Goal: Transaction & Acquisition: Purchase product/service

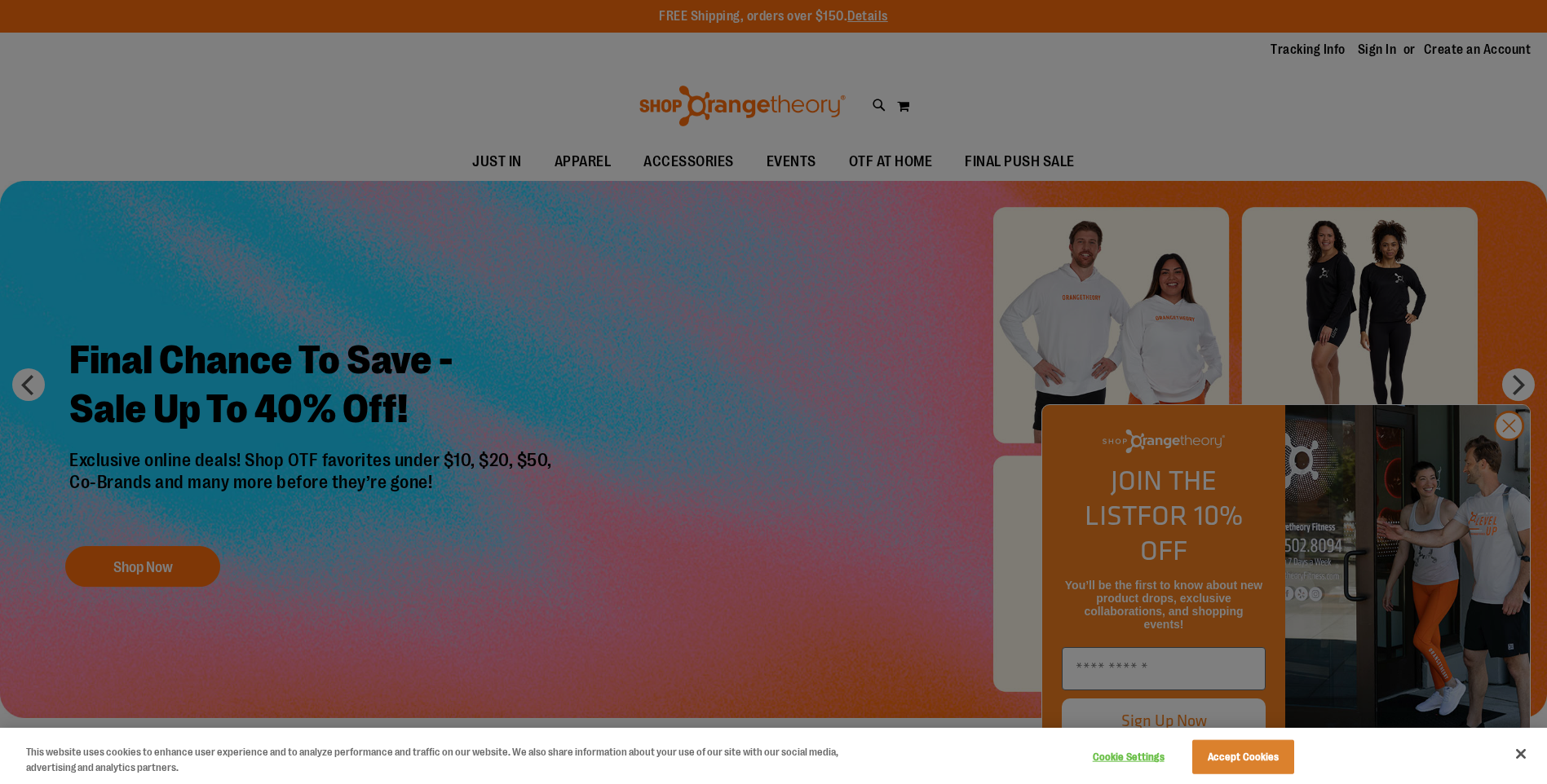
click at [492, 594] on div at bounding box center [774, 392] width 1547 height 784
click at [181, 563] on div at bounding box center [774, 392] width 1547 height 784
click at [1517, 463] on div at bounding box center [774, 392] width 1547 height 784
click at [1505, 463] on div at bounding box center [774, 392] width 1547 height 784
click at [580, 397] on div at bounding box center [774, 392] width 1547 height 784
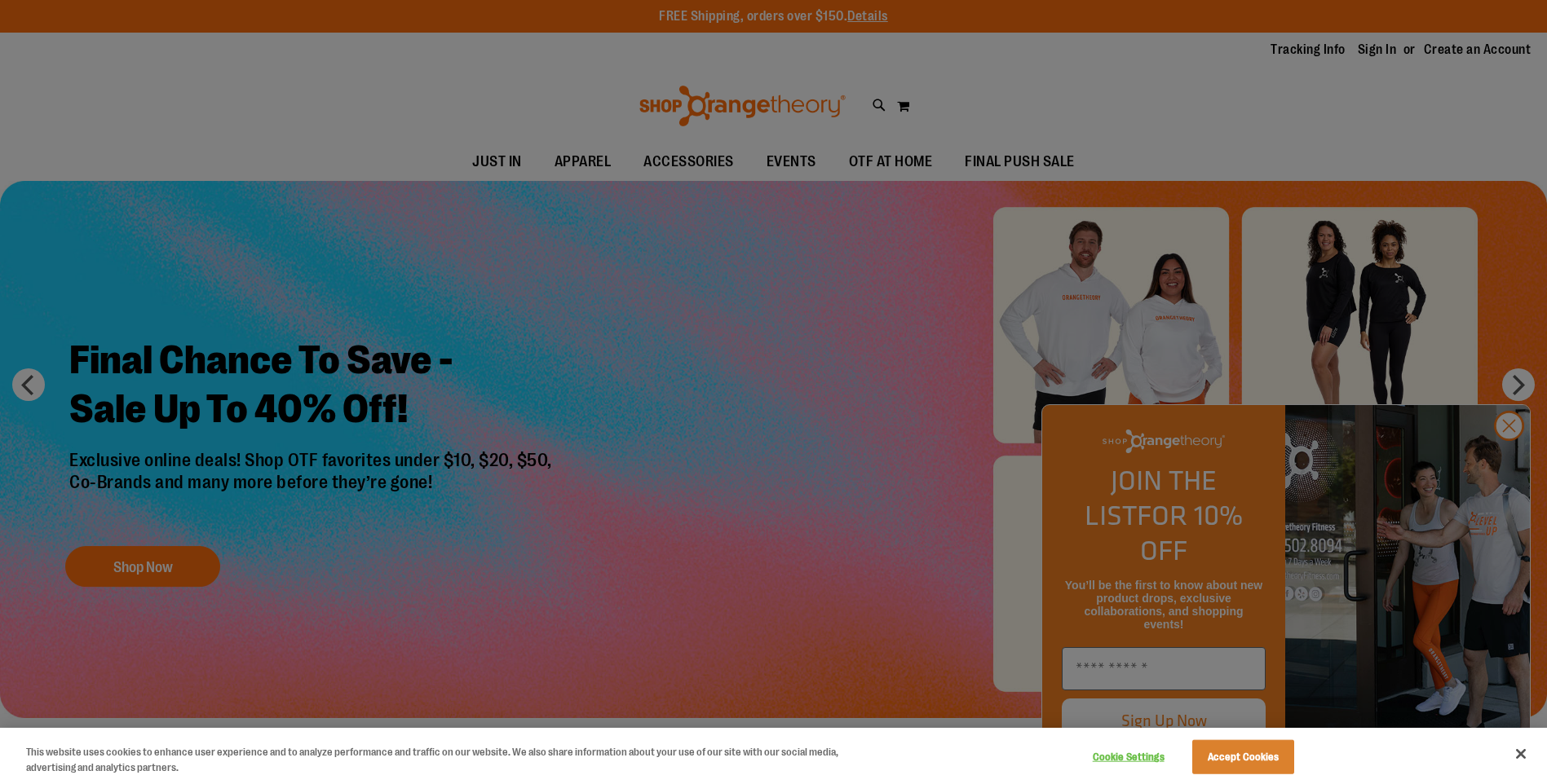
click at [1513, 464] on div at bounding box center [774, 392] width 1547 height 784
click at [1227, 758] on button "Accept Cookies" at bounding box center [1242, 756] width 102 height 35
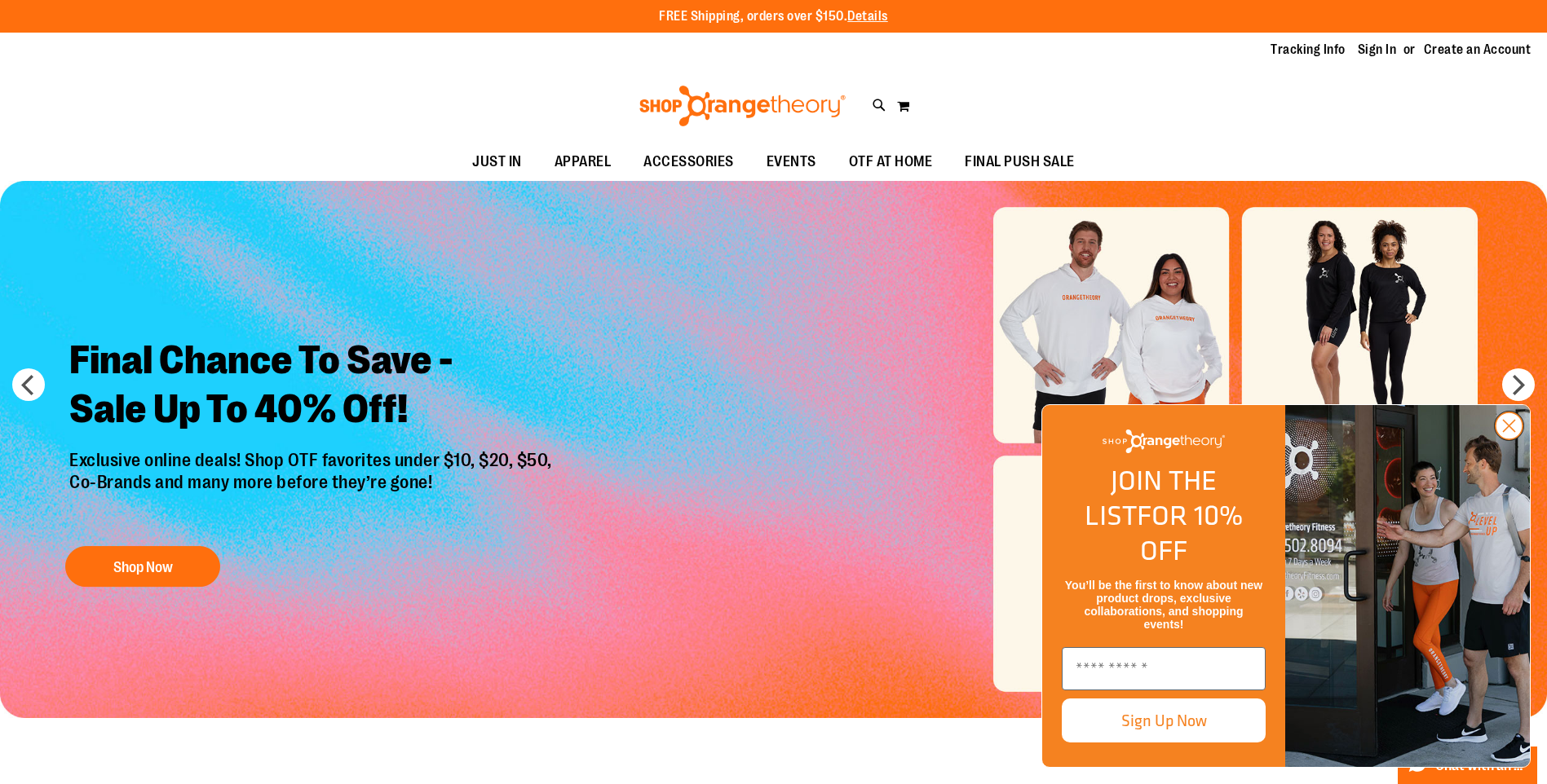
click at [1512, 439] on circle "Close dialog" at bounding box center [1508, 425] width 27 height 27
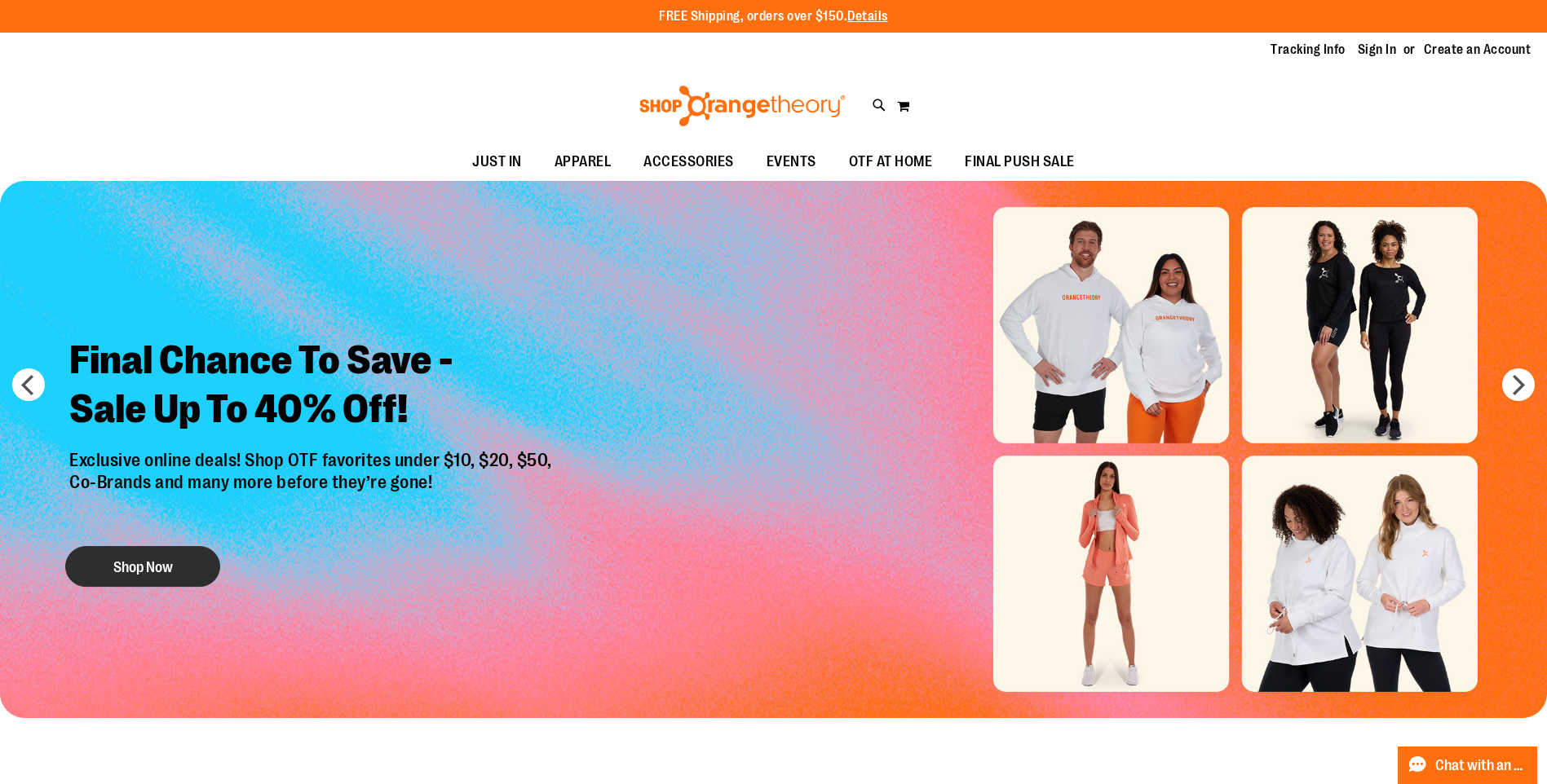
click at [161, 567] on button "Shop Now" at bounding box center [142, 566] width 155 height 40
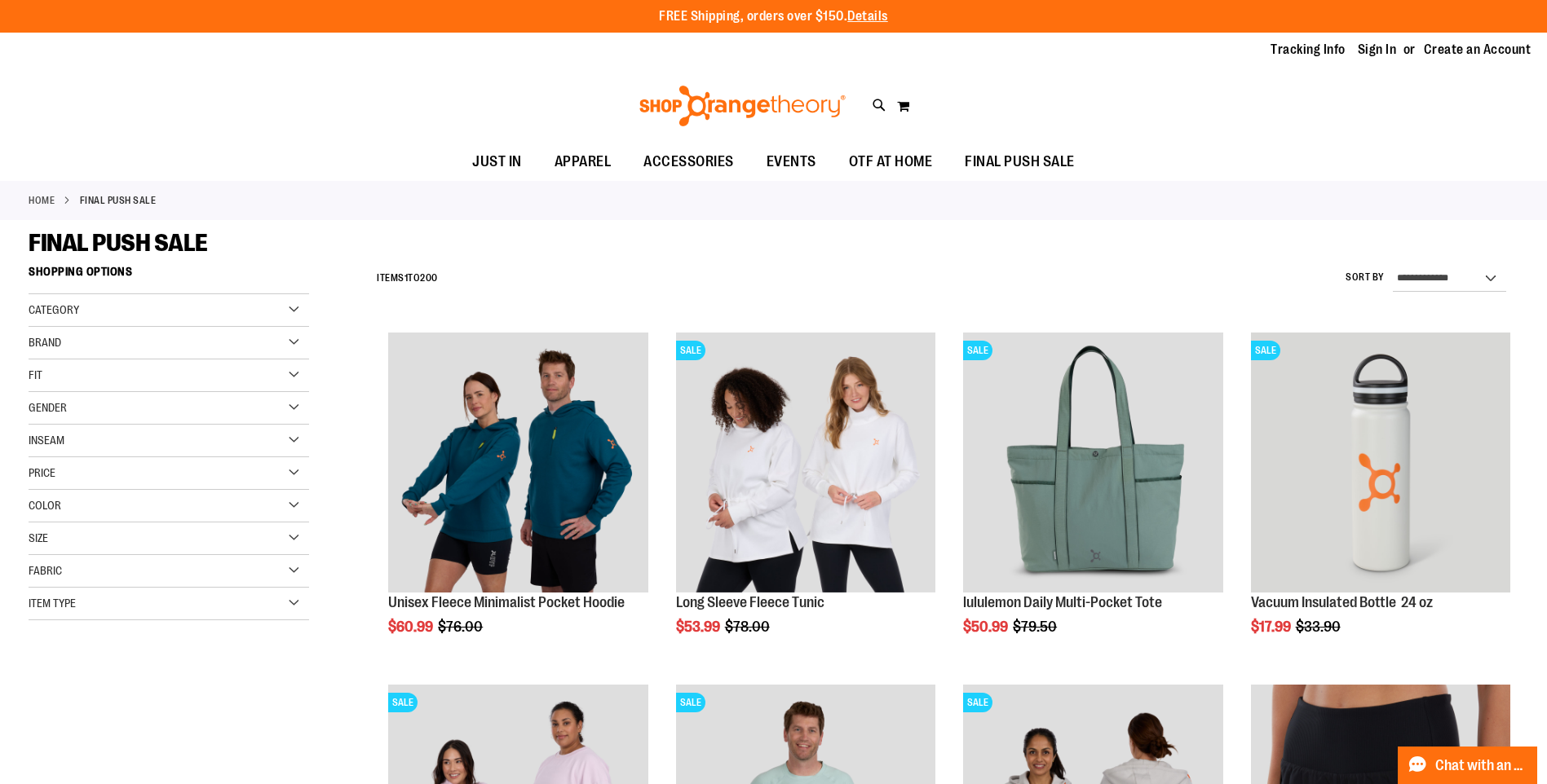
click at [79, 308] on span "Category" at bounding box center [53, 309] width 50 height 13
click at [99, 339] on link "Under $10" at bounding box center [159, 343] width 269 height 17
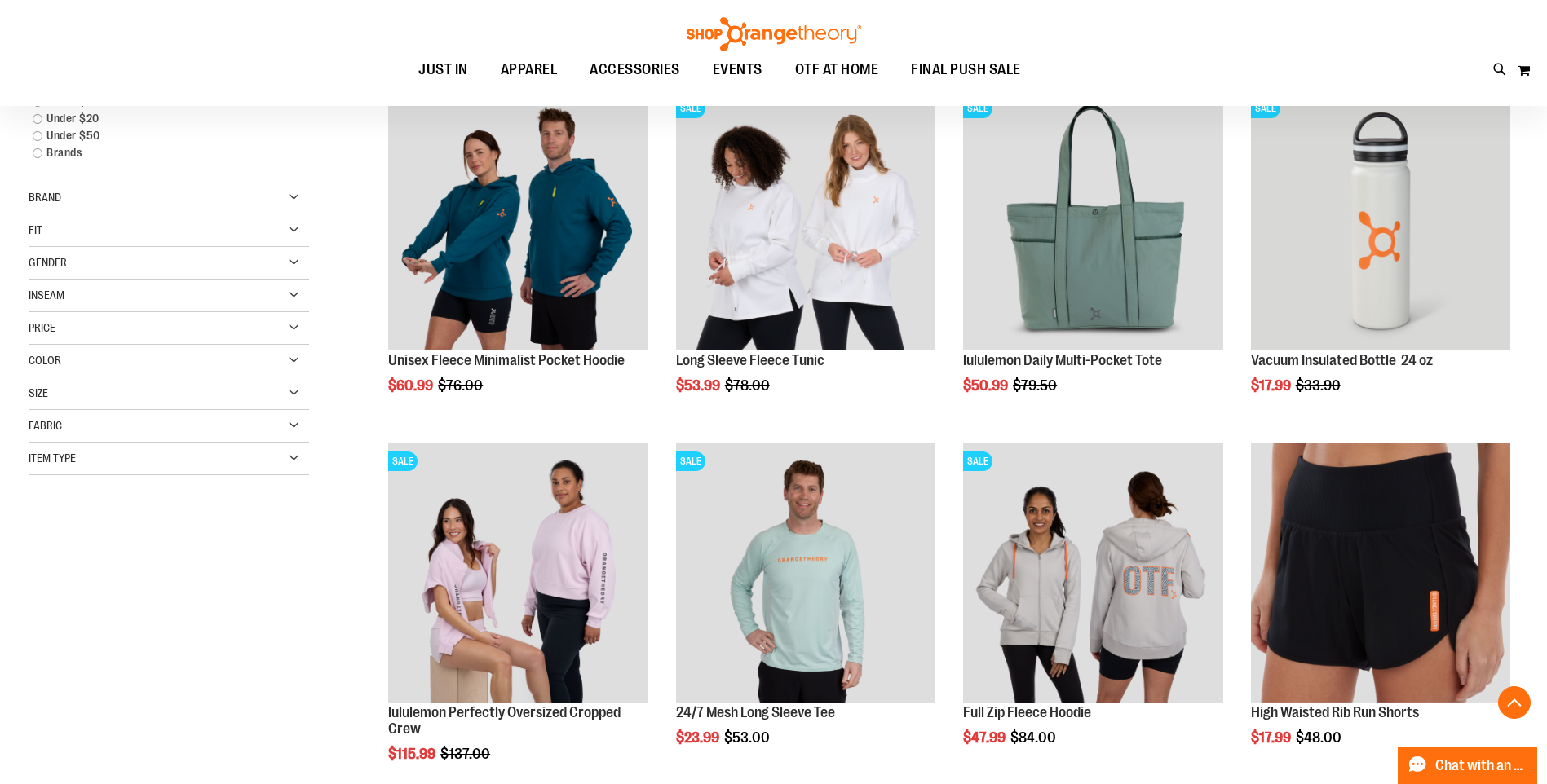
scroll to position [257, 0]
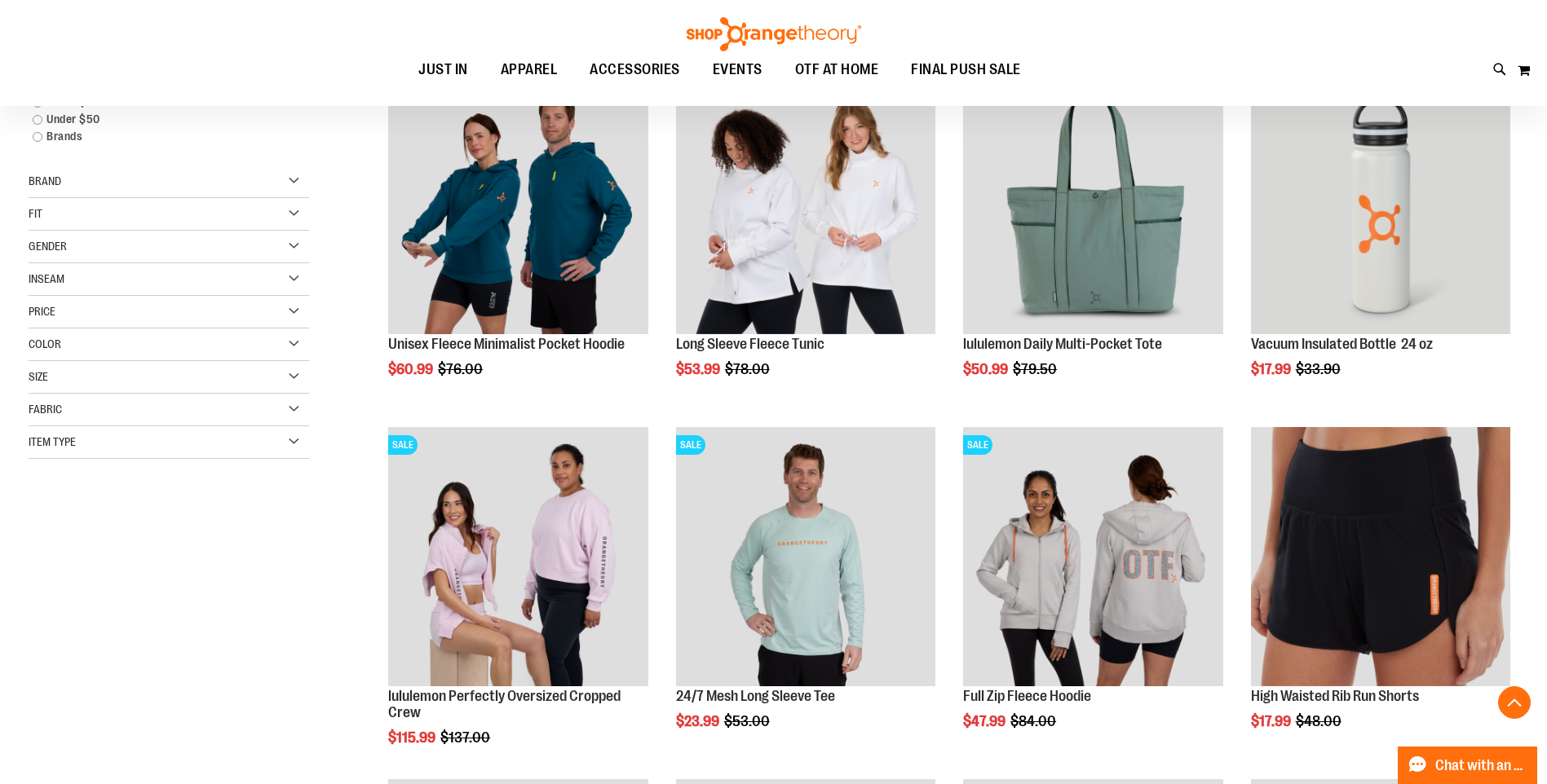
click at [67, 241] on span "Gender" at bounding box center [47, 246] width 38 height 13
click at [72, 278] on span "11 items" at bounding box center [80, 279] width 25 height 17
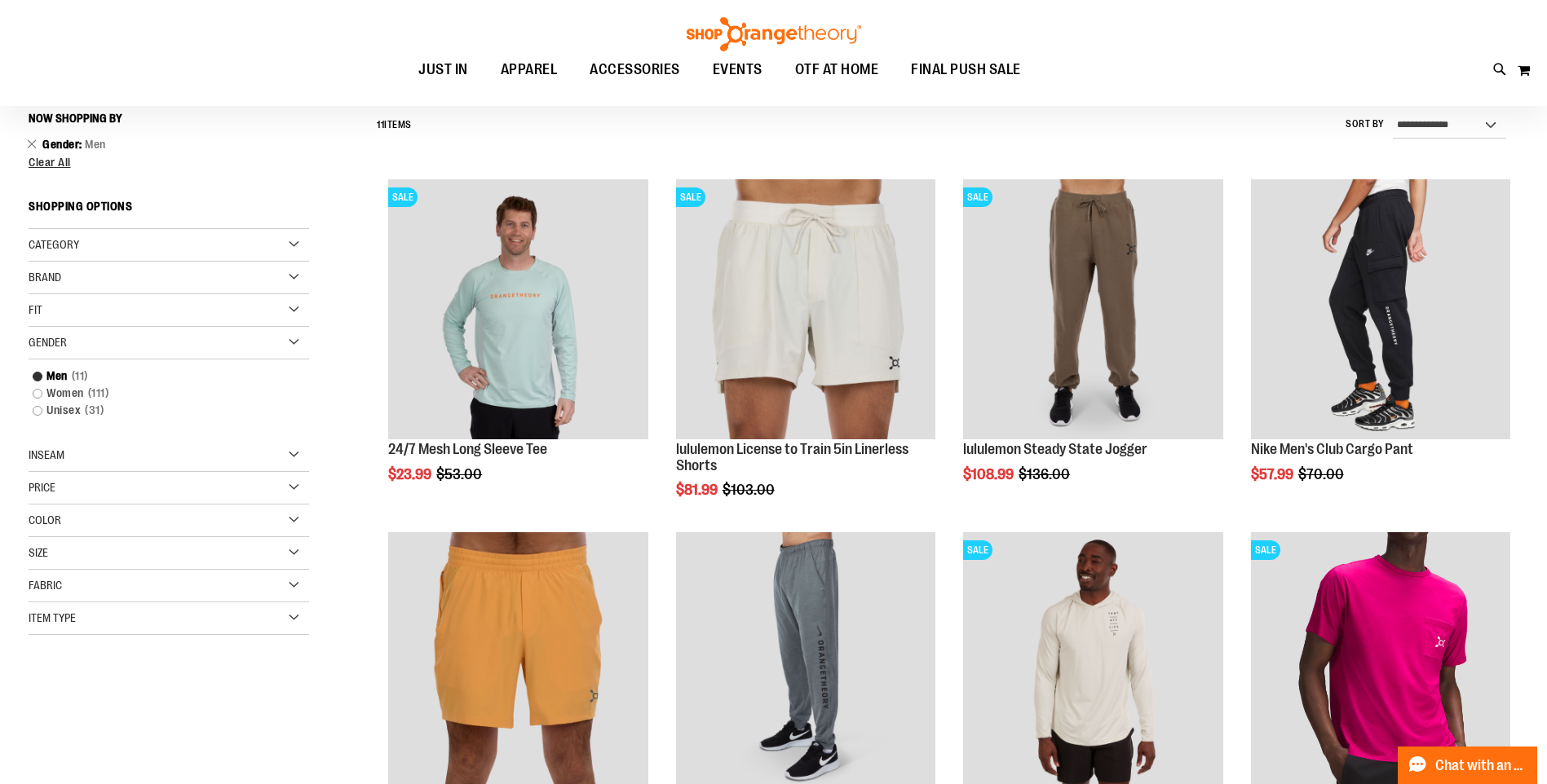
scroll to position [152, 0]
click at [82, 407] on span "31 items" at bounding box center [94, 410] width 27 height 17
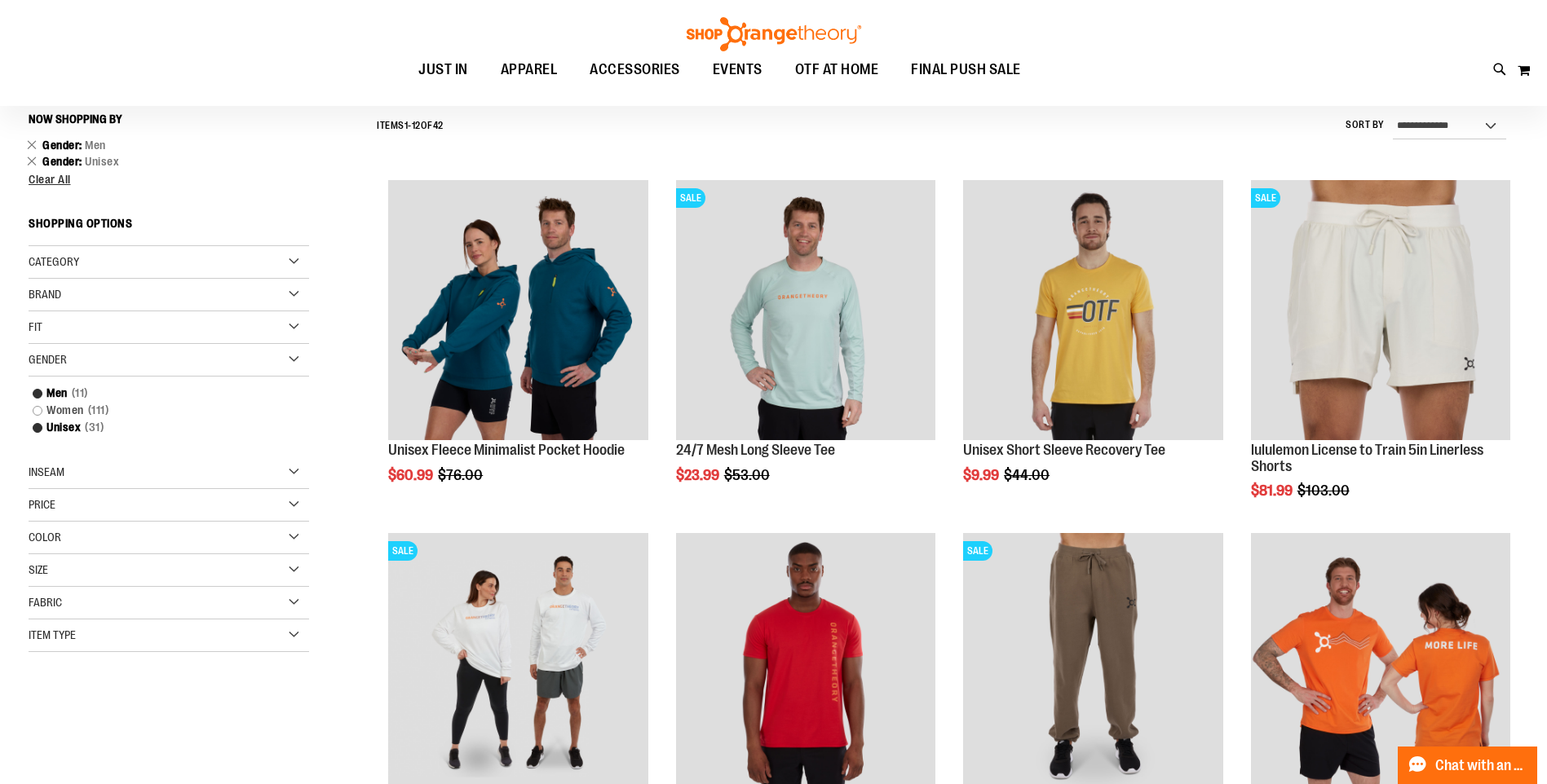
click at [157, 326] on div "Fit" at bounding box center [169, 327] width 280 height 33
click at [139, 296] on div "Brand" at bounding box center [169, 295] width 280 height 33
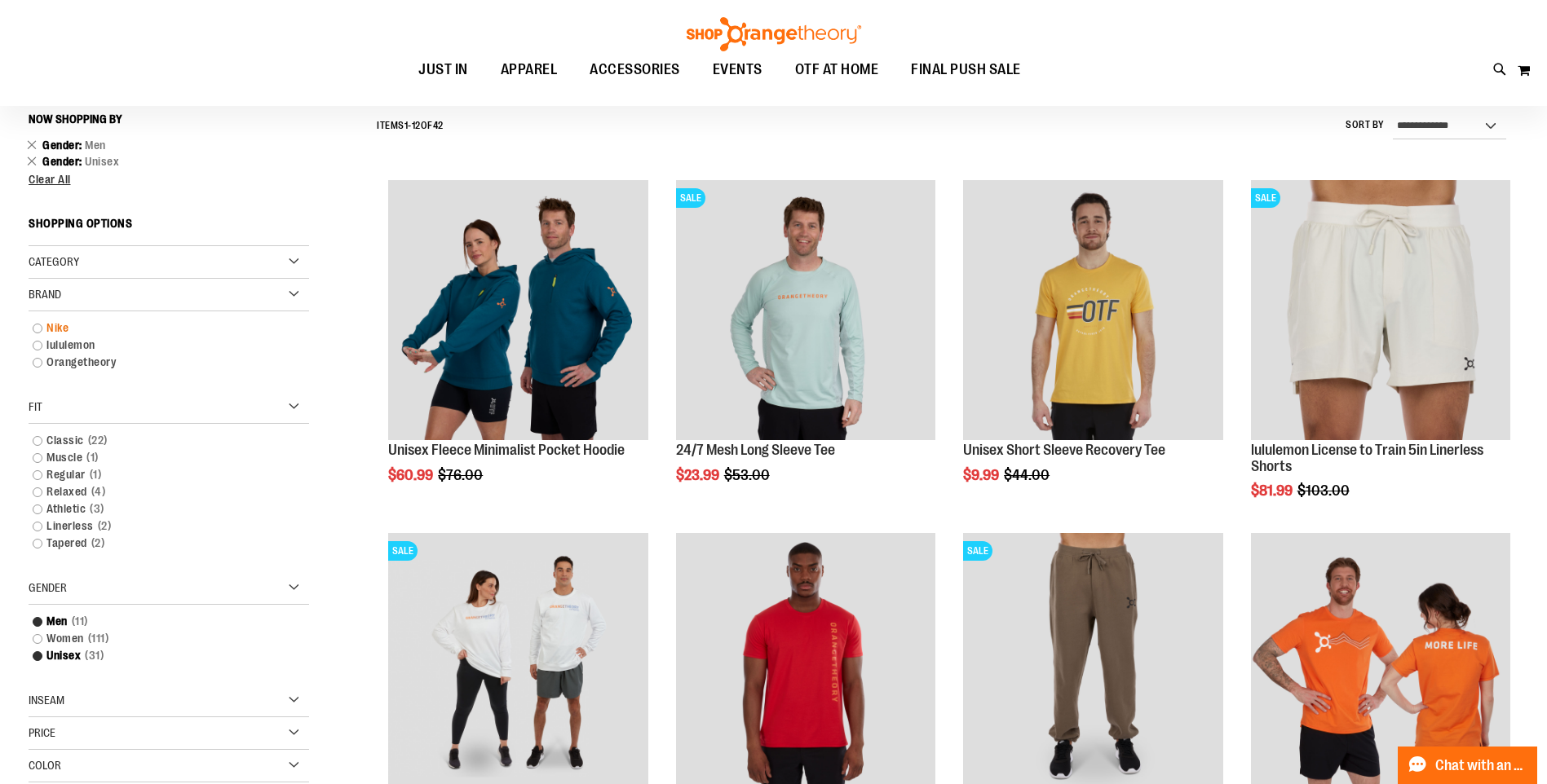
click at [92, 328] on link "Nike" at bounding box center [159, 327] width 269 height 17
click at [82, 340] on link "lululemon" at bounding box center [159, 344] width 269 height 17
click at [79, 355] on link "Orangetheory" at bounding box center [159, 362] width 269 height 17
click at [123, 268] on div "Category" at bounding box center [169, 262] width 280 height 33
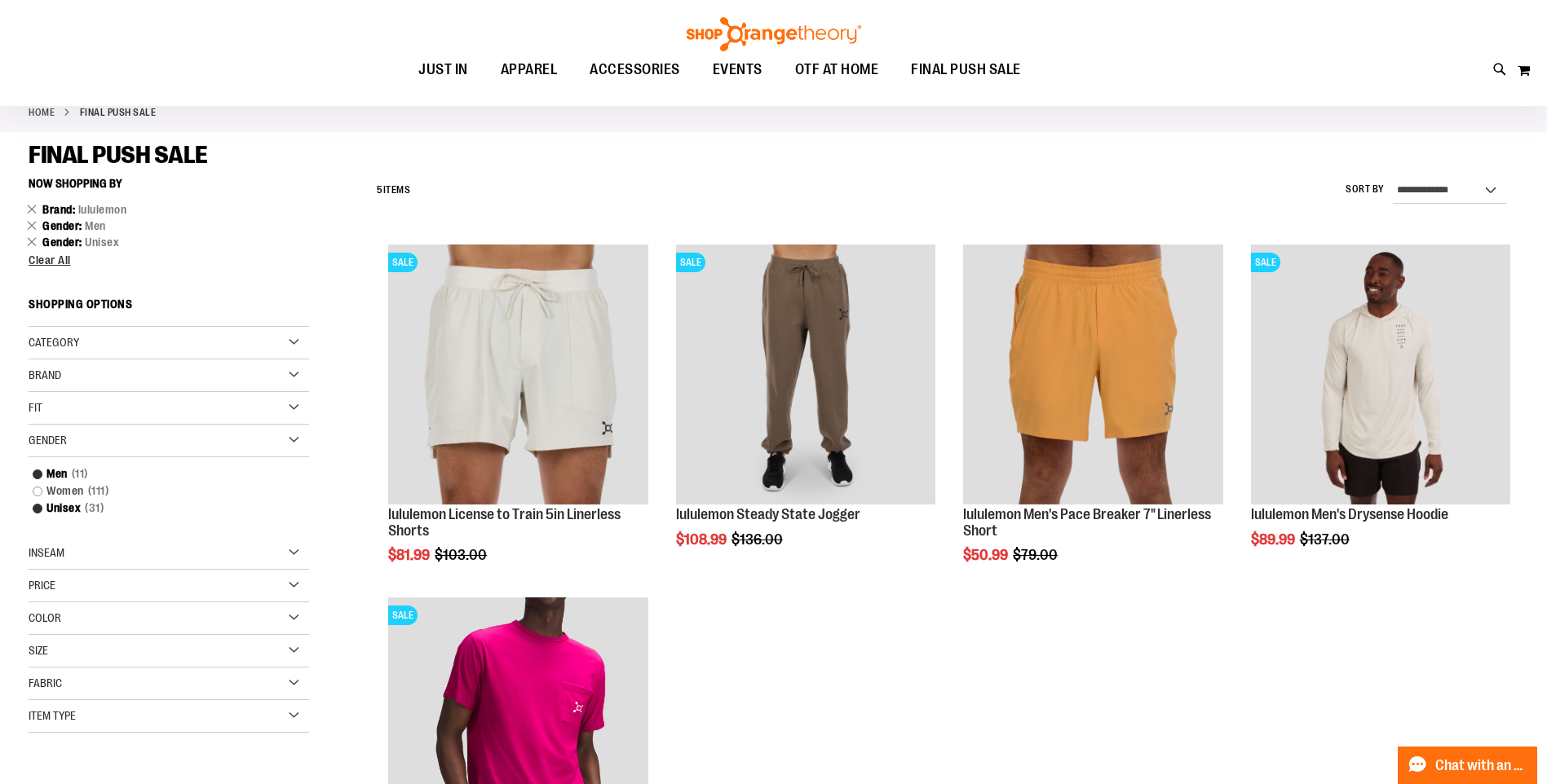
scroll to position [70, 0]
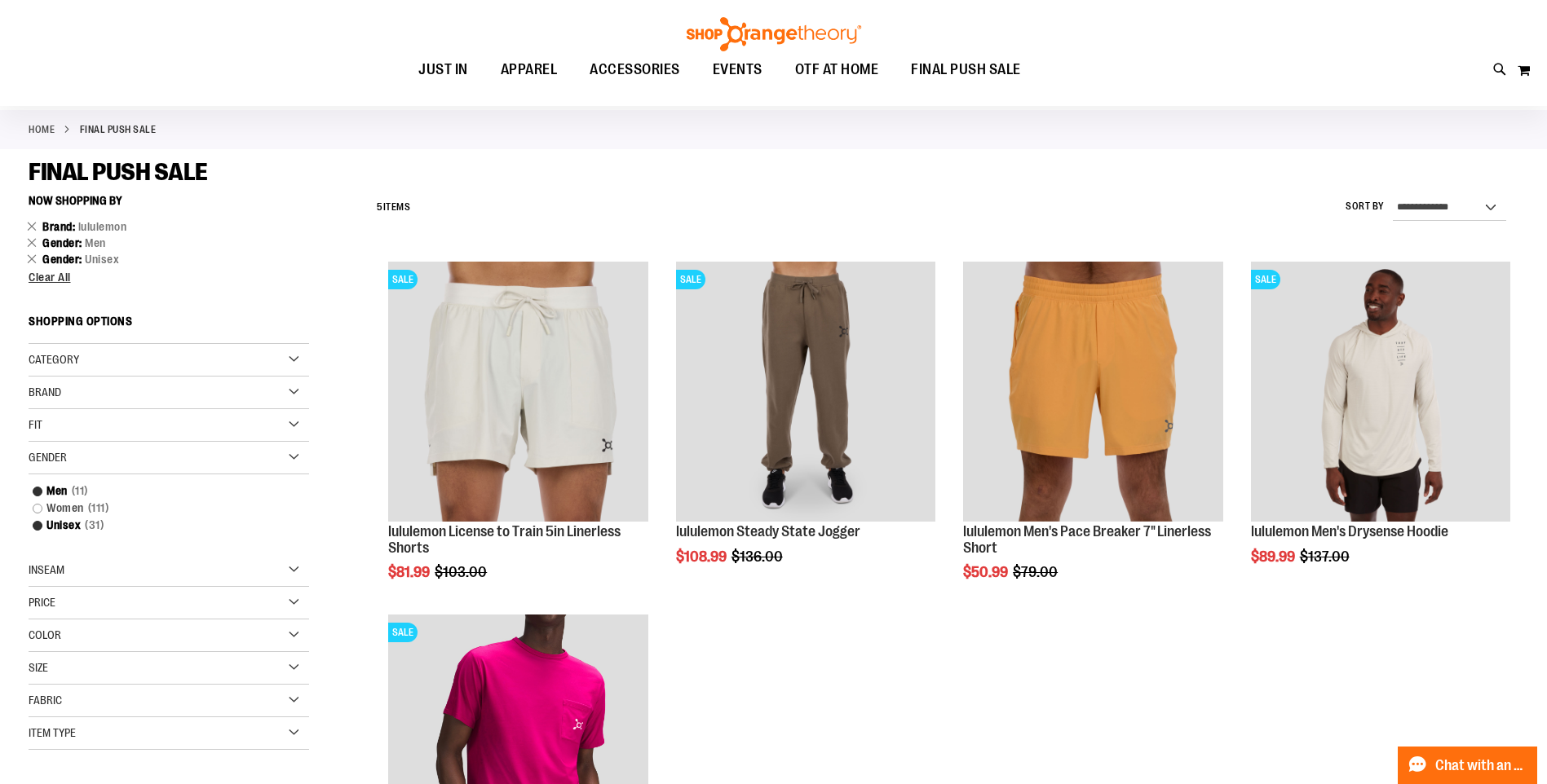
click at [137, 354] on div "Category" at bounding box center [169, 360] width 280 height 33
click at [120, 436] on div "Brand" at bounding box center [169, 438] width 280 height 33
click at [119, 436] on div "Brand" at bounding box center [169, 438] width 280 height 33
click at [67, 468] on link "Nike" at bounding box center [159, 470] width 269 height 17
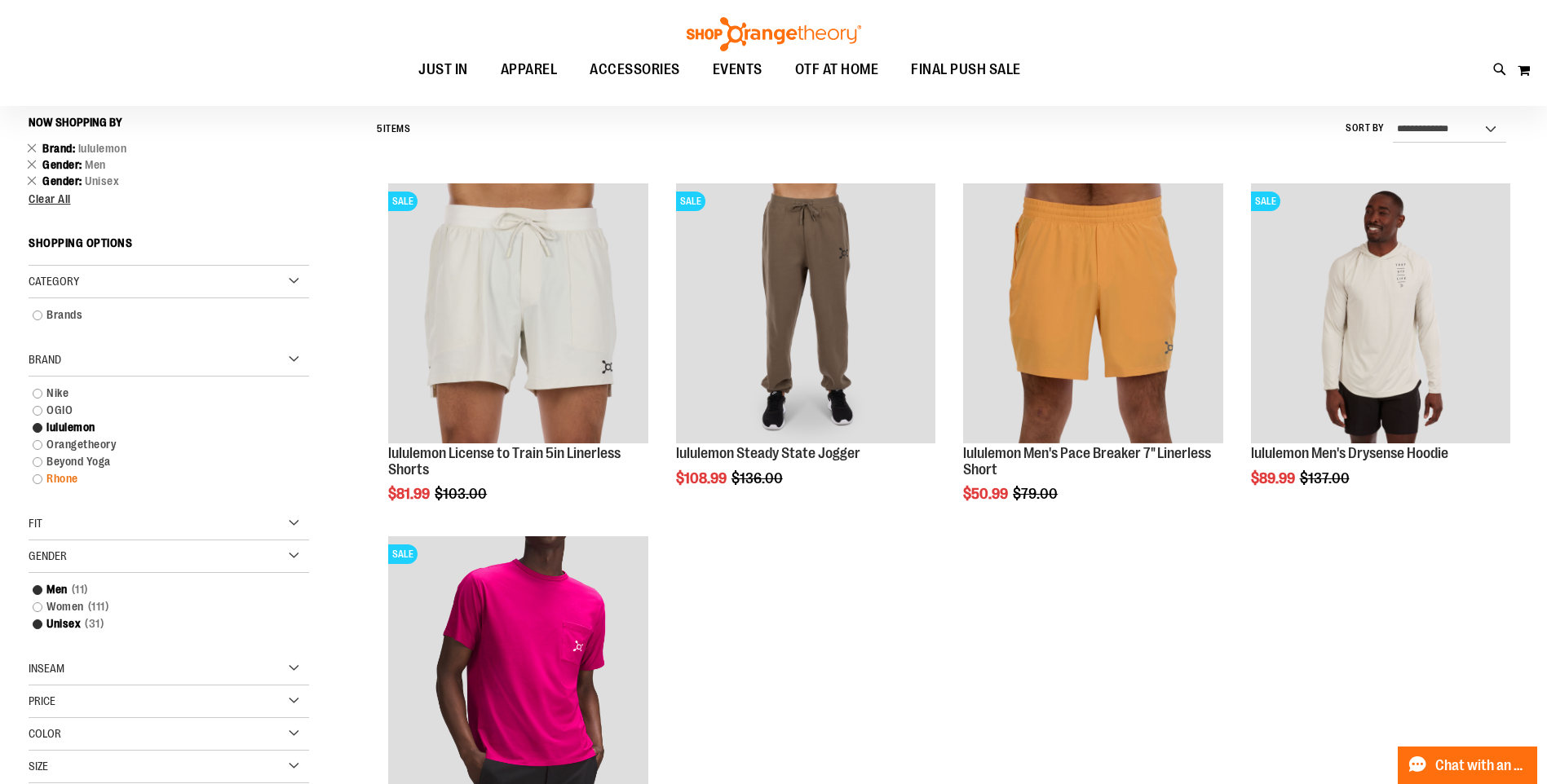
scroll to position [152, 0]
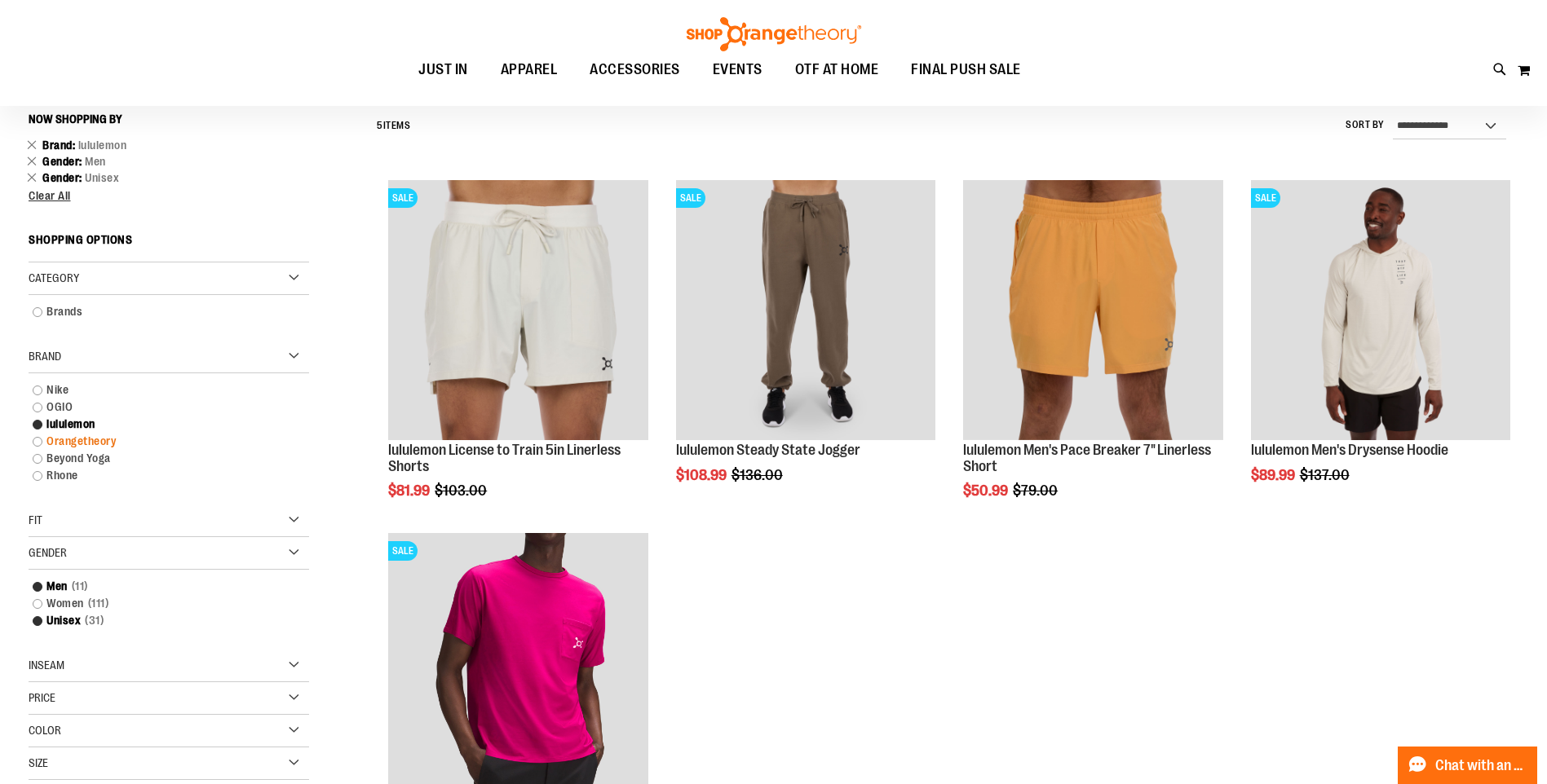
click at [106, 441] on link "Orangetheory" at bounding box center [159, 441] width 269 height 17
click at [95, 455] on link "Beyond Yoga" at bounding box center [159, 458] width 269 height 17
click at [61, 471] on link "Rhone" at bounding box center [159, 474] width 269 height 17
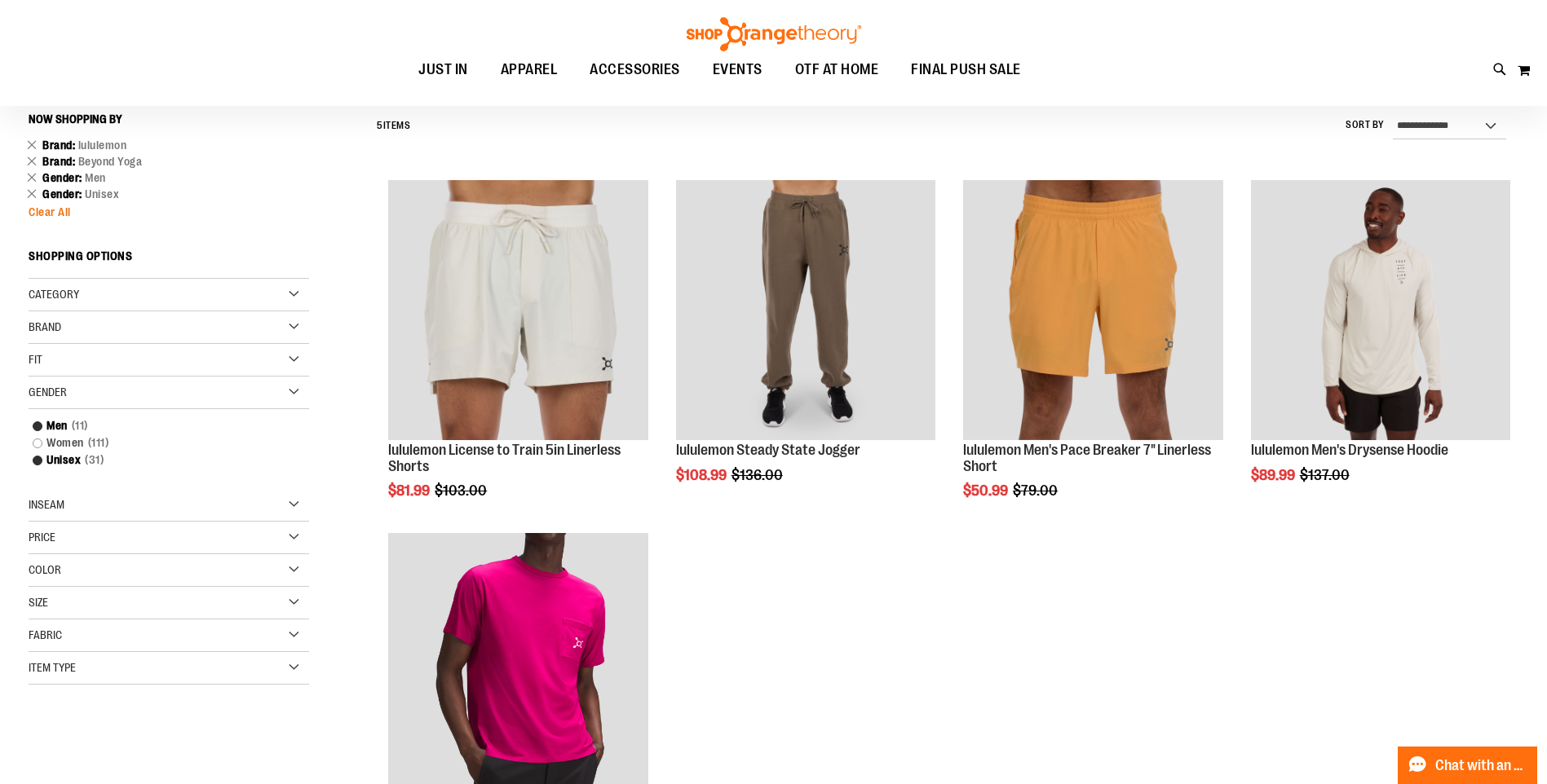
click at [63, 210] on span "Clear All" at bounding box center [49, 211] width 42 height 13
click at [51, 213] on span "Clear All" at bounding box center [49, 211] width 42 height 13
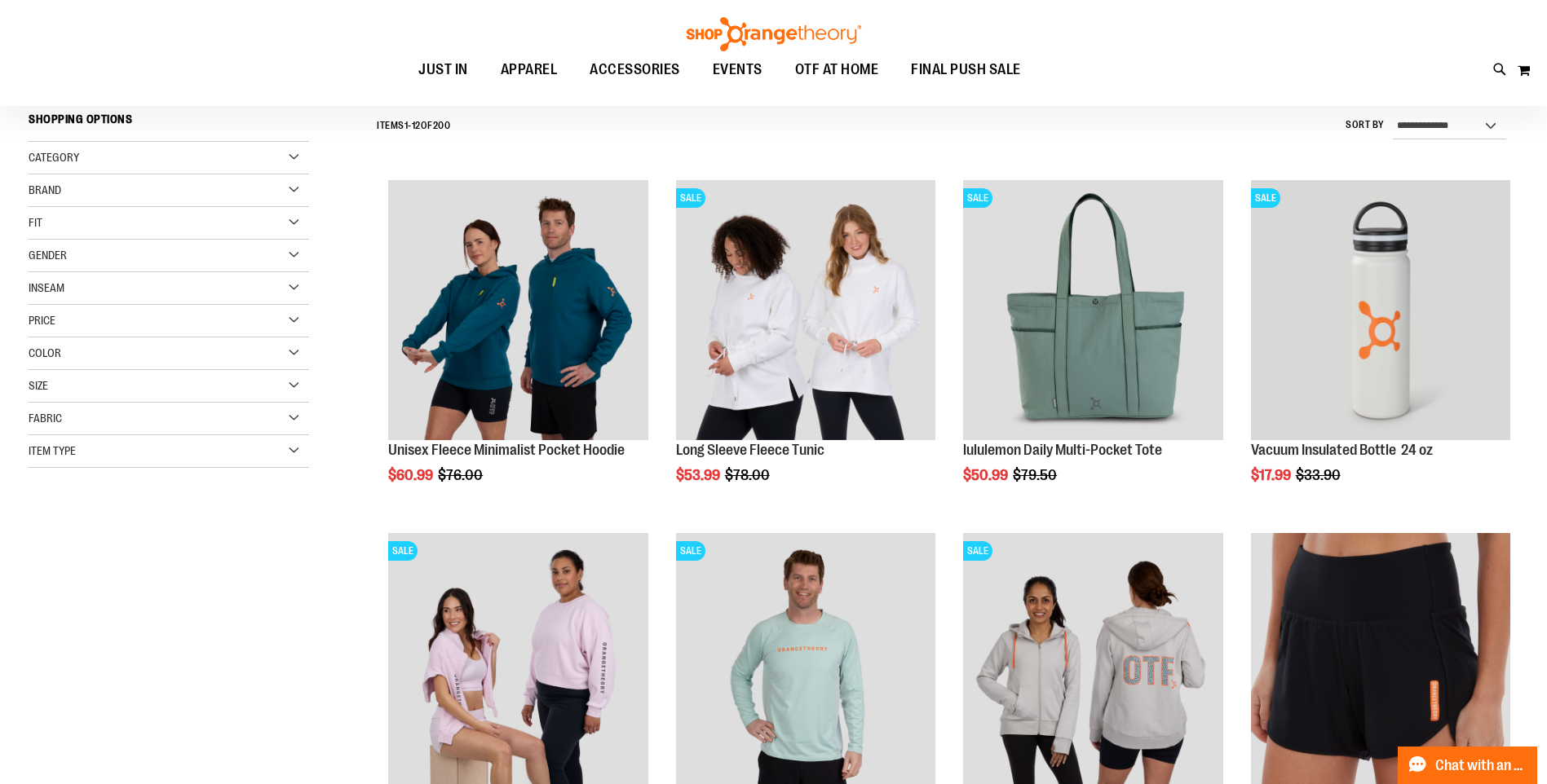
click at [112, 162] on div "Category" at bounding box center [169, 158] width 280 height 33
click at [69, 192] on link "Under $10" at bounding box center [159, 190] width 269 height 17
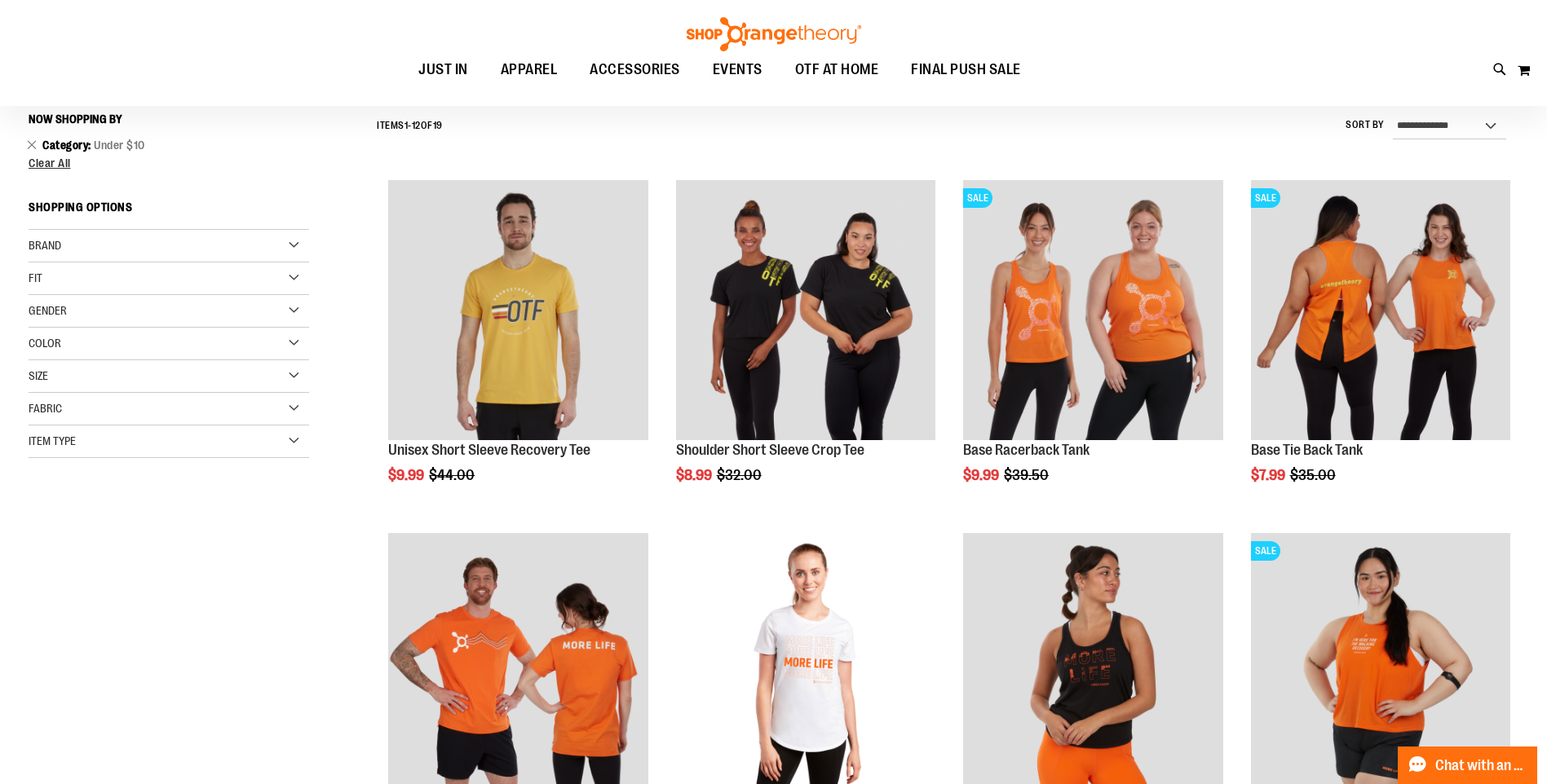
click at [87, 307] on div "Gender" at bounding box center [169, 311] width 280 height 33
click at [67, 361] on link "Unisex 2 items" at bounding box center [159, 361] width 269 height 17
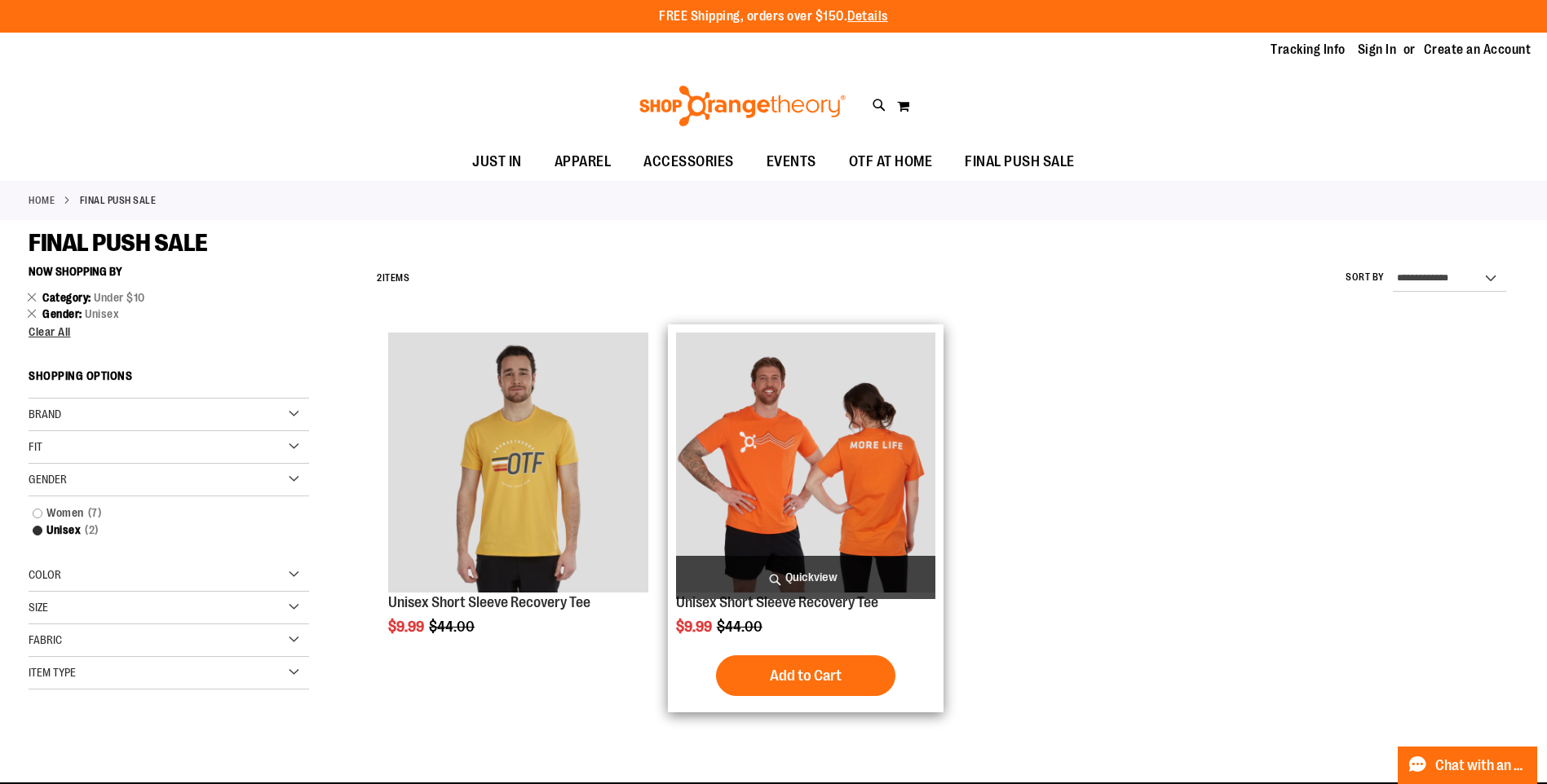
click at [805, 480] on img "product" at bounding box center [805, 462] width 259 height 259
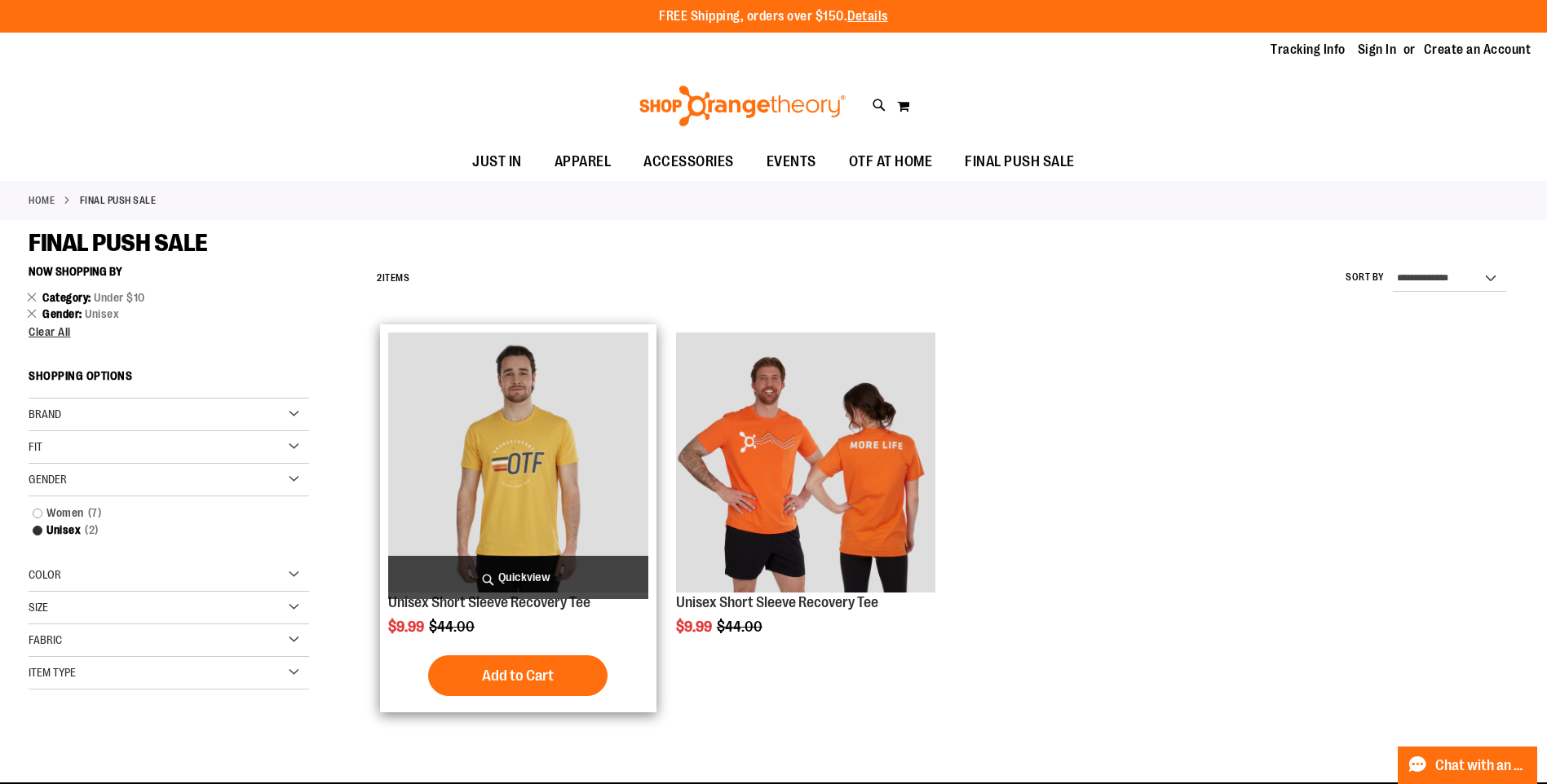
click at [553, 444] on img "product" at bounding box center [517, 462] width 259 height 259
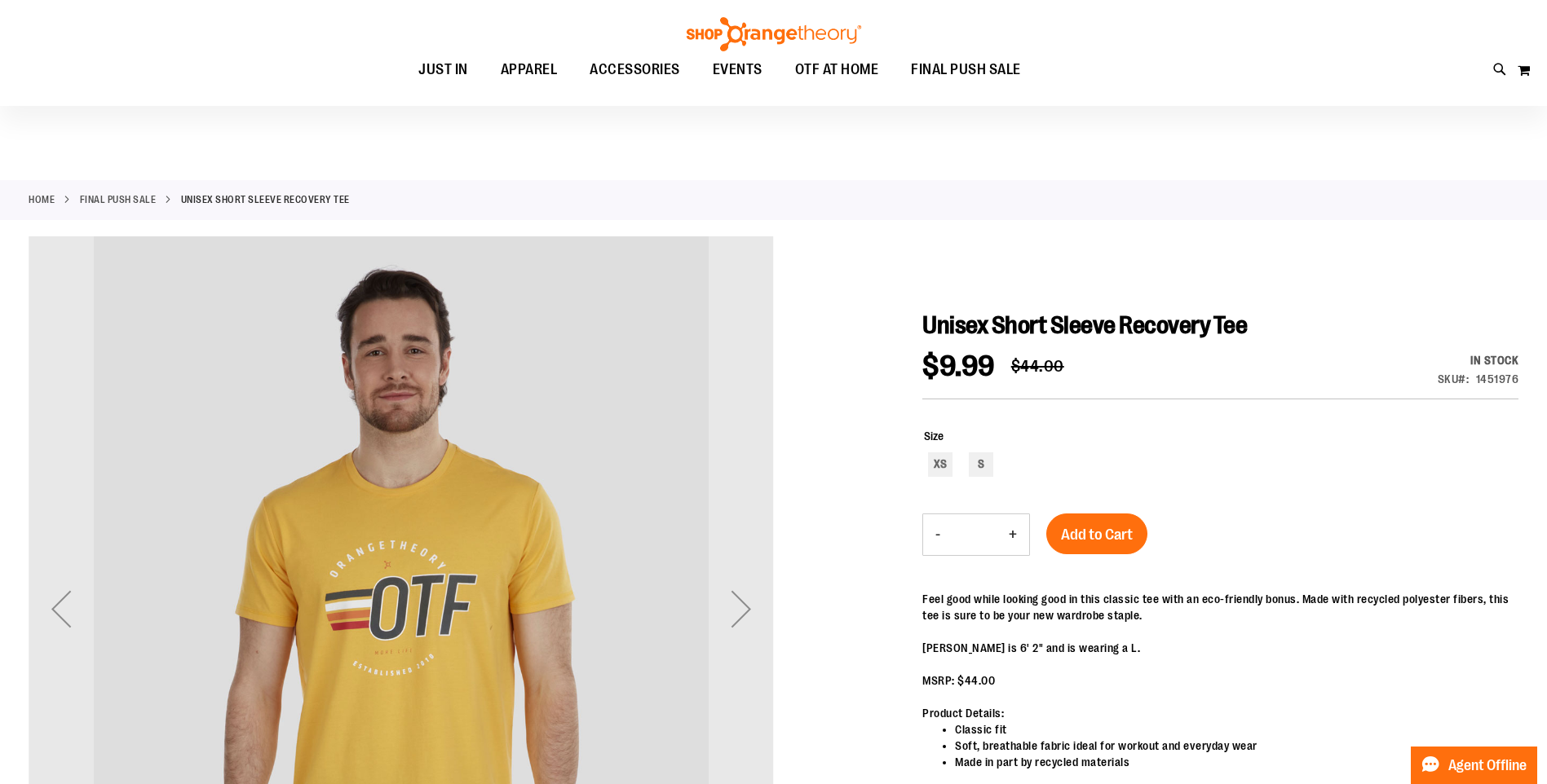
scroll to position [81, 0]
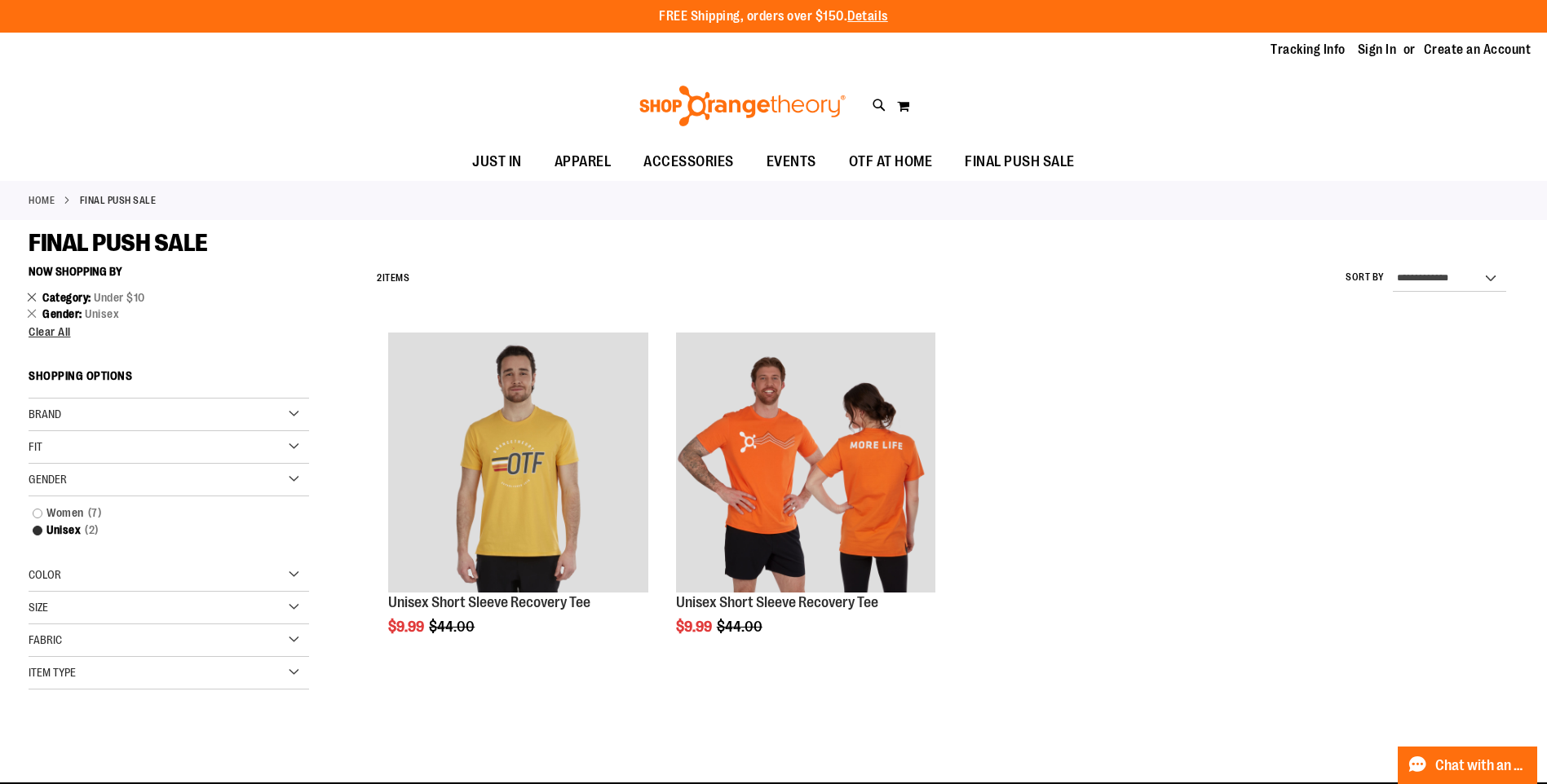
click at [35, 297] on link "Remove This Item" at bounding box center [32, 297] width 11 height 17
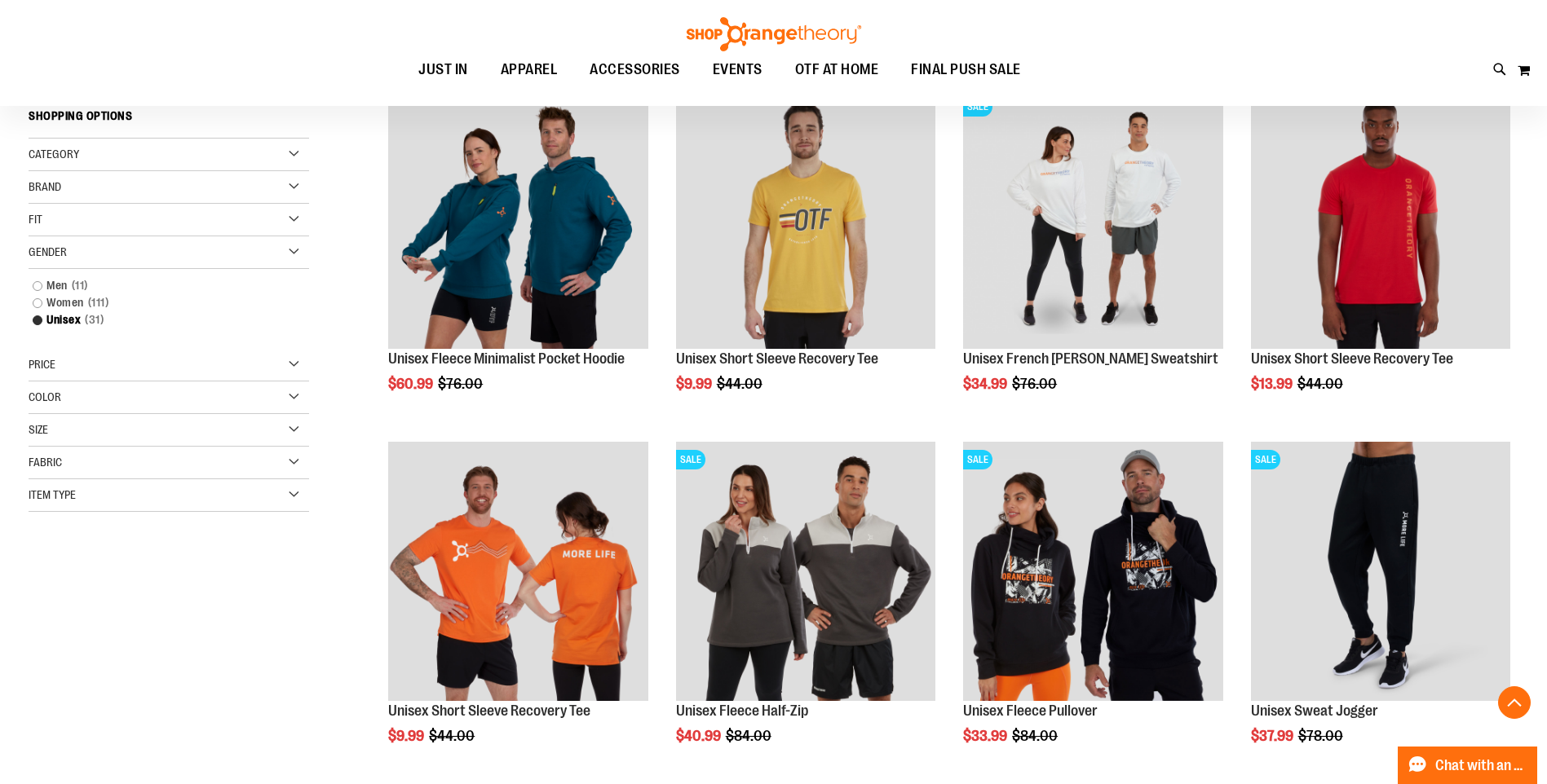
scroll to position [257, 0]
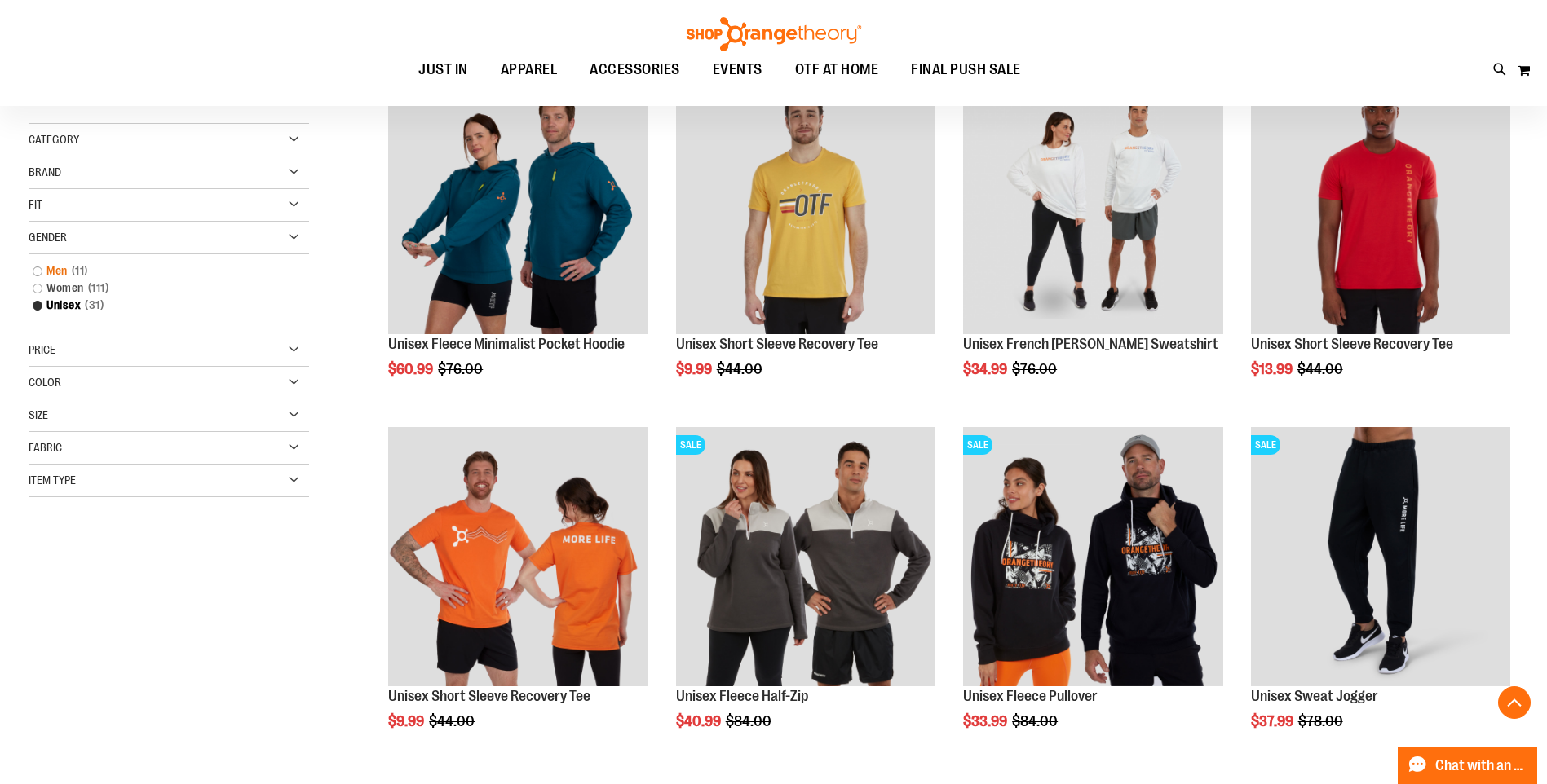
click at [78, 268] on span "11 items" at bounding box center [80, 270] width 25 height 17
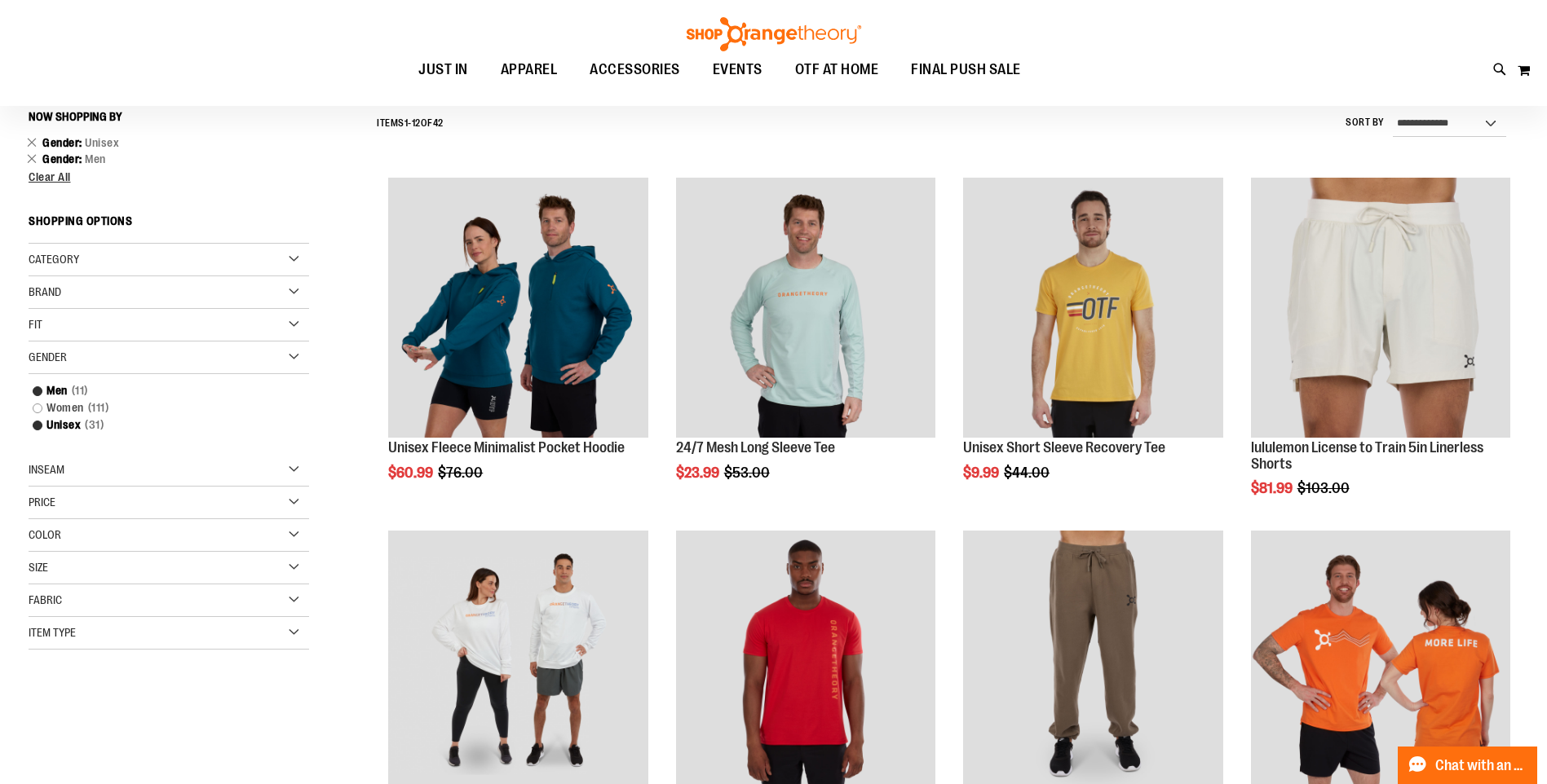
scroll to position [152, 0]
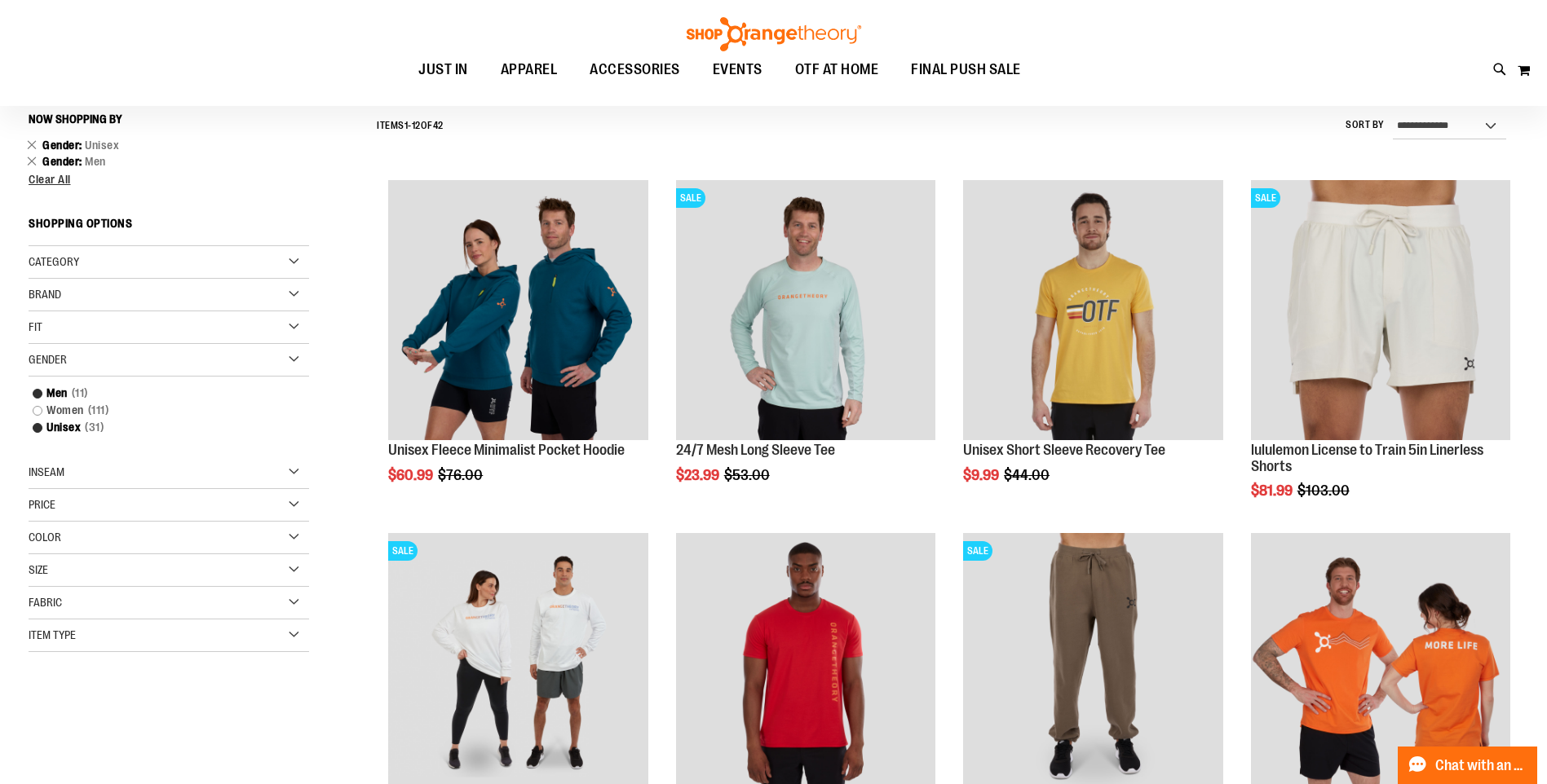
click at [112, 567] on div "Size" at bounding box center [169, 570] width 280 height 33
click at [140, 608] on div "M" at bounding box center [139, 610] width 25 height 25
click at [163, 612] on div "L" at bounding box center [169, 610] width 25 height 25
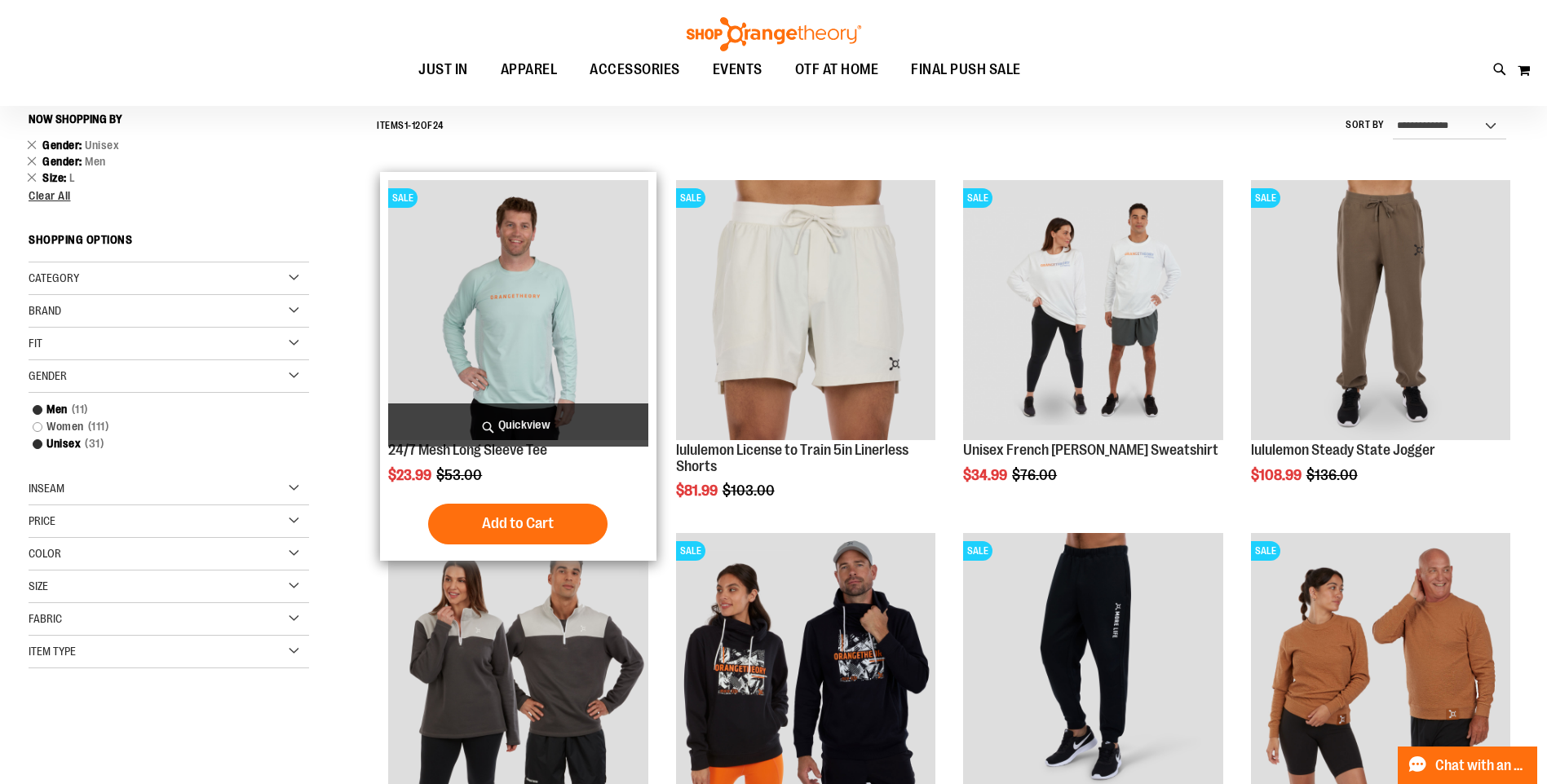
click at [493, 349] on img "product" at bounding box center [517, 310] width 259 height 259
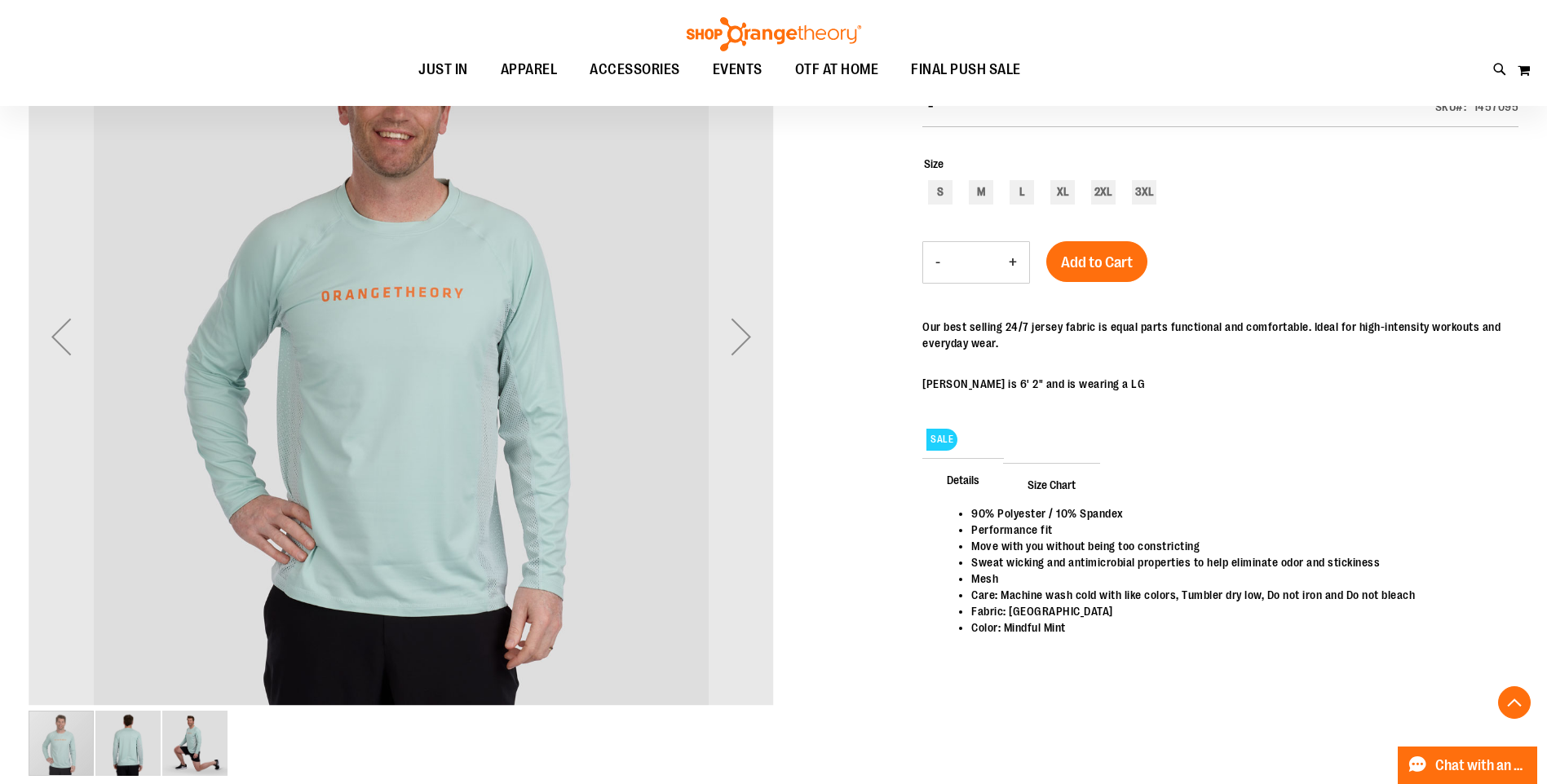
scroll to position [244, 0]
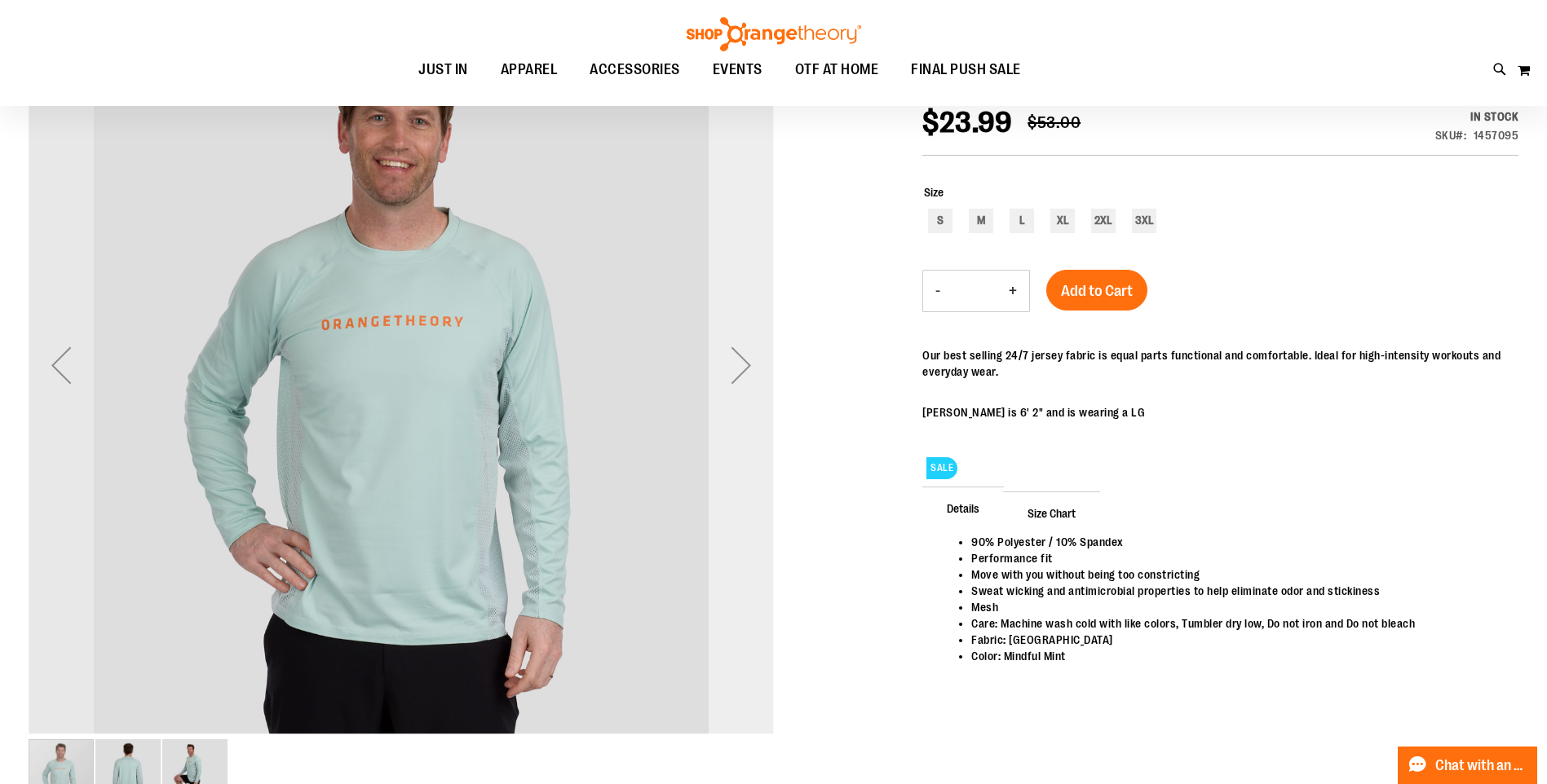
click at [735, 373] on div "Next" at bounding box center [741, 365] width 65 height 65
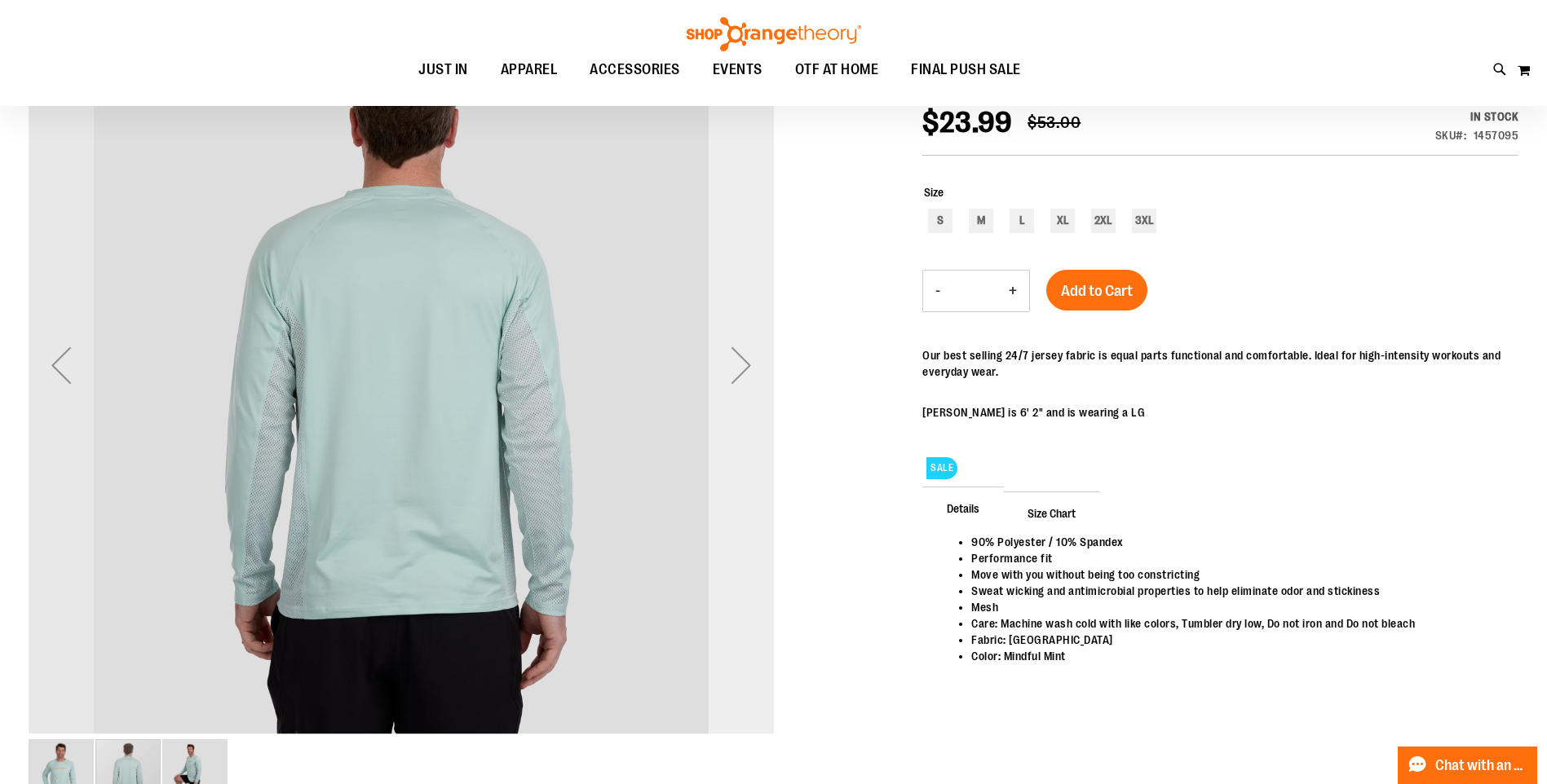
click at [735, 373] on div "Next" at bounding box center [741, 365] width 65 height 65
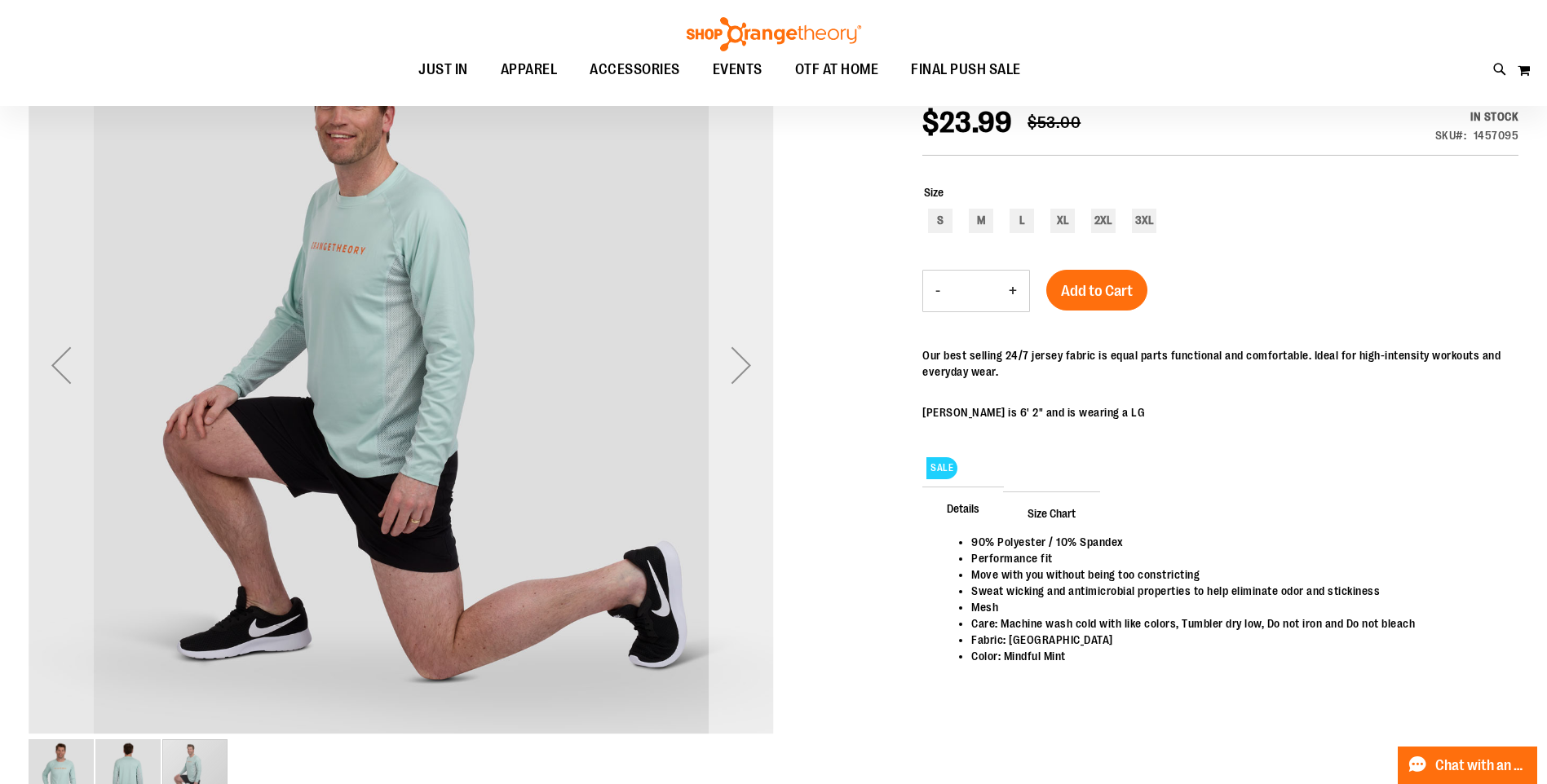
click at [735, 373] on div "Next" at bounding box center [741, 365] width 65 height 65
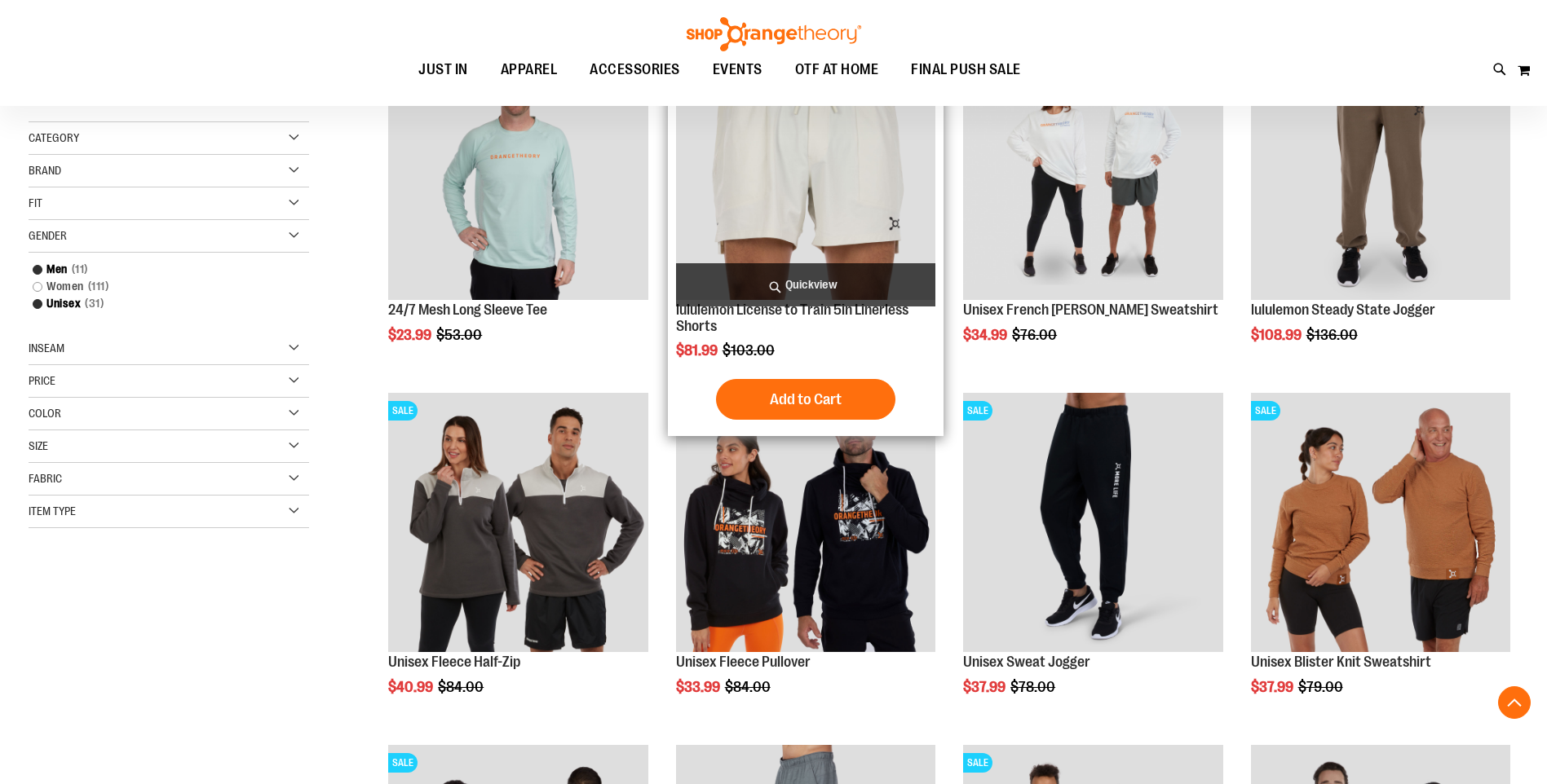
scroll to position [310, 0]
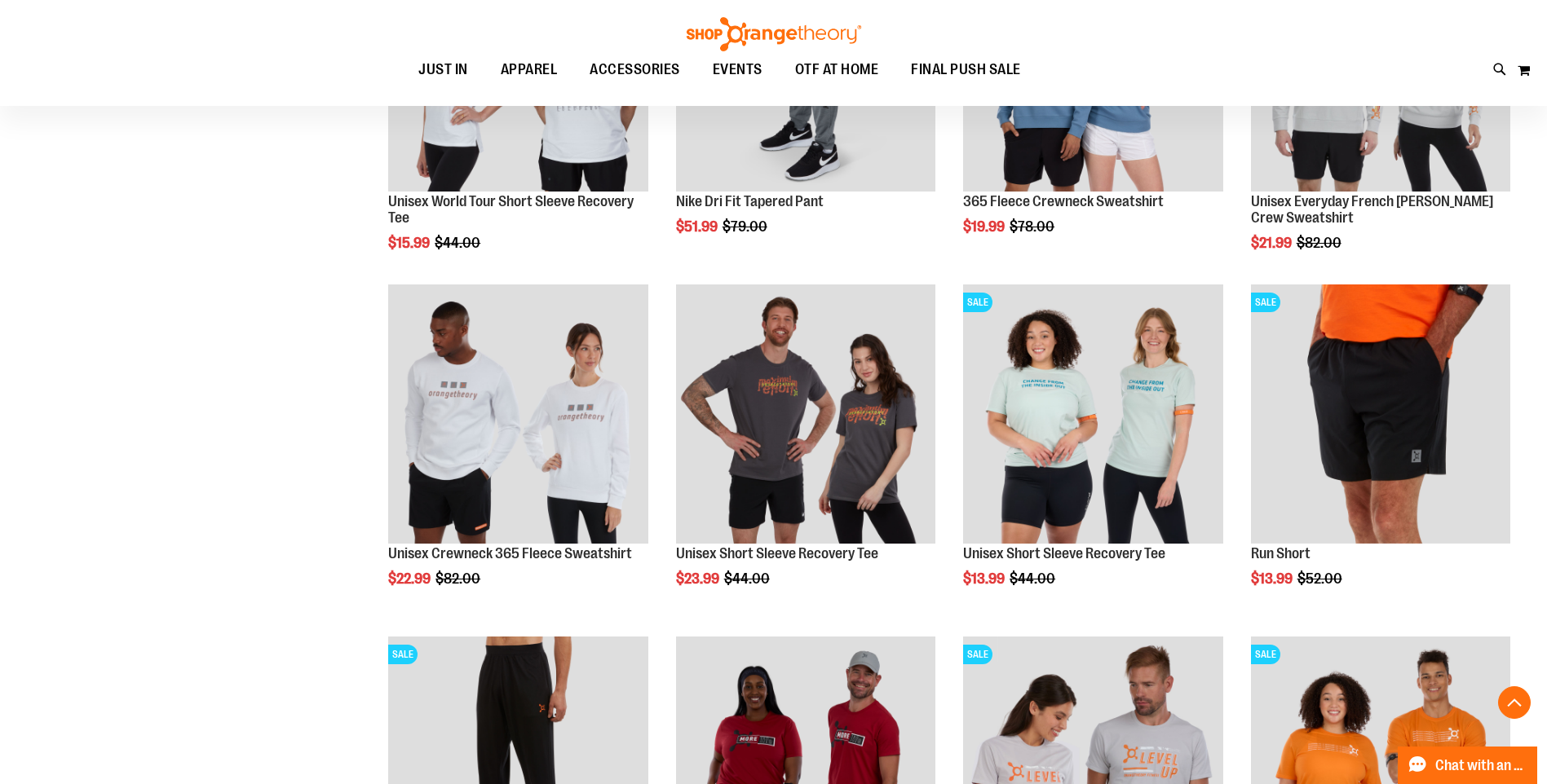
scroll to position [1124, 0]
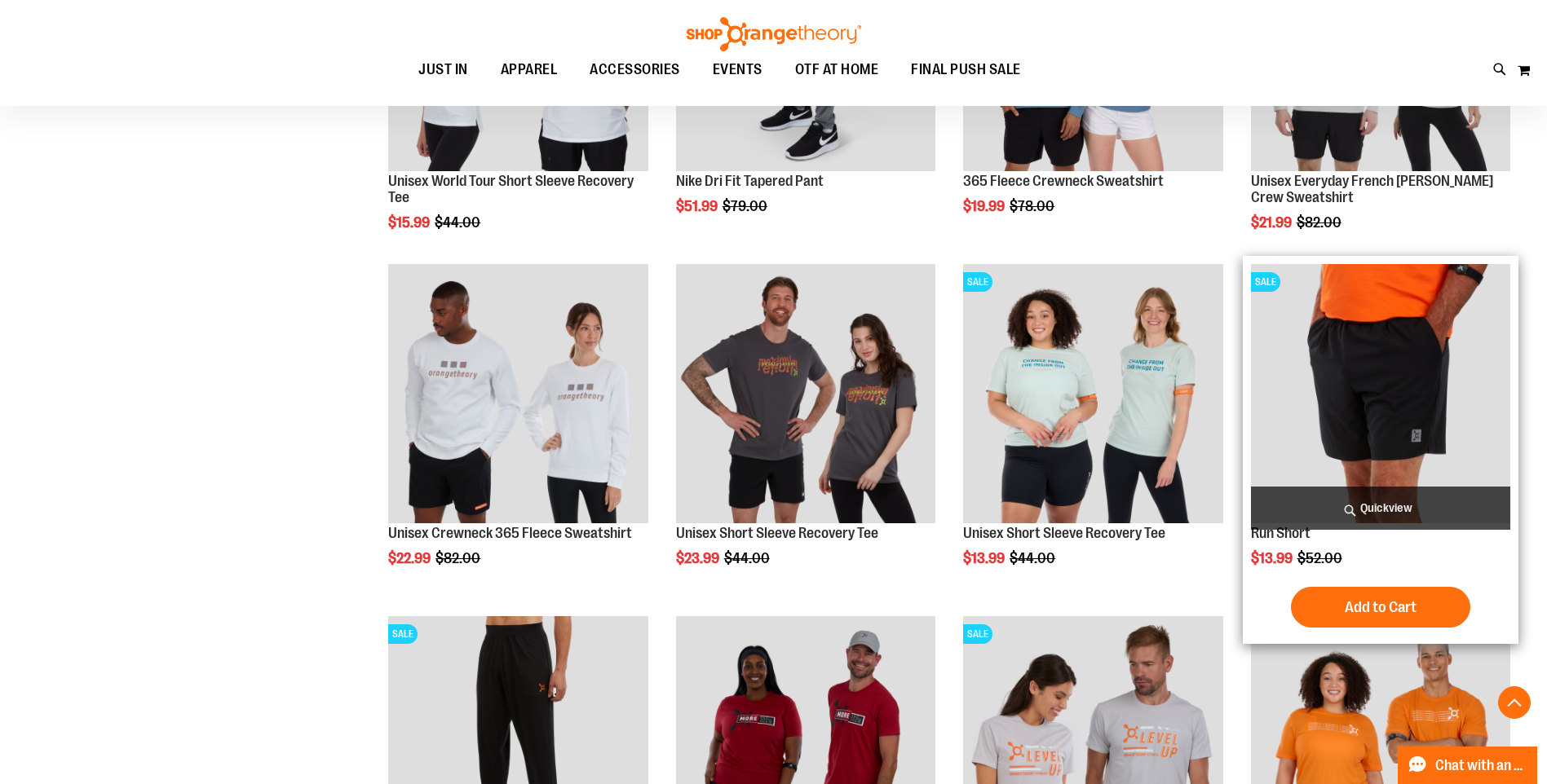
click at [1332, 444] on img "product" at bounding box center [1380, 393] width 259 height 259
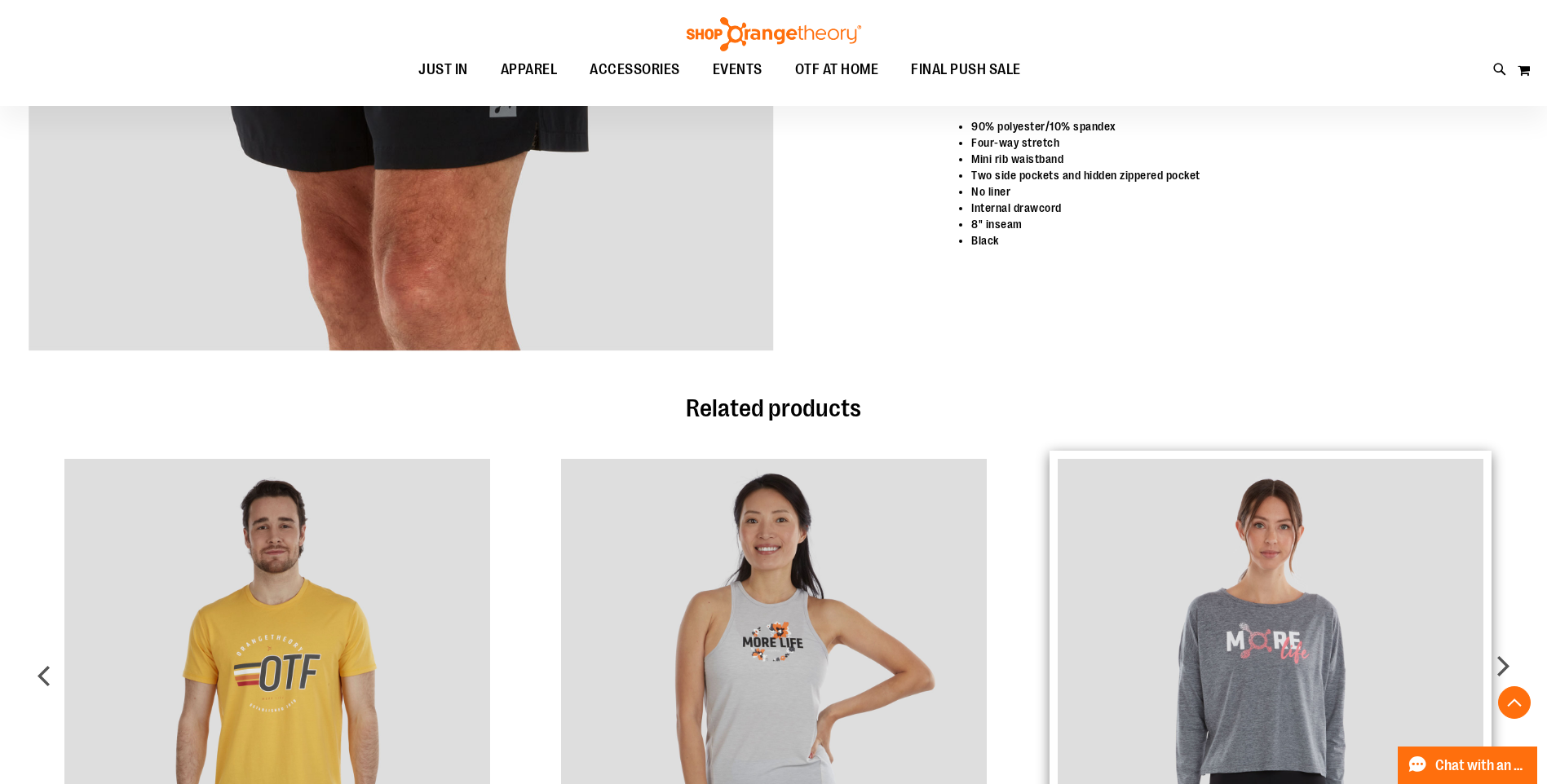
scroll to position [488, 0]
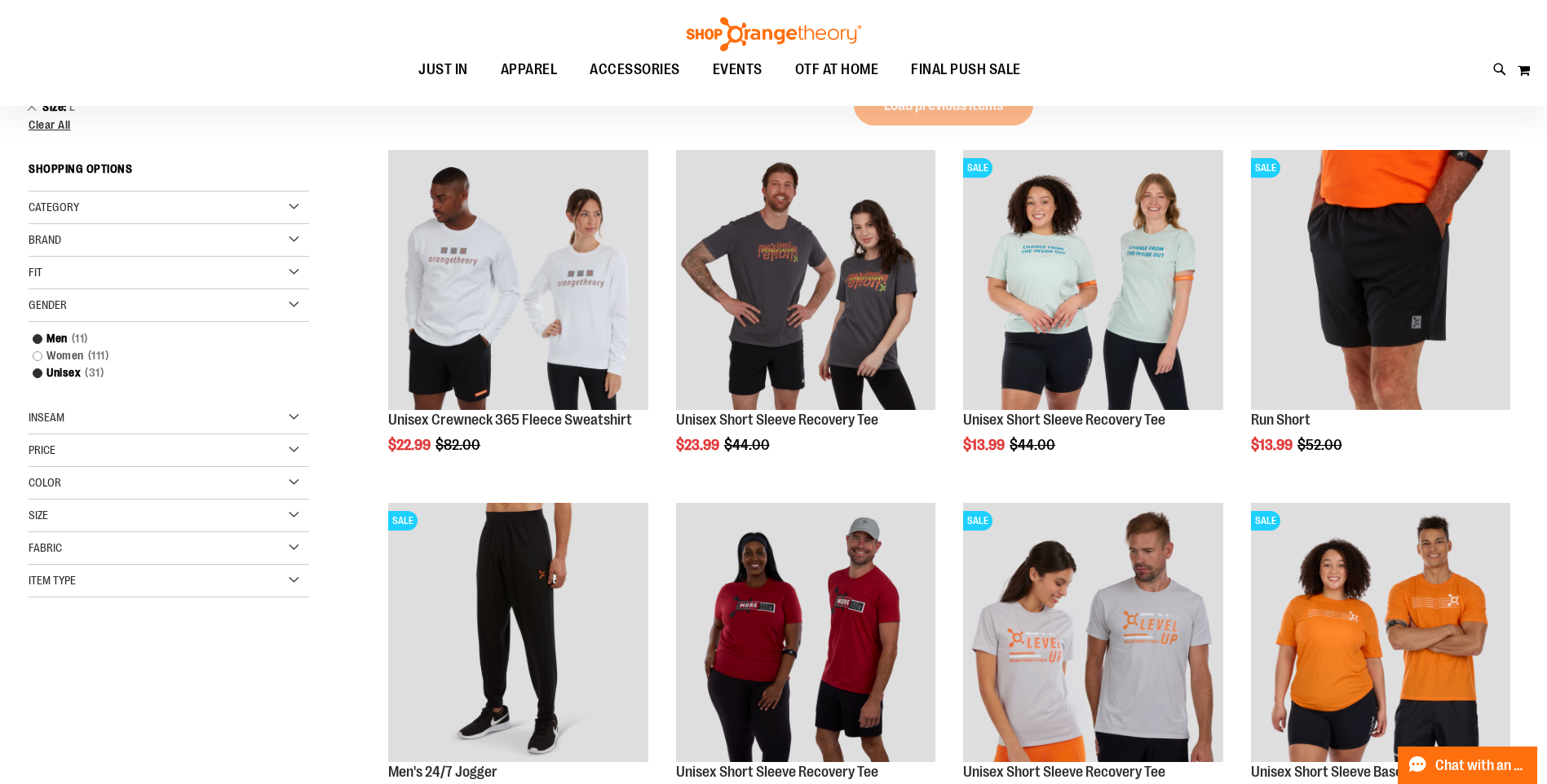
scroll to position [28, 0]
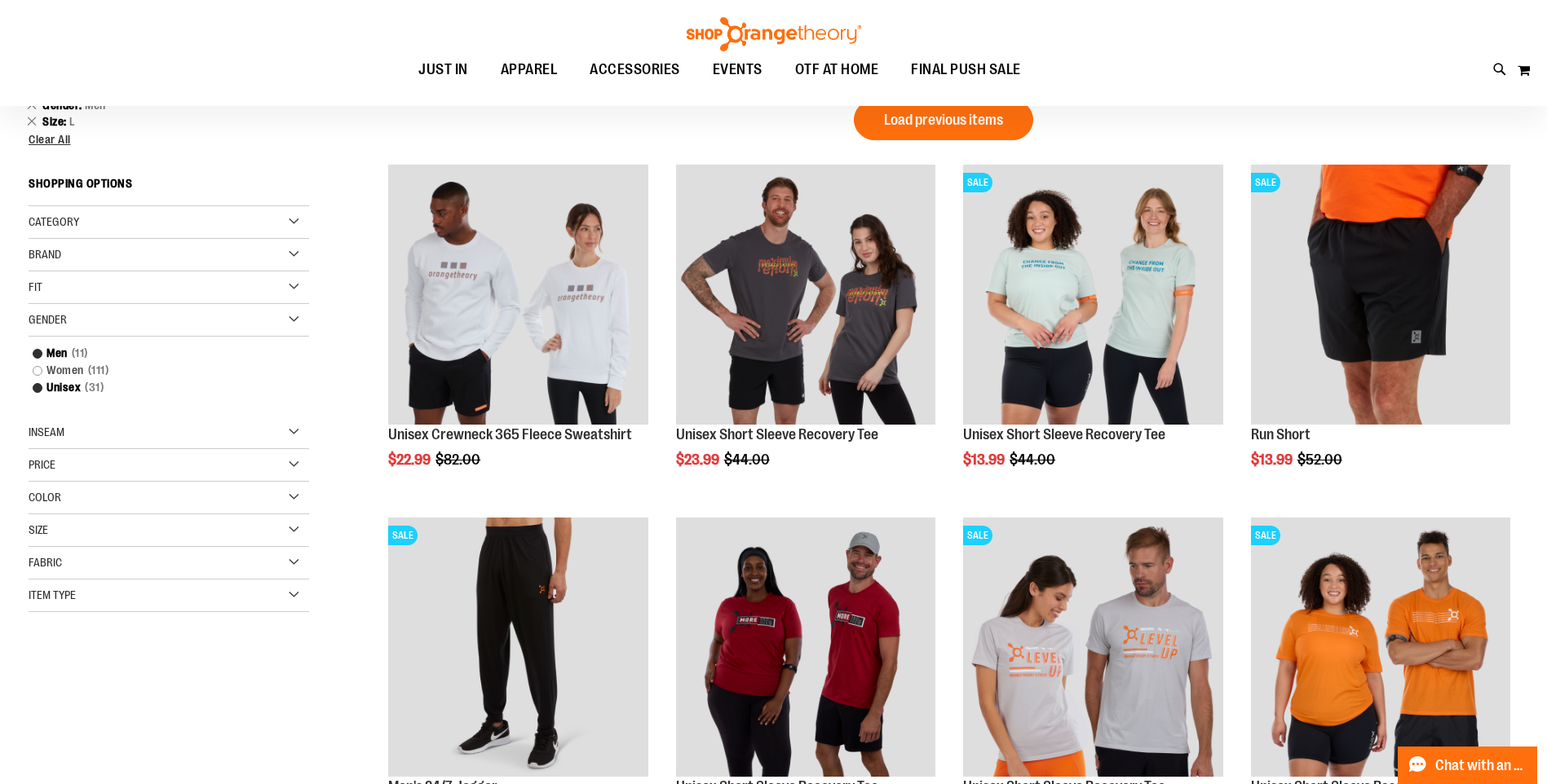
click at [101, 254] on div "Brand" at bounding box center [169, 254] width 280 height 33
click at [65, 303] on link "lululemon" at bounding box center [159, 305] width 269 height 17
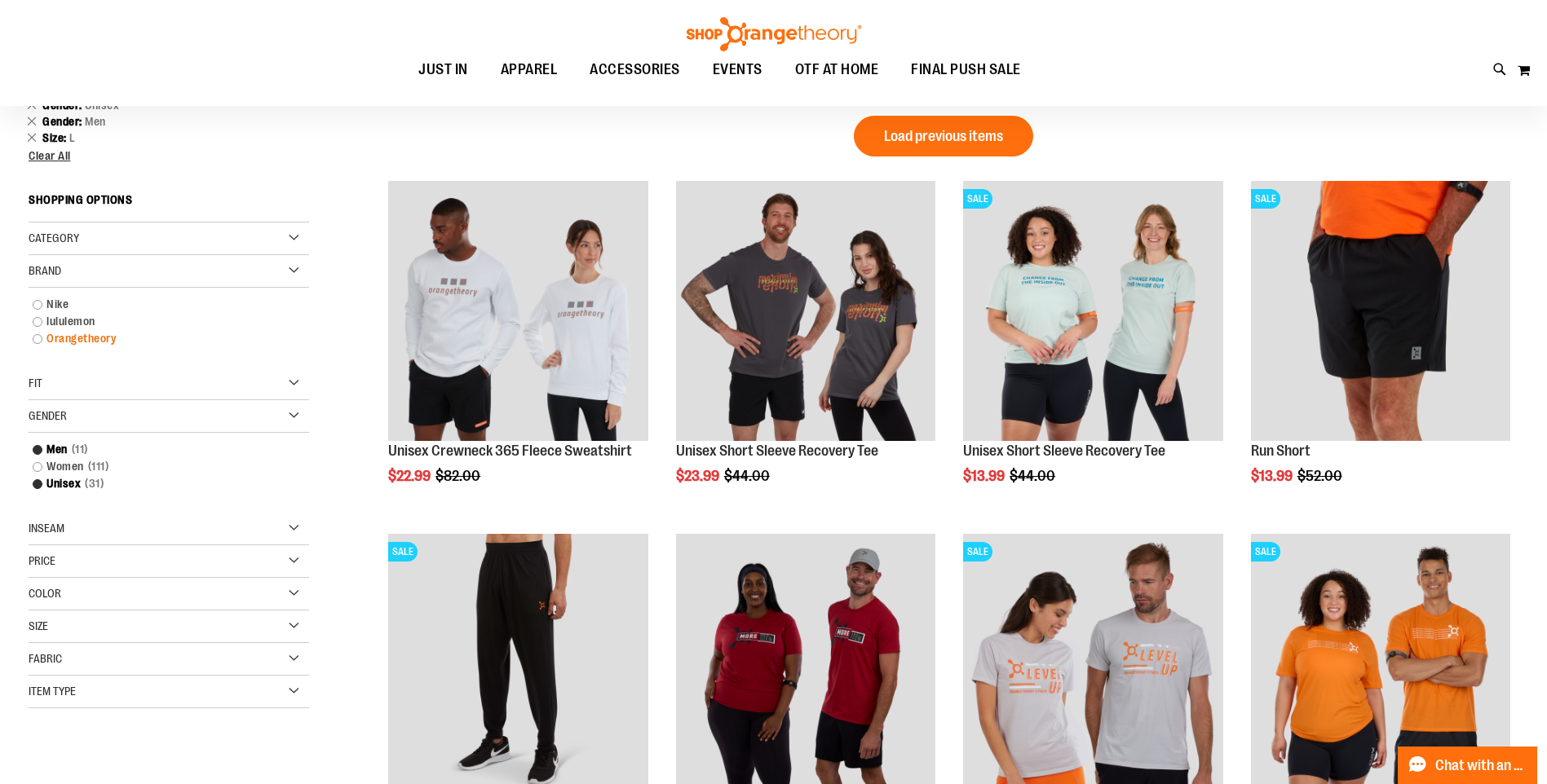
scroll to position [0, 0]
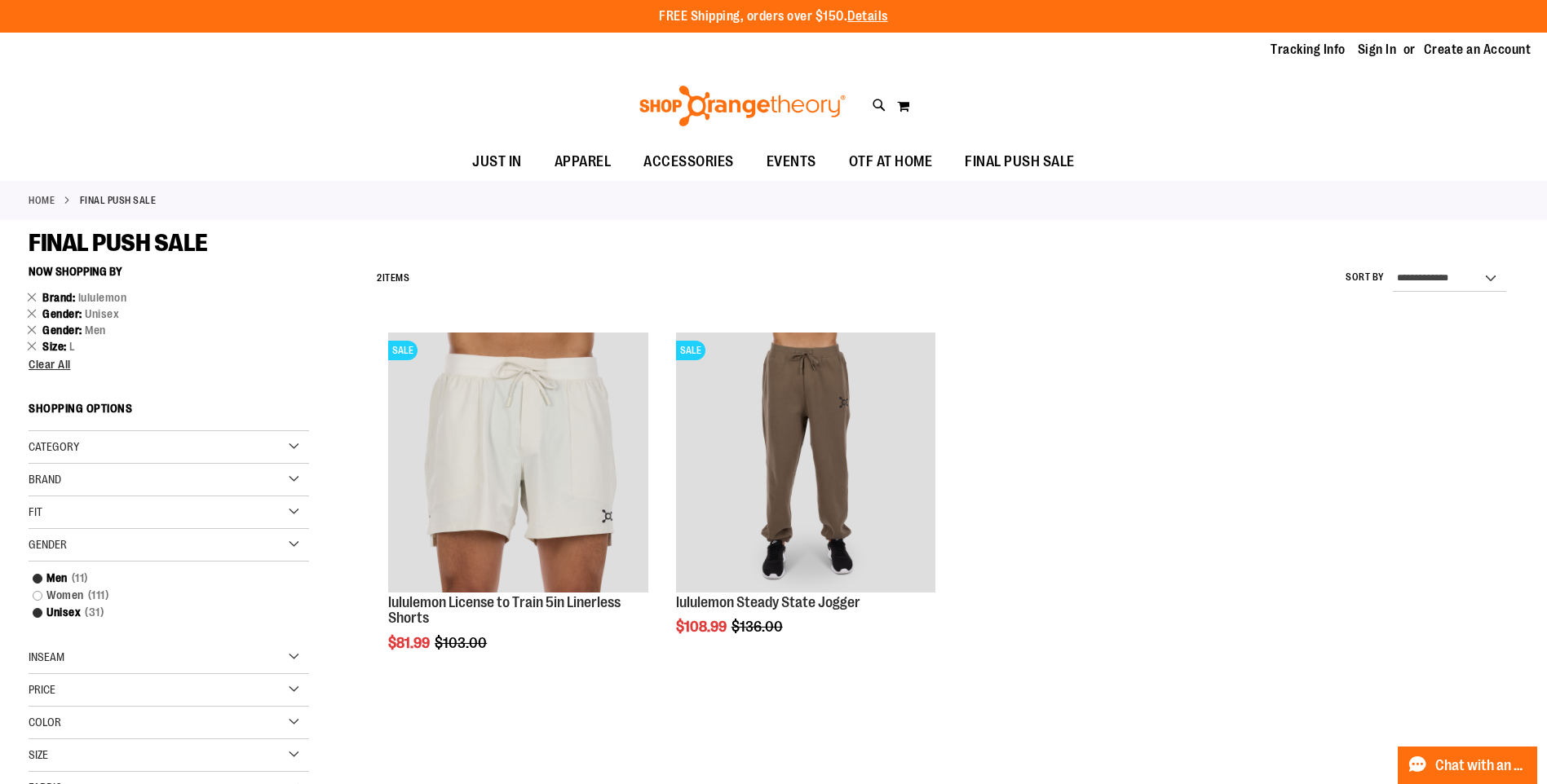
drag, startPoint x: 30, startPoint y: 297, endPoint x: 37, endPoint y: 301, distance: 8.1
click at [29, 297] on link "Remove This Item" at bounding box center [32, 297] width 11 height 17
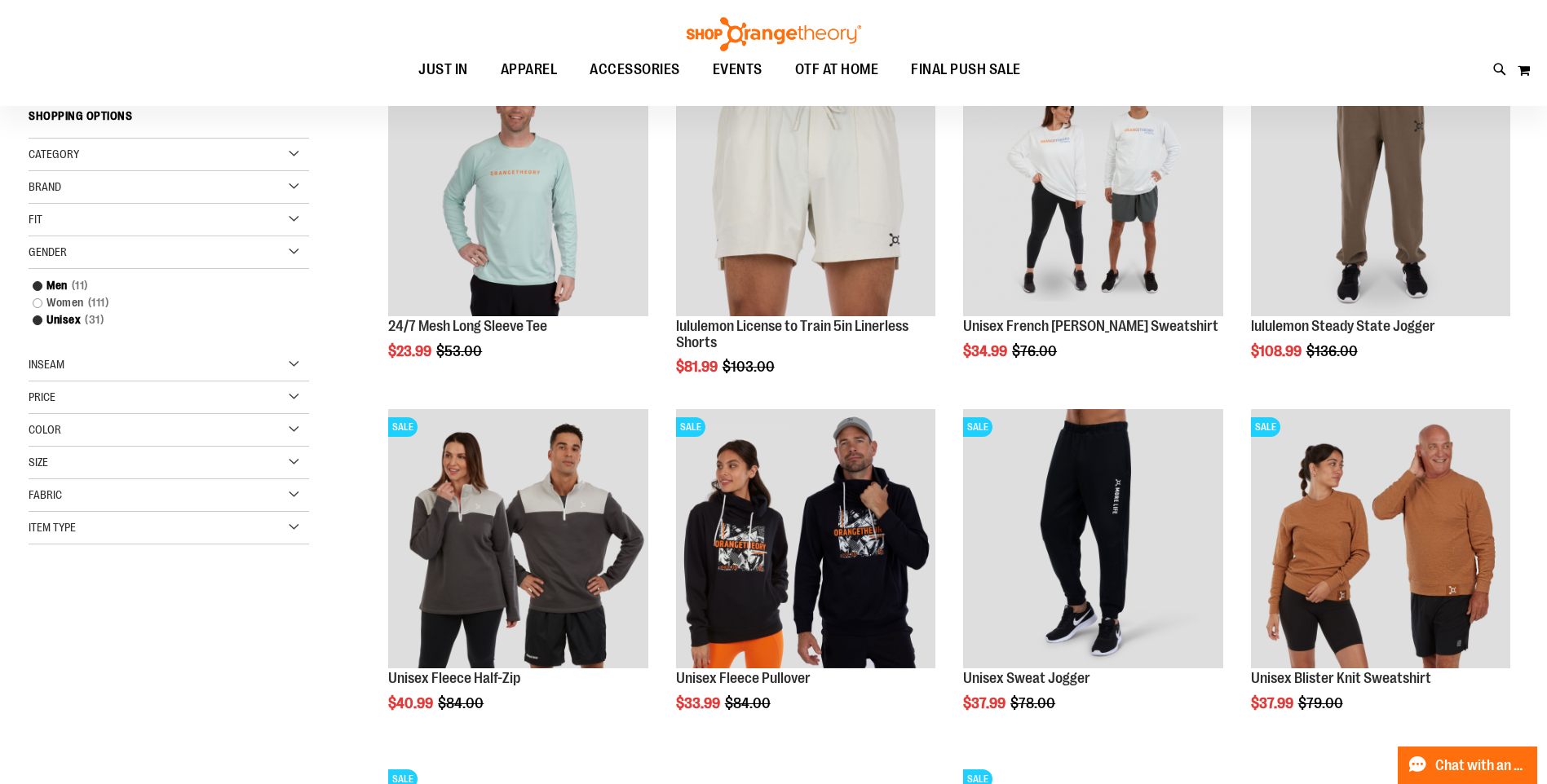
scroll to position [95, 0]
click at [85, 199] on div "Brand" at bounding box center [169, 187] width 280 height 33
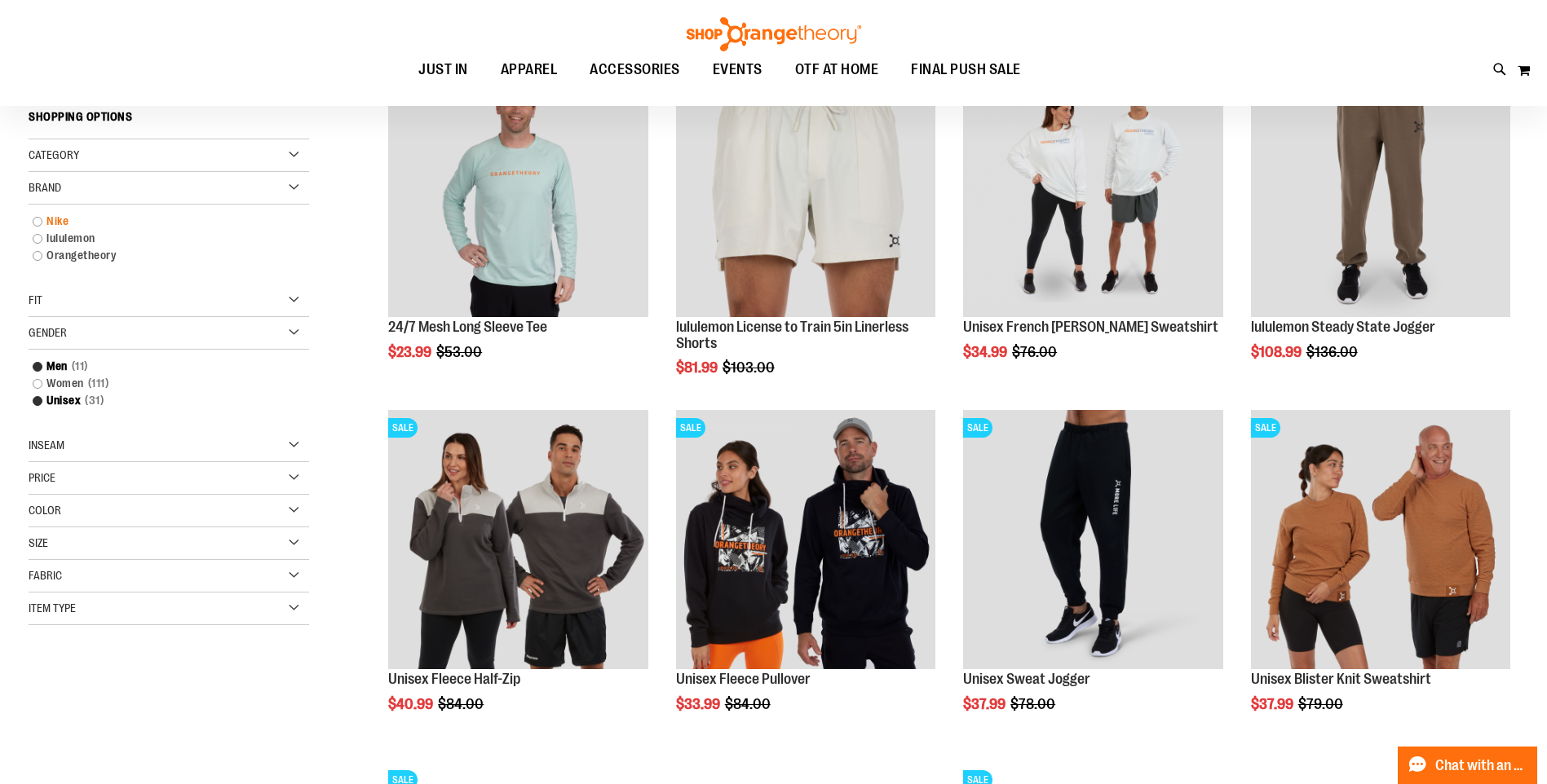
click at [54, 219] on link "Nike" at bounding box center [159, 221] width 269 height 17
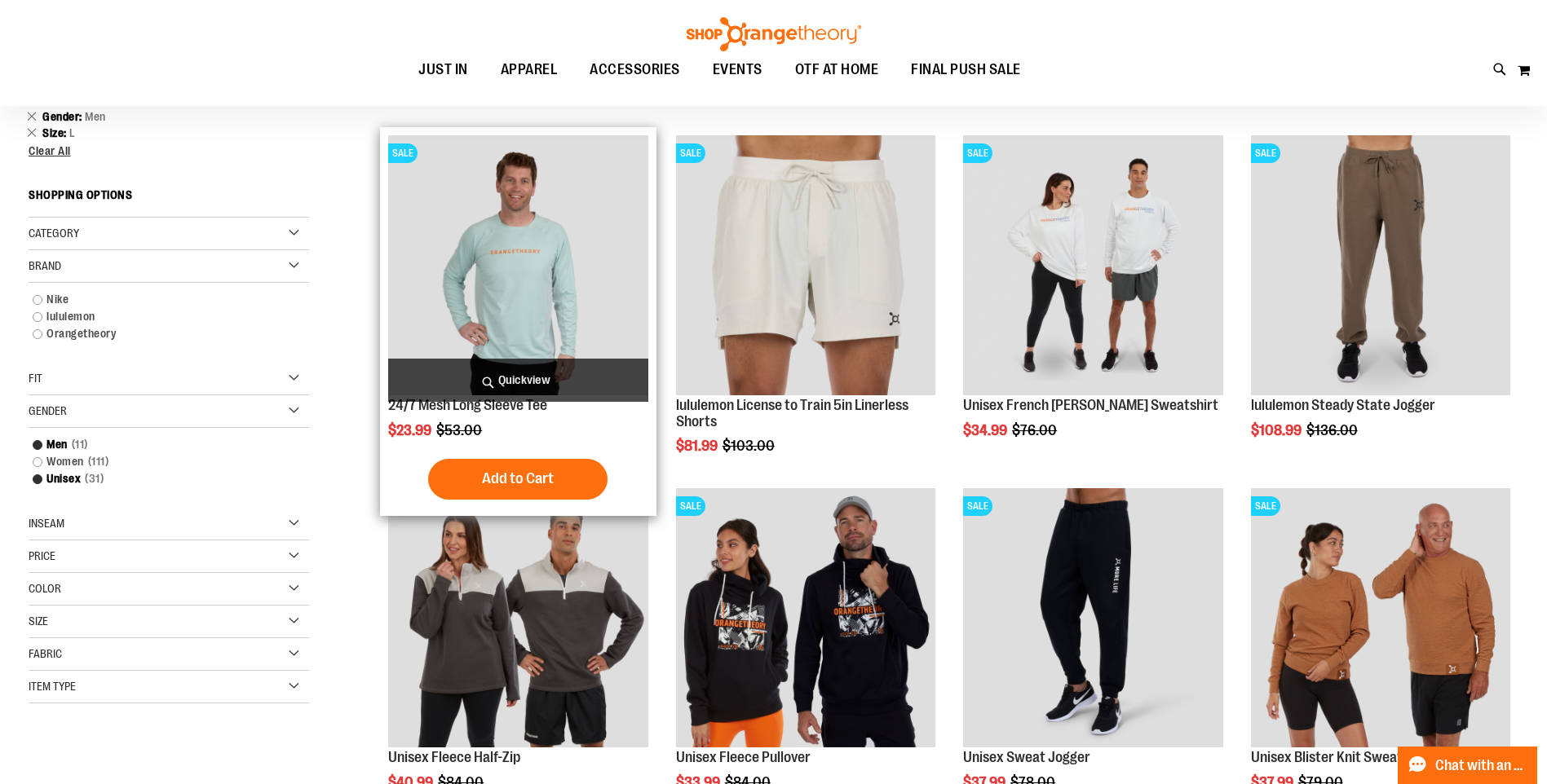
scroll to position [0, 0]
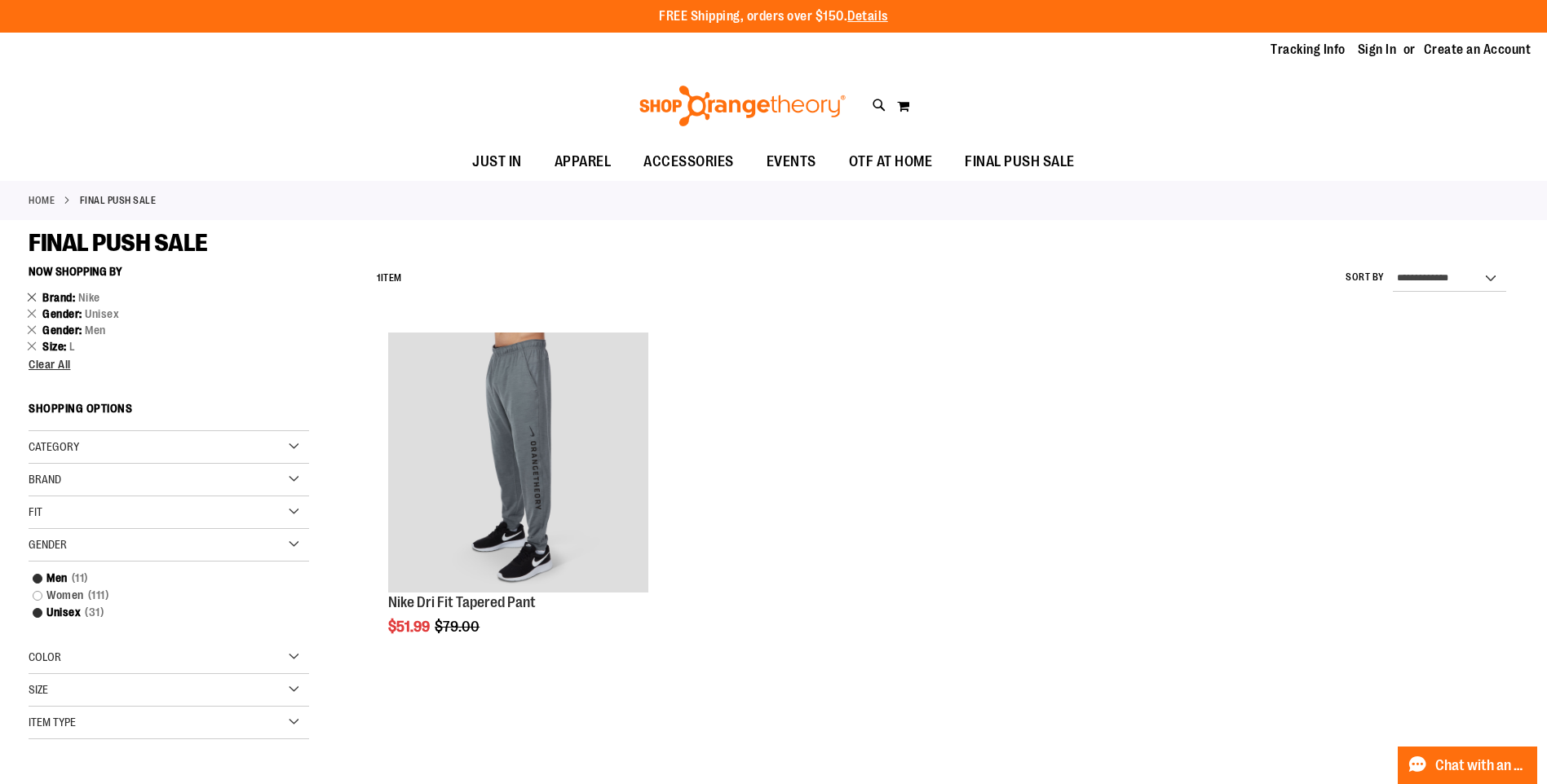
click at [33, 298] on link "Remove This Item" at bounding box center [32, 297] width 11 height 17
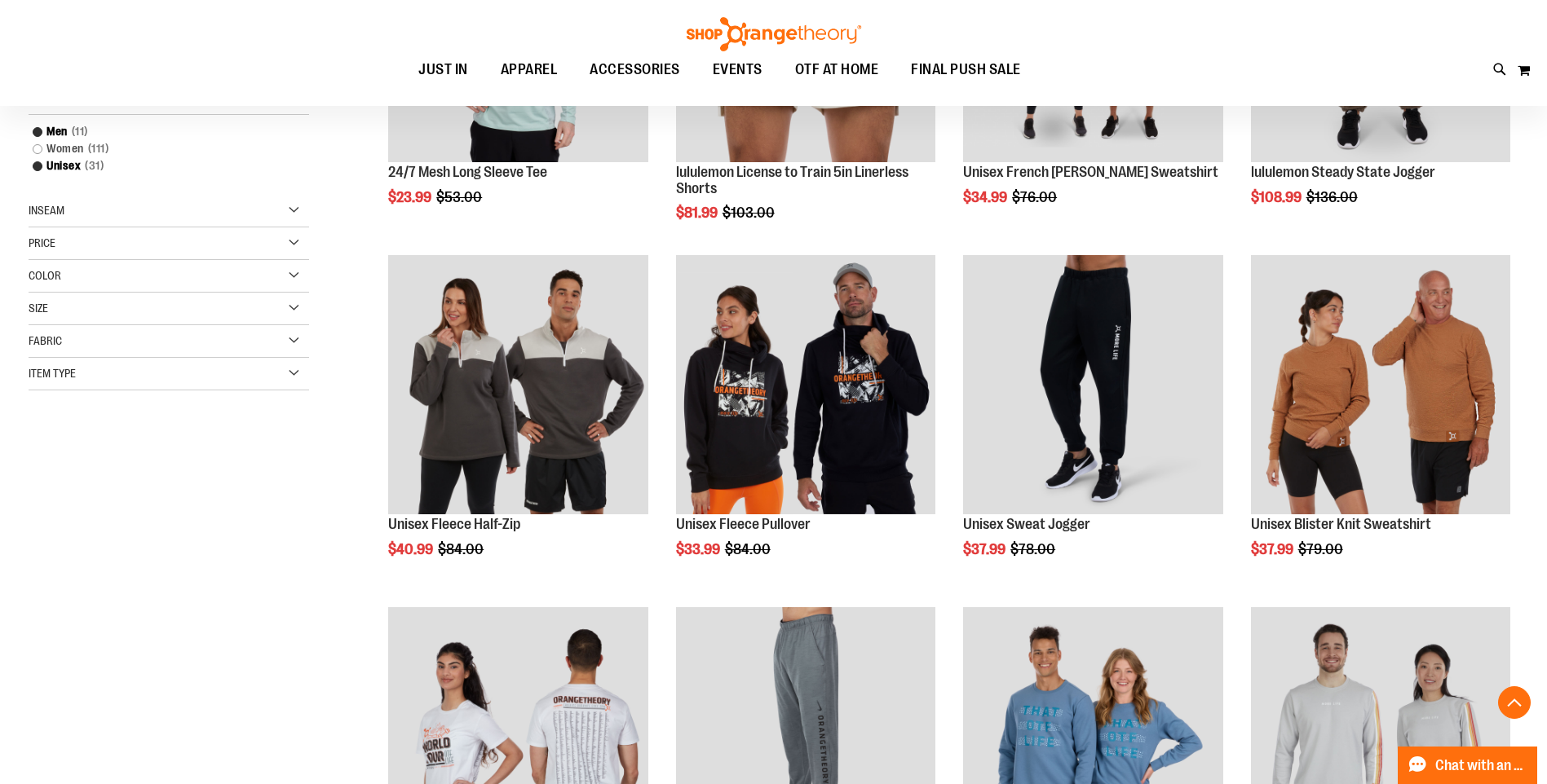
scroll to position [257, 0]
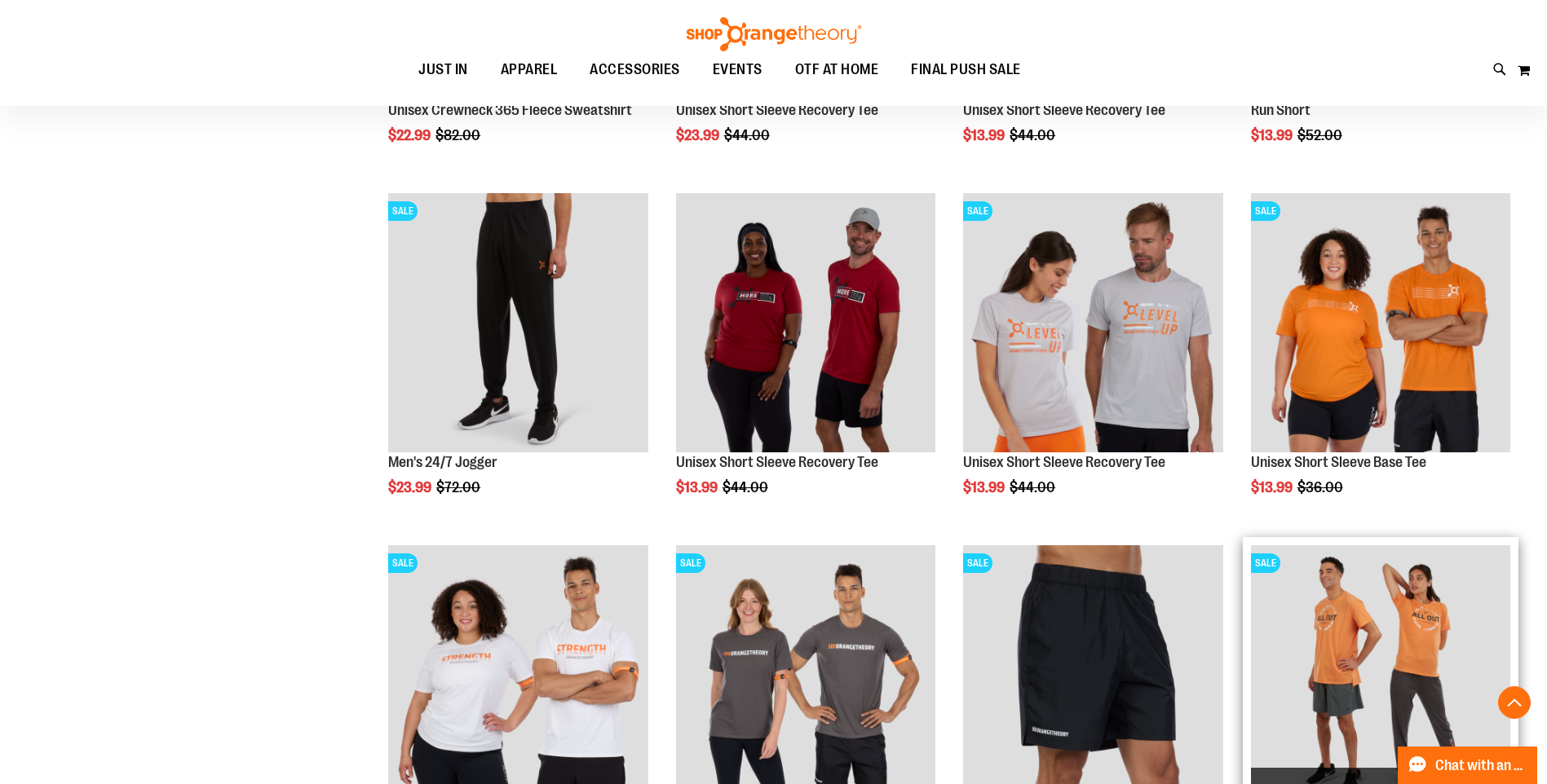
scroll to position [1561, 0]
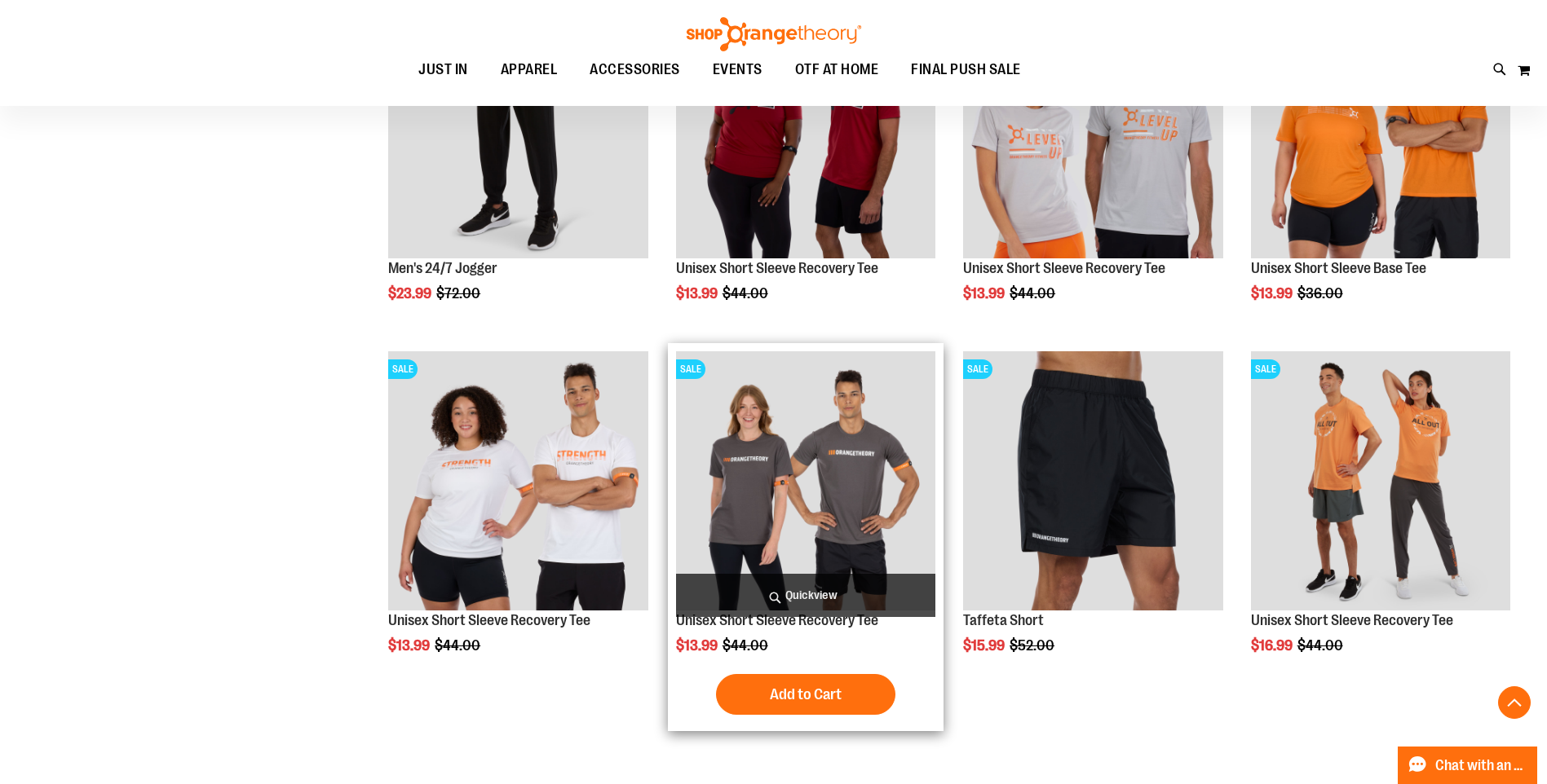
click at [768, 448] on img "product" at bounding box center [805, 480] width 259 height 259
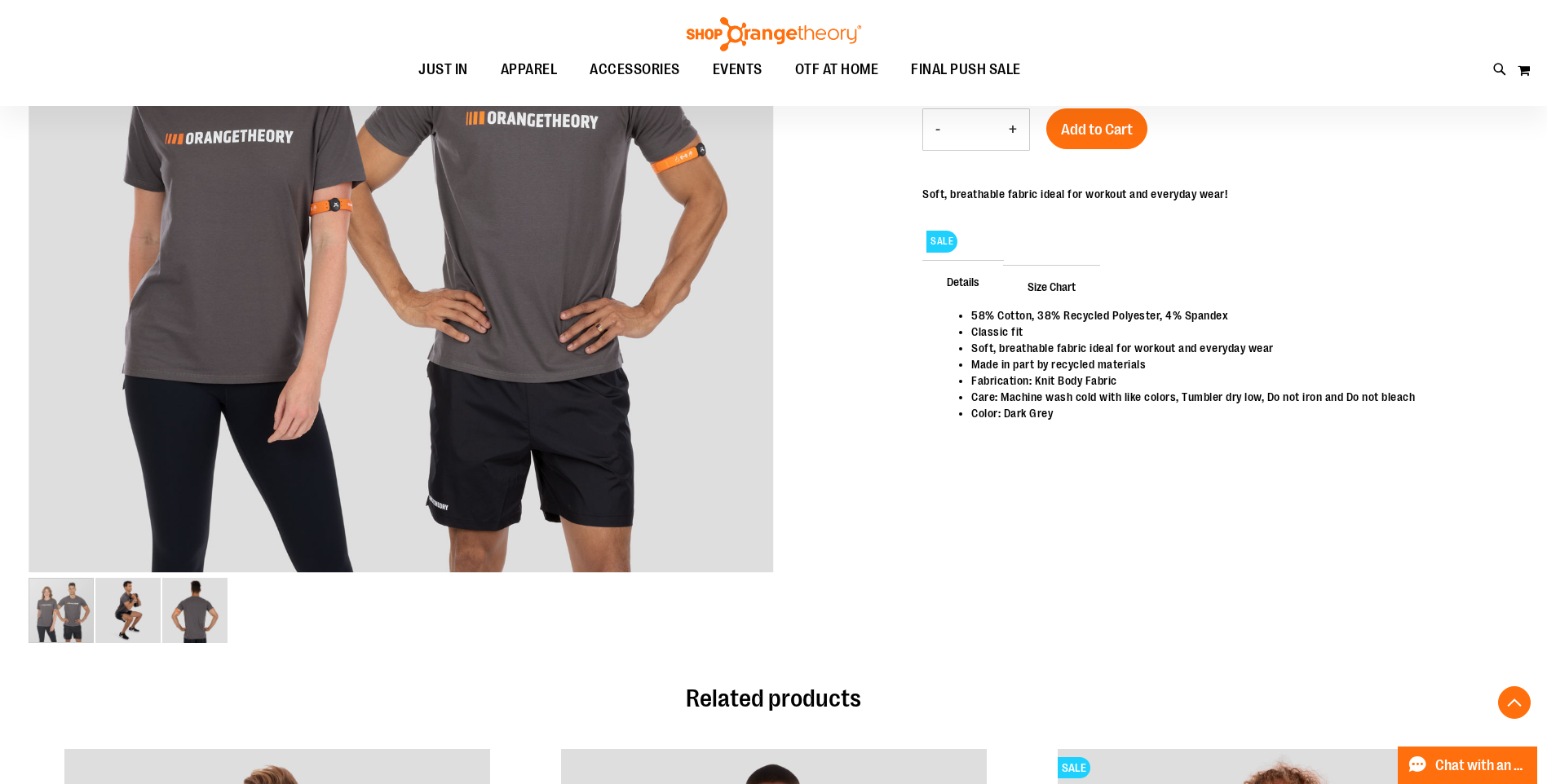
scroll to position [406, 0]
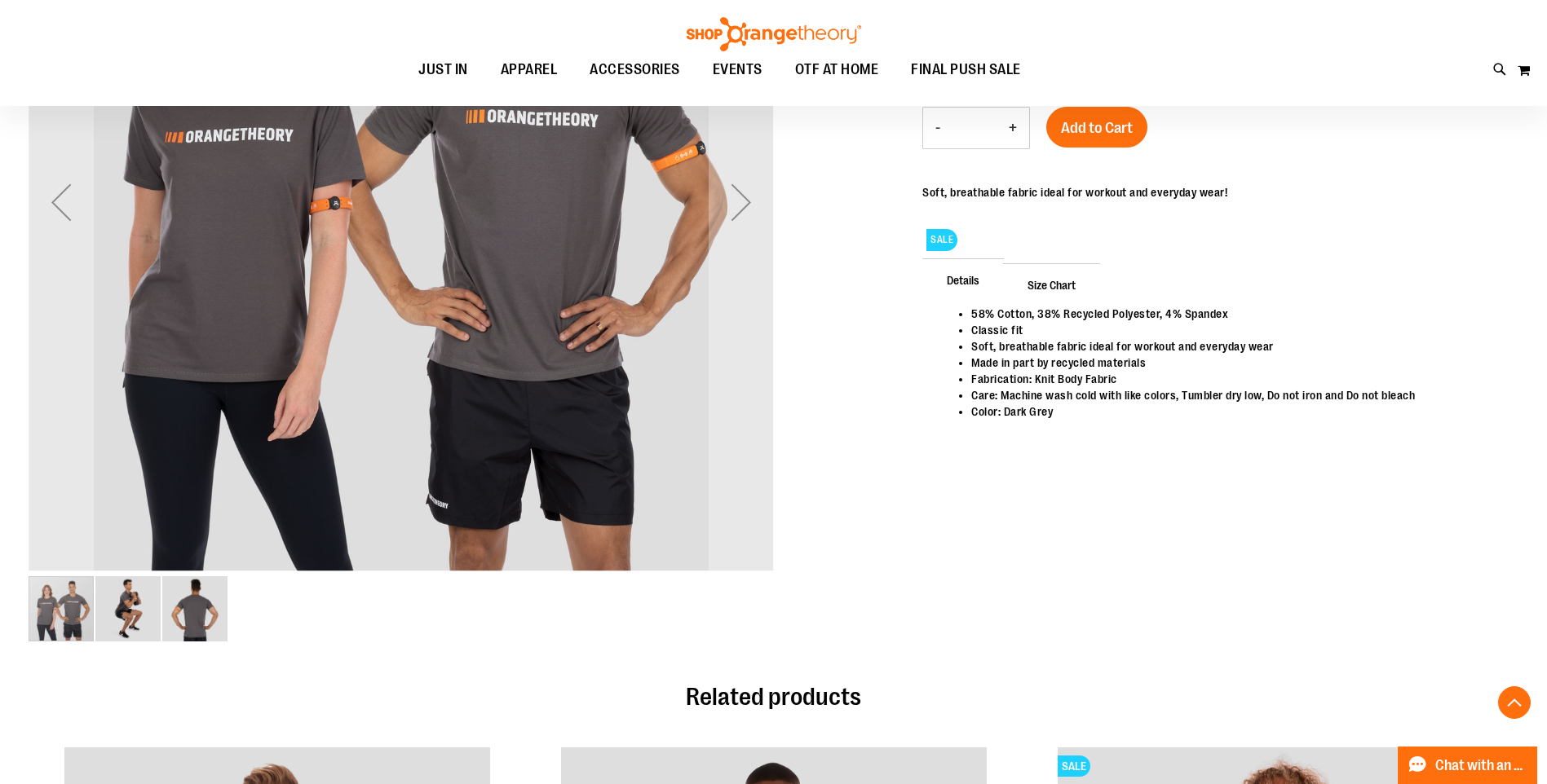
click at [119, 610] on img "image 2 of 3" at bounding box center [128, 608] width 65 height 65
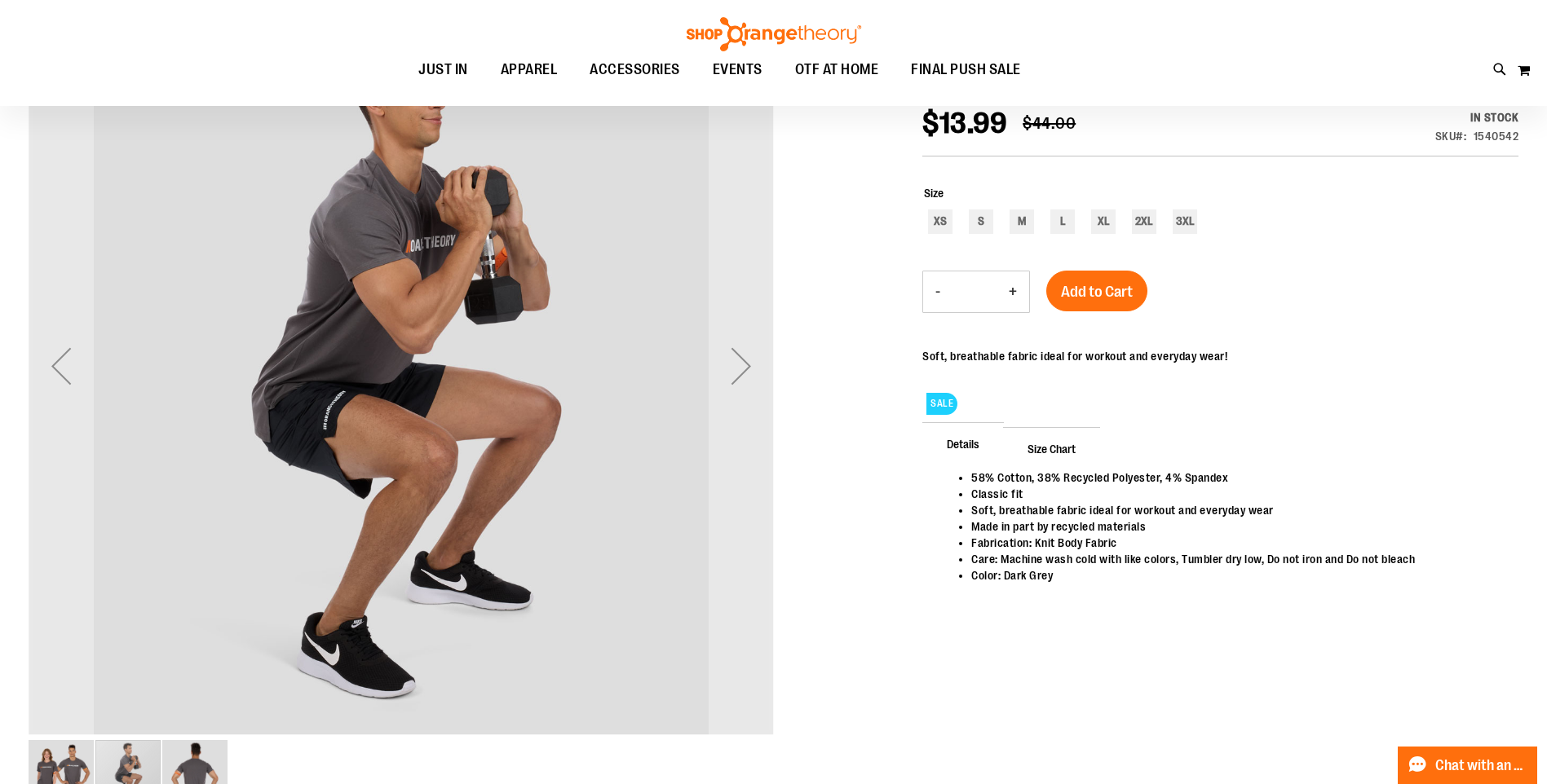
scroll to position [81, 0]
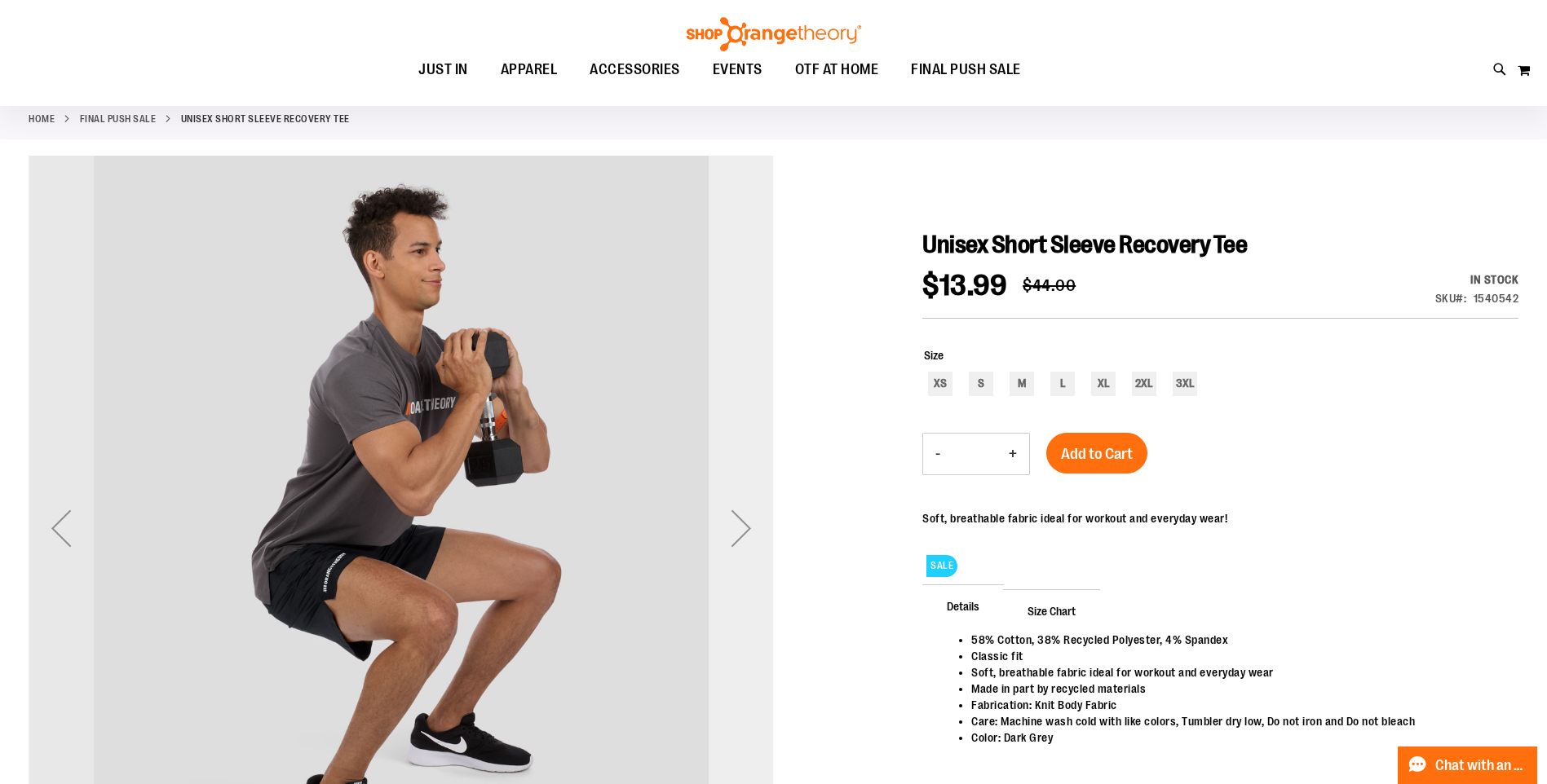
click at [730, 508] on div "Next" at bounding box center [741, 528] width 65 height 65
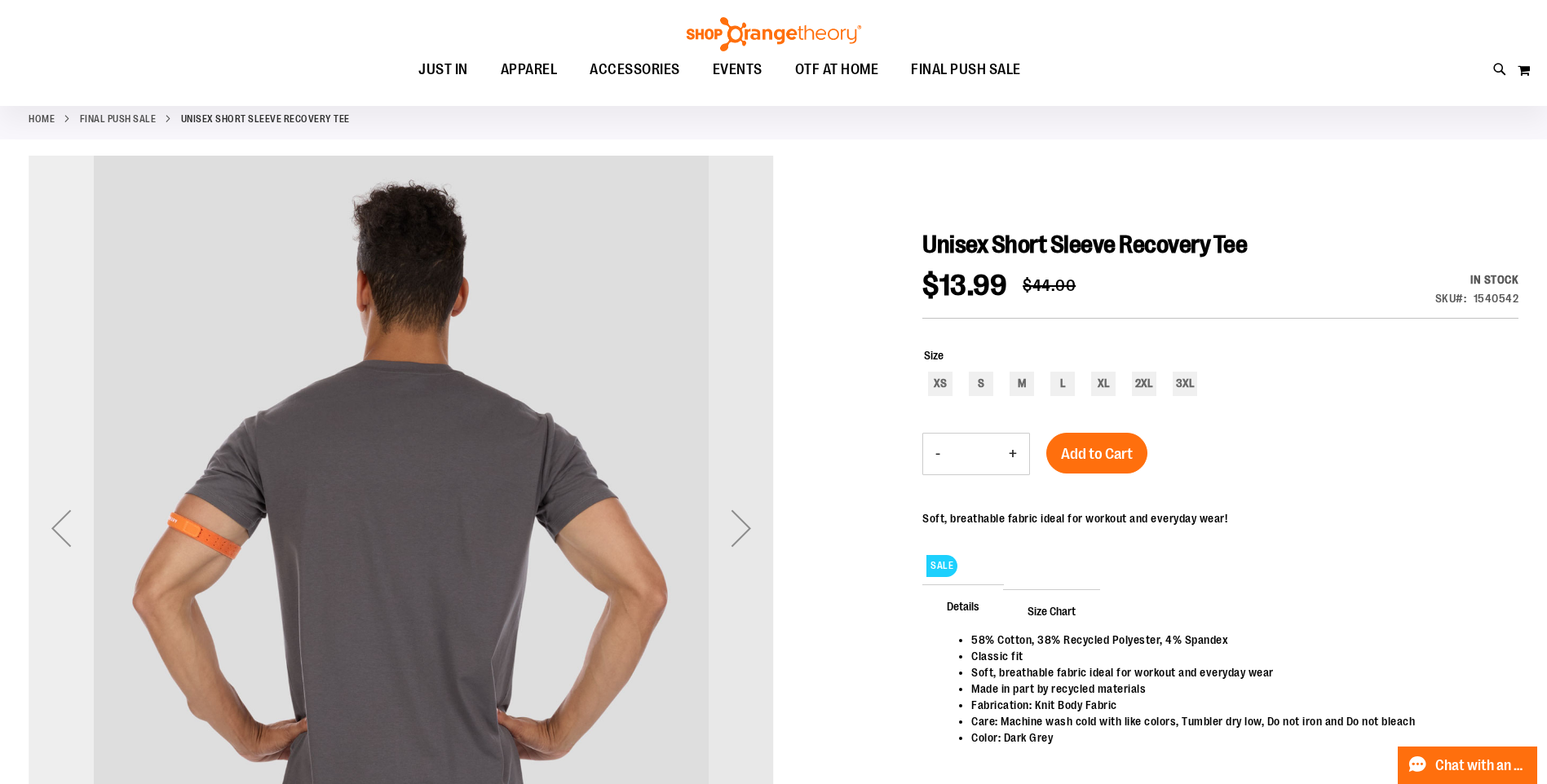
click at [62, 541] on div "Previous" at bounding box center [61, 528] width 65 height 65
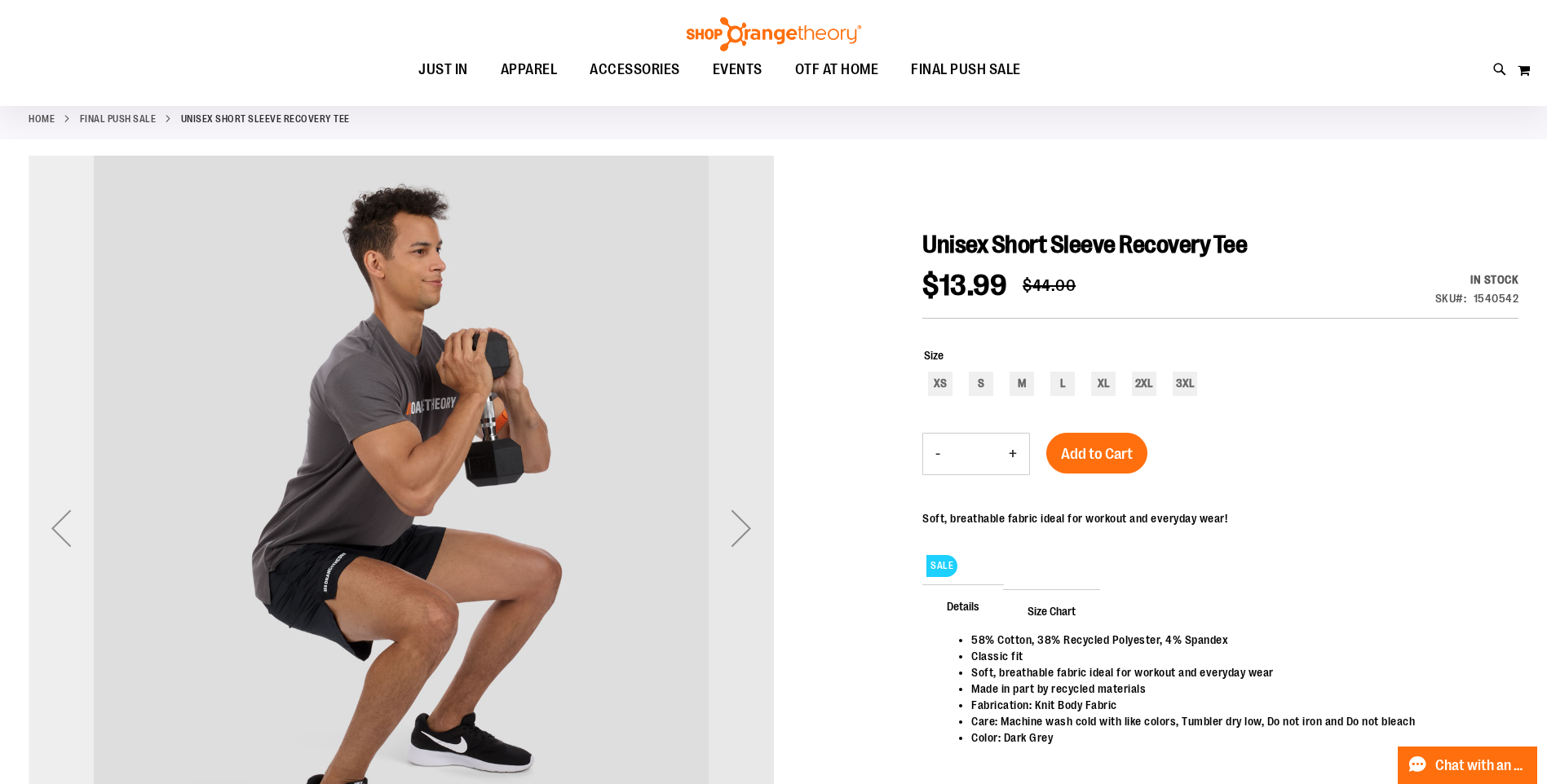
click at [62, 540] on div "Previous" at bounding box center [61, 528] width 65 height 65
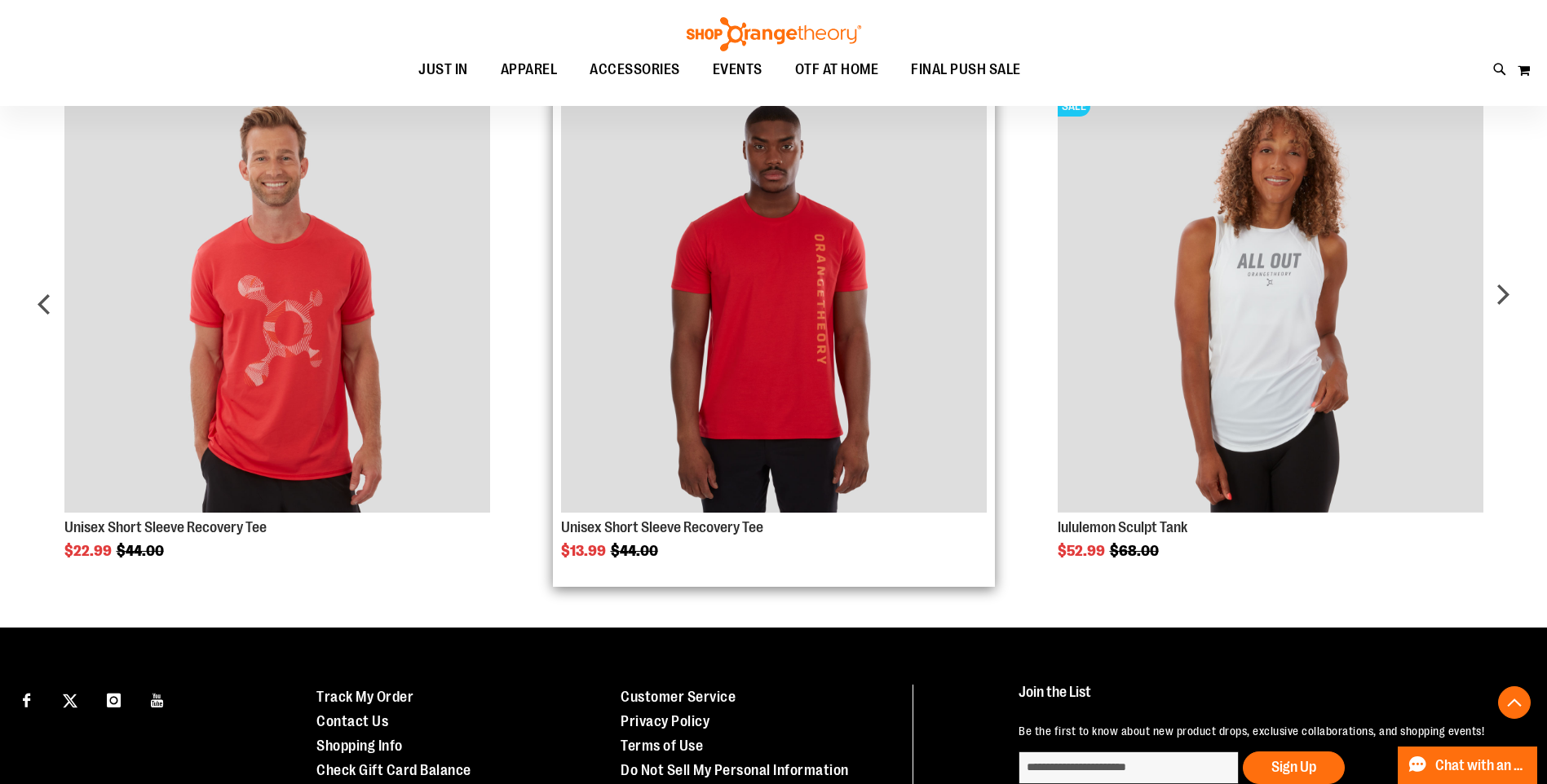
scroll to position [895, 0]
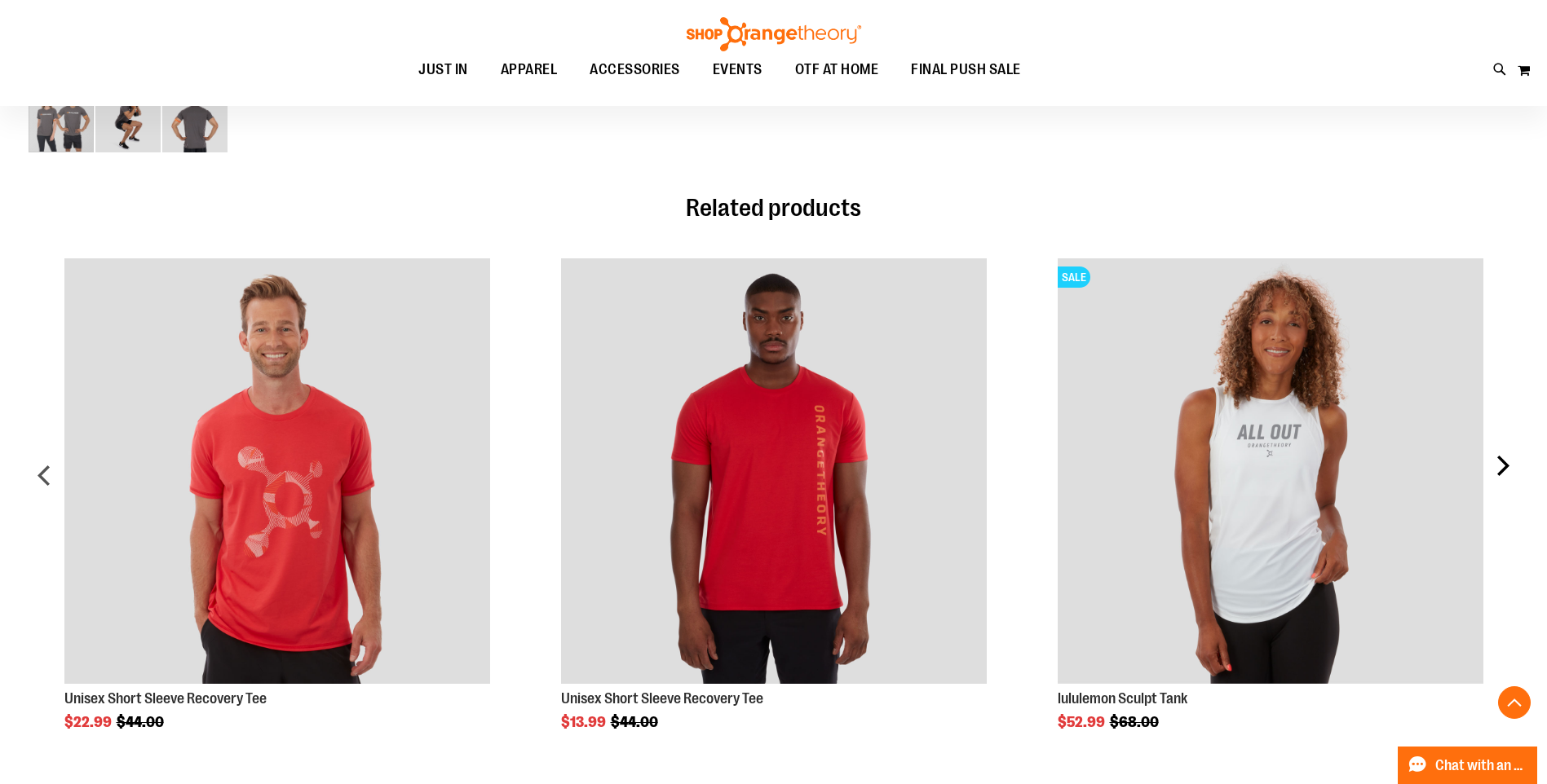
click at [1508, 469] on div "next" at bounding box center [1502, 481] width 33 height 495
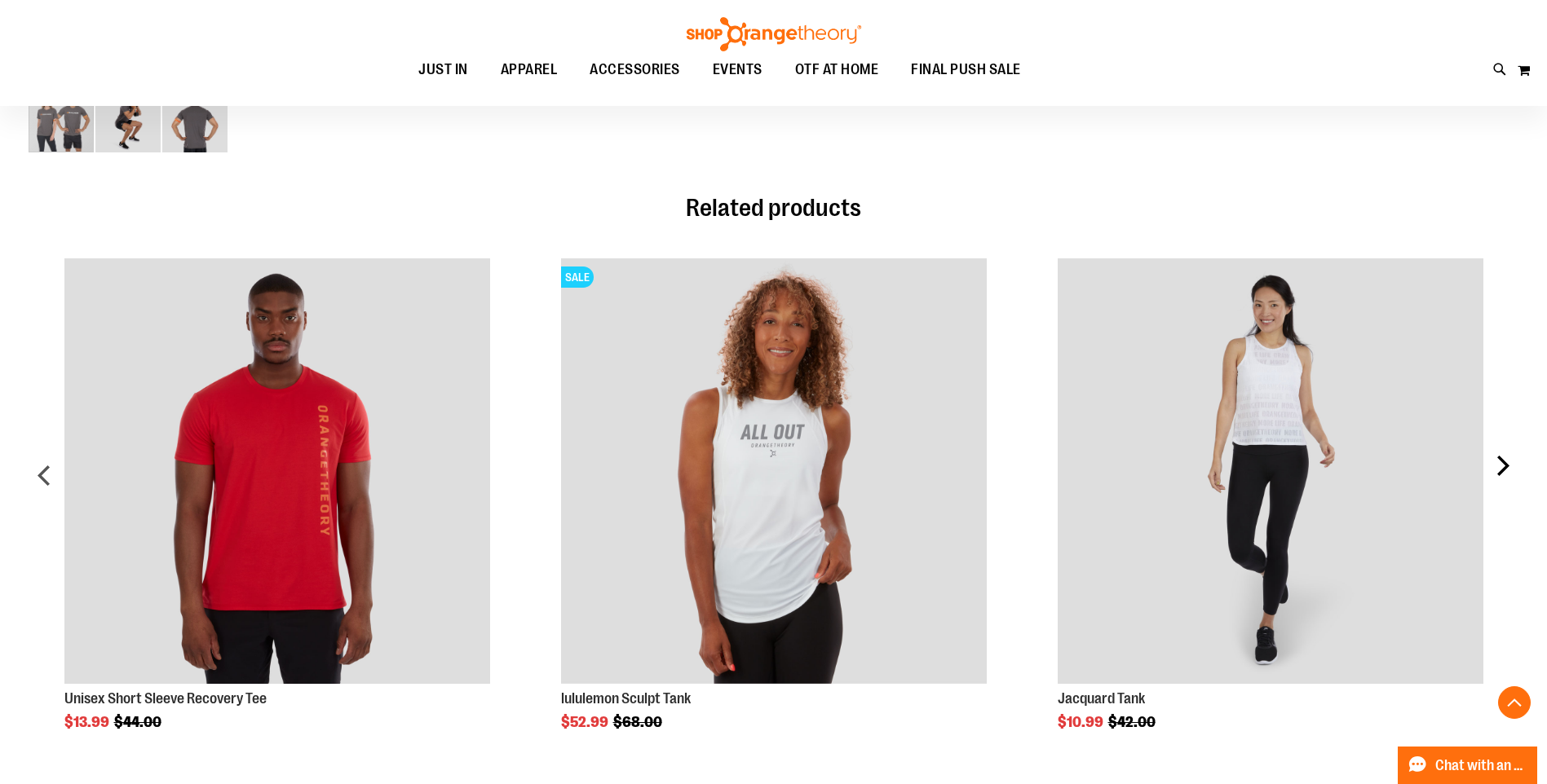
click at [1508, 469] on div "next" at bounding box center [1502, 481] width 33 height 495
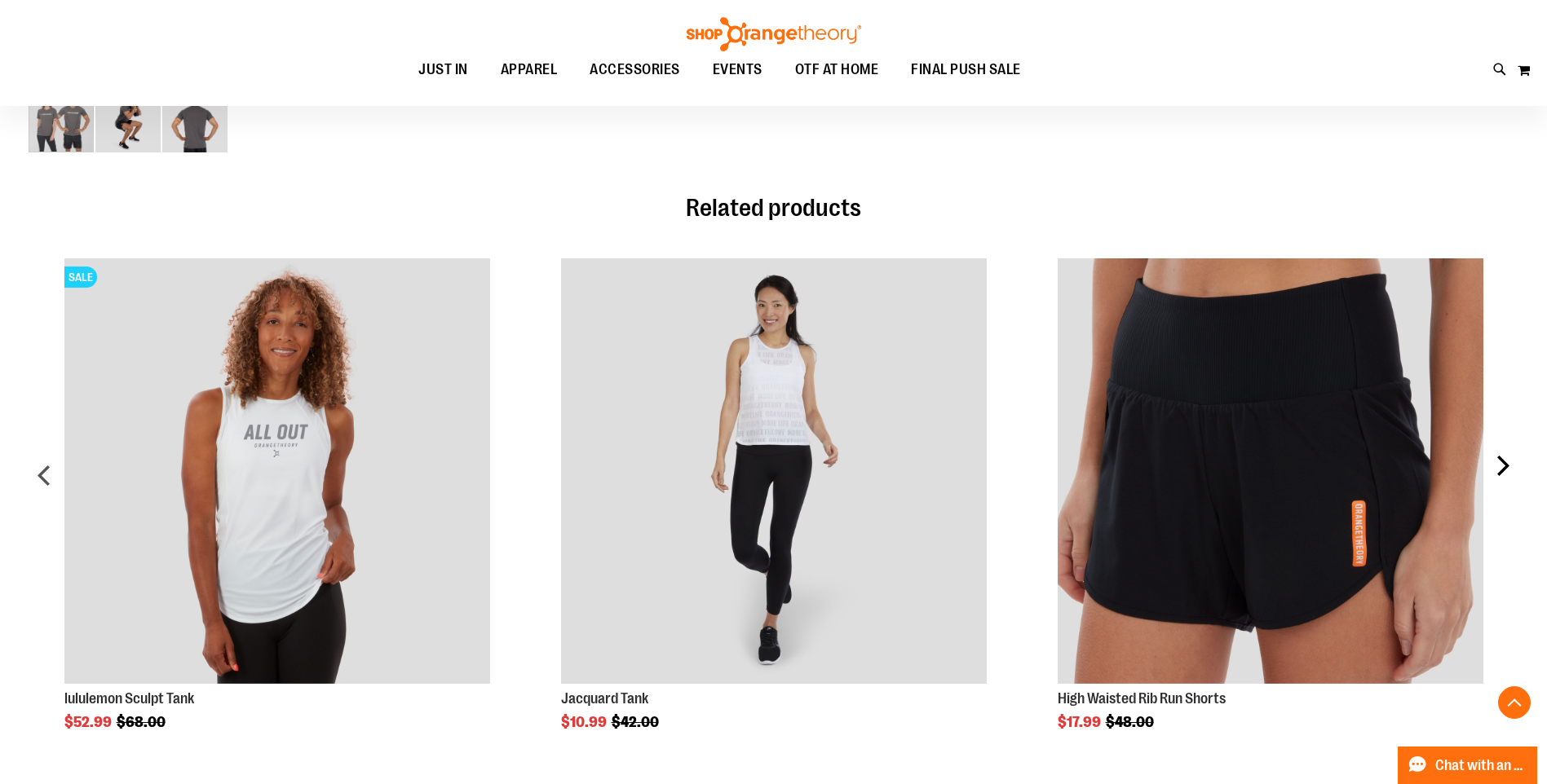
click at [1508, 469] on div "next" at bounding box center [1502, 481] width 33 height 495
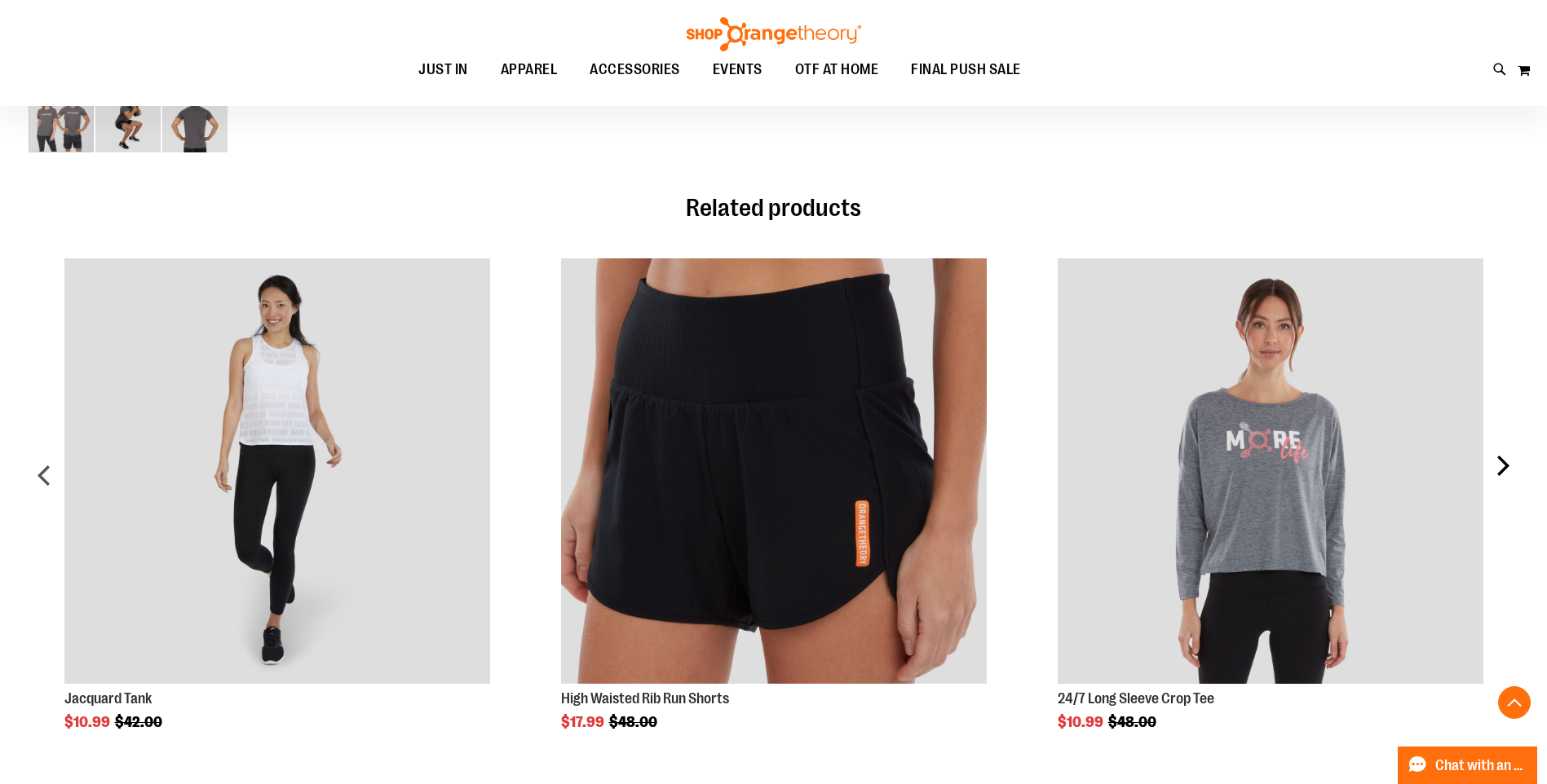
click at [1508, 469] on div "next" at bounding box center [1502, 481] width 33 height 495
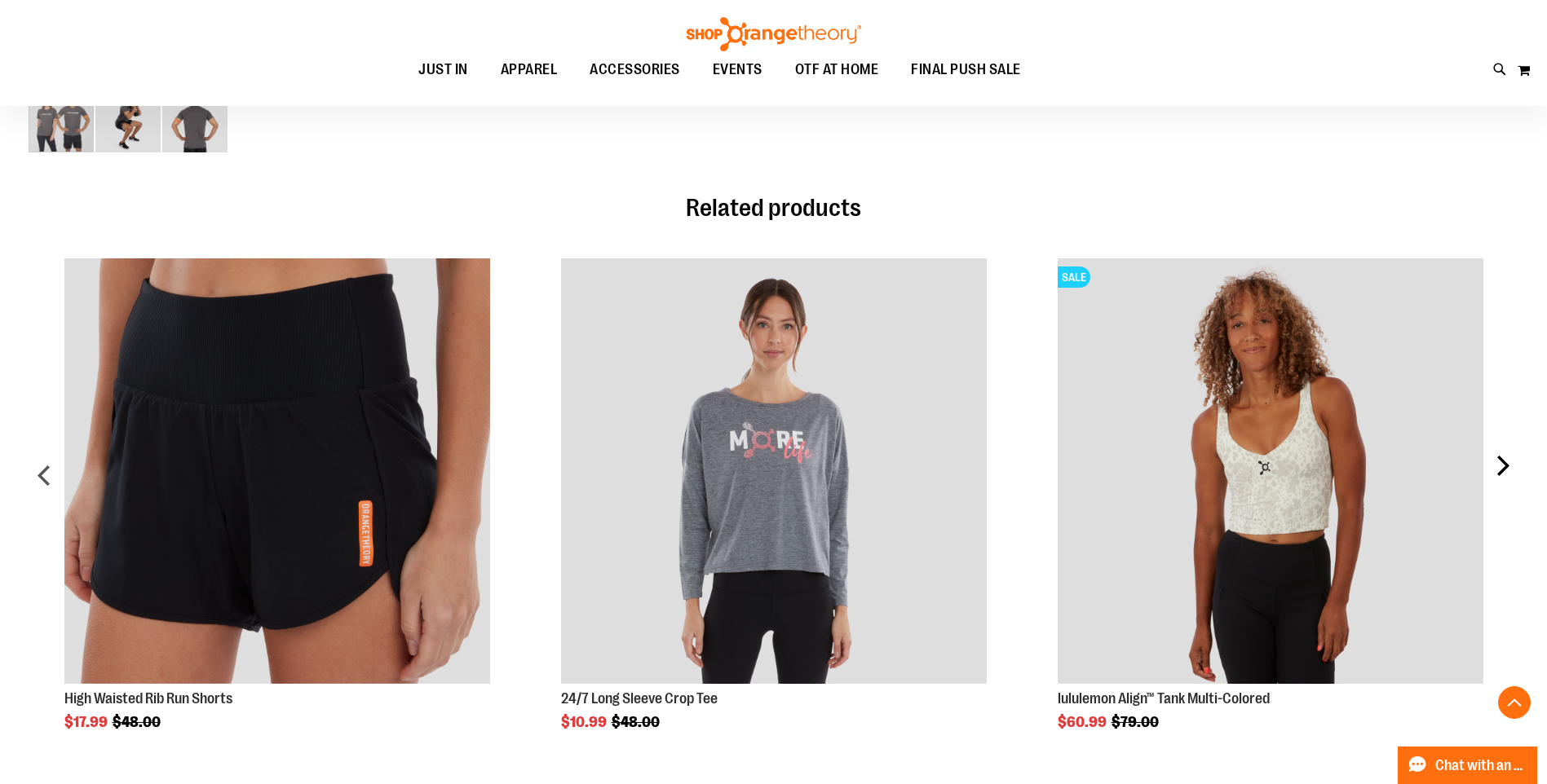
click at [1496, 463] on div "next" at bounding box center [1502, 481] width 33 height 495
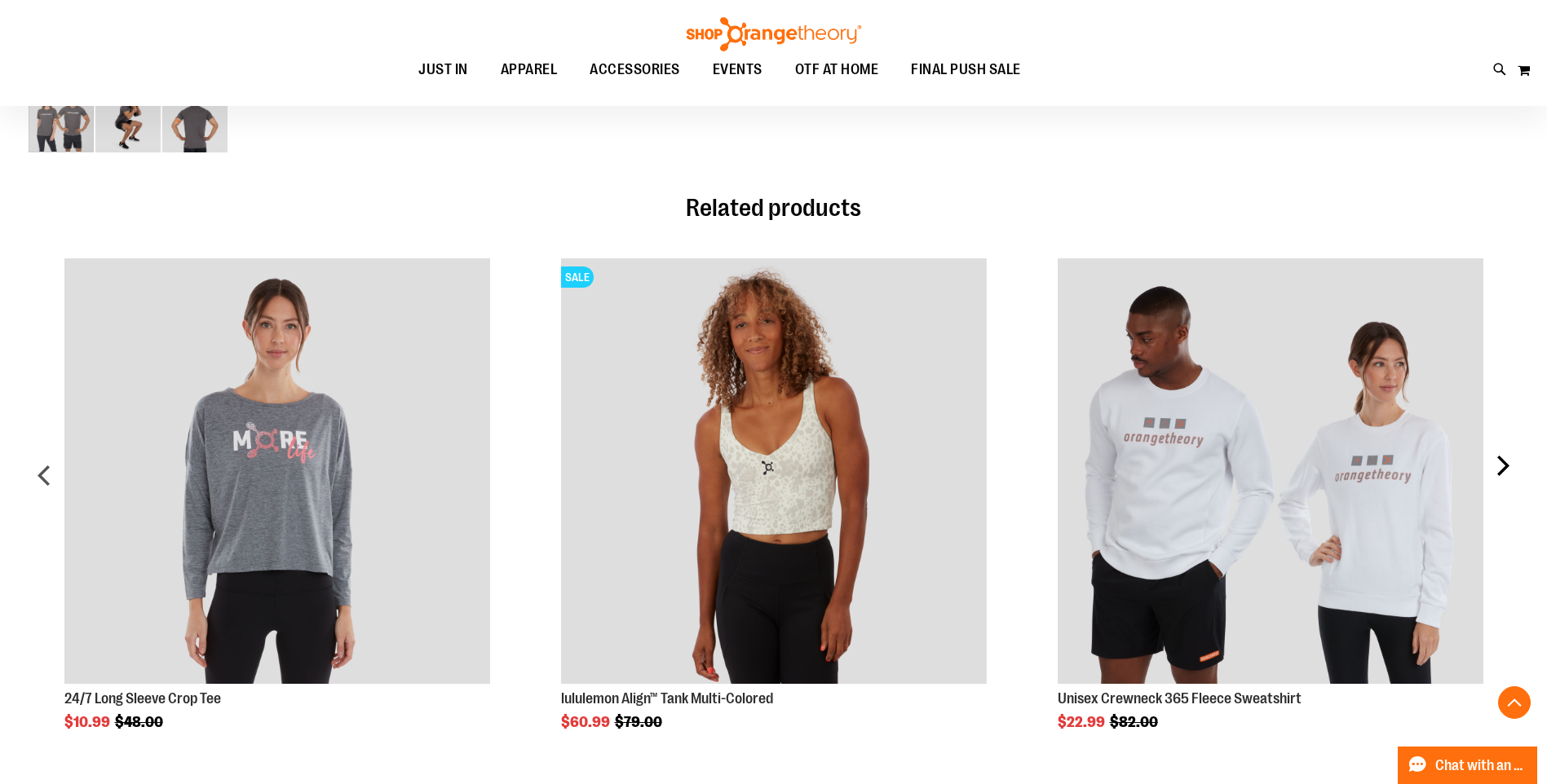
click at [1496, 463] on div "next" at bounding box center [1502, 481] width 33 height 495
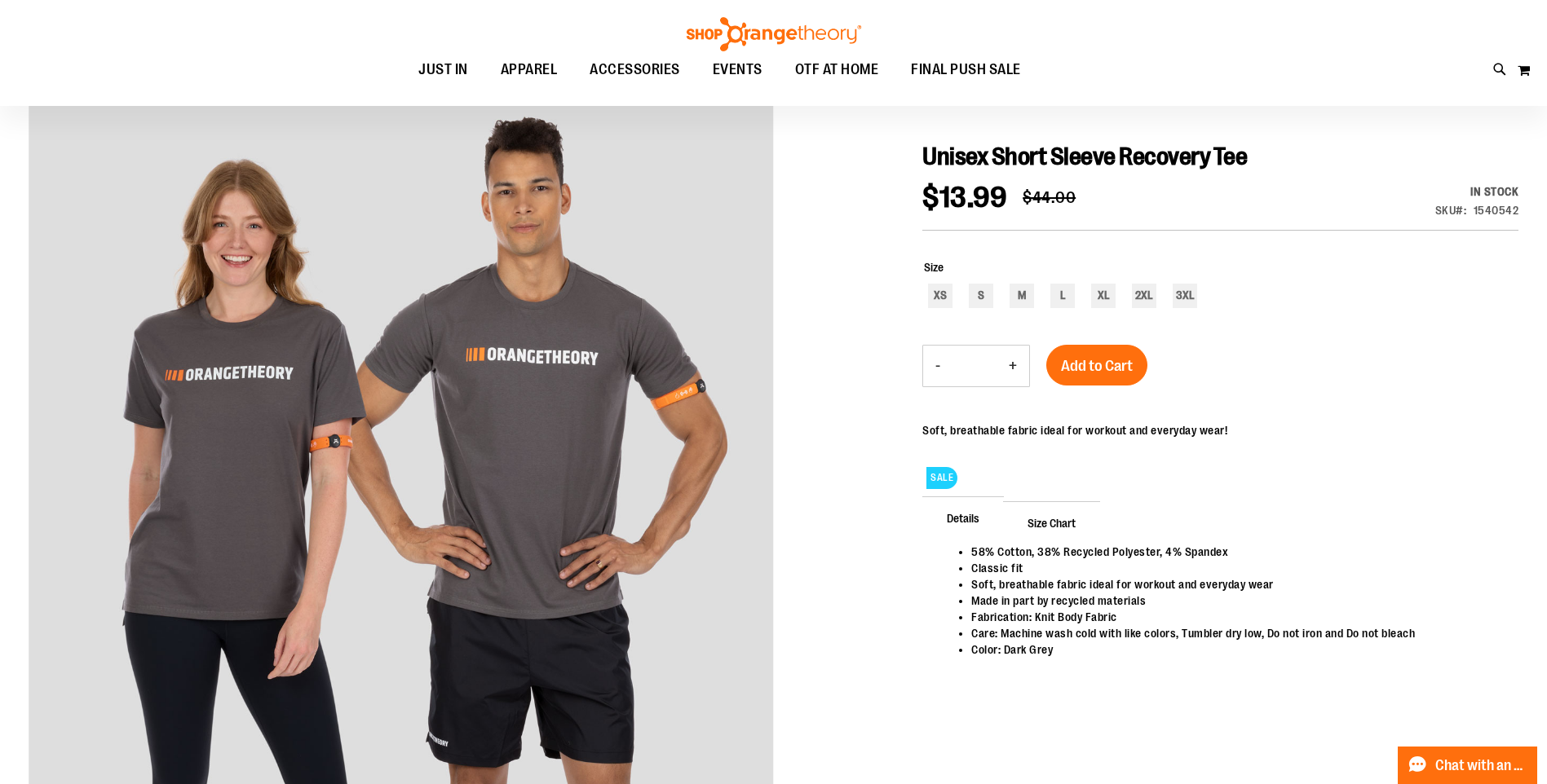
scroll to position [162, 0]
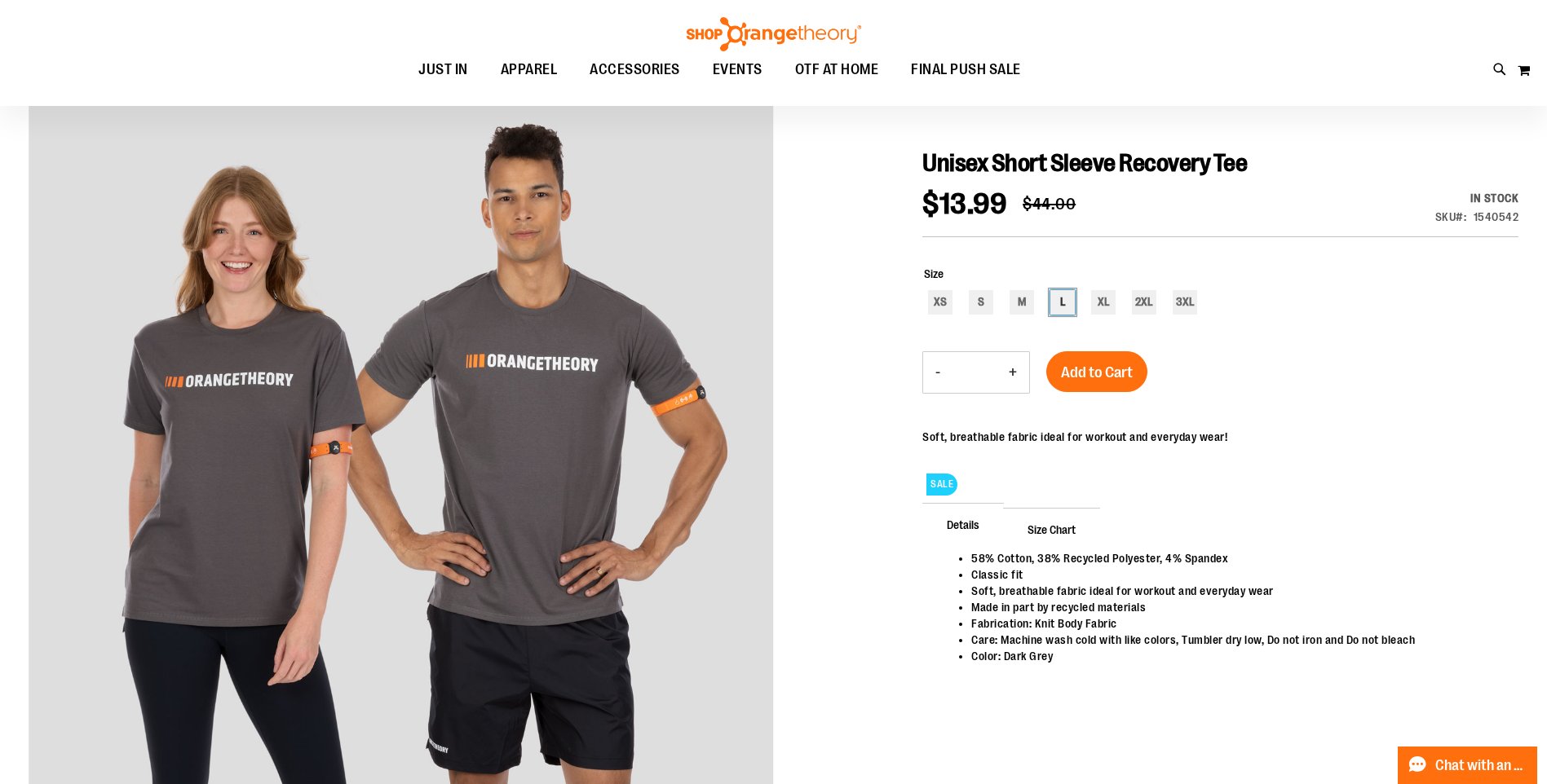
click at [1068, 302] on div "L" at bounding box center [1062, 302] width 25 height 25
type input "***"
click at [1130, 373] on span "Add to Cart" at bounding box center [1096, 373] width 72 height 18
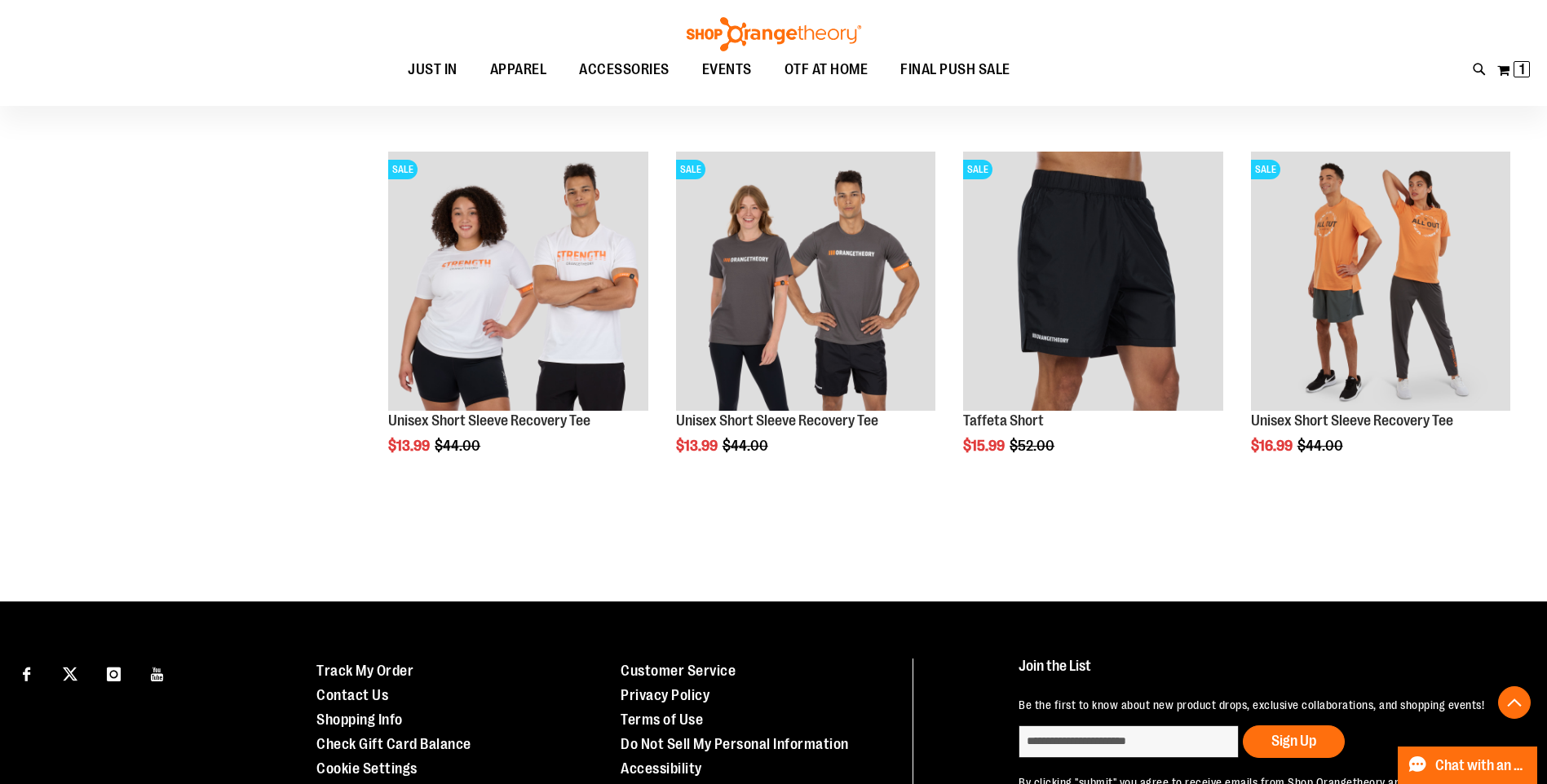
scroll to position [900, 0]
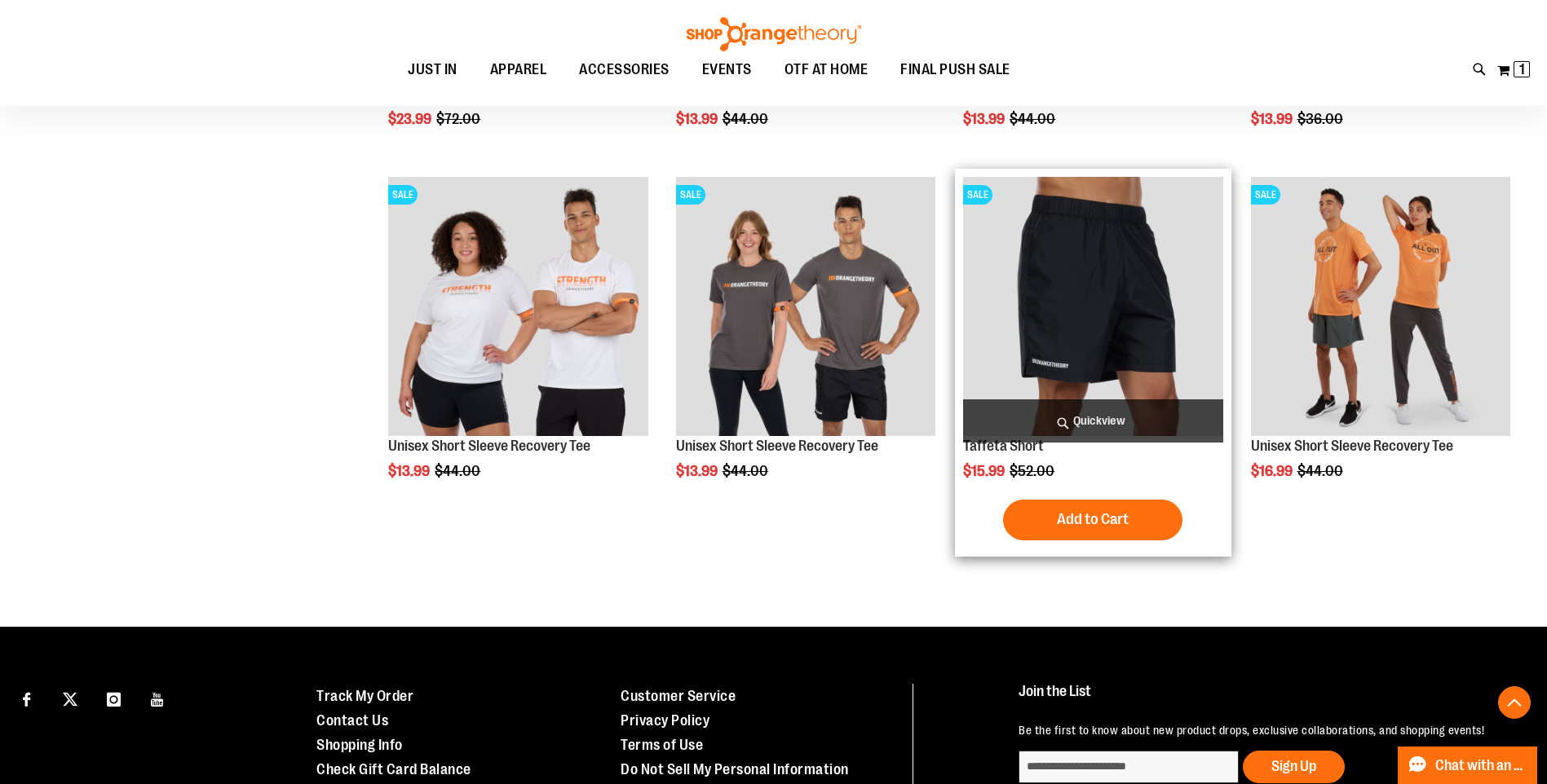
click at [1117, 361] on img "product" at bounding box center [1092, 306] width 259 height 259
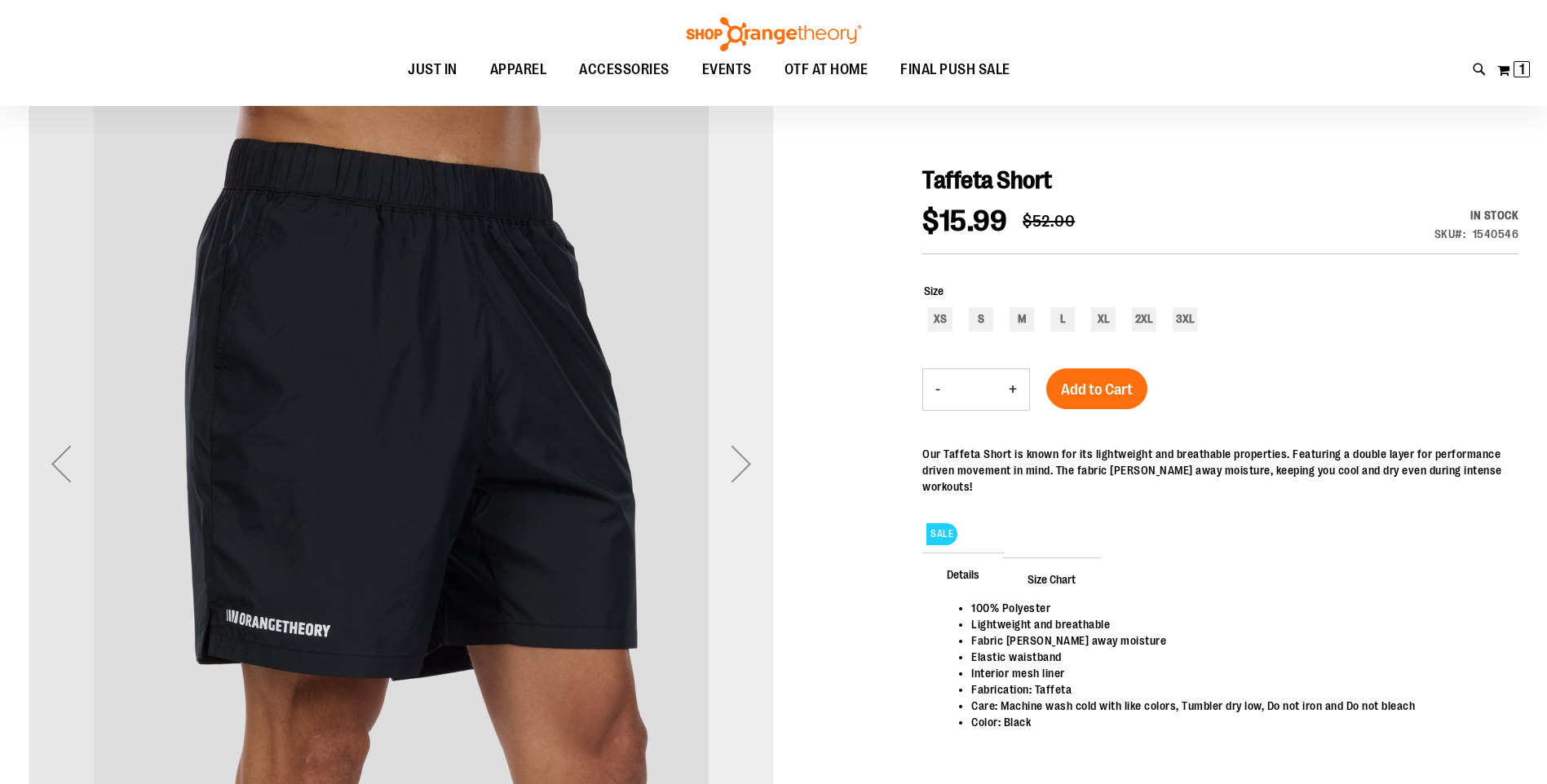
scroll to position [162, 0]
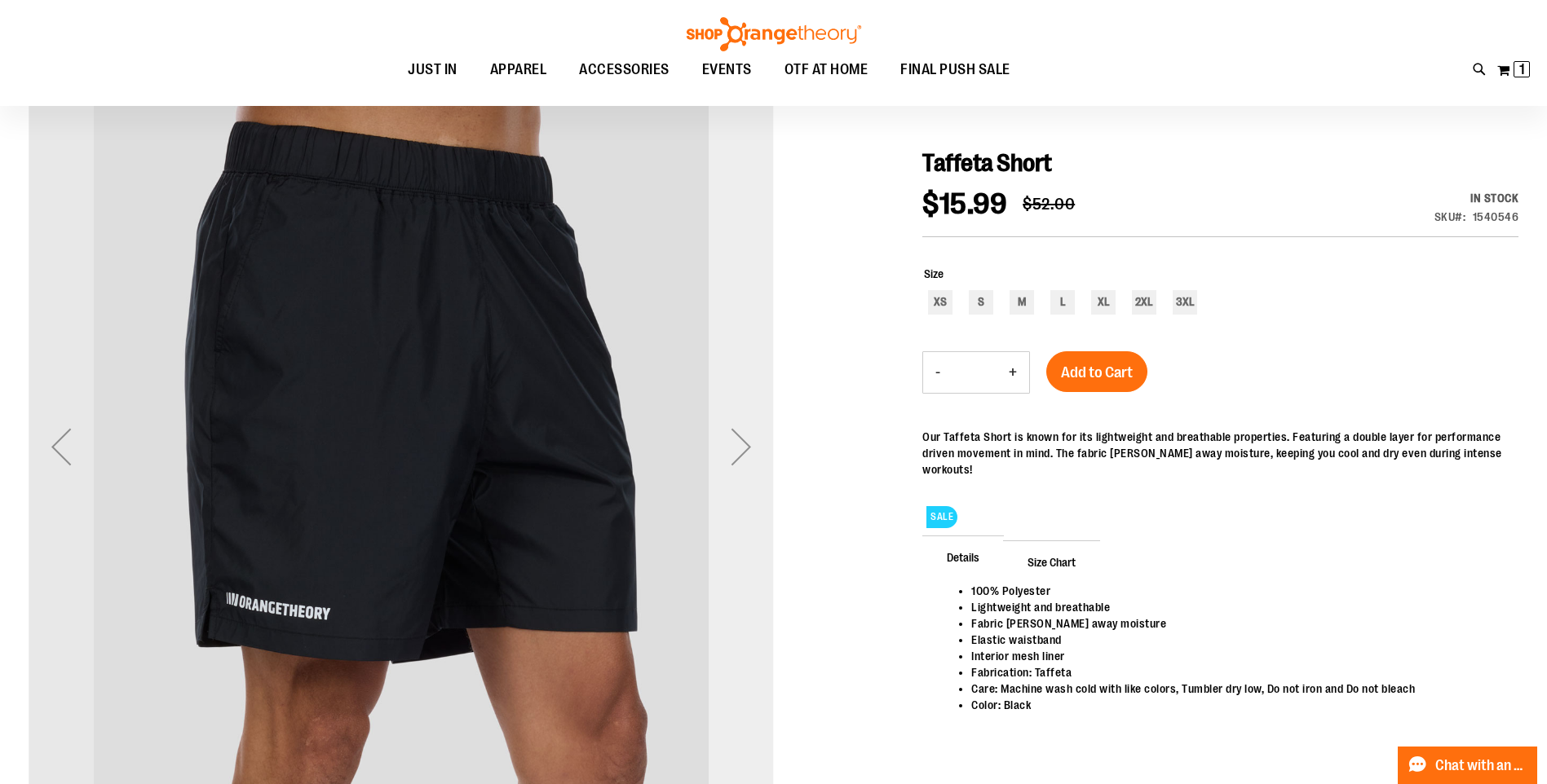
click at [735, 463] on div "Next" at bounding box center [741, 447] width 65 height 65
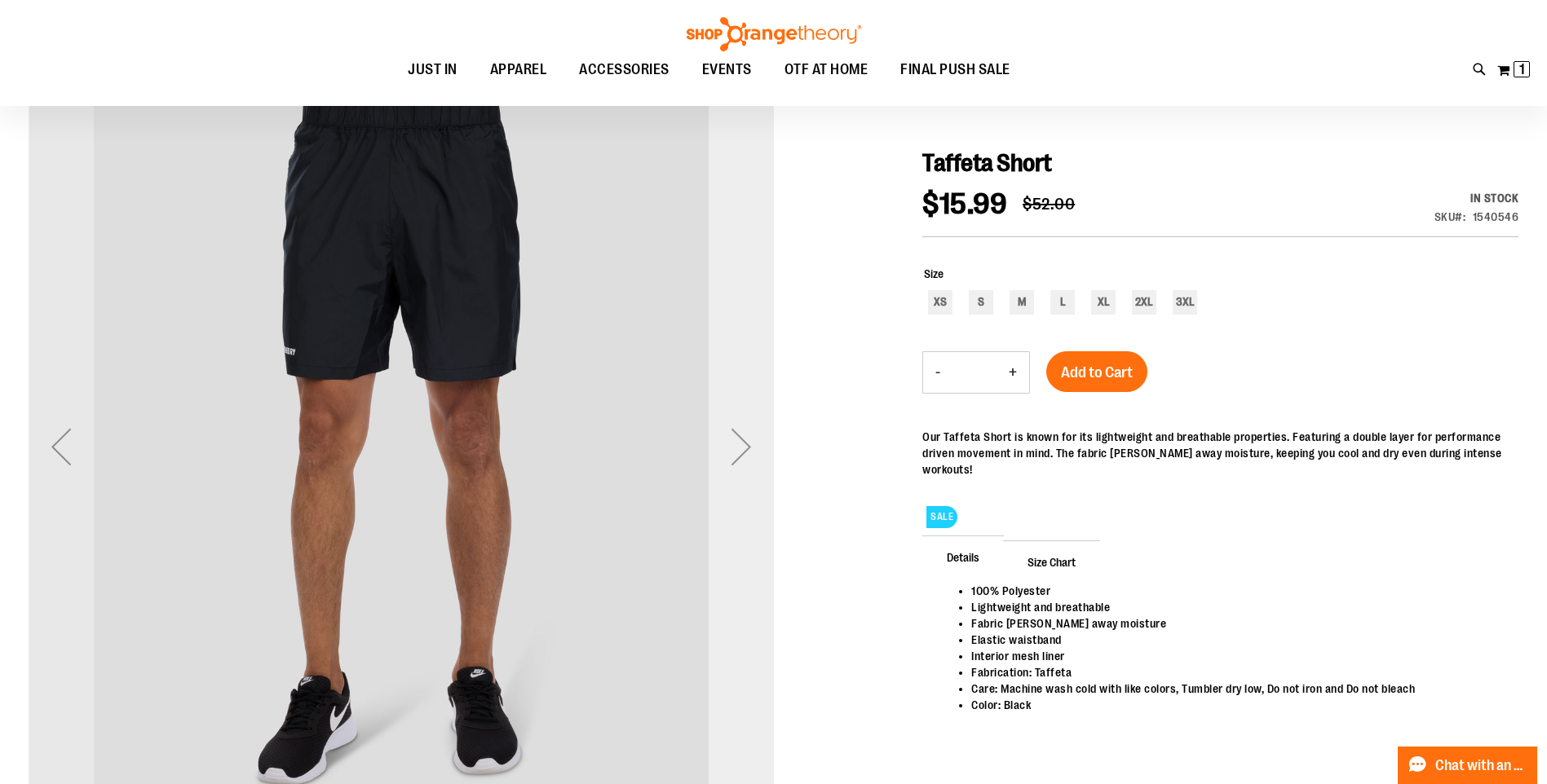
click at [735, 463] on div "Next" at bounding box center [741, 447] width 65 height 65
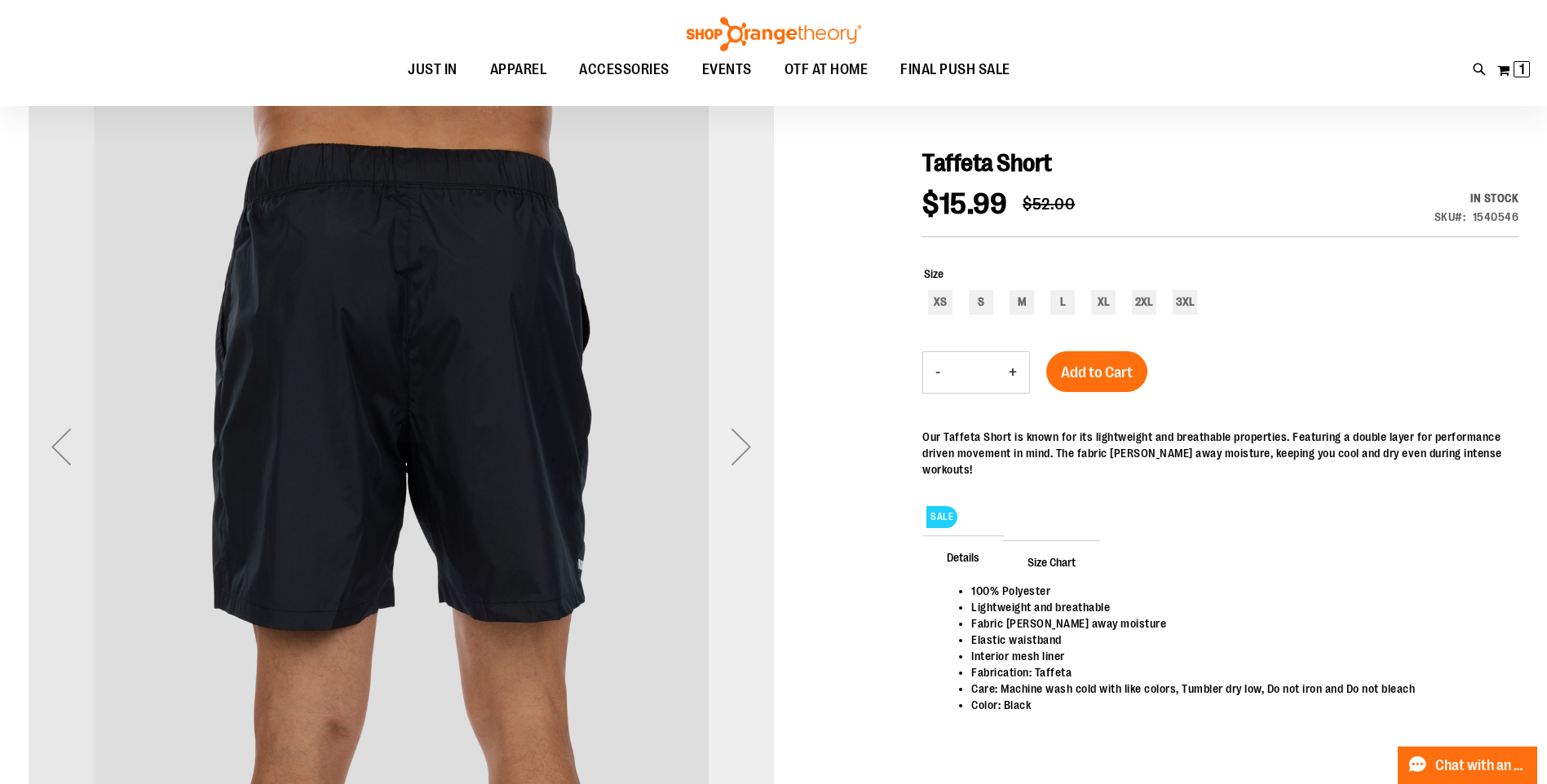
click at [735, 463] on div "Next" at bounding box center [741, 447] width 65 height 65
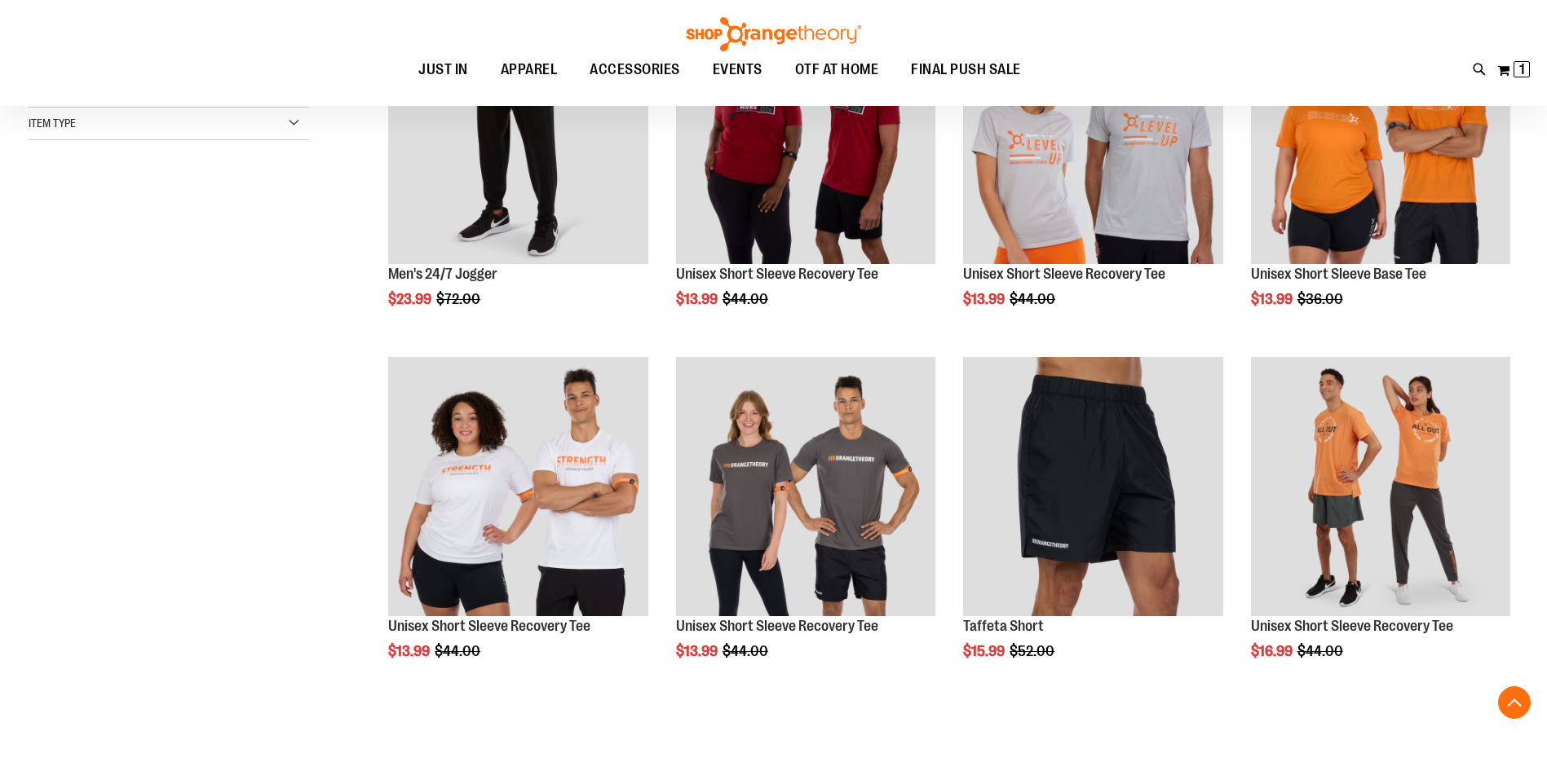
scroll to position [679, 0]
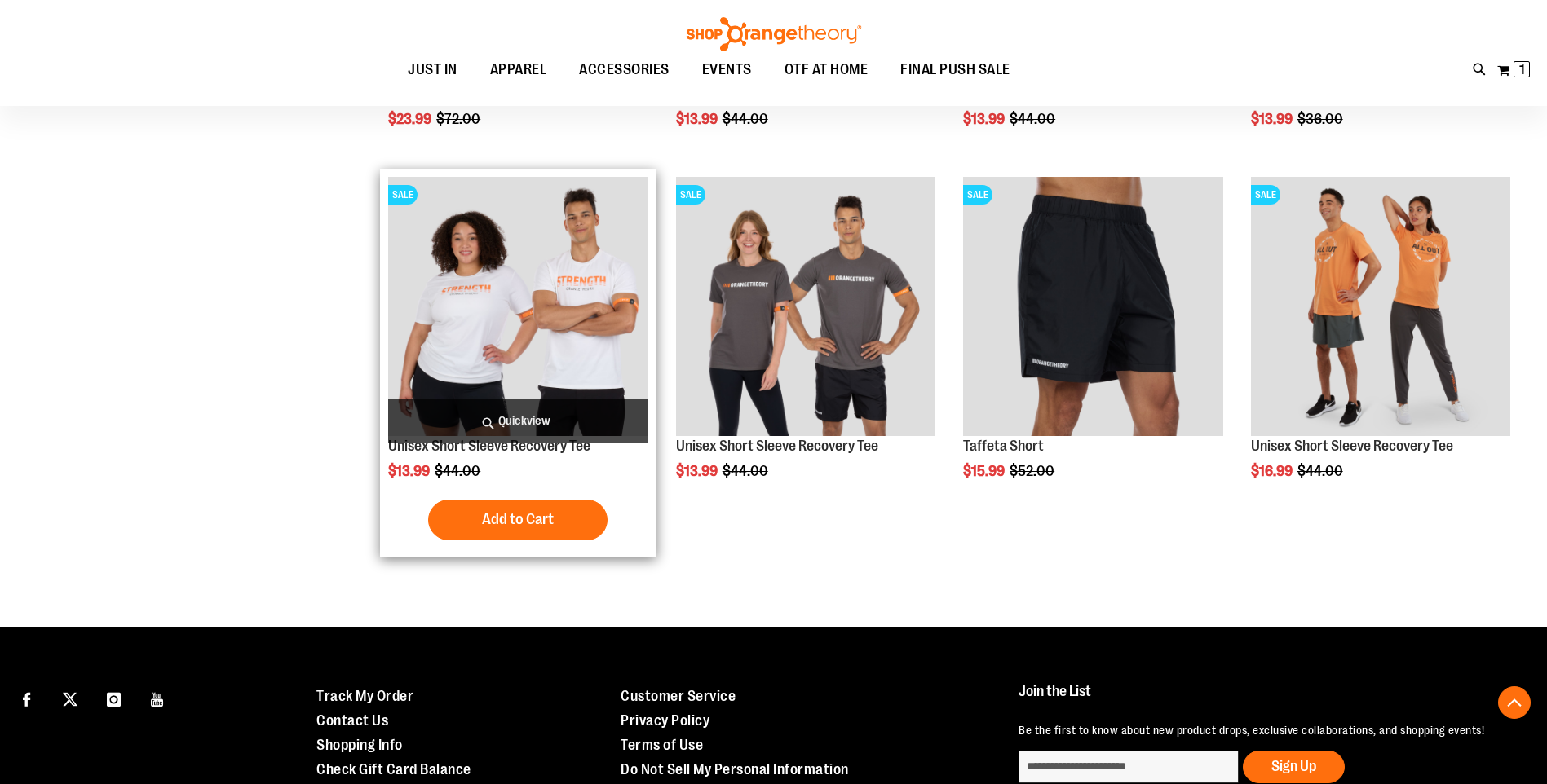
drag, startPoint x: 589, startPoint y: 246, endPoint x: 643, endPoint y: 297, distance: 74.3
click at [589, 246] on img "product" at bounding box center [517, 306] width 259 height 259
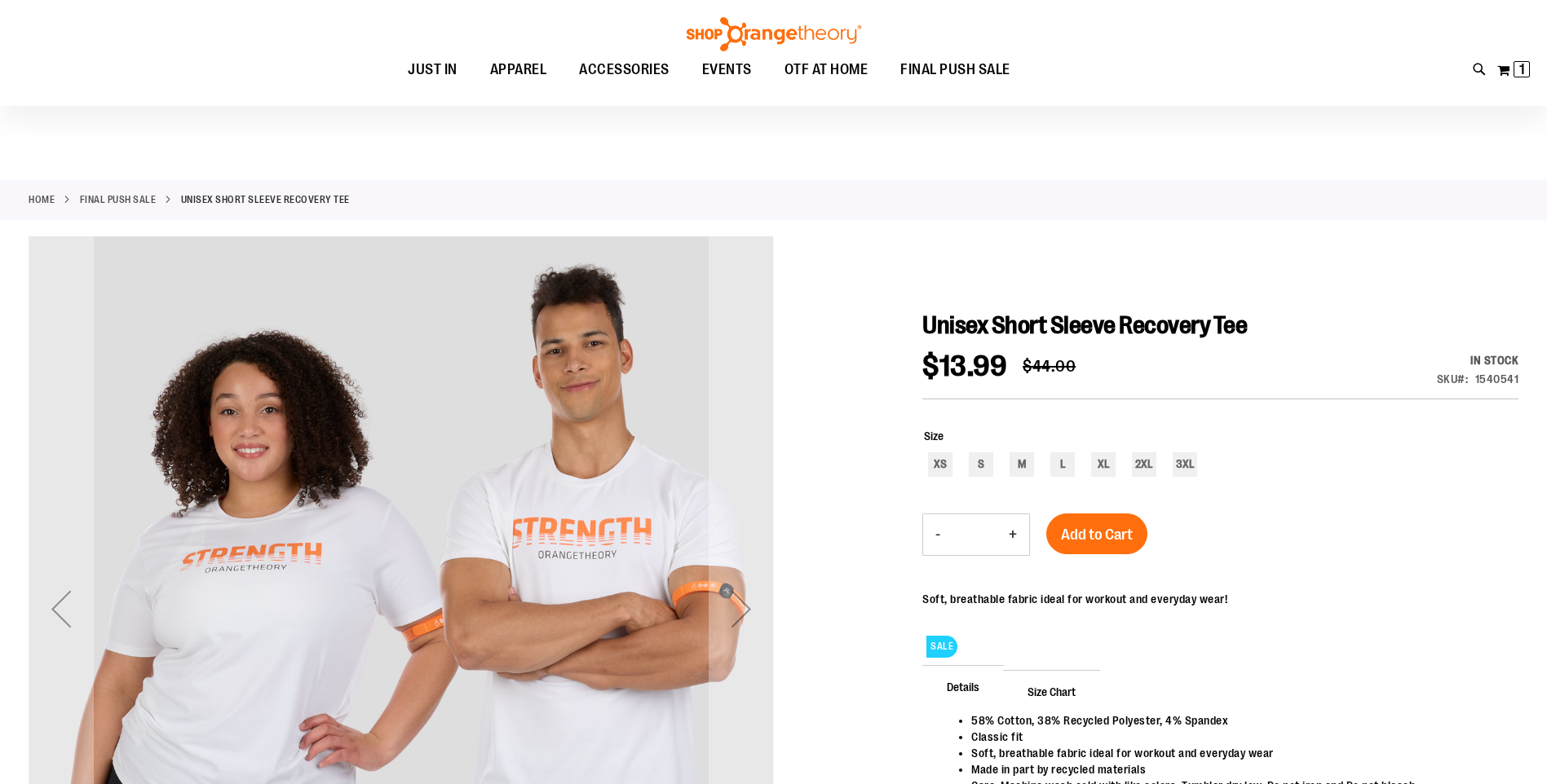
scroll to position [162, 0]
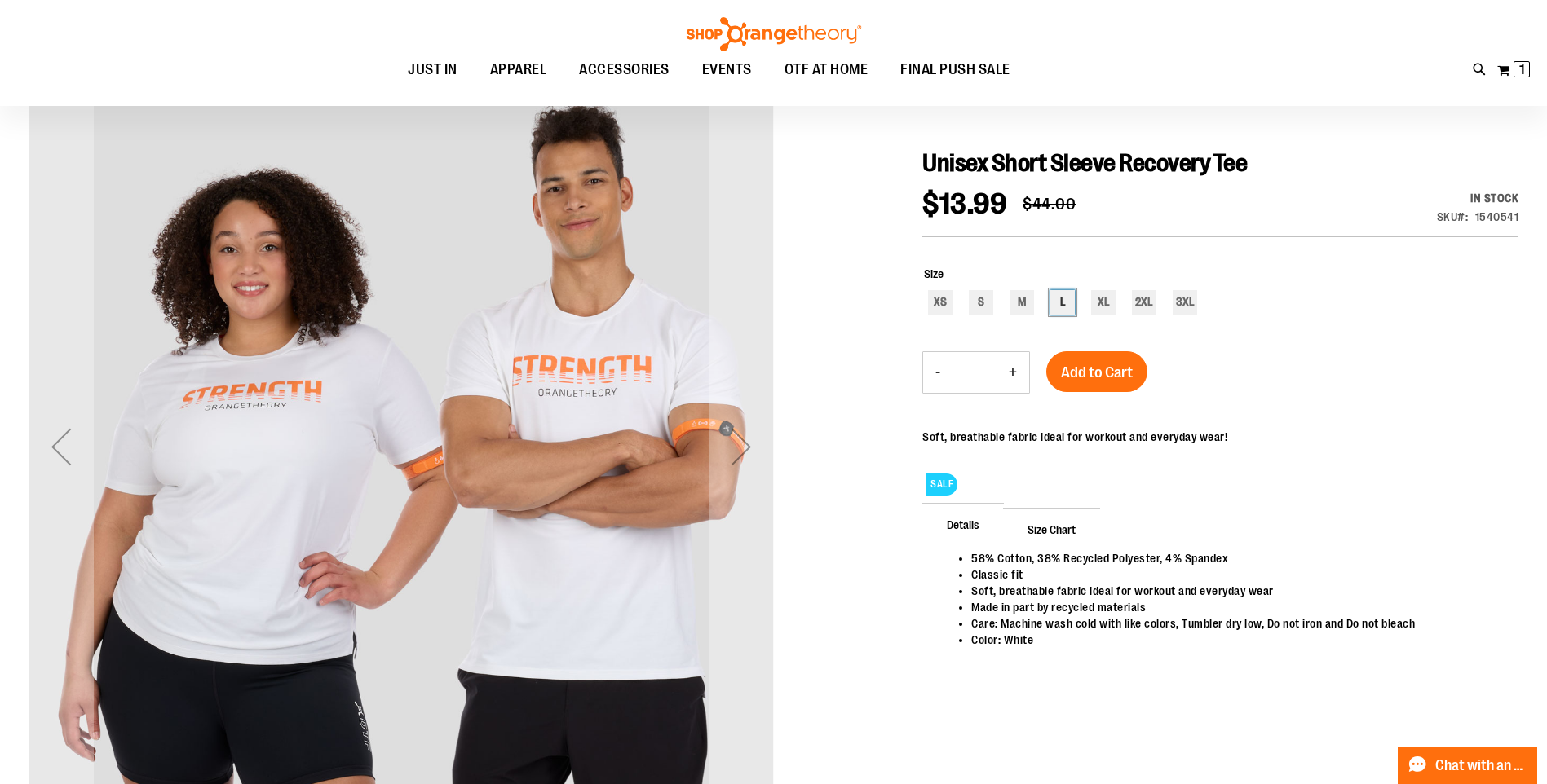
click at [1058, 300] on div "L" at bounding box center [1062, 302] width 25 height 25
type input "***"
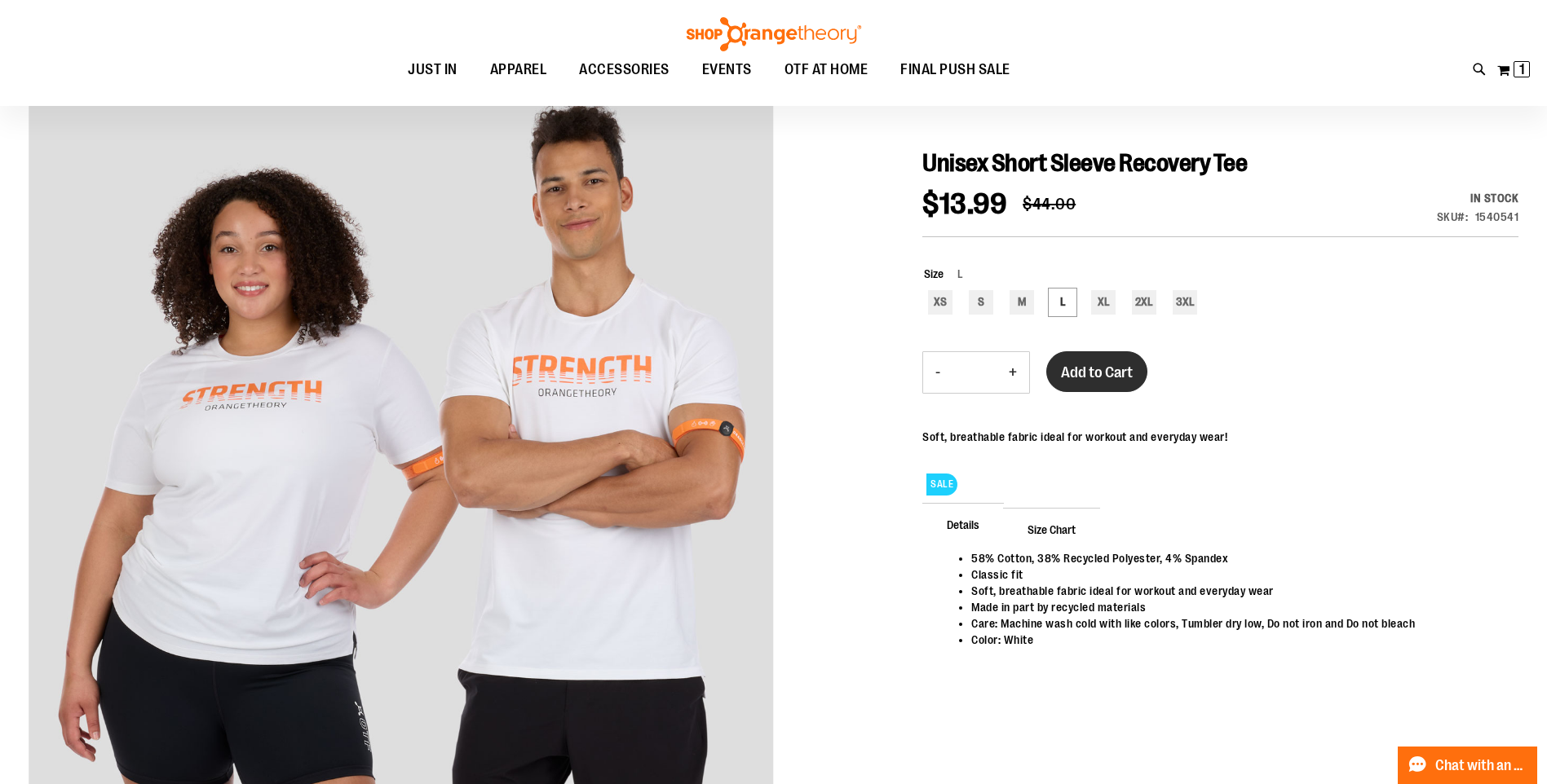
click at [1080, 382] on span "Add to Cart" at bounding box center [1096, 373] width 72 height 18
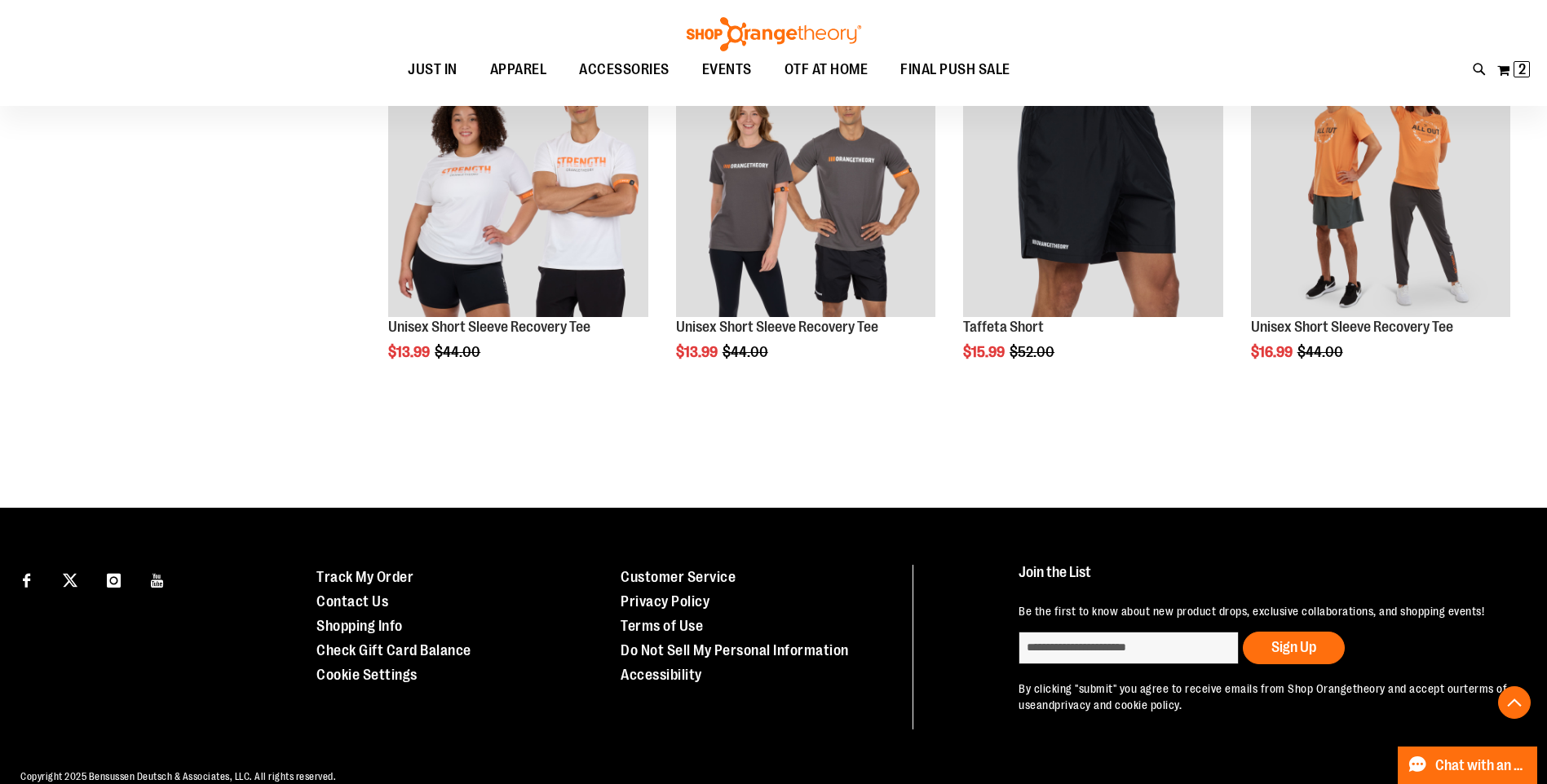
scroll to position [896, 0]
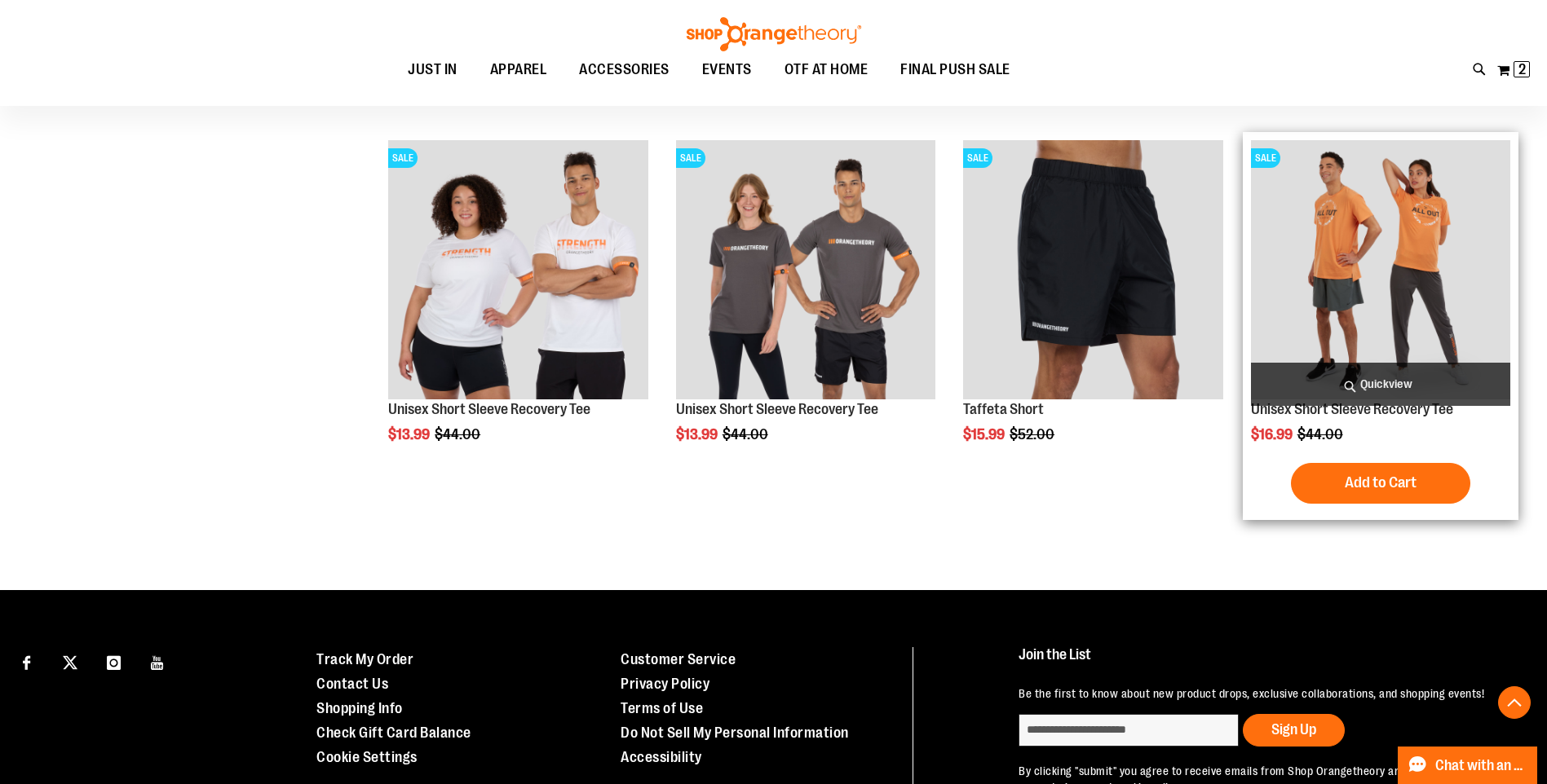
click at [1298, 308] on img "product" at bounding box center [1380, 269] width 259 height 259
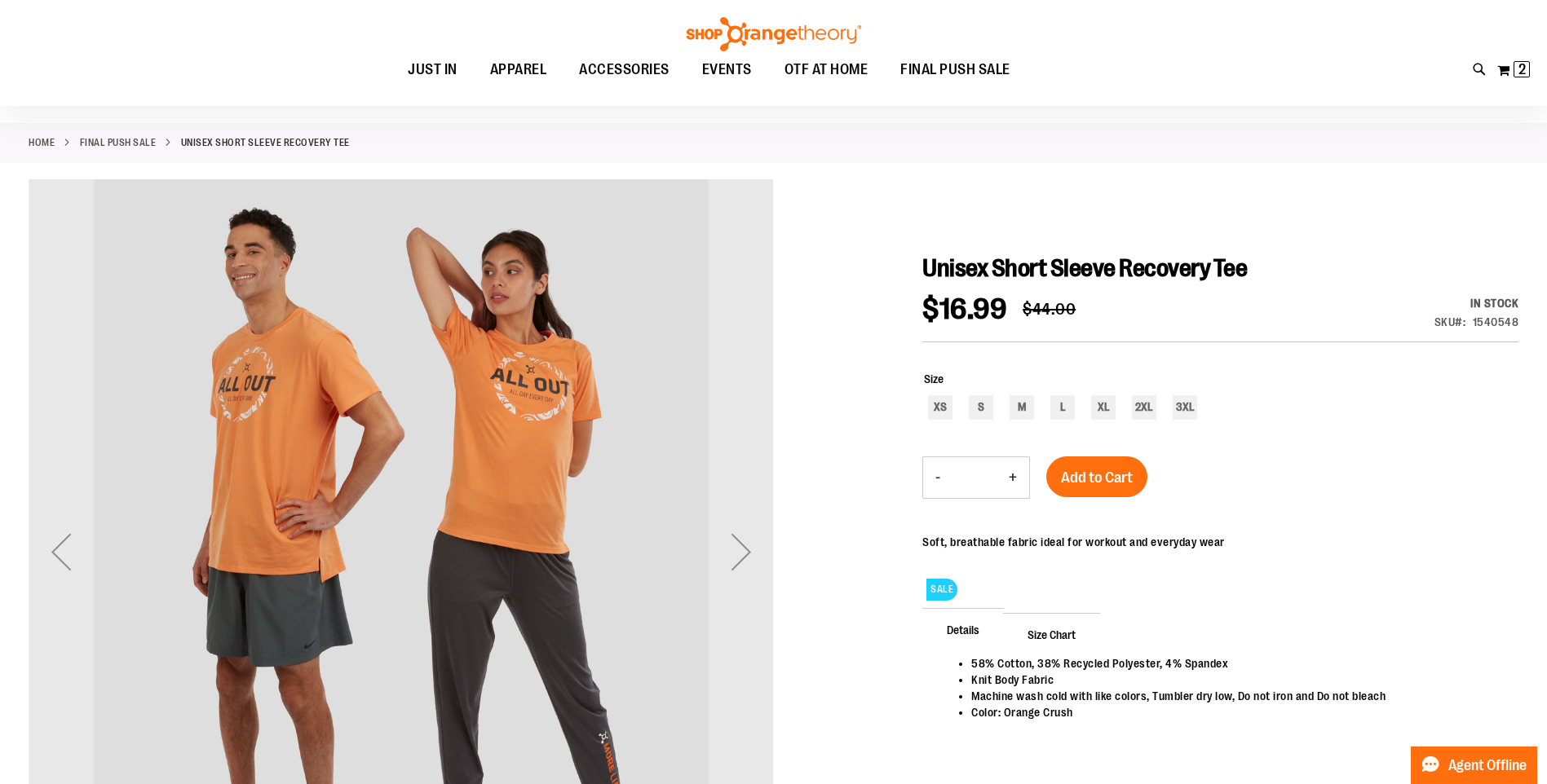
scroll to position [81, 0]
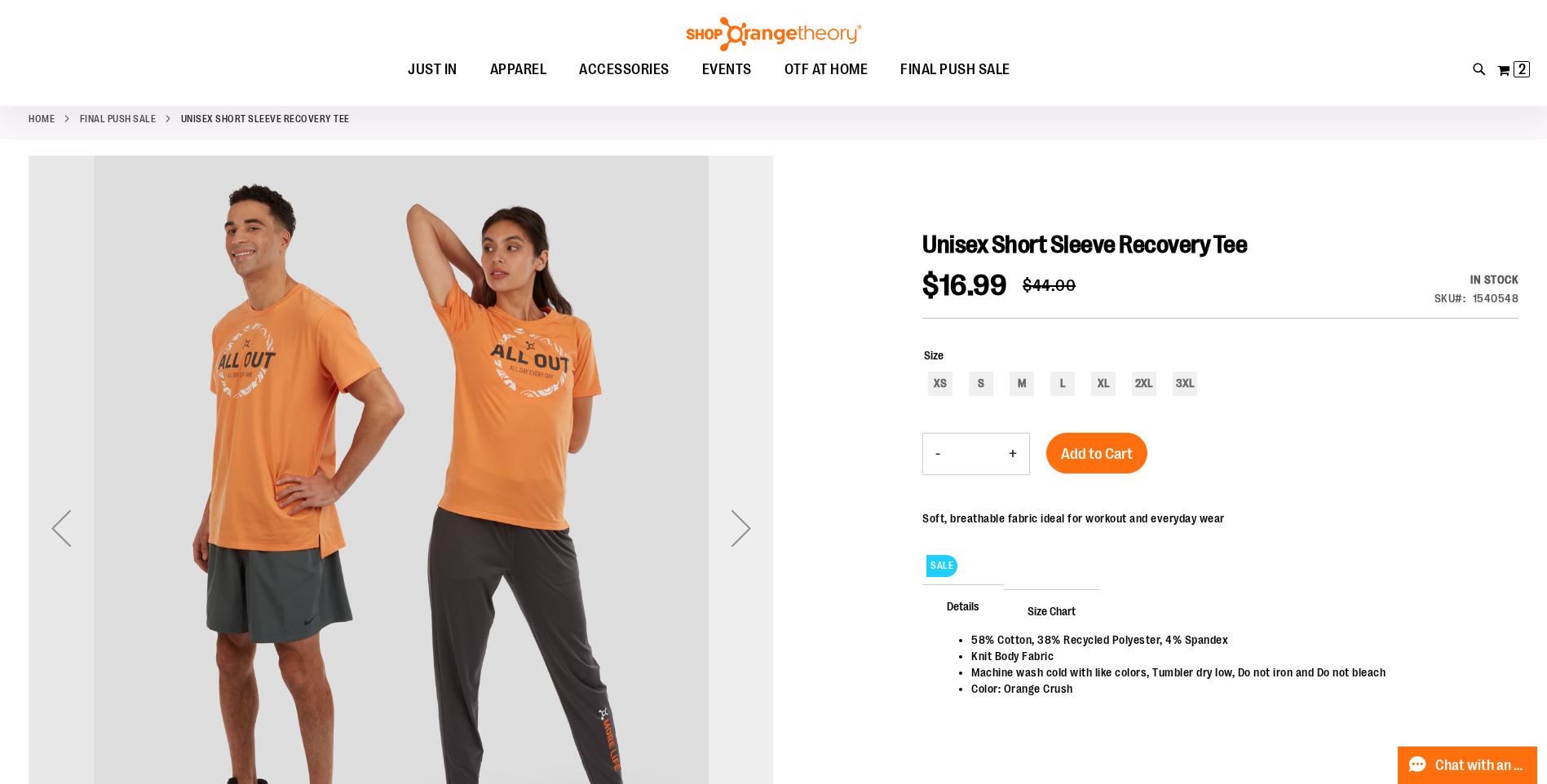
click at [736, 537] on div "Next" at bounding box center [741, 528] width 65 height 65
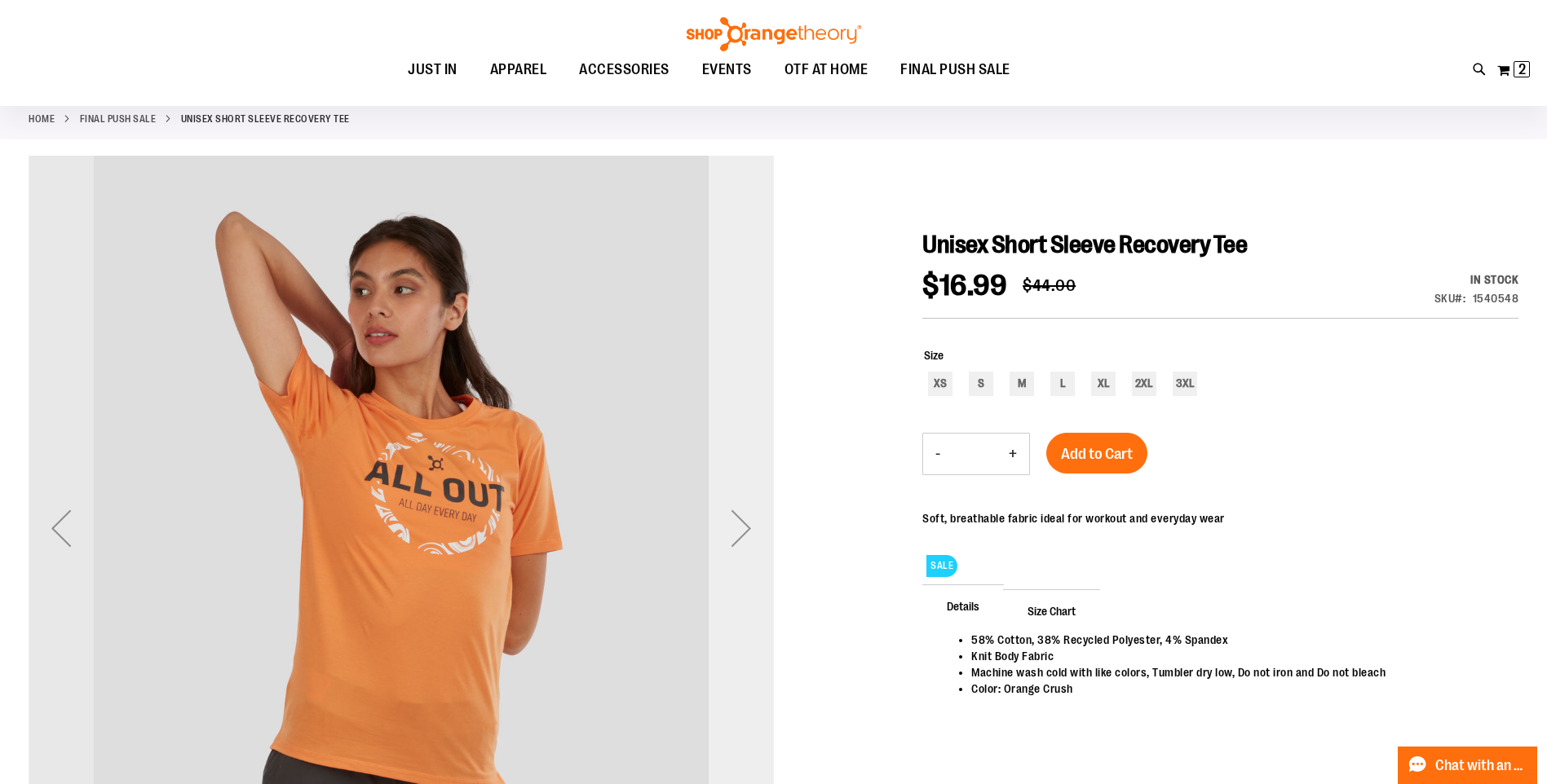
click at [736, 537] on div "Next" at bounding box center [741, 528] width 65 height 65
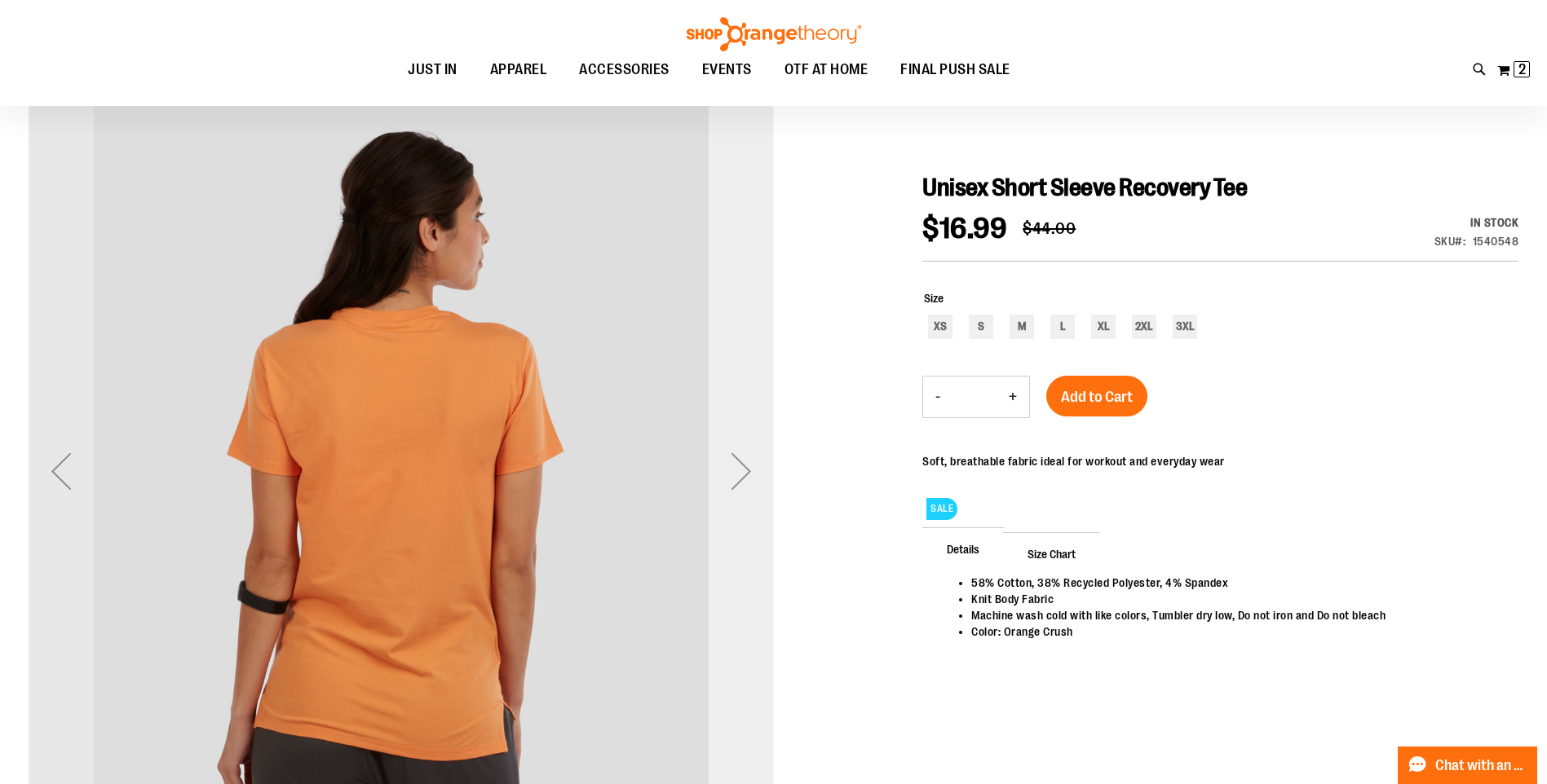
scroll to position [162, 0]
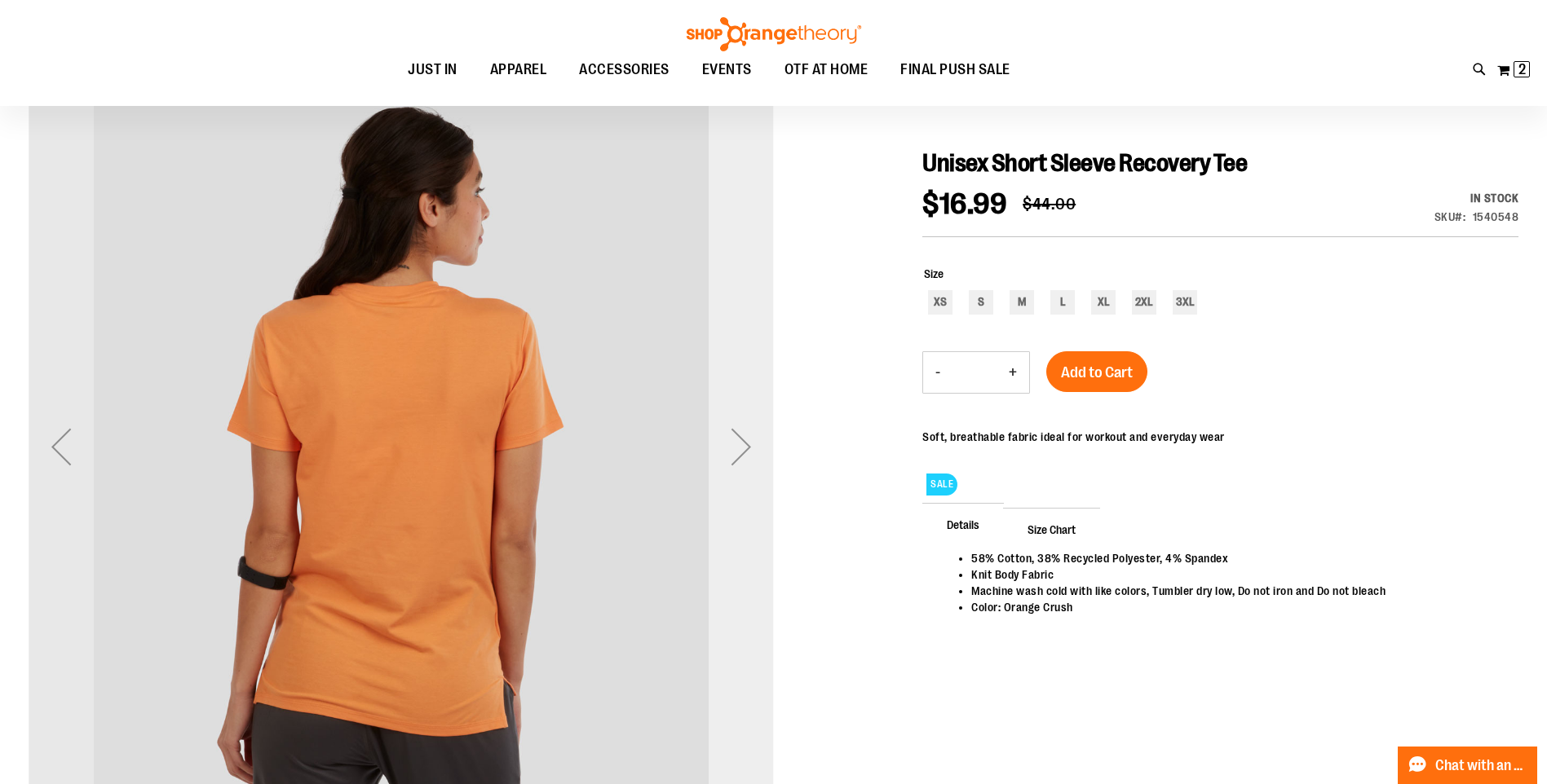
click at [742, 458] on div "Next" at bounding box center [741, 447] width 65 height 65
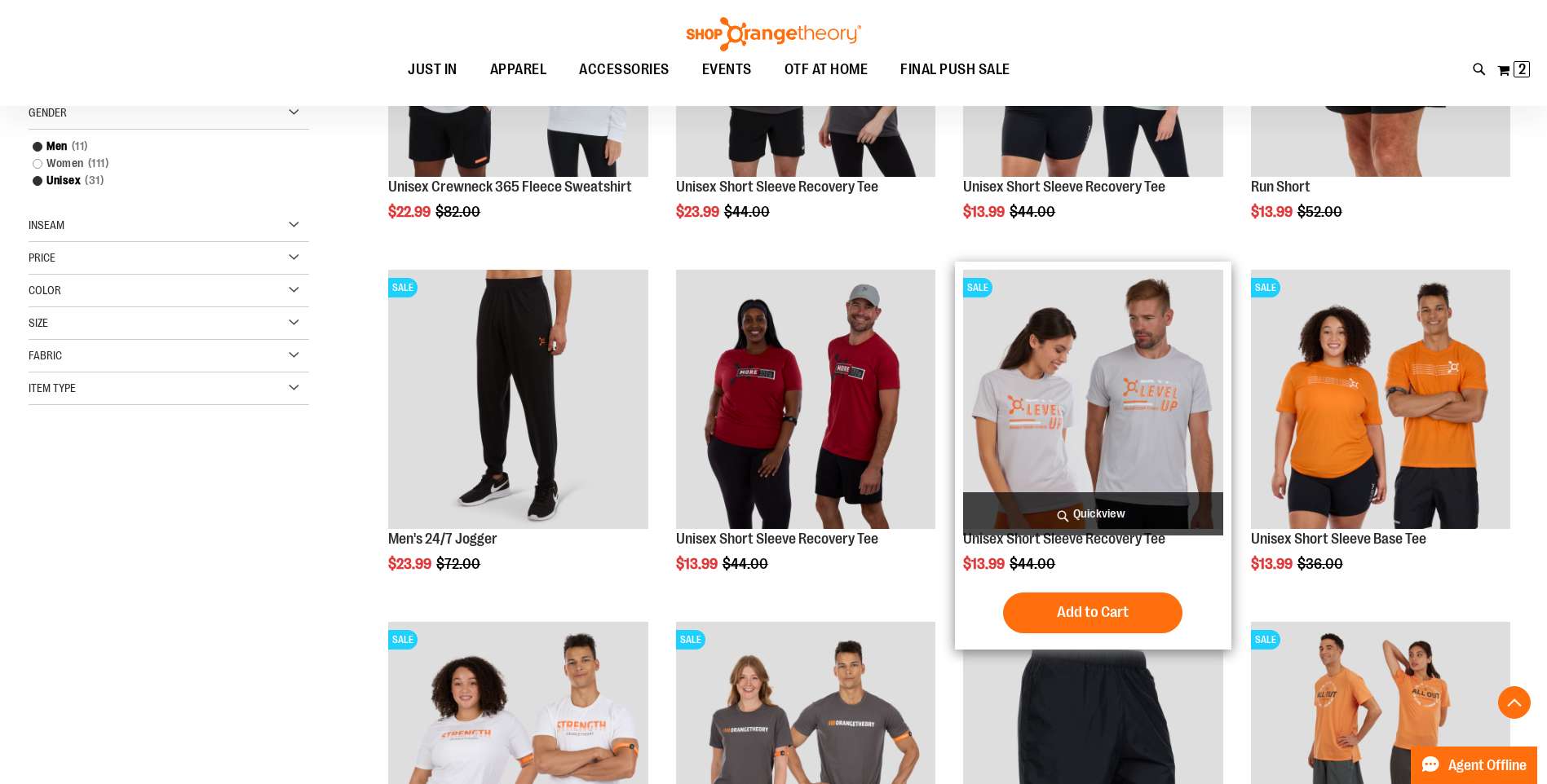
scroll to position [413, 0]
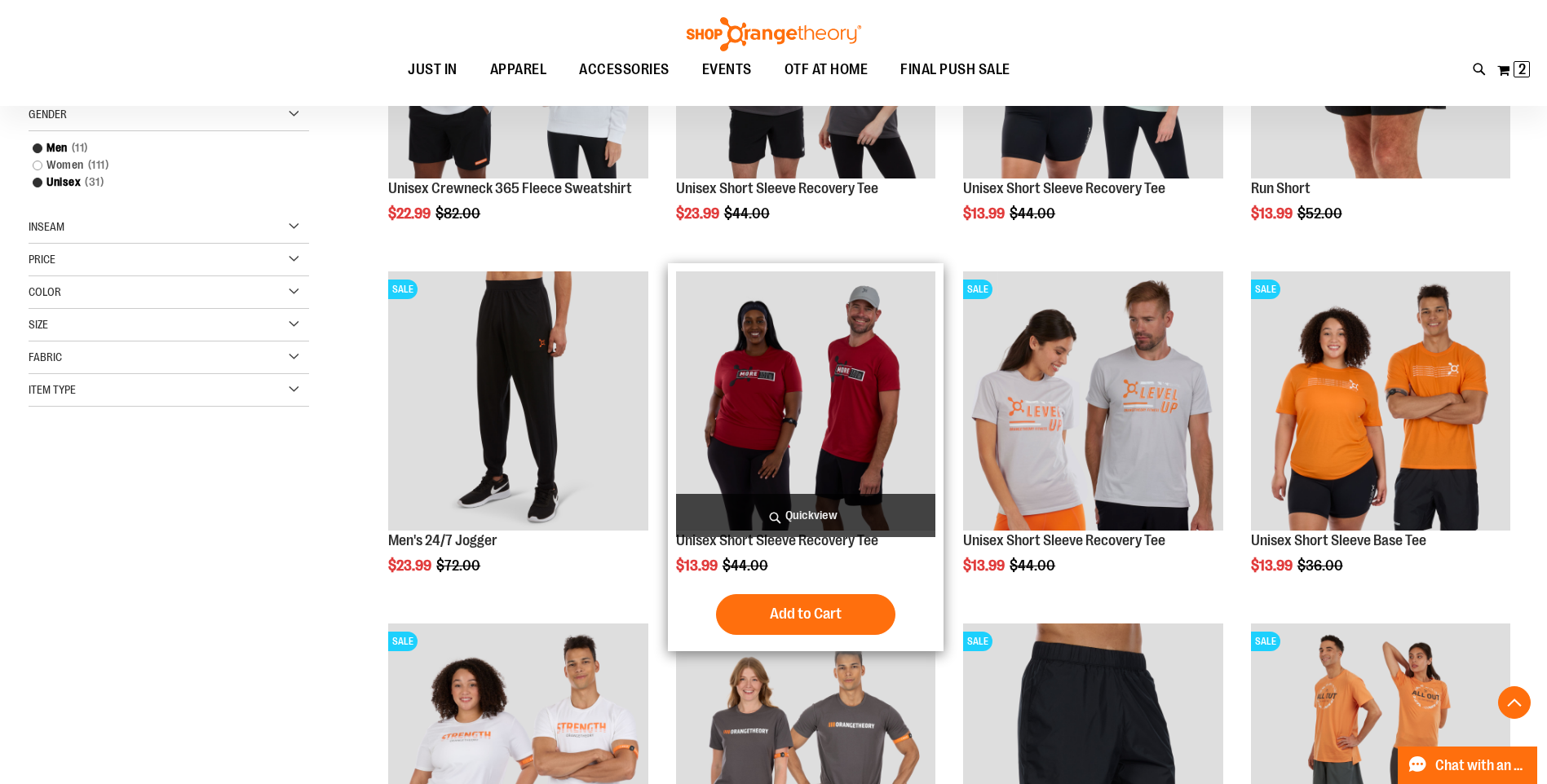
click at [855, 426] on img "product" at bounding box center [805, 400] width 259 height 259
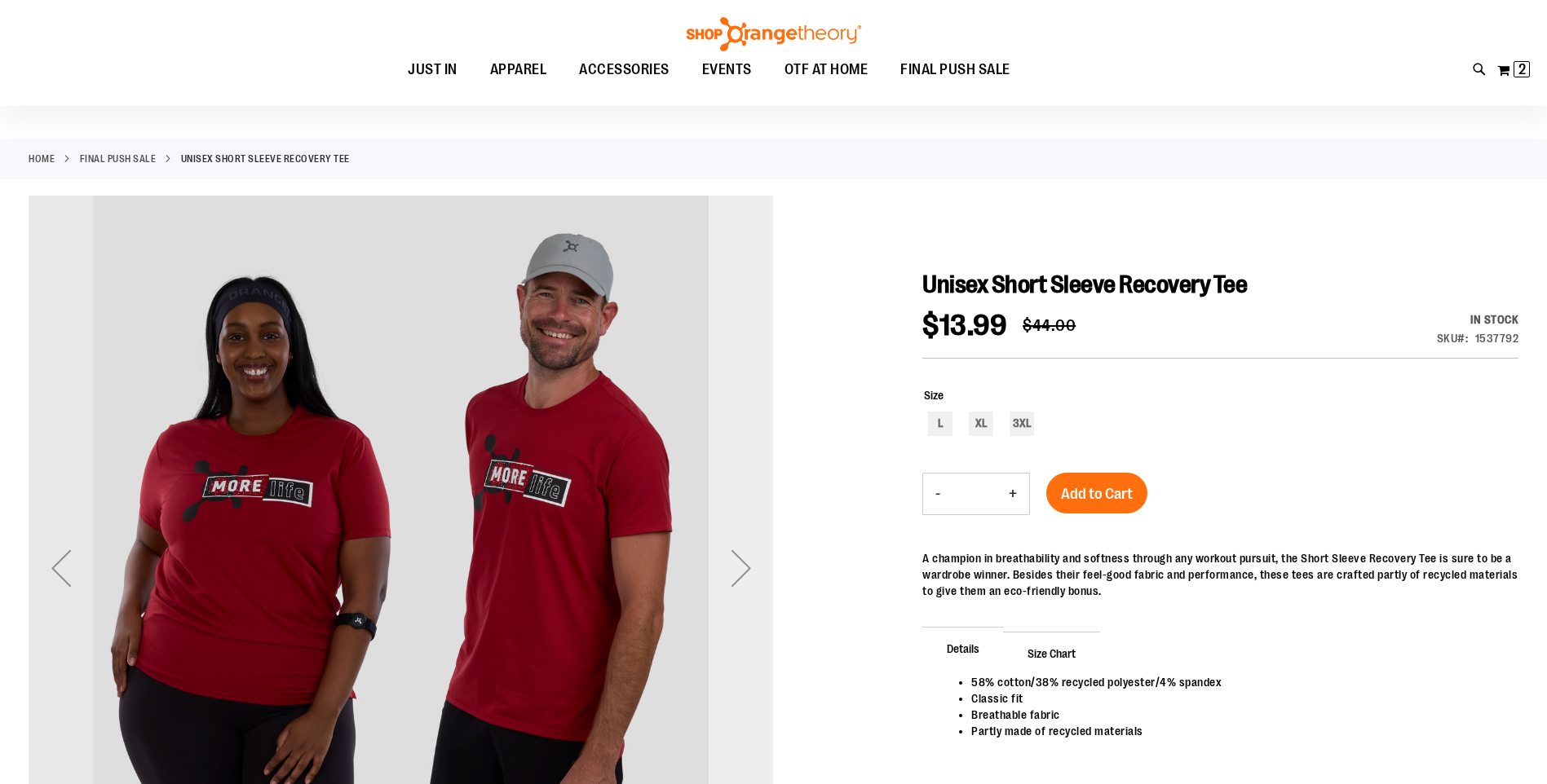
scroll to position [81, 0]
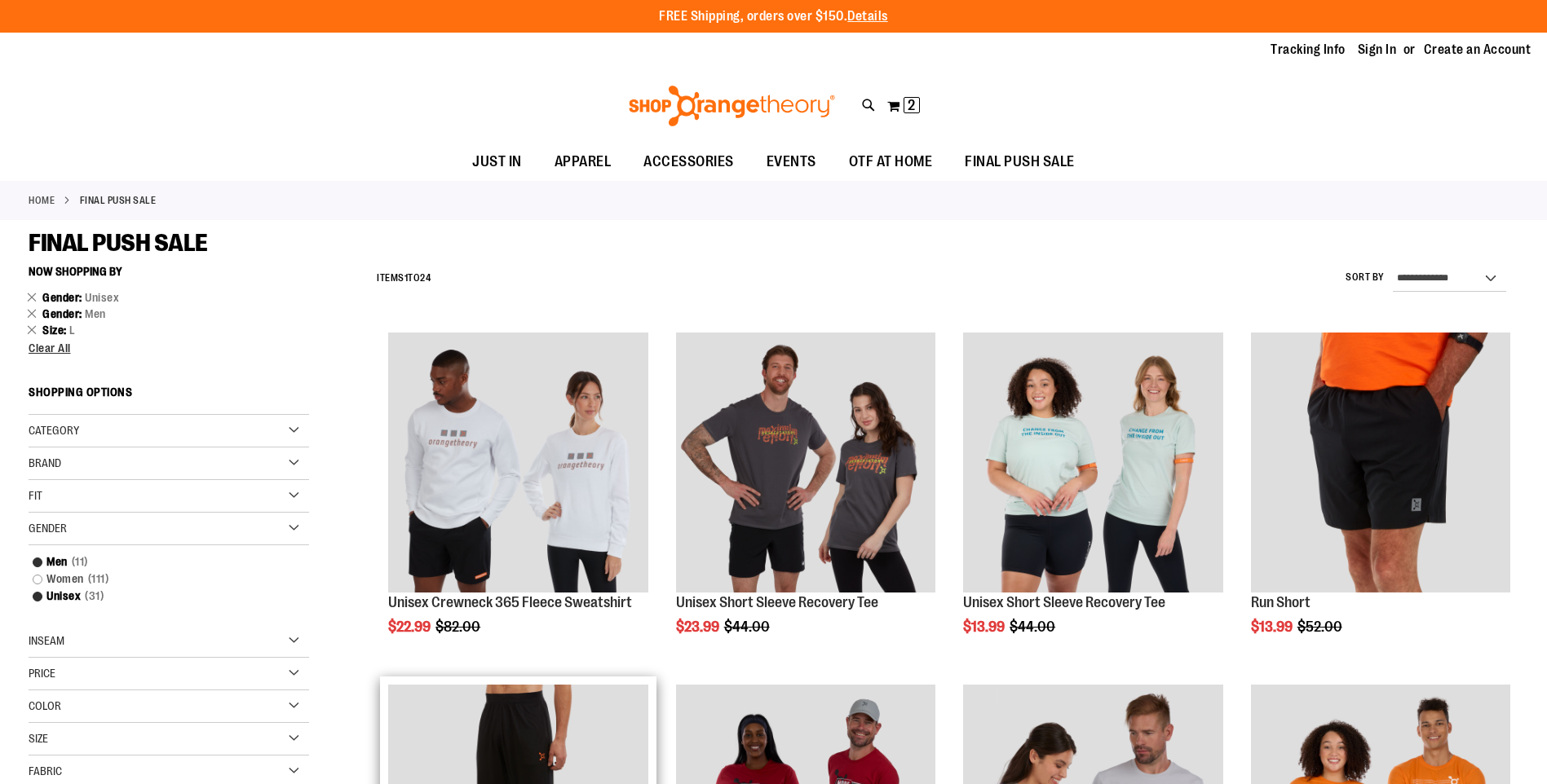
scroll to position [543, 0]
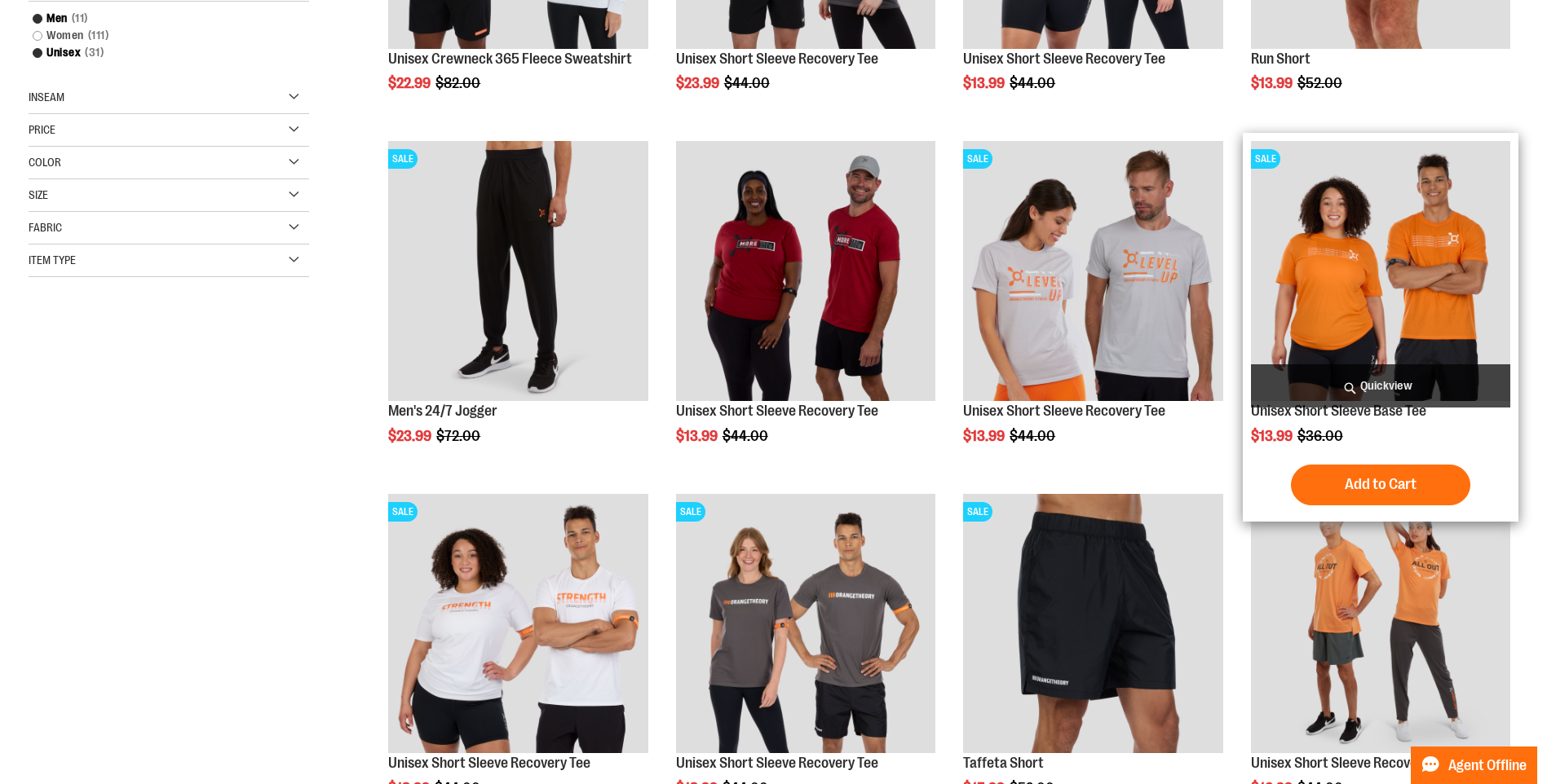
click at [1365, 283] on img "product" at bounding box center [1380, 270] width 259 height 259
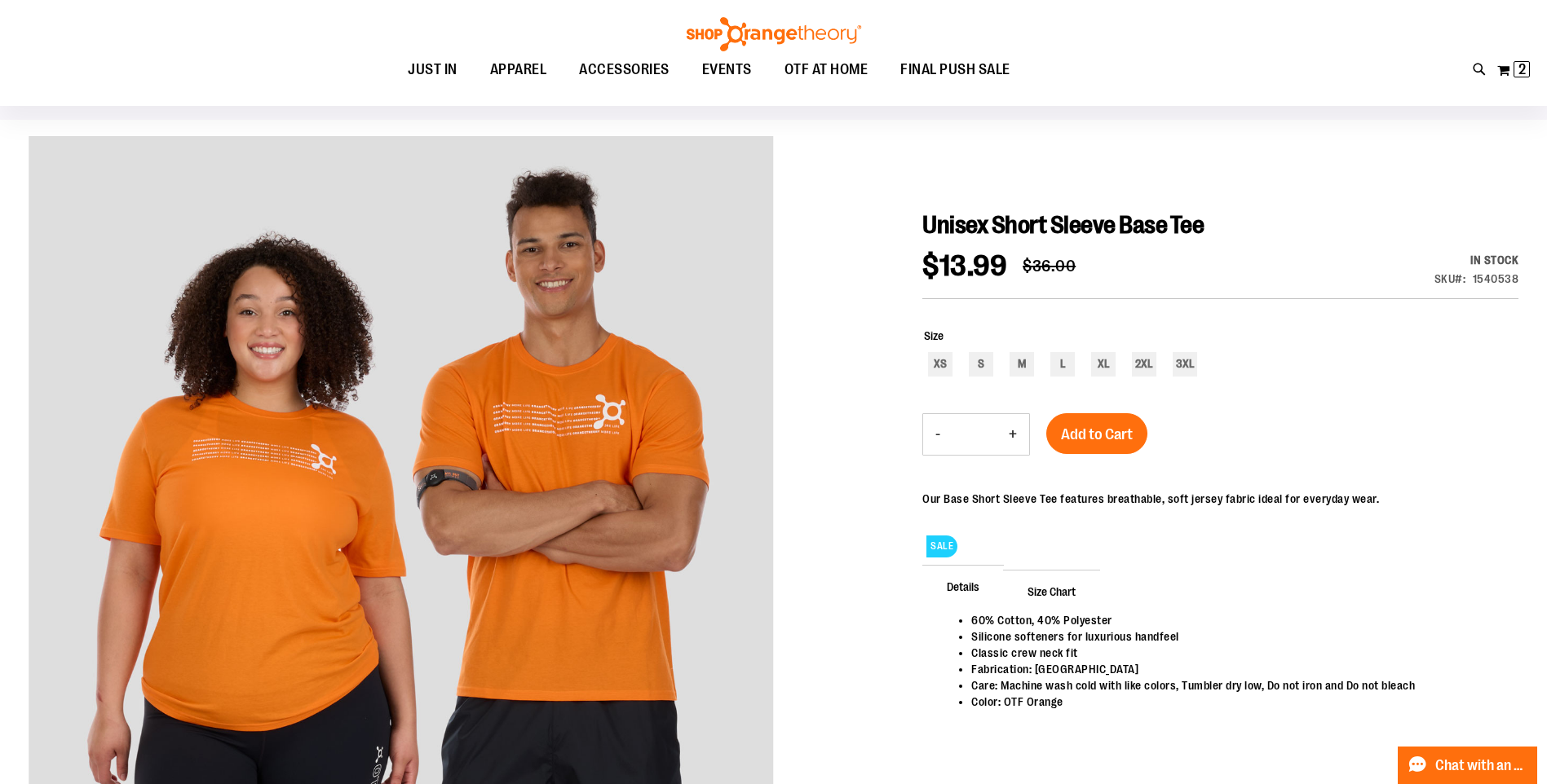
scroll to position [162, 0]
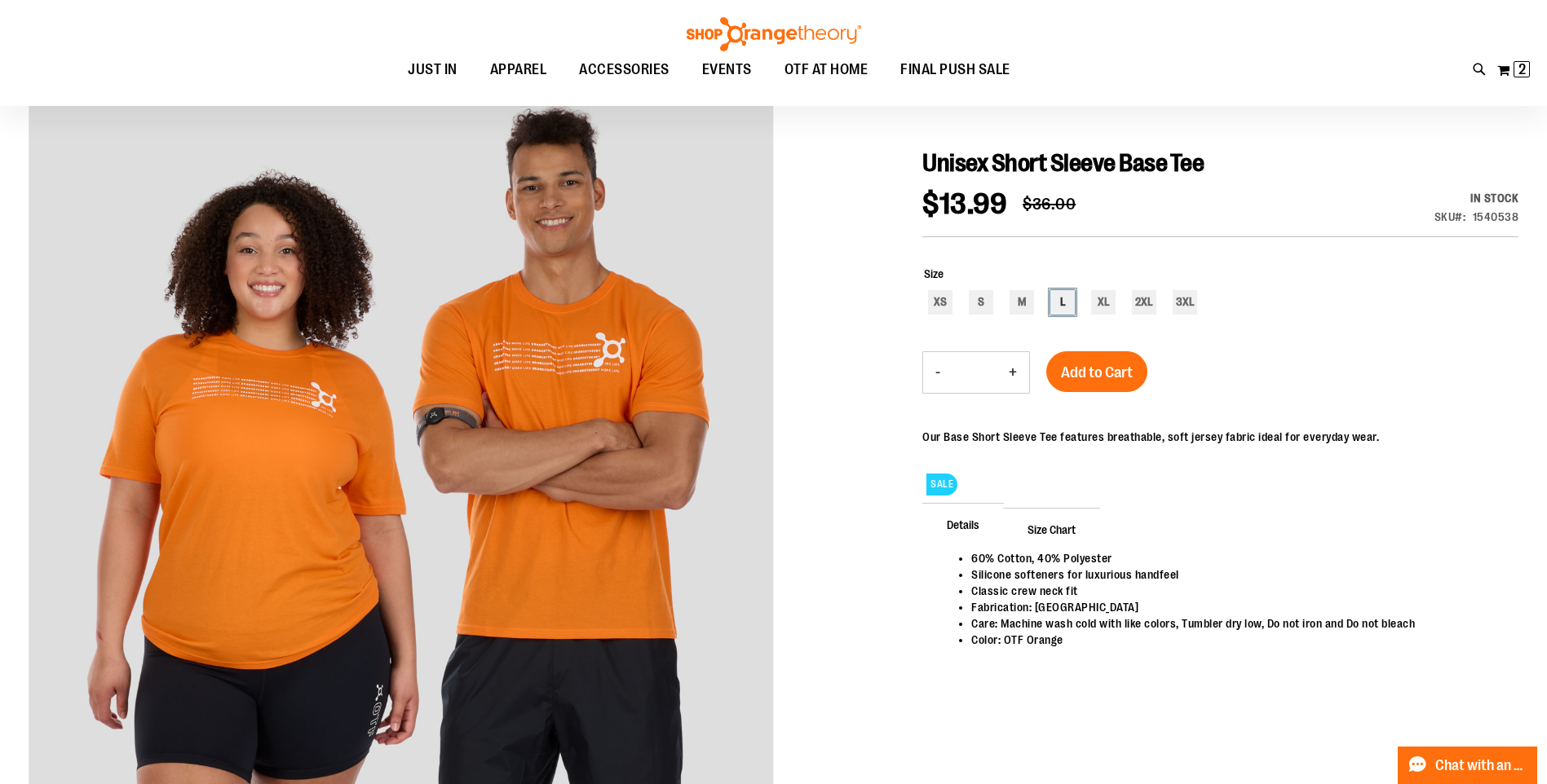
click at [1055, 308] on div "L" at bounding box center [1062, 302] width 25 height 25
type input "***"
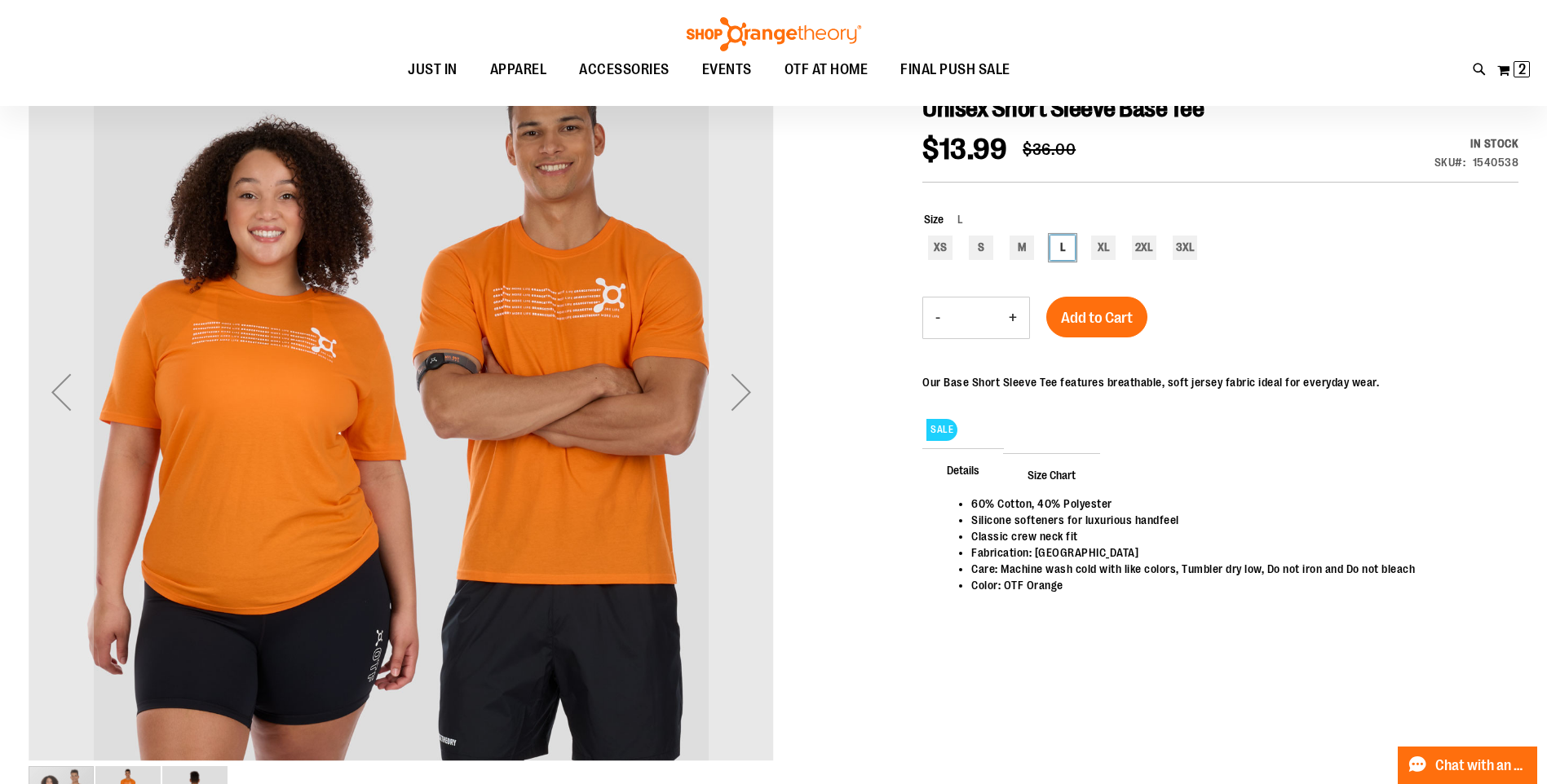
scroll to position [244, 0]
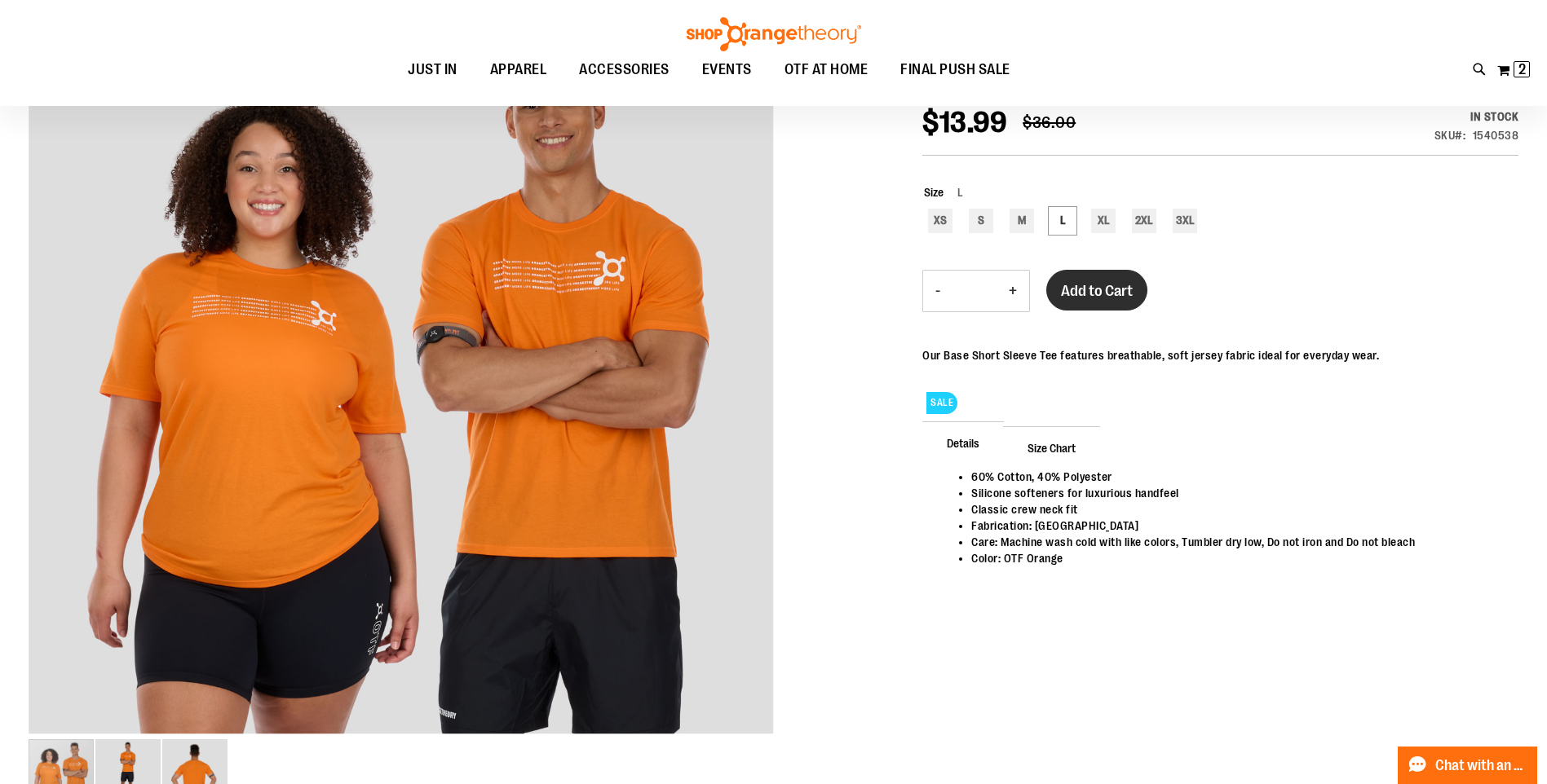
click at [1081, 299] on span "Add to Cart" at bounding box center [1096, 291] width 72 height 18
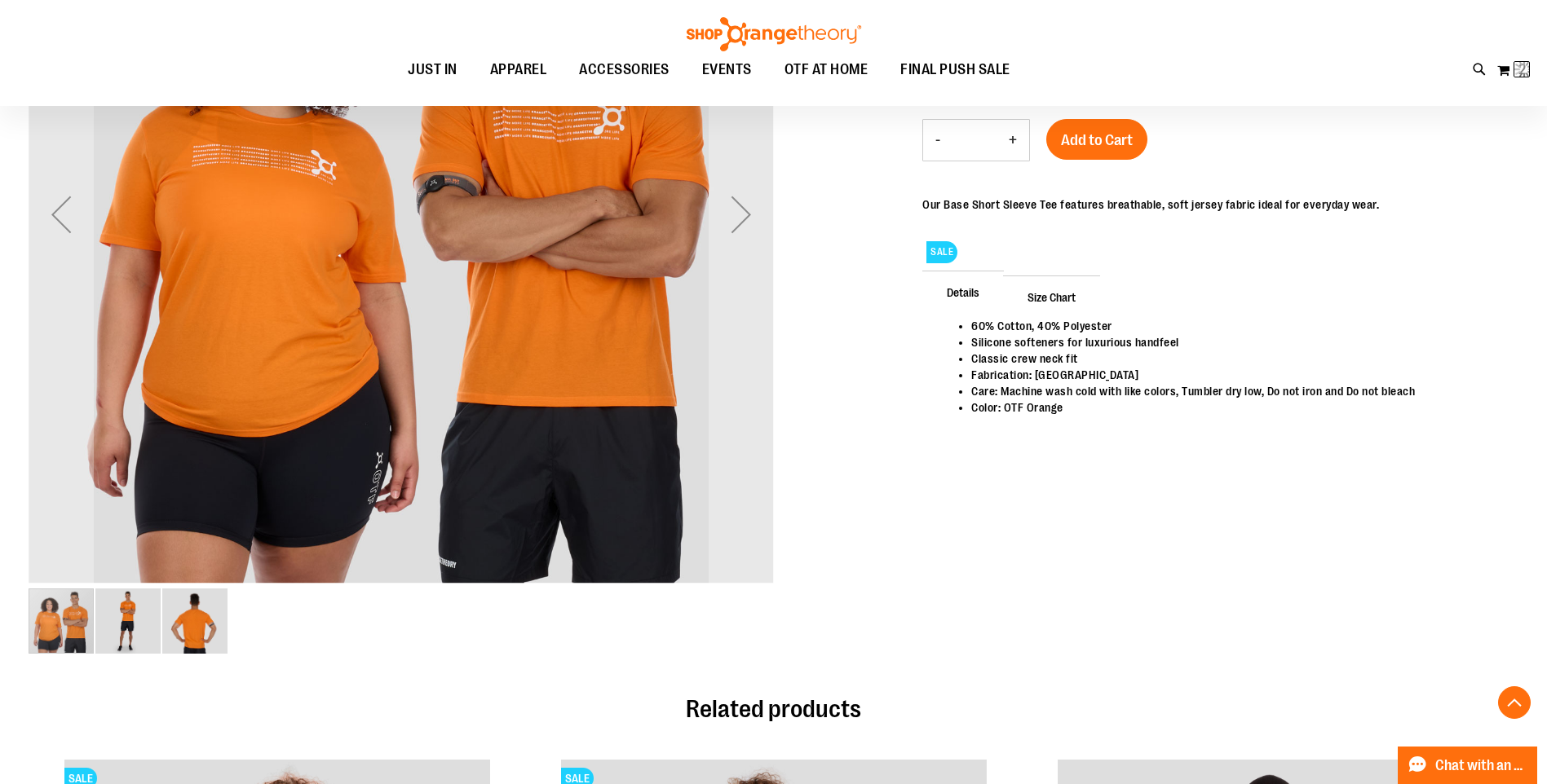
scroll to position [406, 0]
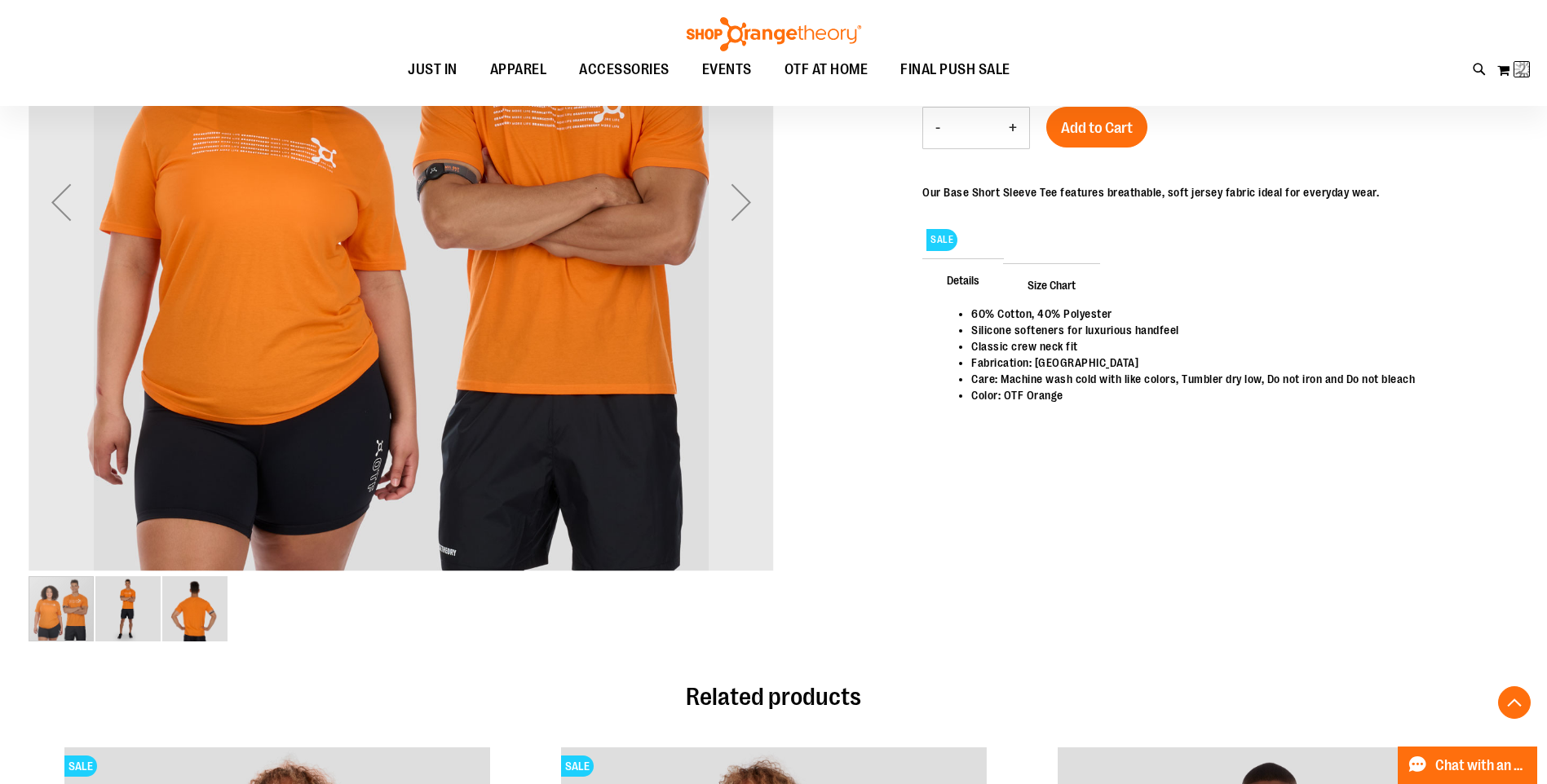
click at [124, 607] on img "image 2 of 3" at bounding box center [128, 608] width 65 height 65
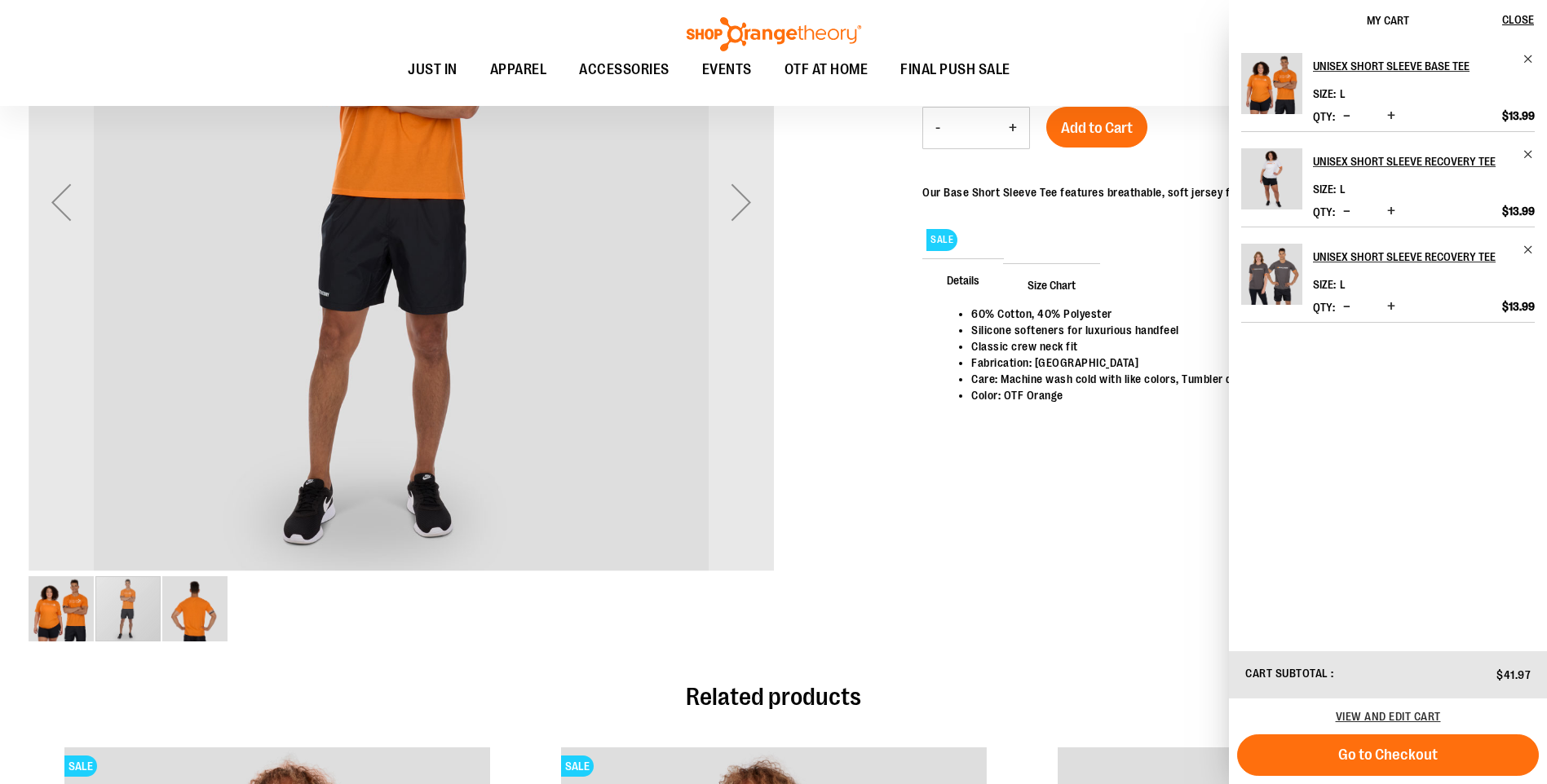
click at [166, 615] on img "image 3 of 3" at bounding box center [194, 608] width 65 height 65
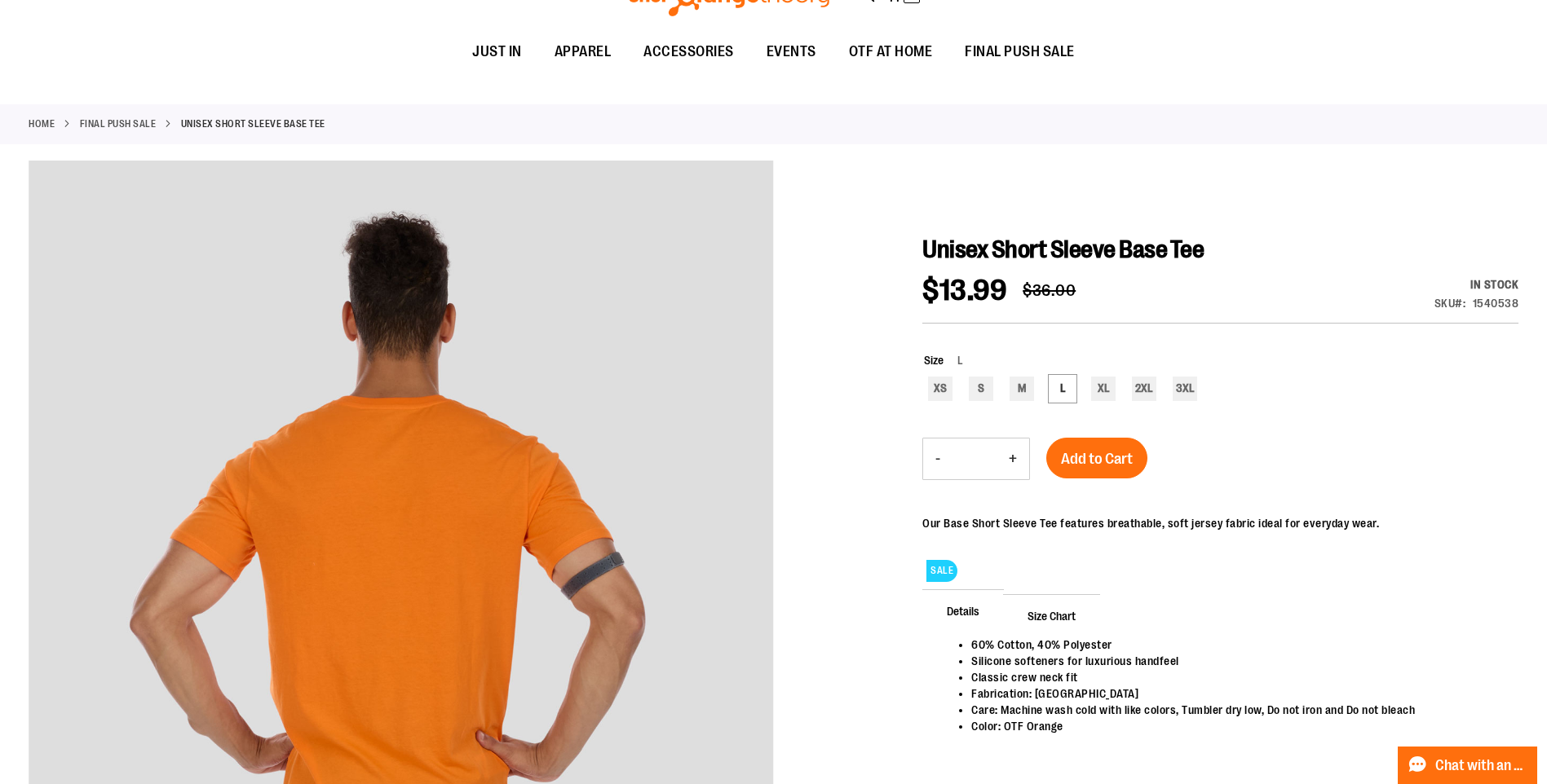
scroll to position [0, 0]
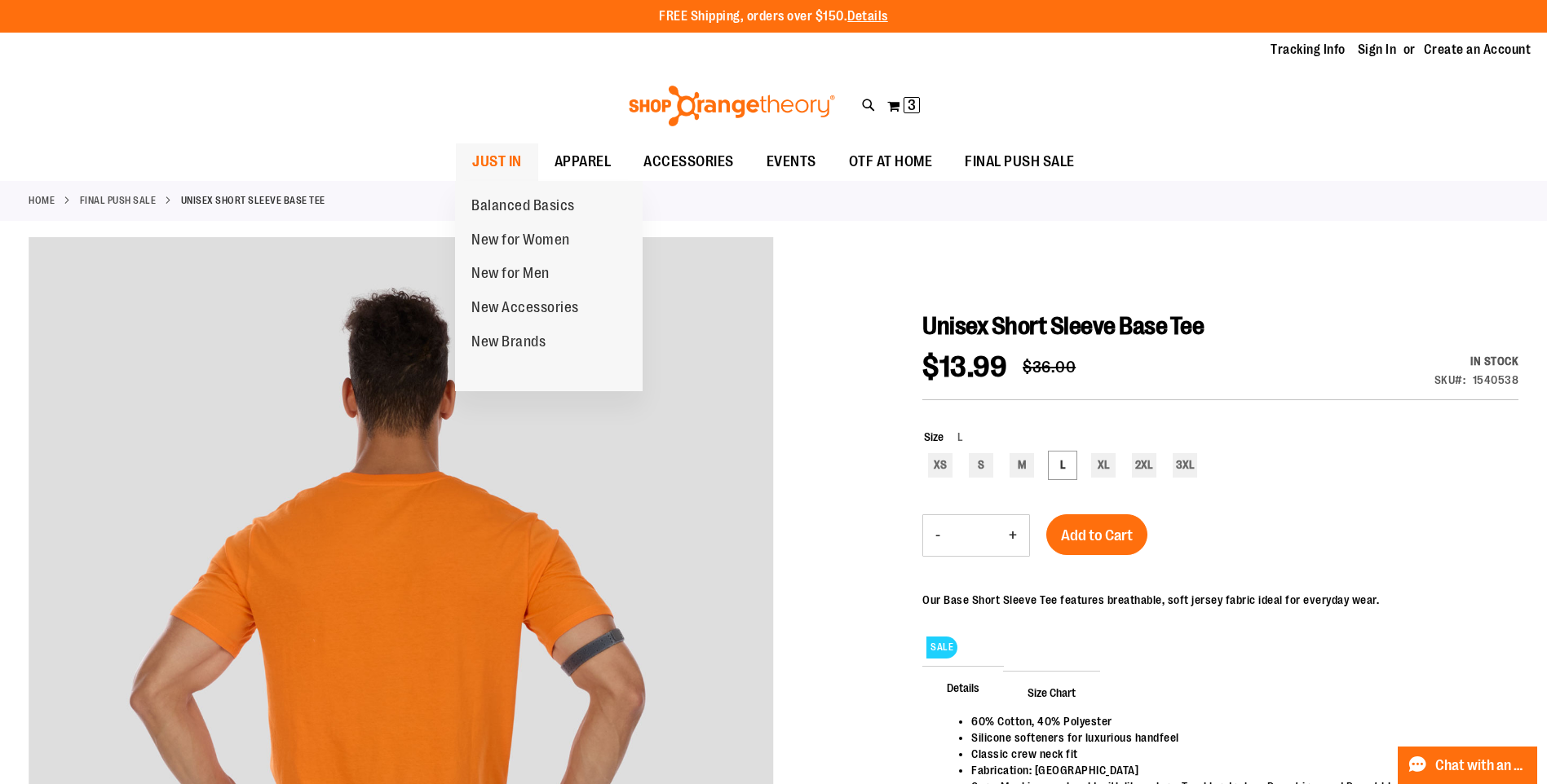
drag, startPoint x: 513, startPoint y: 163, endPoint x: 531, endPoint y: 176, distance: 22.2
click at [513, 163] on span "JUST IN" at bounding box center [496, 161] width 49 height 36
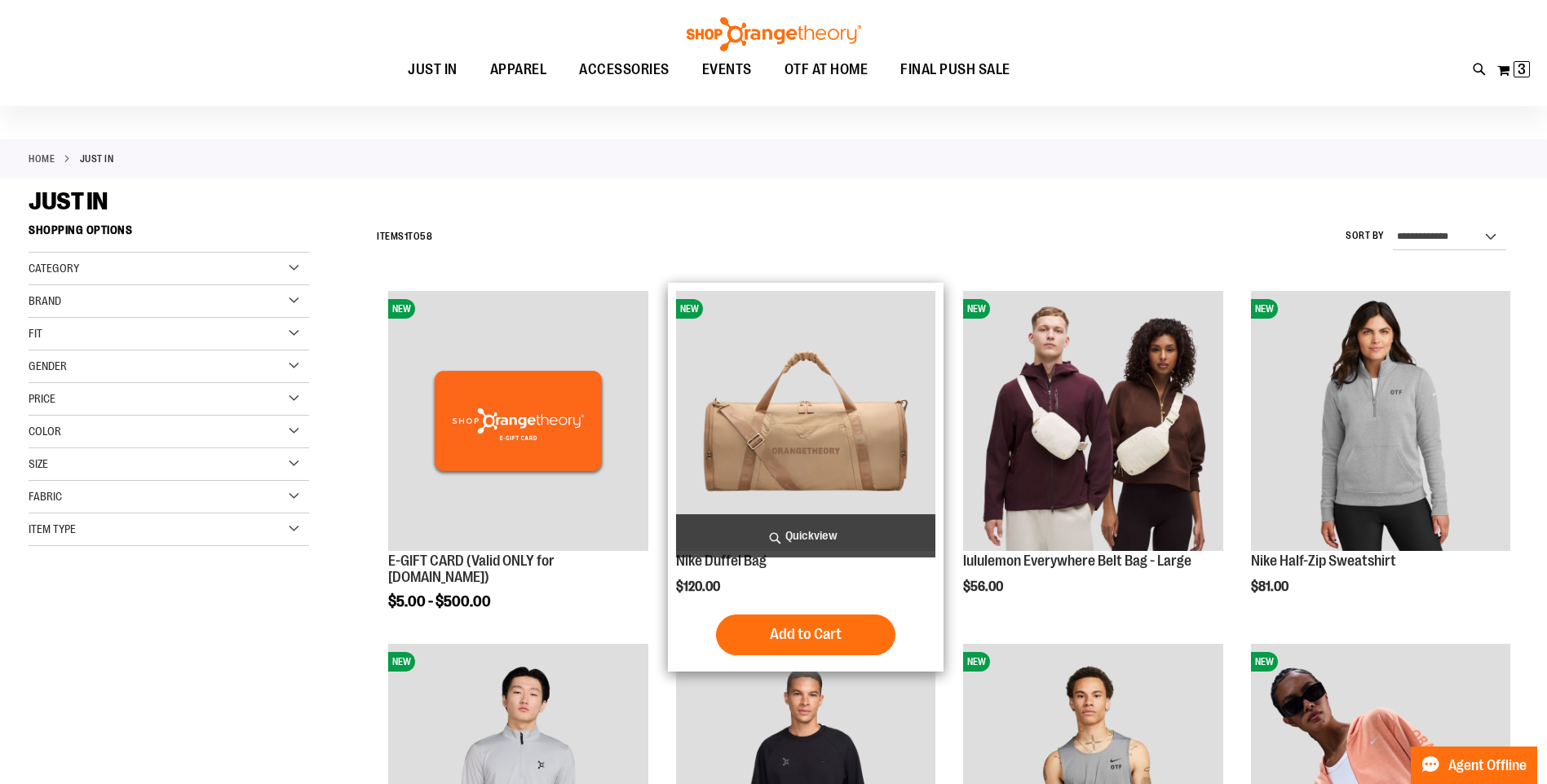
scroll to position [81, 0]
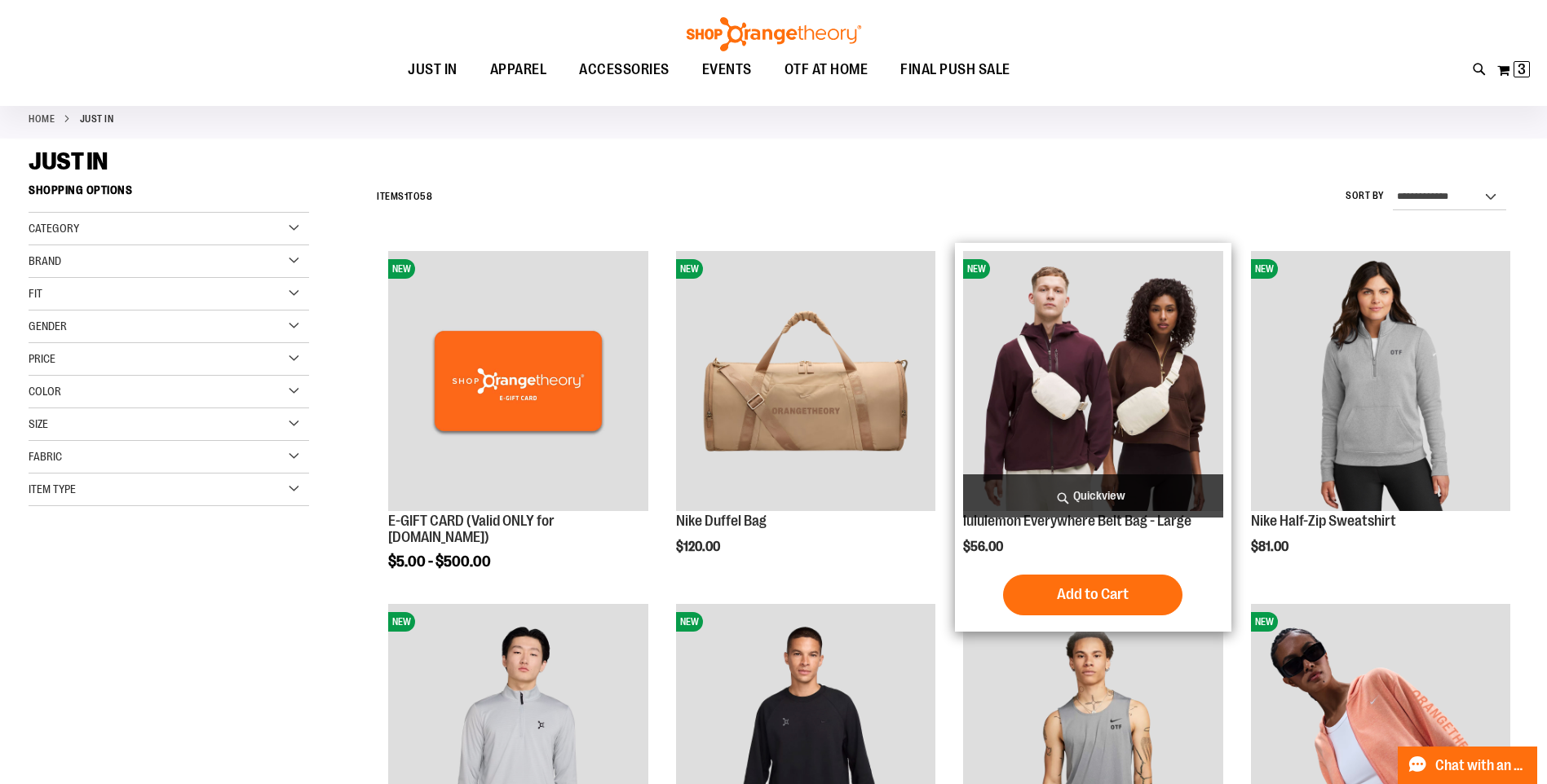
click at [1040, 357] on img "product" at bounding box center [1092, 381] width 259 height 259
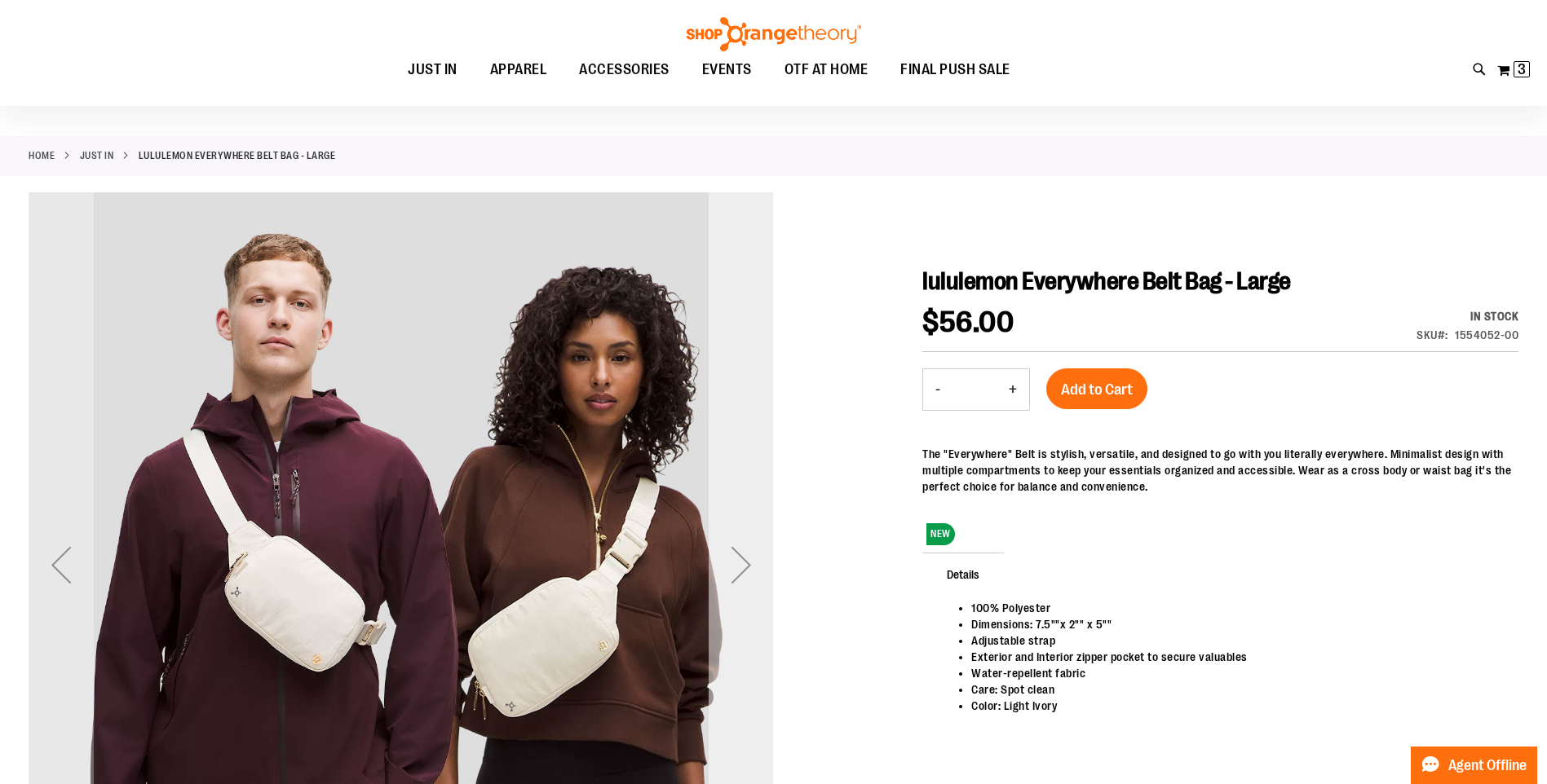
scroll to position [162, 0]
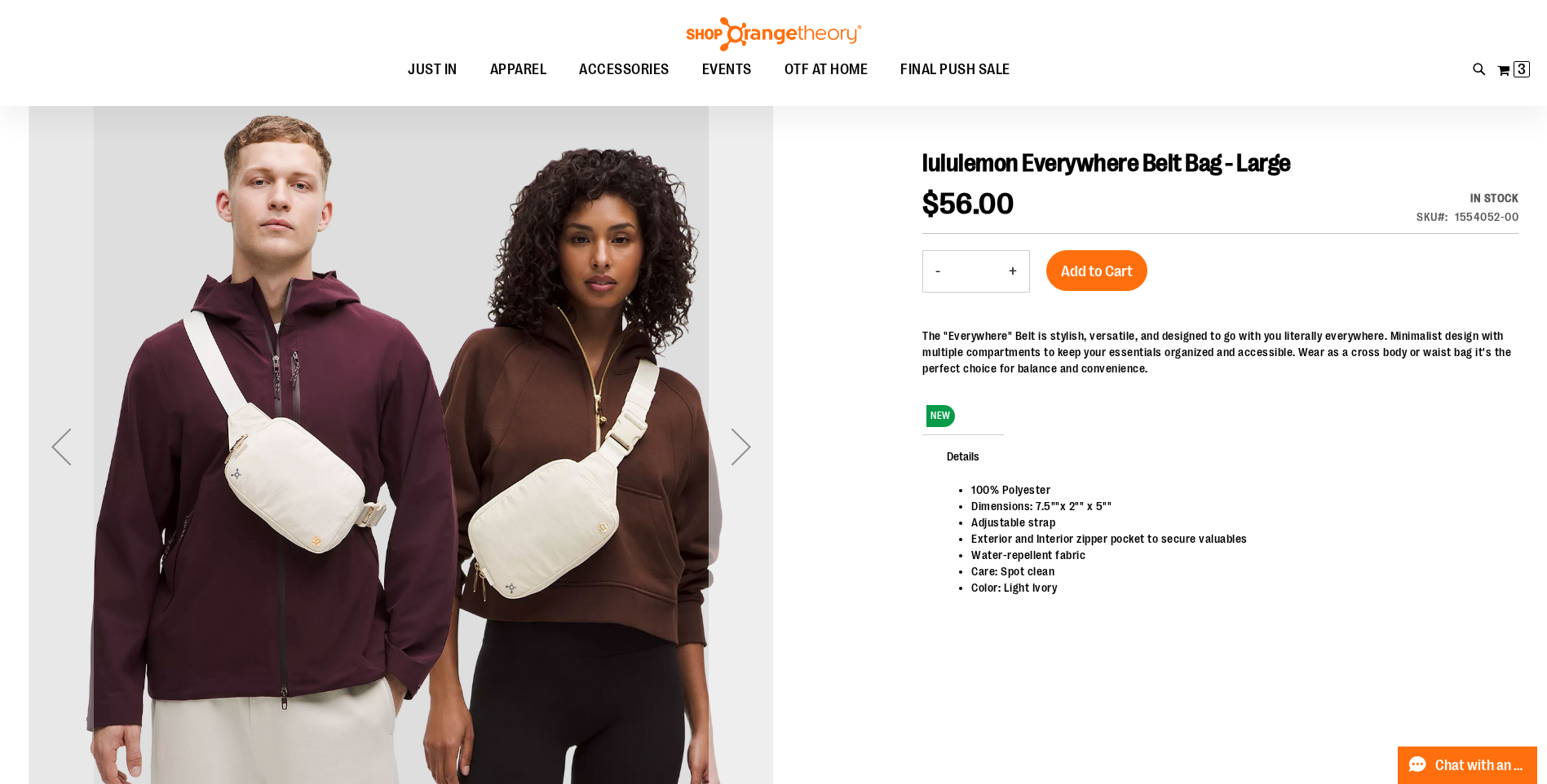
click at [738, 440] on div "Next" at bounding box center [741, 447] width 65 height 65
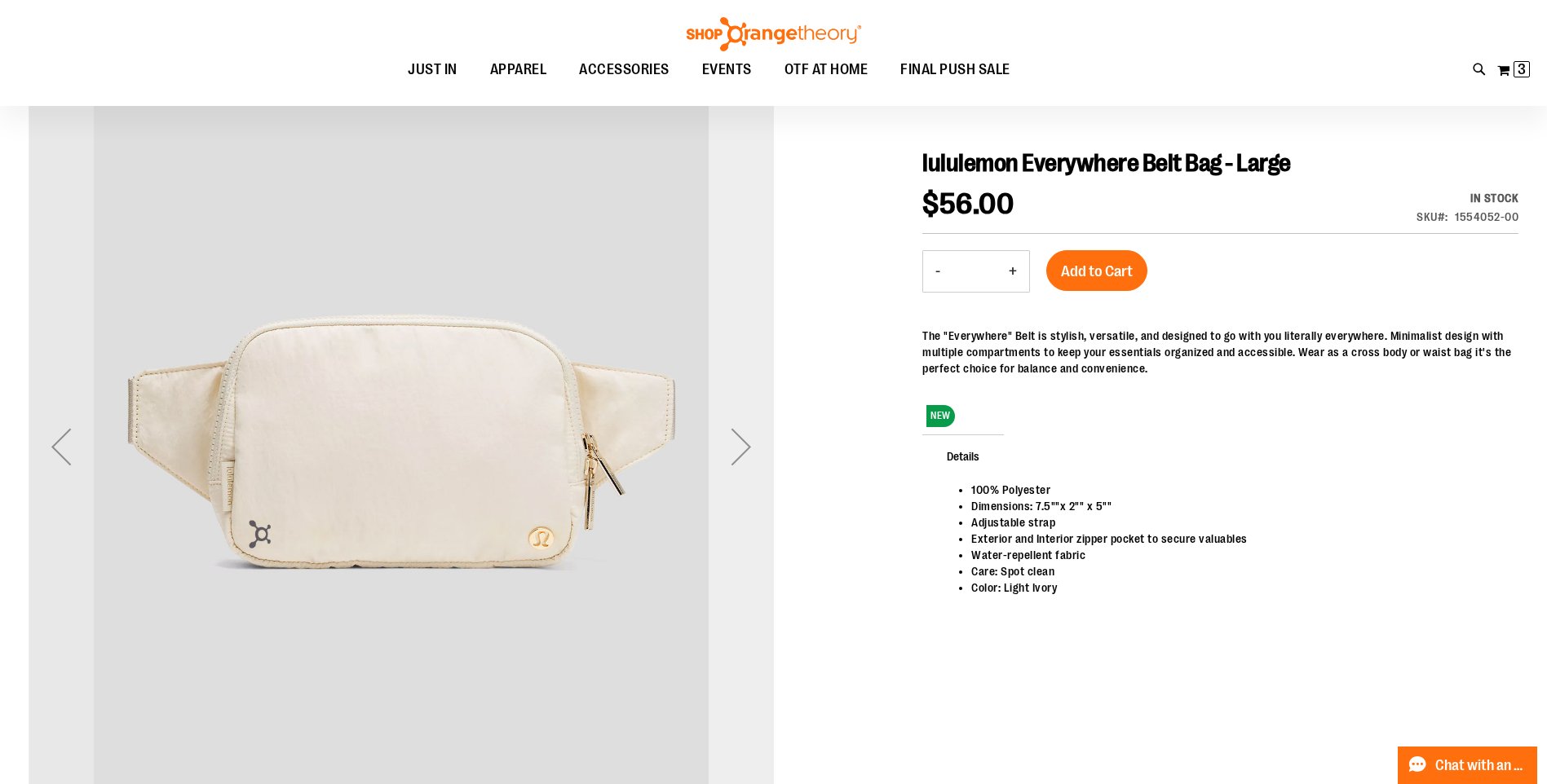
click at [738, 440] on div "Next" at bounding box center [741, 447] width 65 height 65
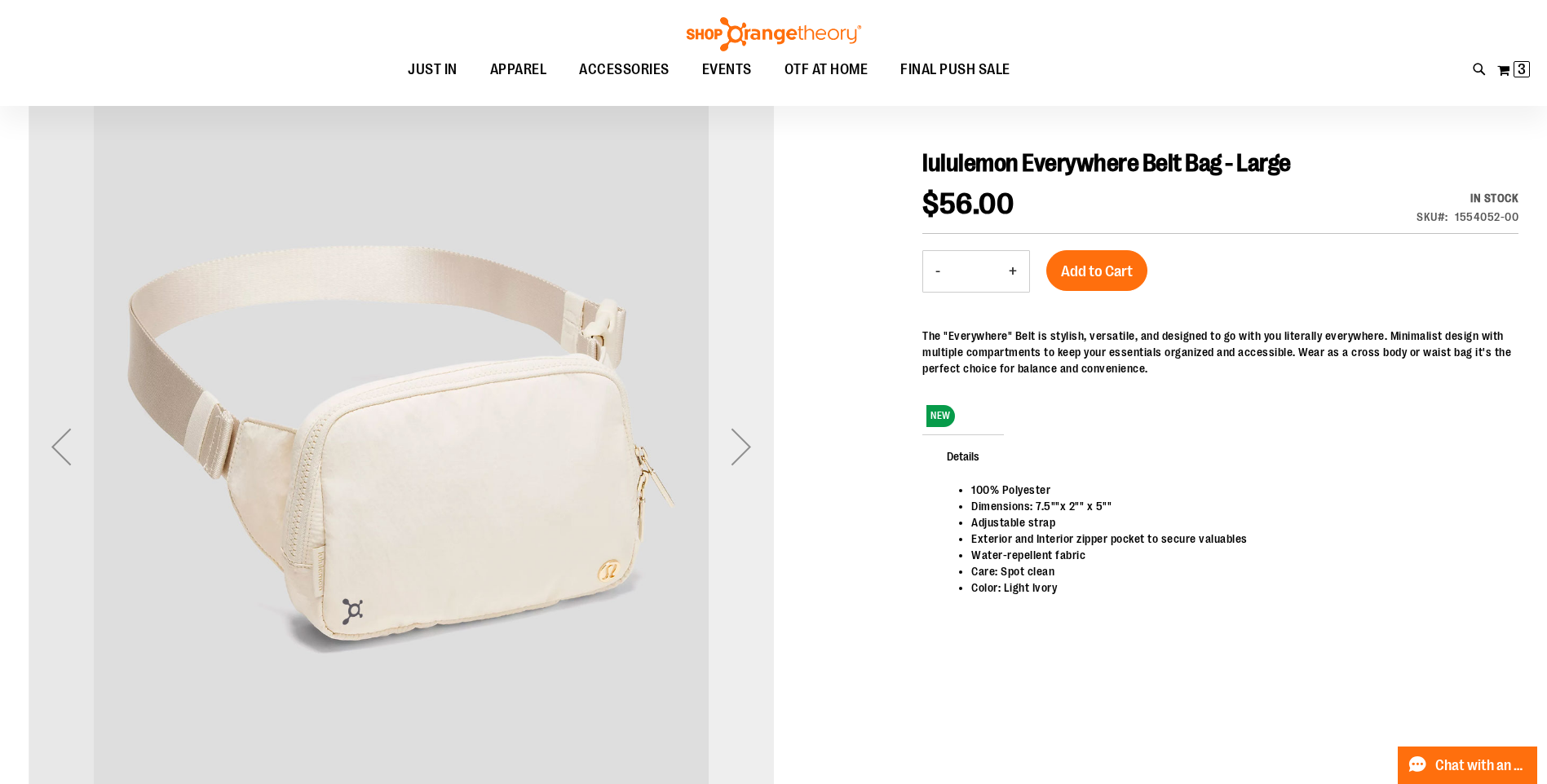
click at [738, 440] on div "Next" at bounding box center [741, 447] width 65 height 65
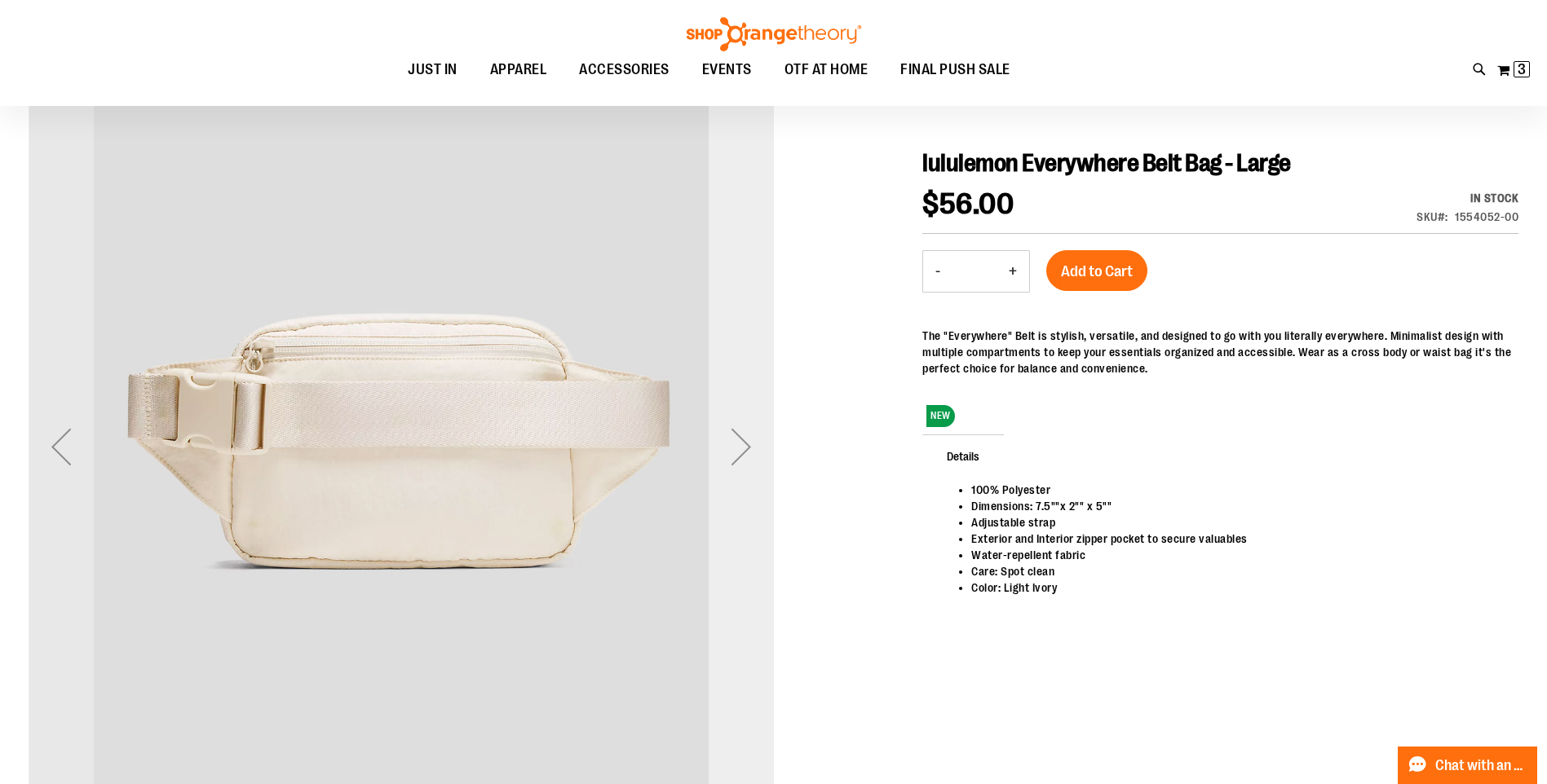
click at [738, 440] on div "Next" at bounding box center [741, 447] width 65 height 65
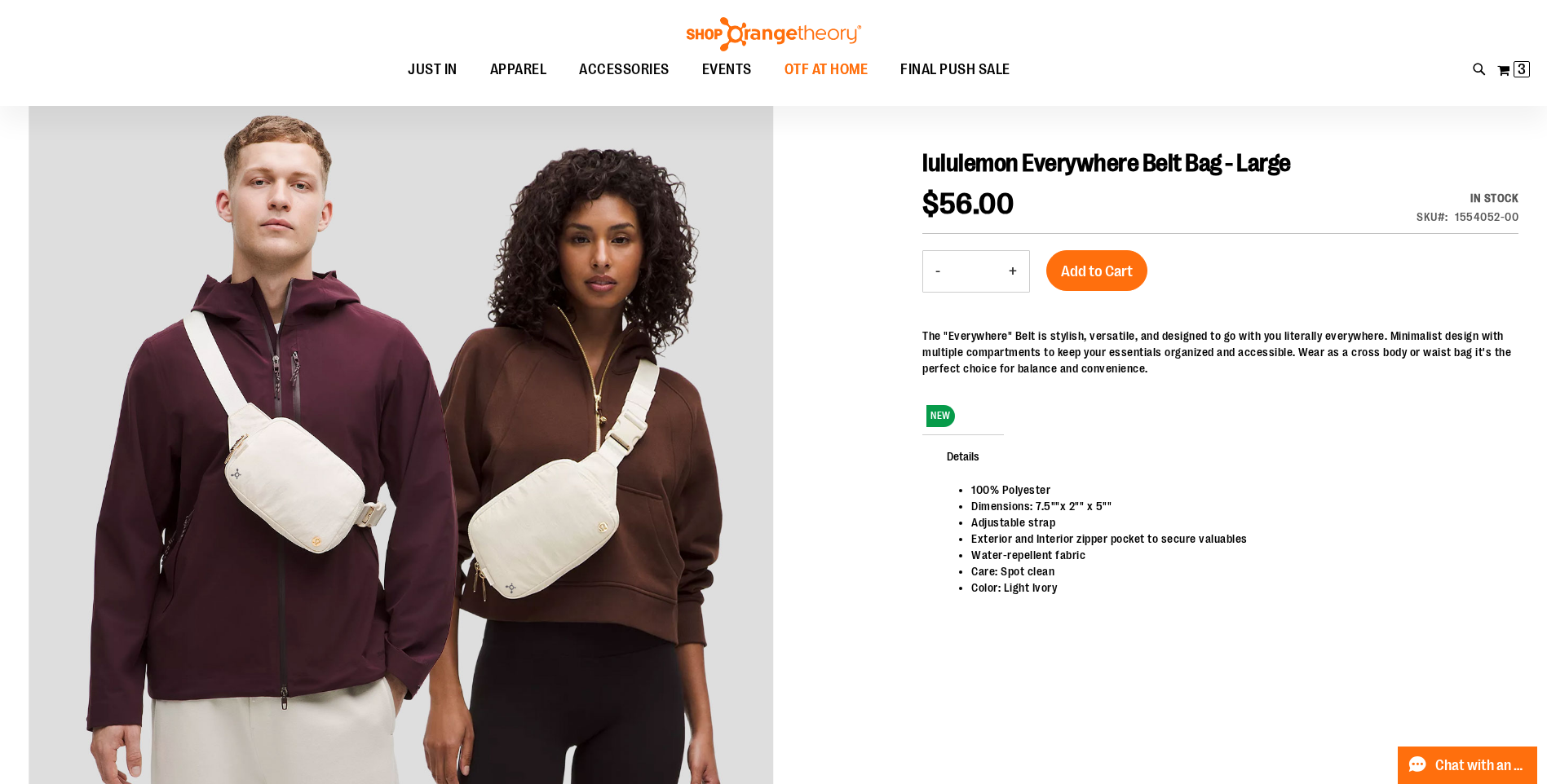
click at [809, 60] on span "OTF AT HOME" at bounding box center [826, 69] width 84 height 36
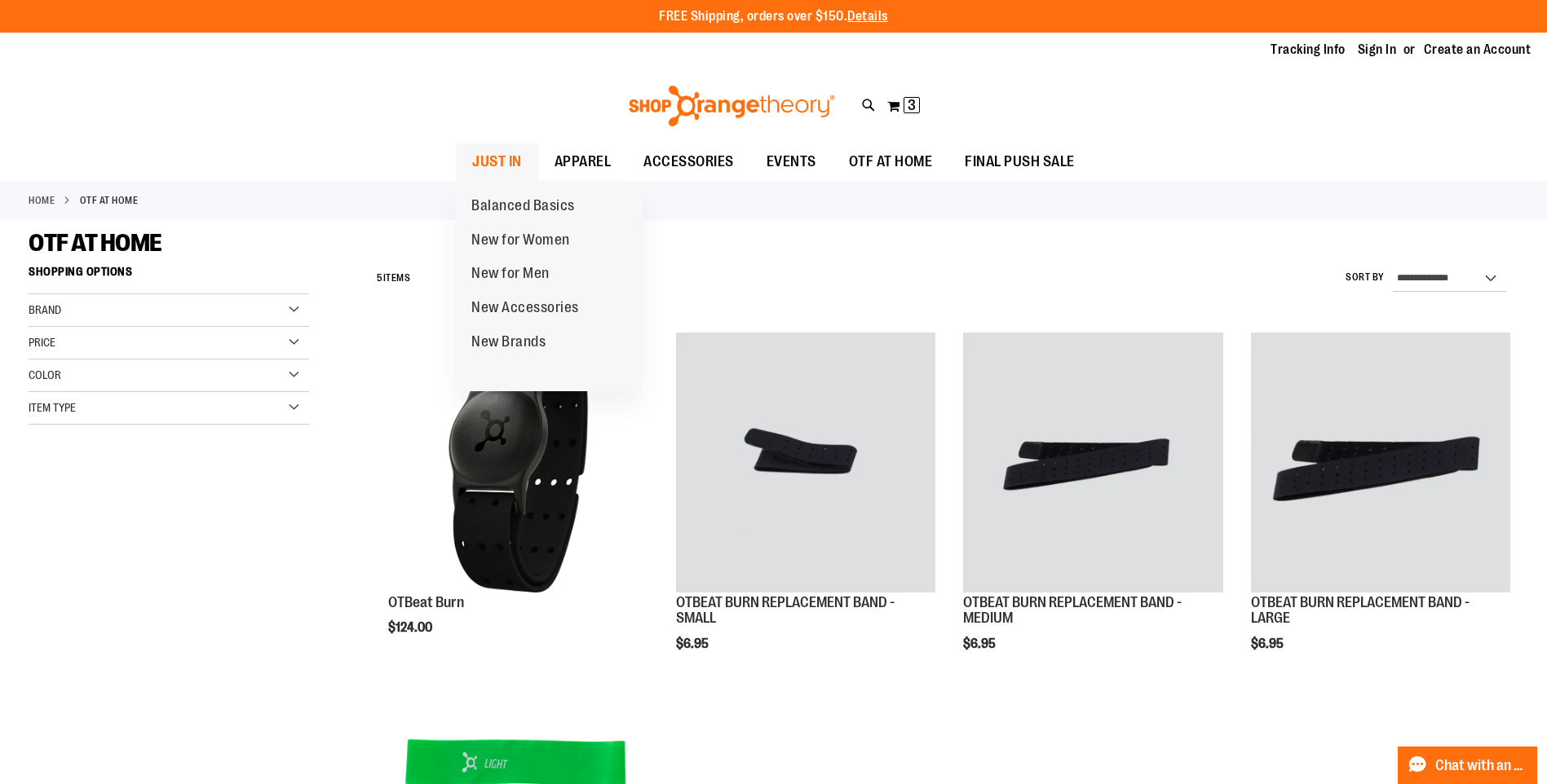
click at [490, 163] on span "JUST IN" at bounding box center [496, 161] width 49 height 36
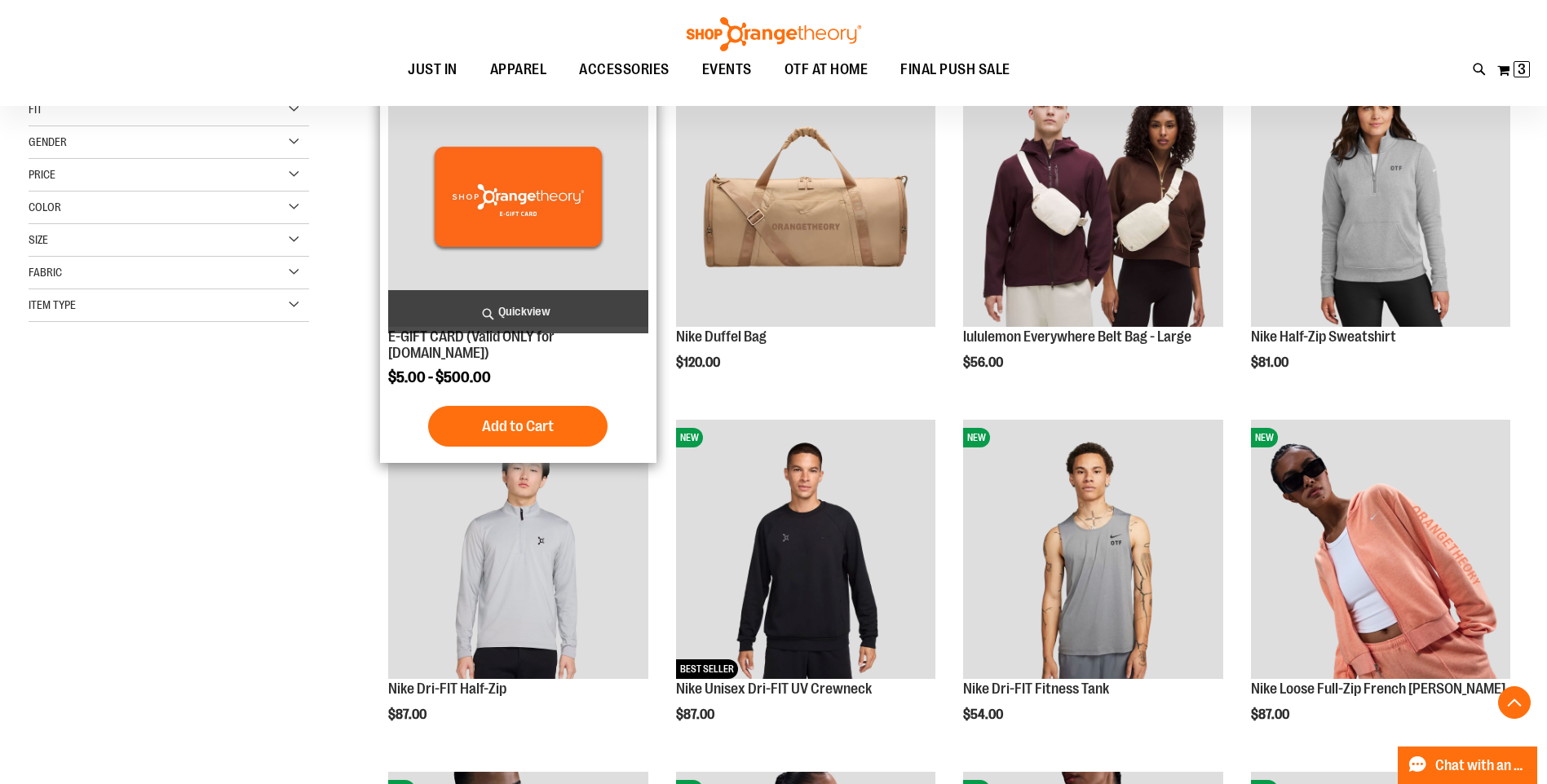
scroll to position [325, 0]
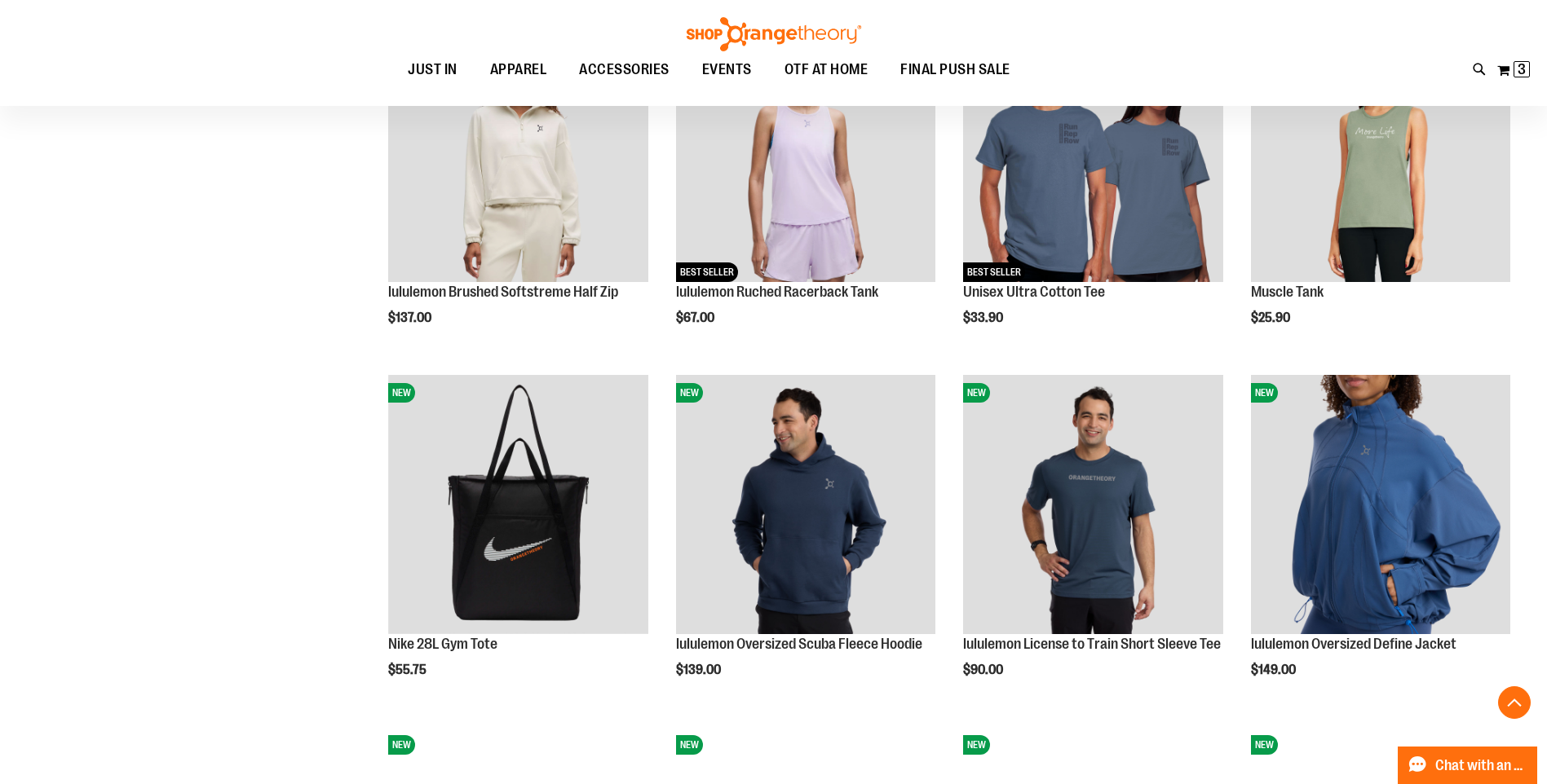
scroll to position [1385, 0]
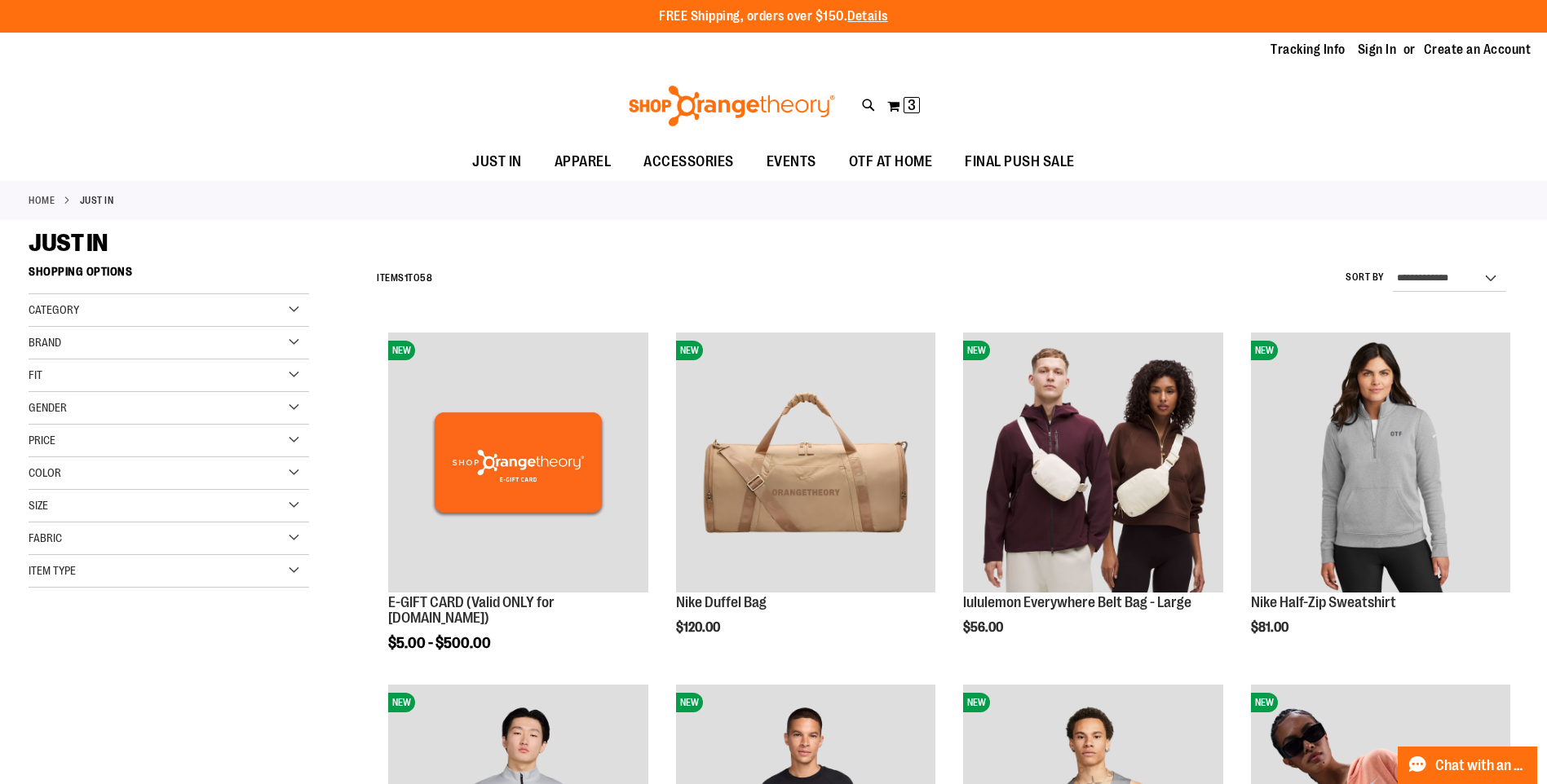
click at [193, 305] on div "Category" at bounding box center [169, 310] width 280 height 33
click at [114, 391] on link "New Accessories" at bounding box center [159, 394] width 269 height 17
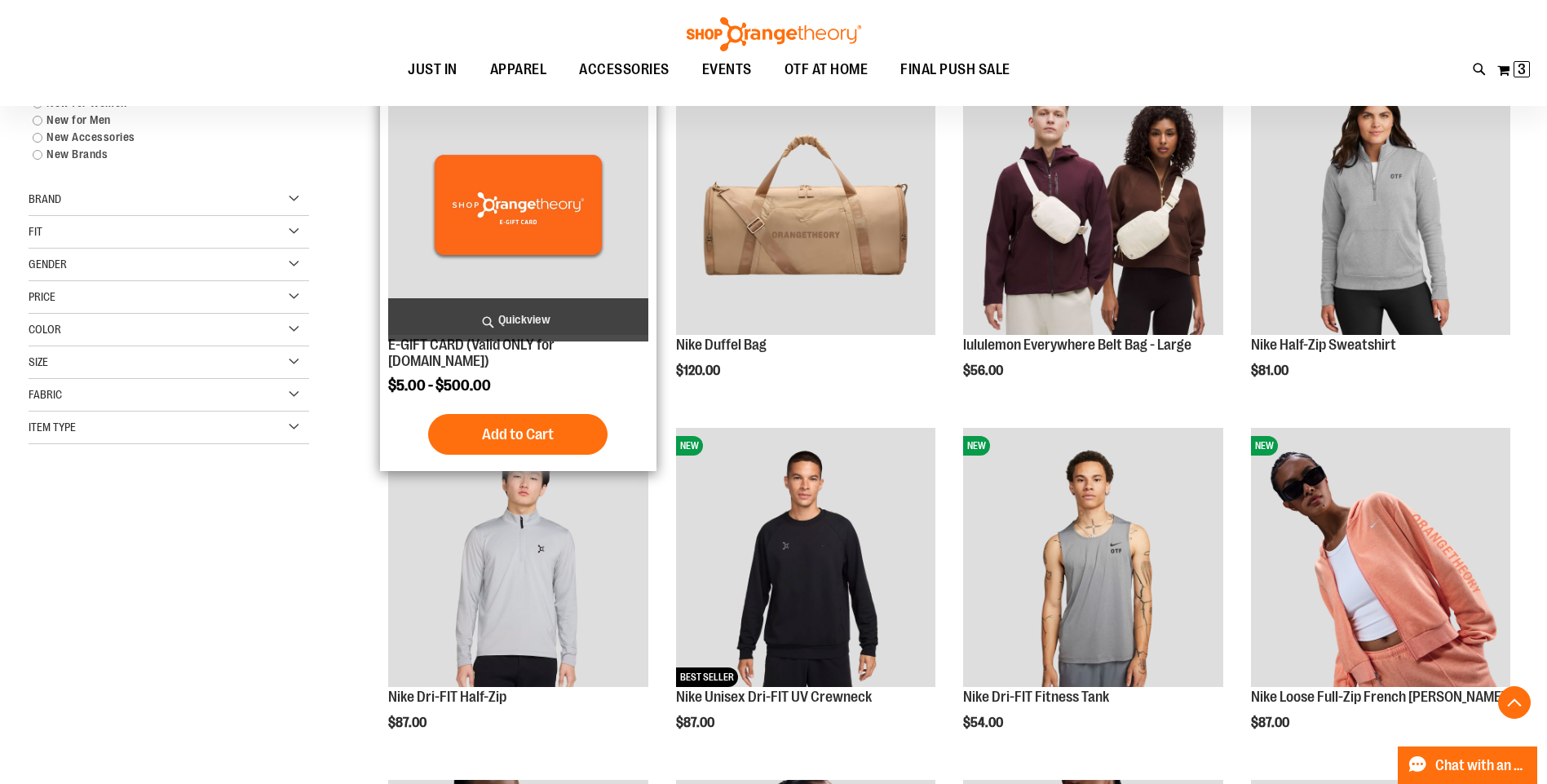
scroll to position [257, 0]
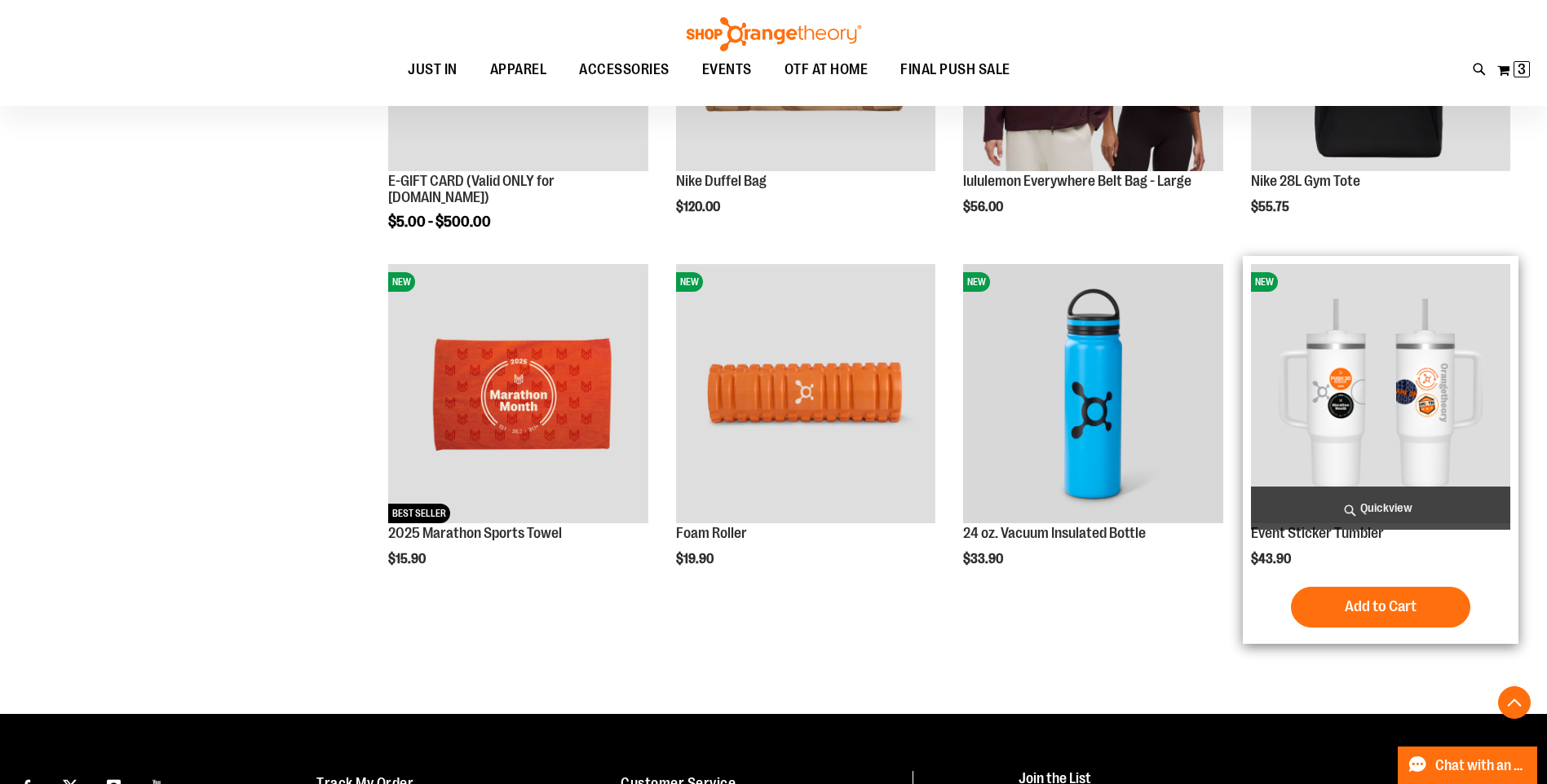
scroll to position [176, 0]
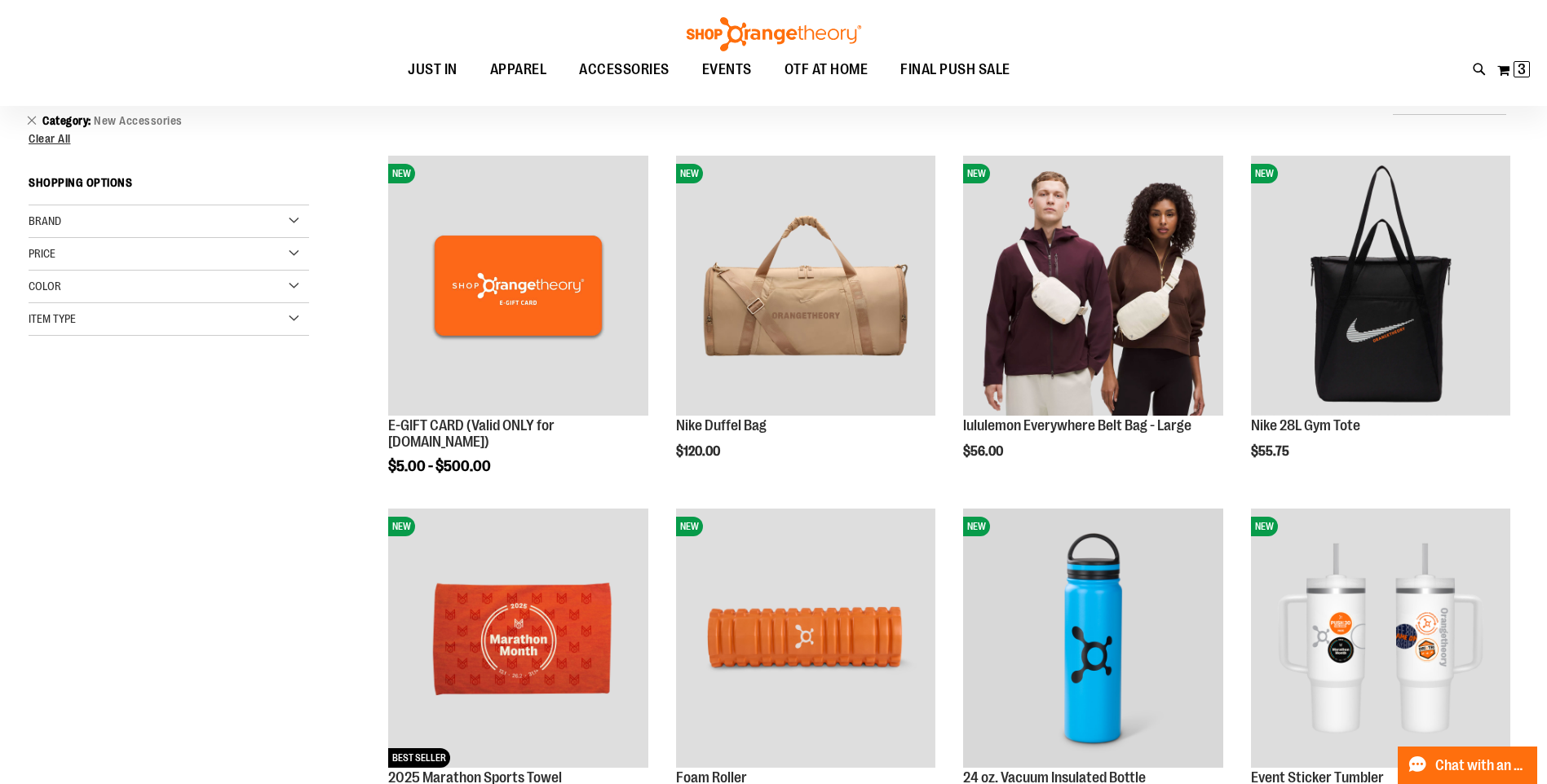
click at [145, 219] on div "Brand" at bounding box center [169, 221] width 280 height 33
click at [28, 119] on link "Remove This Item" at bounding box center [32, 119] width 11 height 17
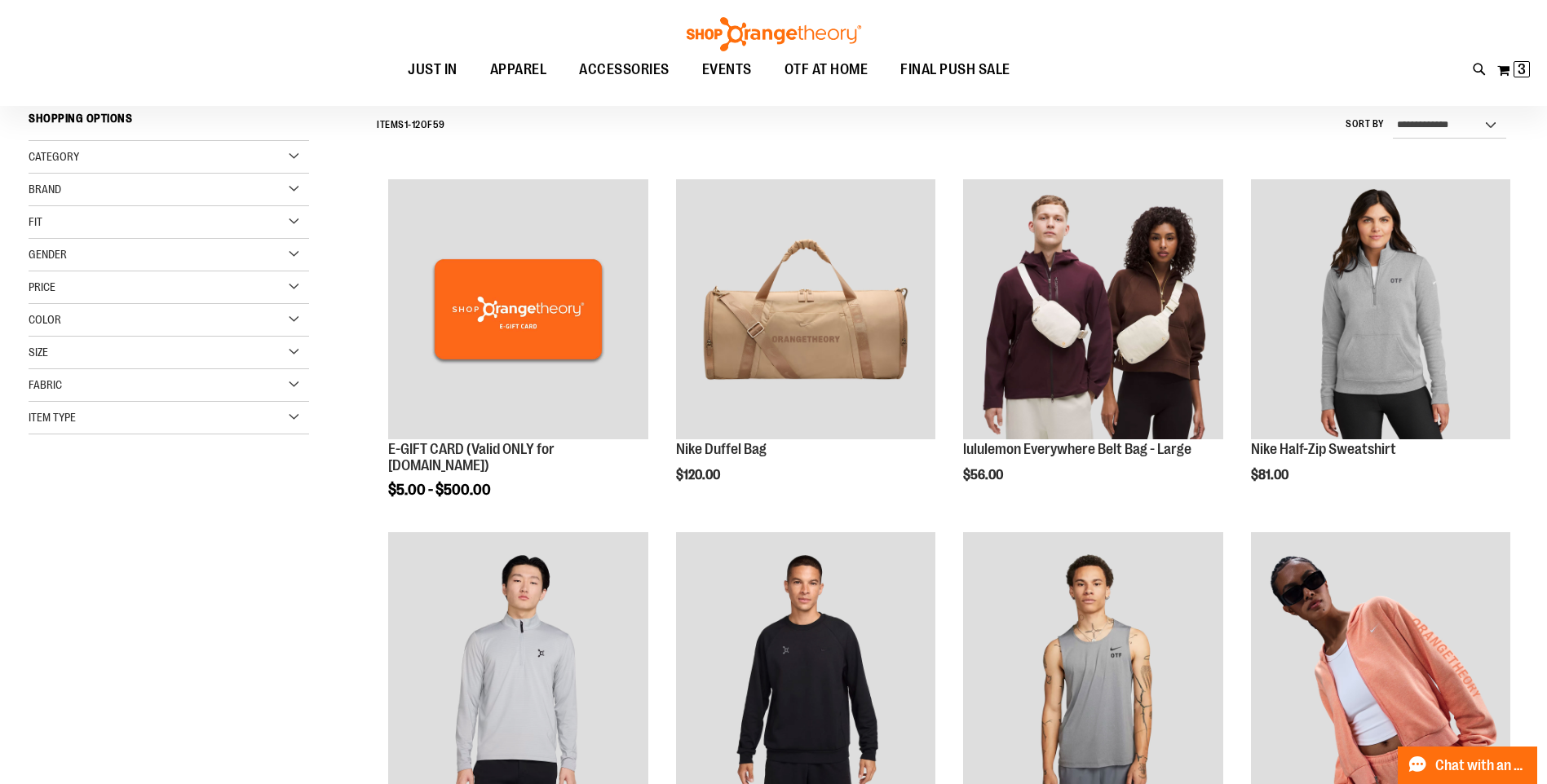
scroll to position [152, 0]
click at [95, 187] on div "Brand" at bounding box center [169, 190] width 280 height 33
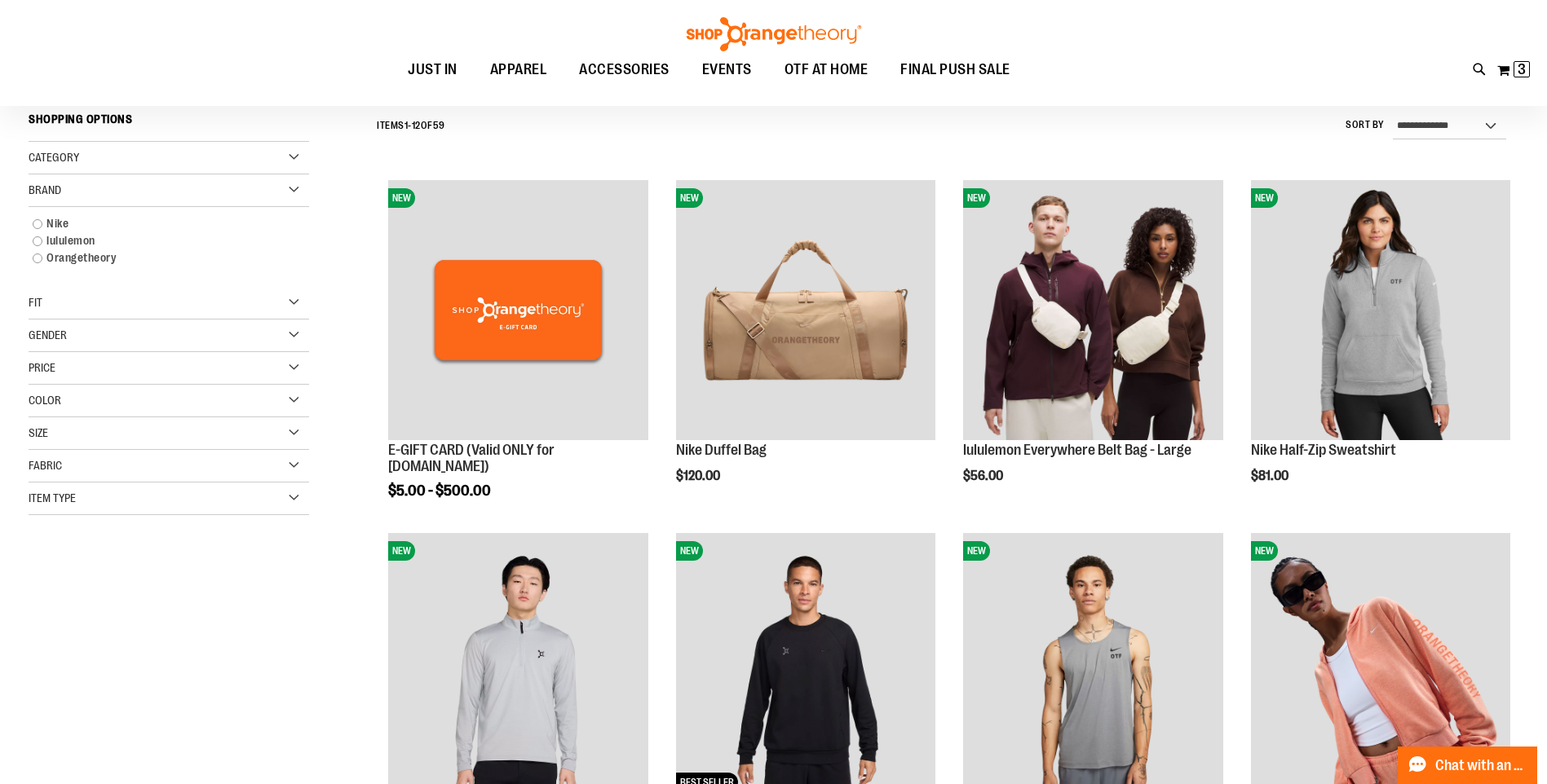
click at [95, 187] on div "Brand" at bounding box center [169, 190] width 280 height 33
click at [95, 219] on div "Fit" at bounding box center [169, 223] width 280 height 33
click at [95, 224] on div "Fit" at bounding box center [169, 223] width 280 height 33
click at [138, 415] on div "Item Type" at bounding box center [169, 418] width 280 height 33
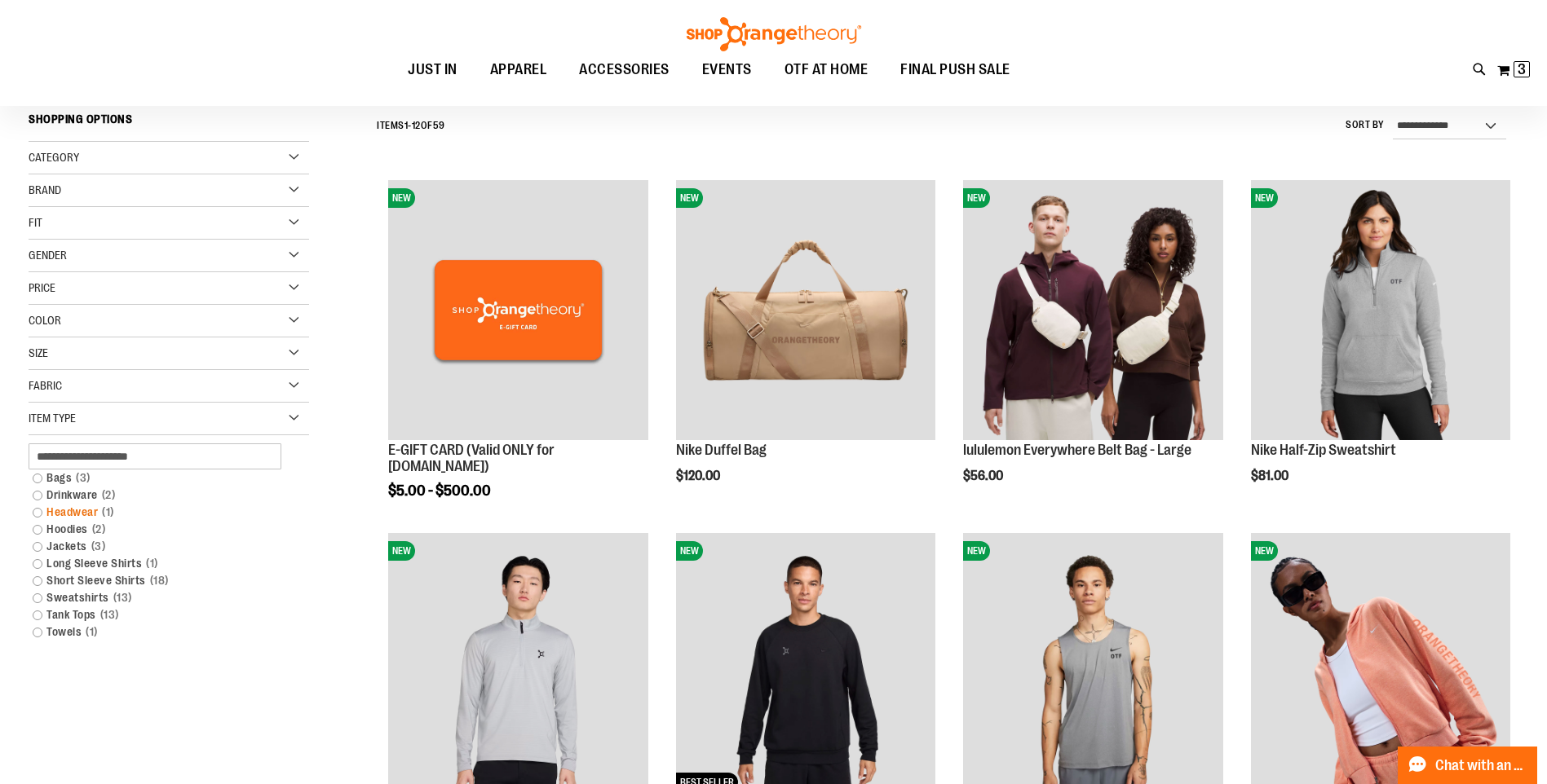
click at [67, 517] on link "Headwear 1 item" at bounding box center [159, 512] width 269 height 17
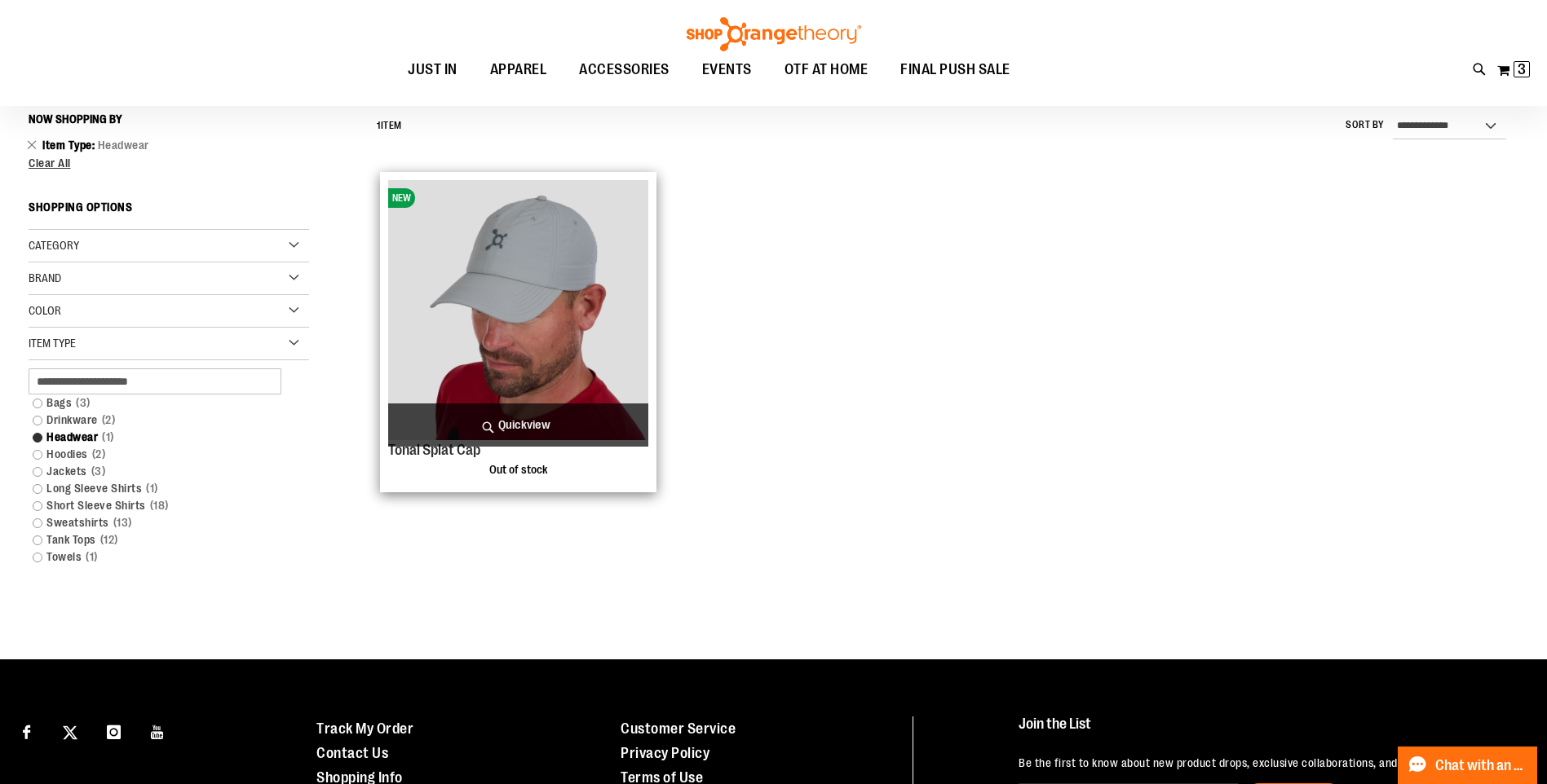
click at [595, 345] on img "product" at bounding box center [517, 310] width 259 height 259
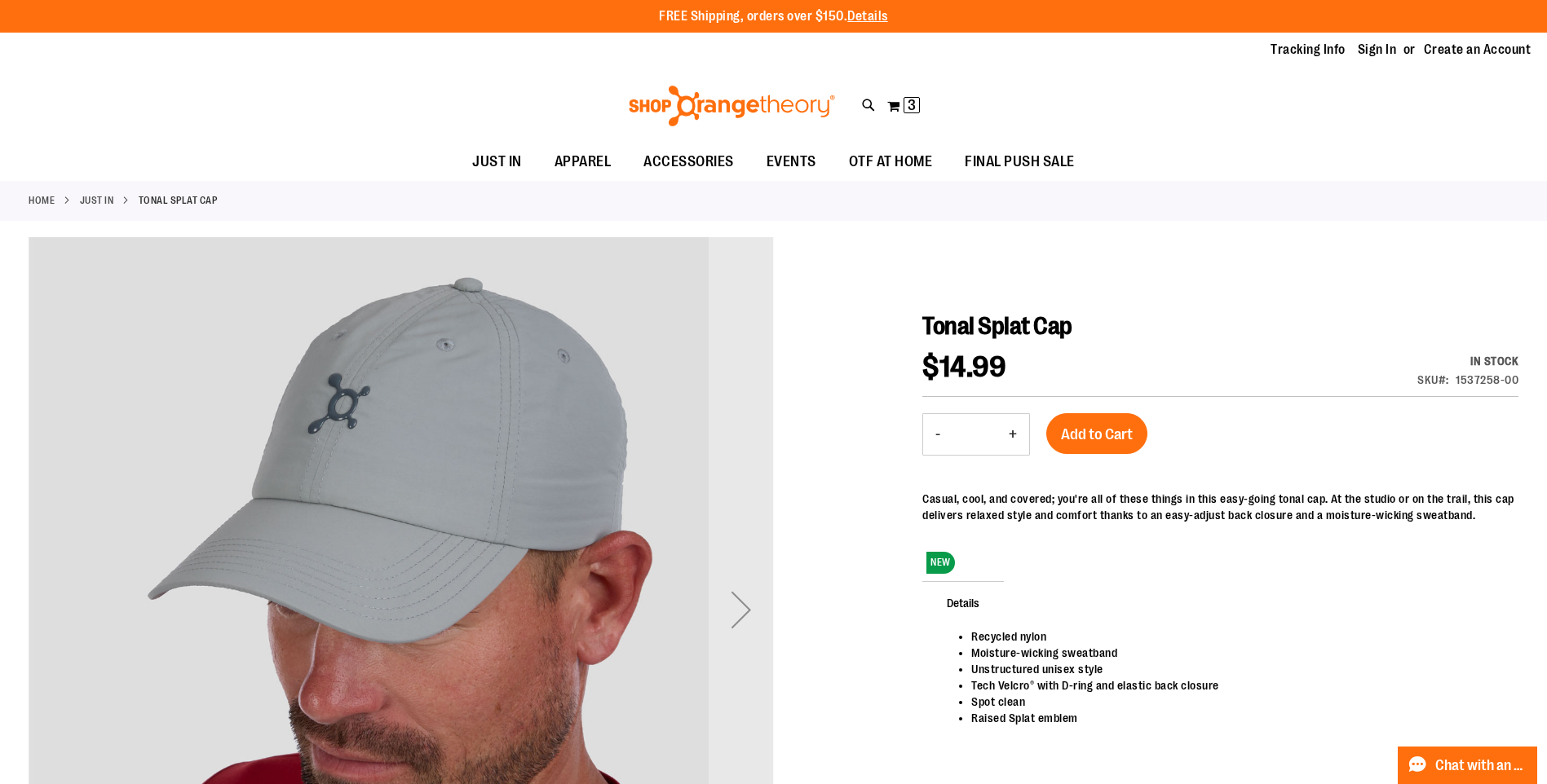
click at [899, 106] on button "My Cart 3 3 items" at bounding box center [903, 106] width 35 height 26
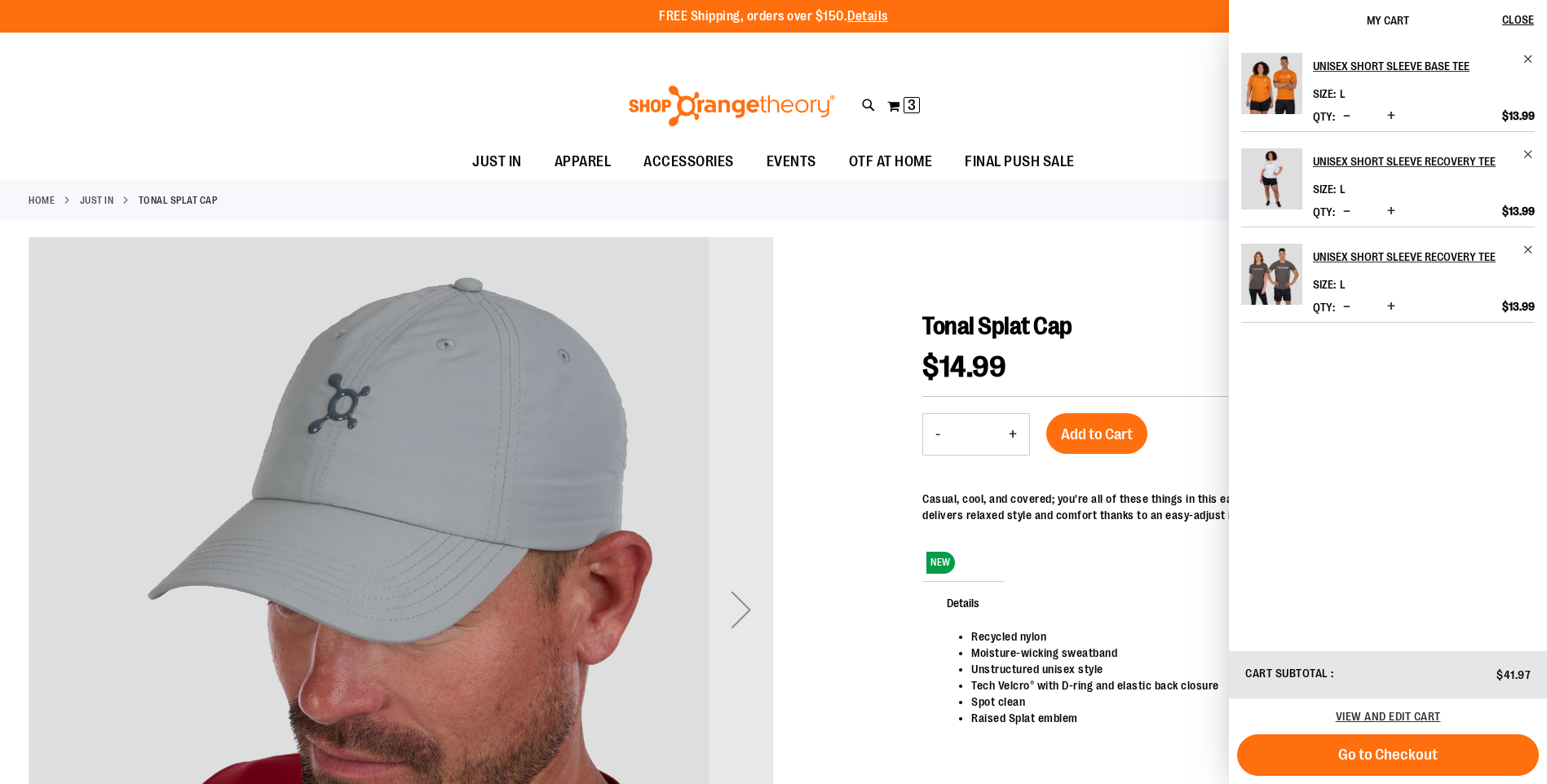
click at [1268, 178] on img "Product" at bounding box center [1272, 178] width 61 height 61
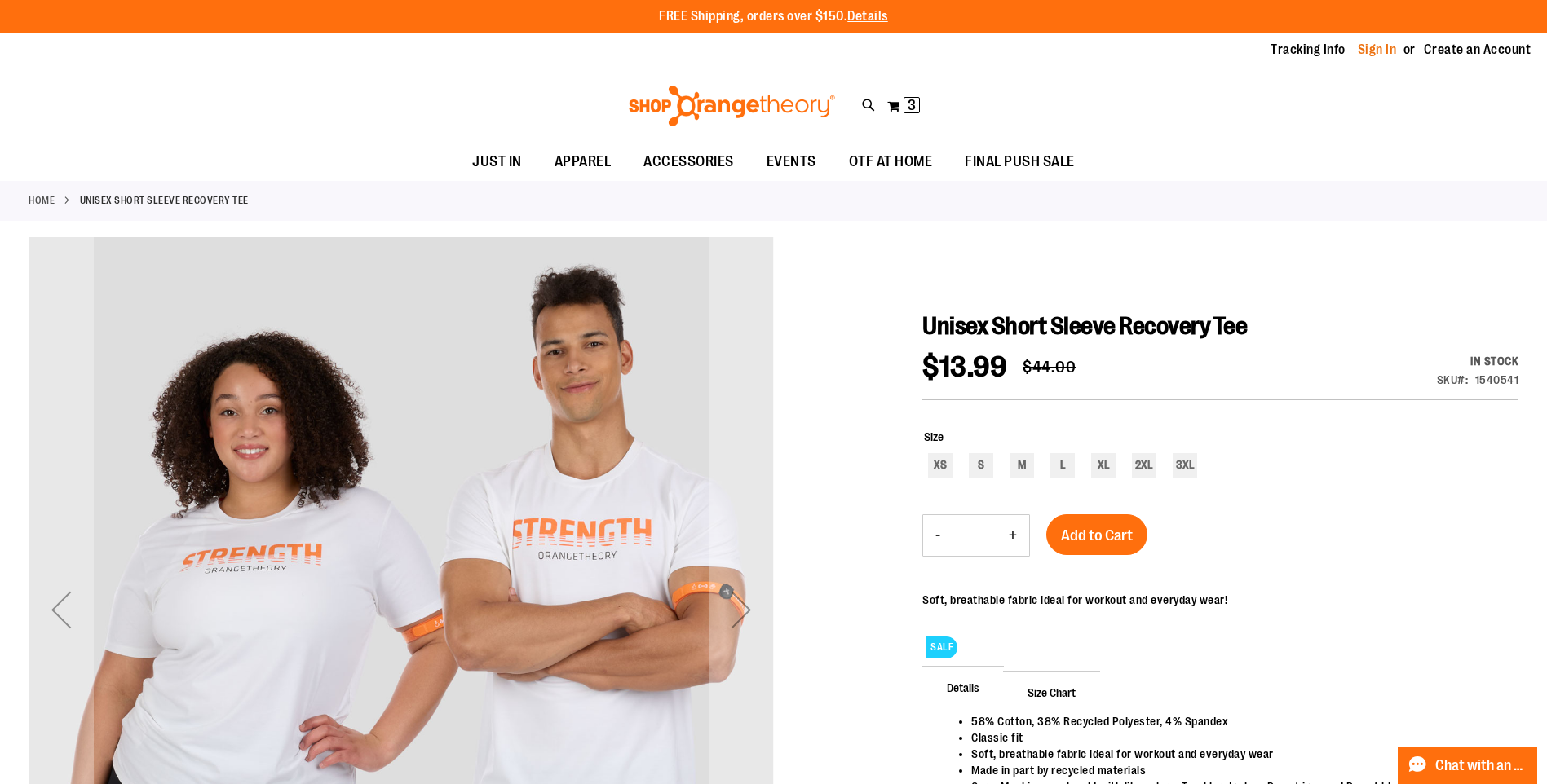
click at [1389, 50] on link "Sign In" at bounding box center [1377, 49] width 39 height 18
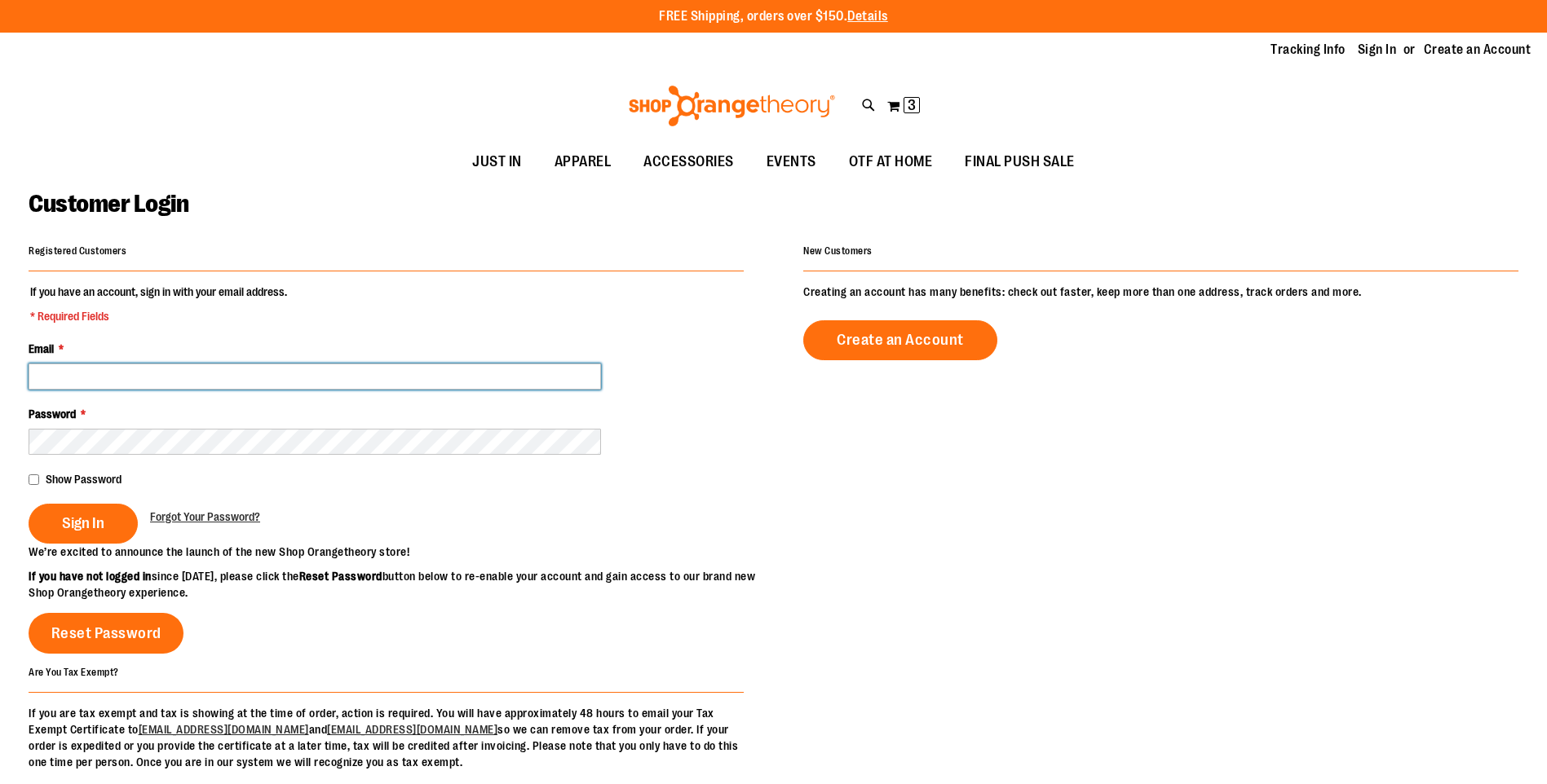
click at [170, 375] on input "Email *" at bounding box center [315, 377] width 572 height 26
type input "**********"
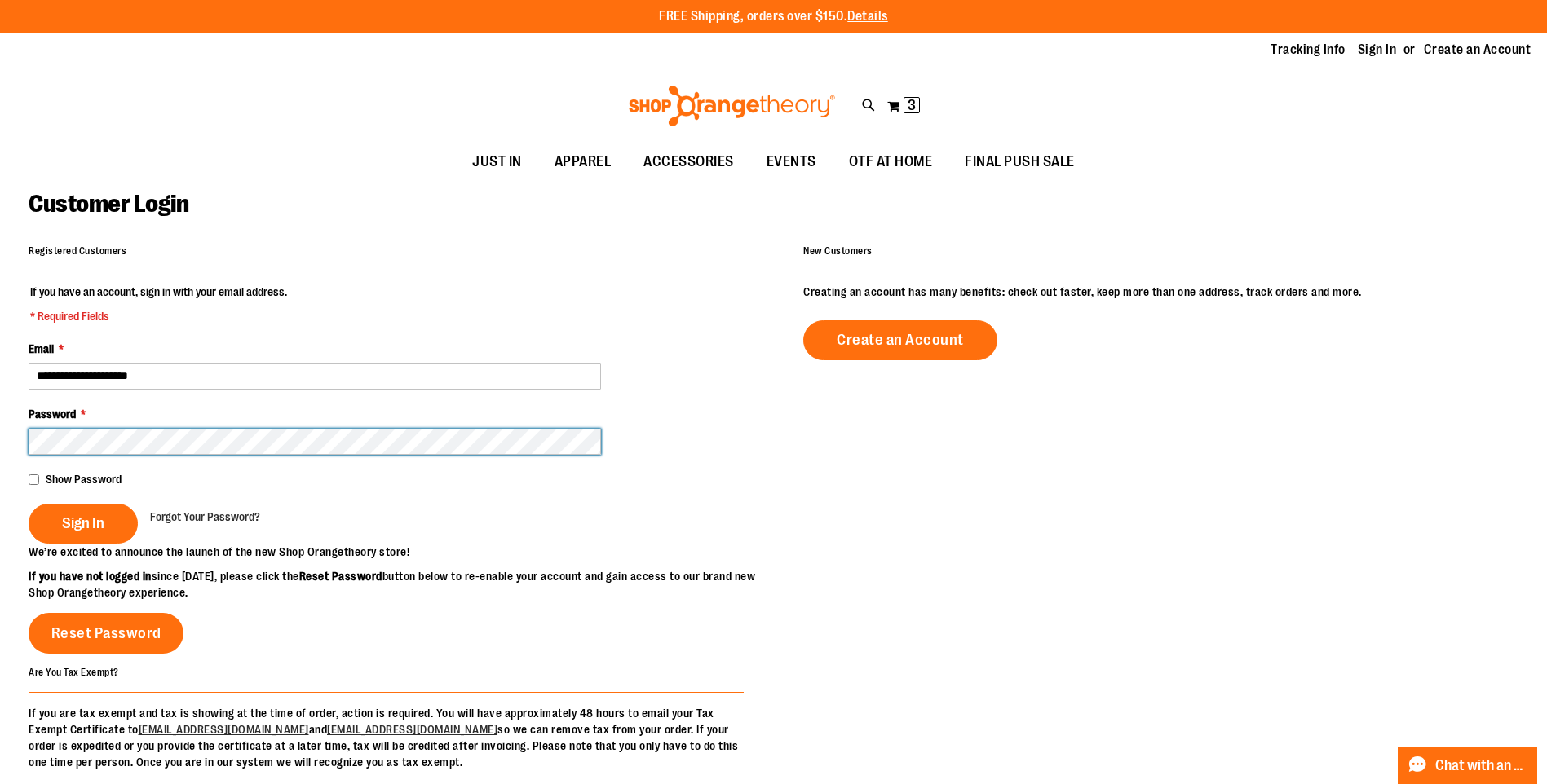
click at [29, 504] on button "Sign In" at bounding box center [83, 524] width 110 height 39
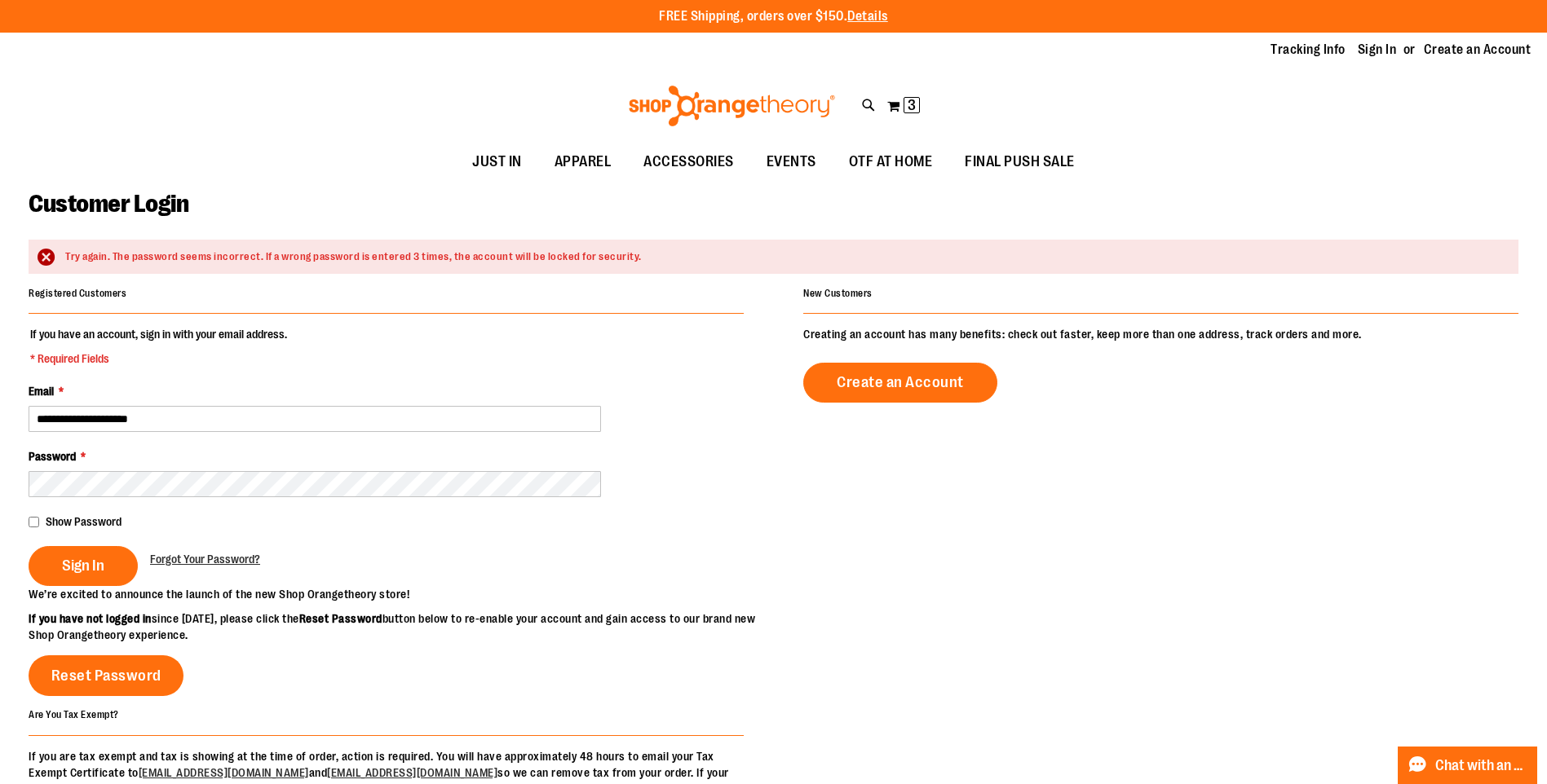
click at [389, 293] on div "Registered Customers" at bounding box center [386, 298] width 715 height 32
drag, startPoint x: 930, startPoint y: 378, endPoint x: 1051, endPoint y: 449, distance: 140.3
click at [930, 378] on span "Create an Account" at bounding box center [900, 382] width 127 height 18
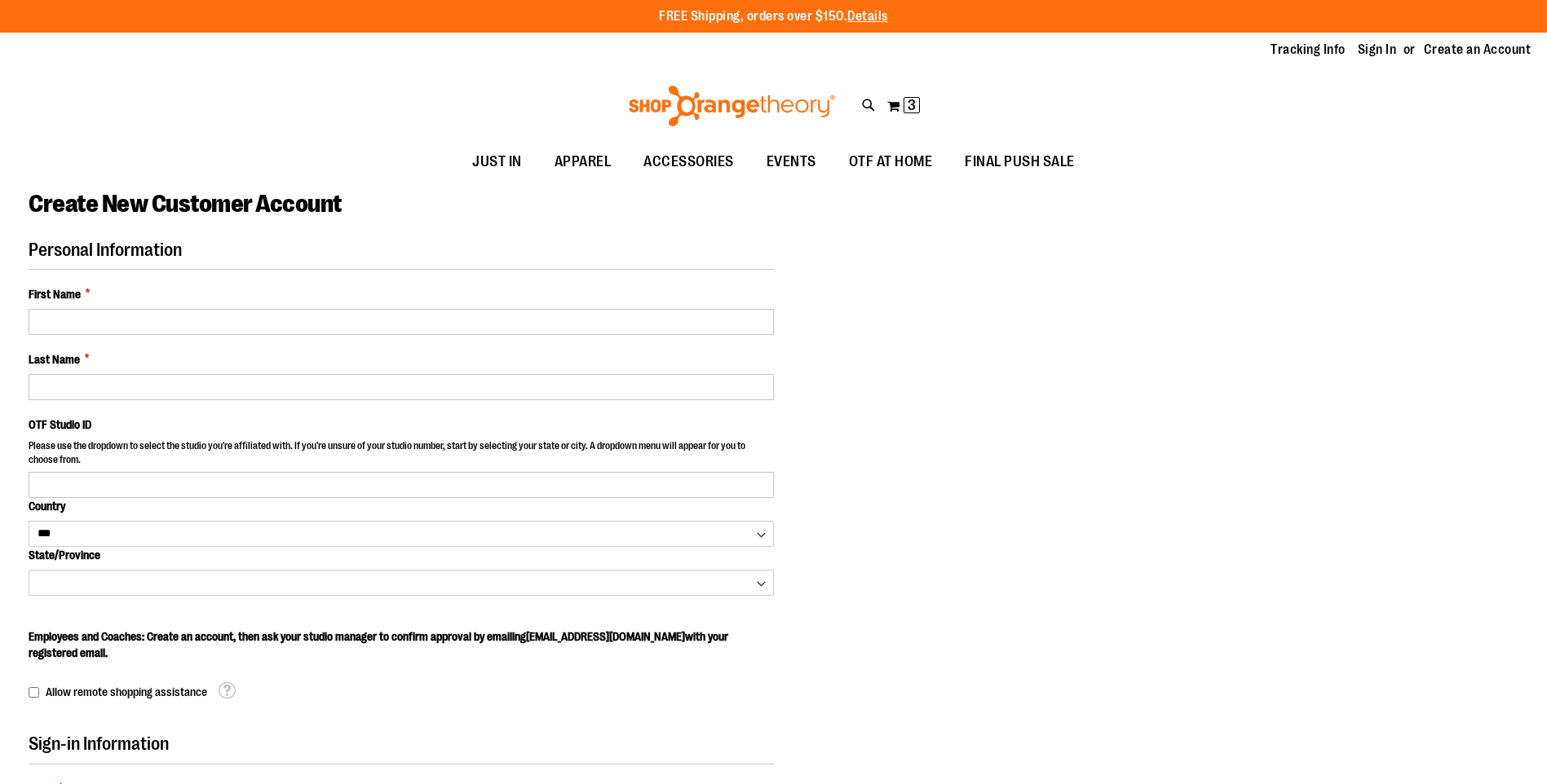
select select "***"
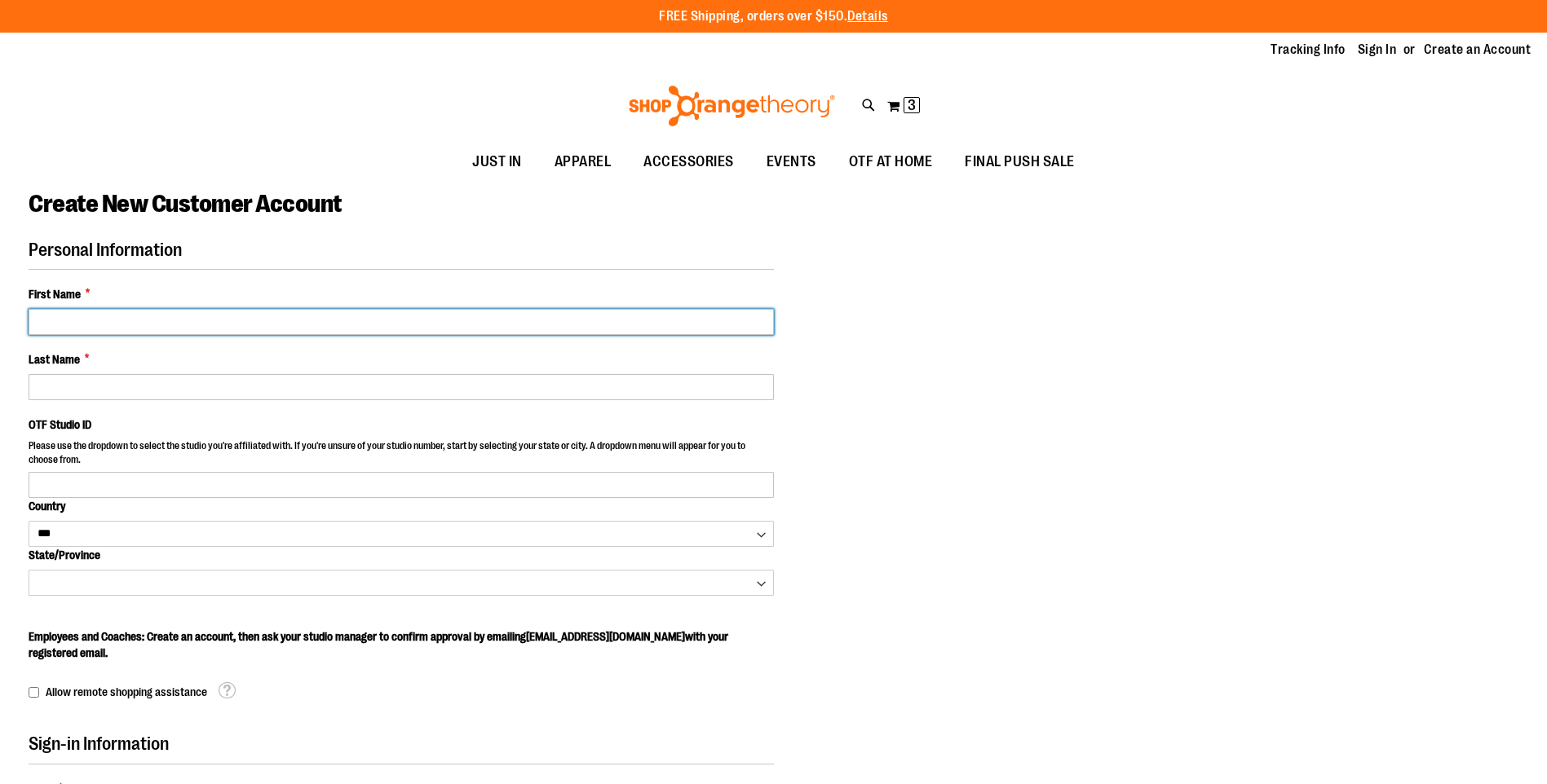
click at [121, 321] on input "First Name *" at bounding box center [401, 321] width 745 height 26
type input "****"
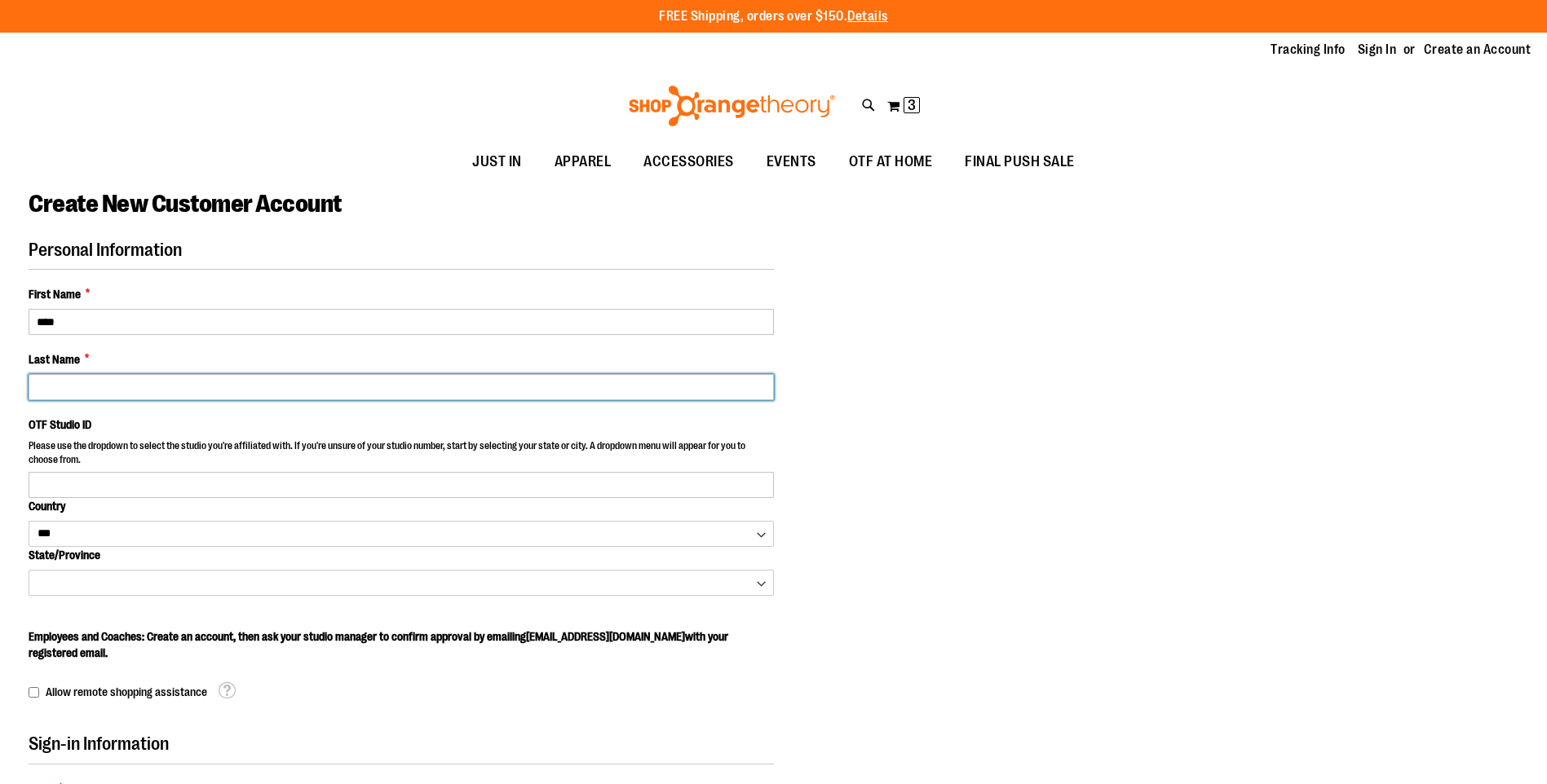
type input "*******"
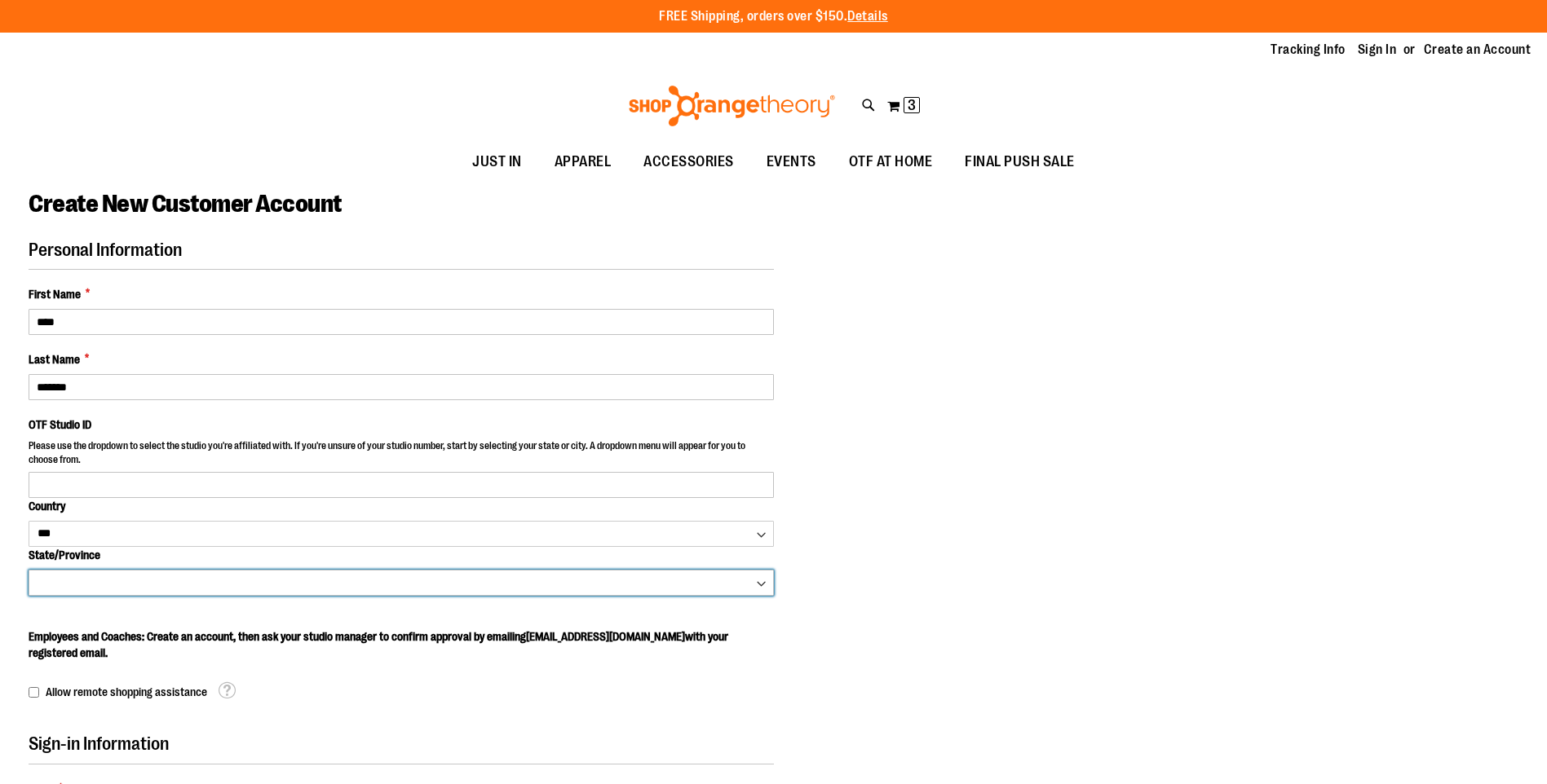
select select "*******"
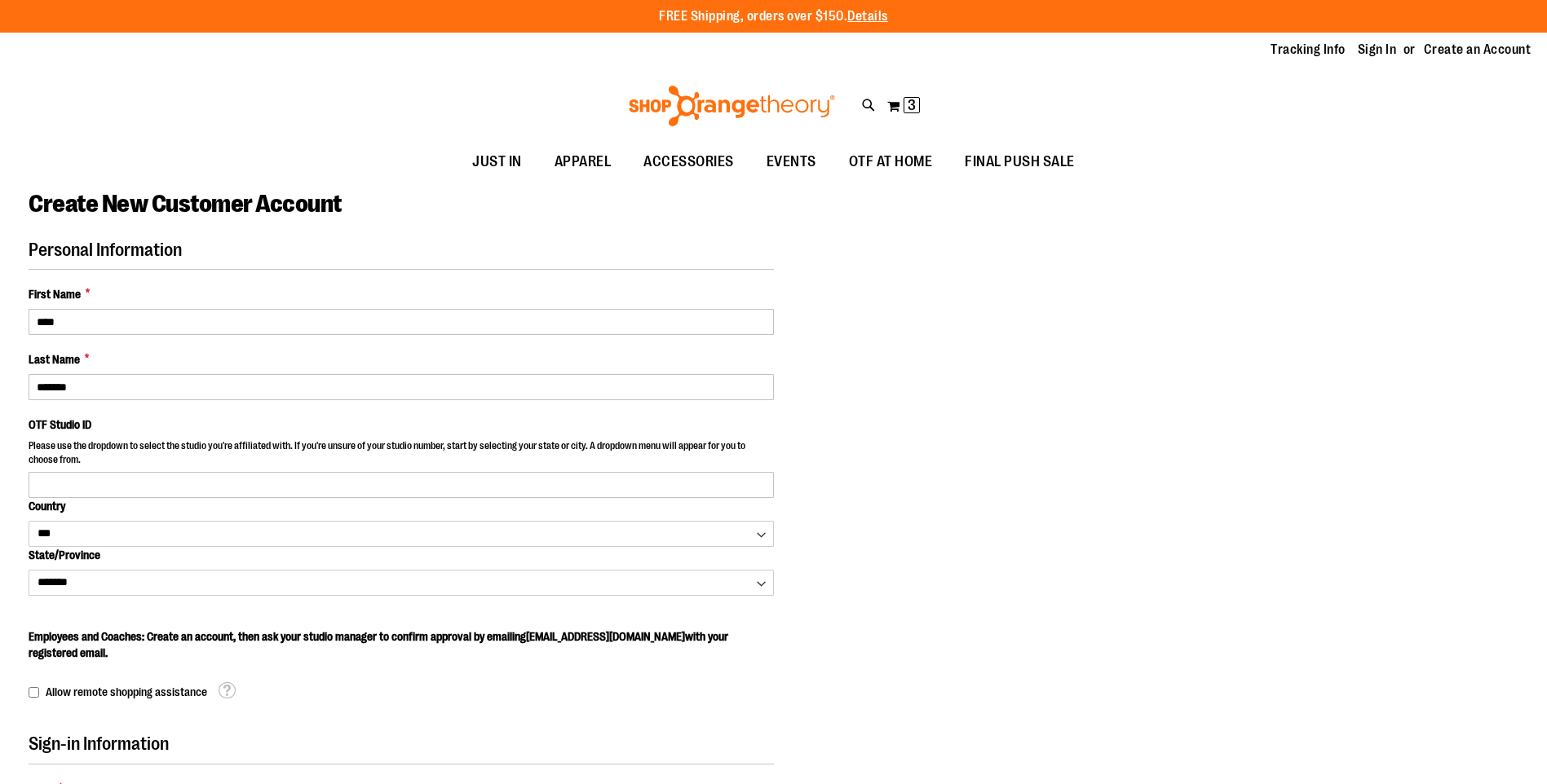
type input "**********"
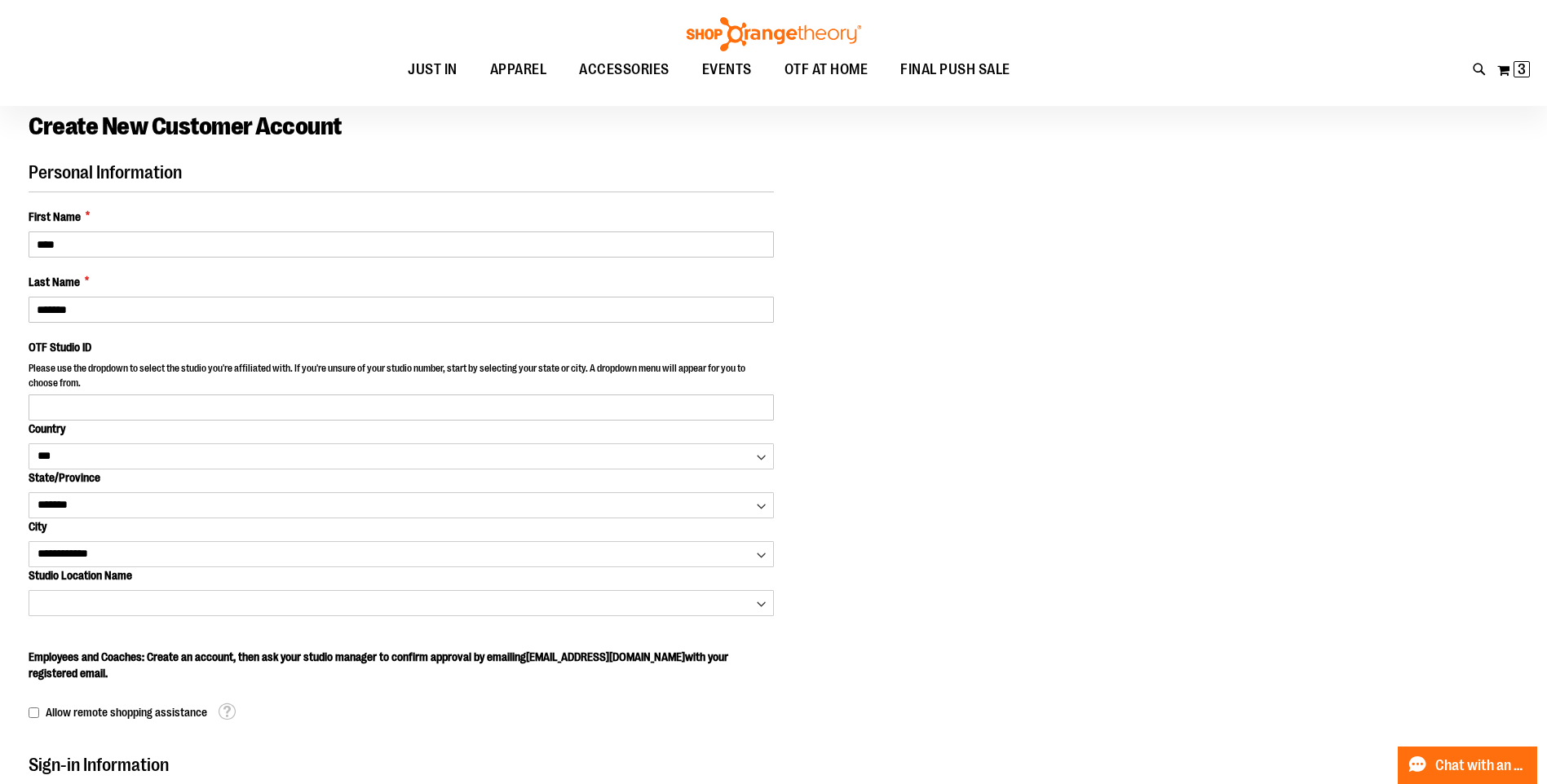
scroll to position [81, 0]
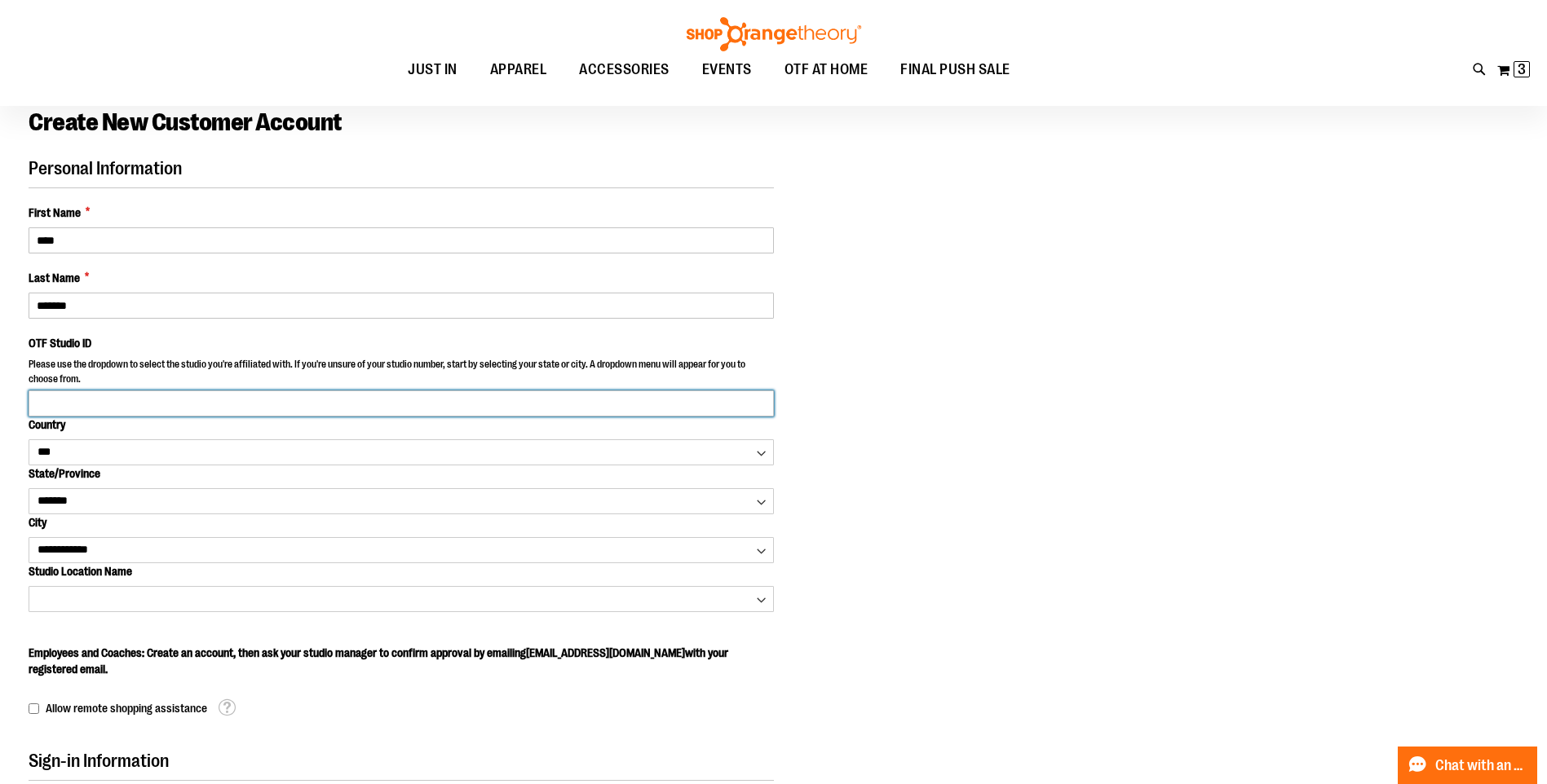
click at [153, 406] on input "OTF Studio ID" at bounding box center [401, 403] width 745 height 26
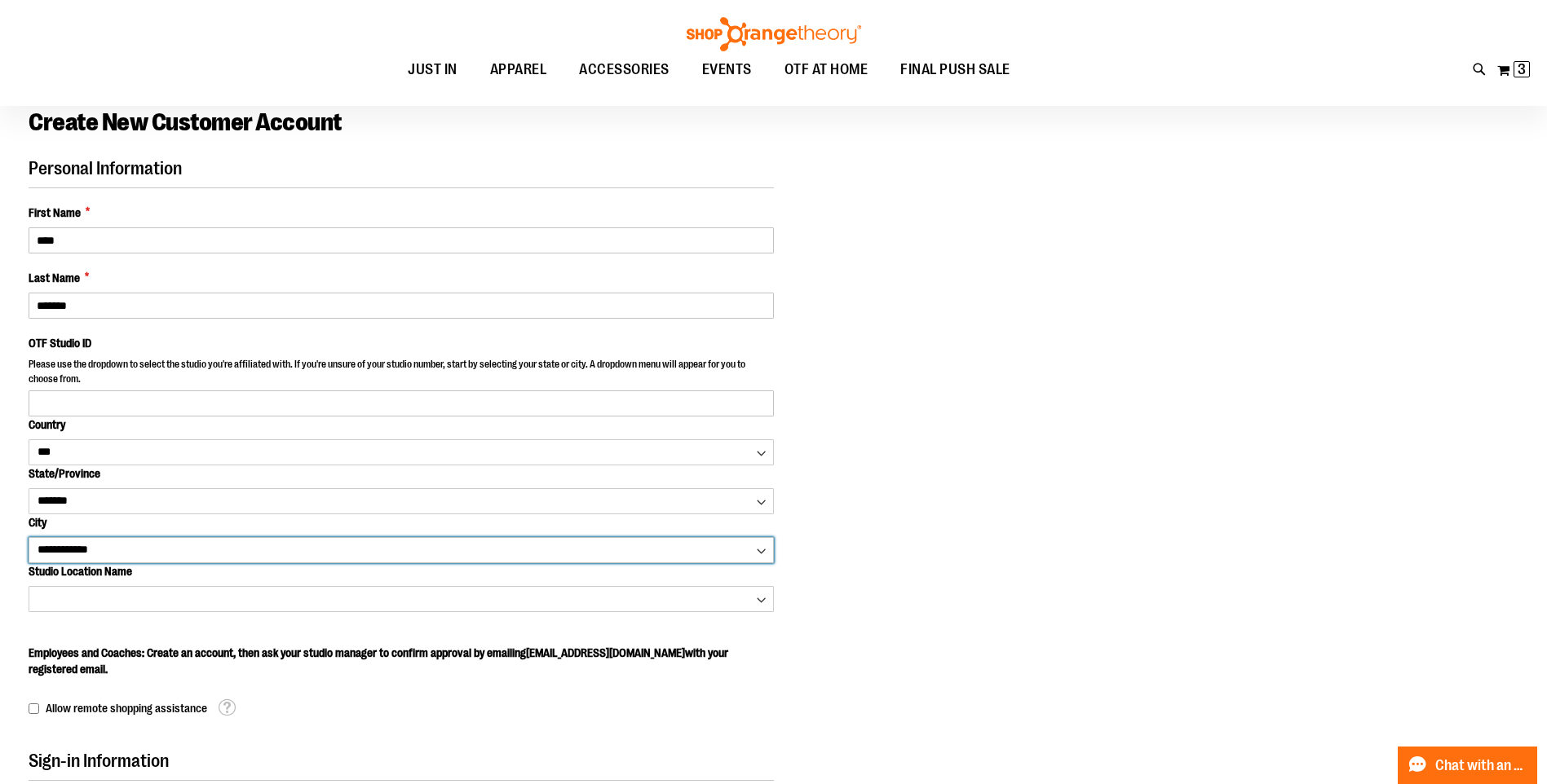
click at [144, 546] on select "**********" at bounding box center [401, 550] width 745 height 26
select select "**********"
click at [29, 537] on select "**********" at bounding box center [401, 550] width 745 height 26
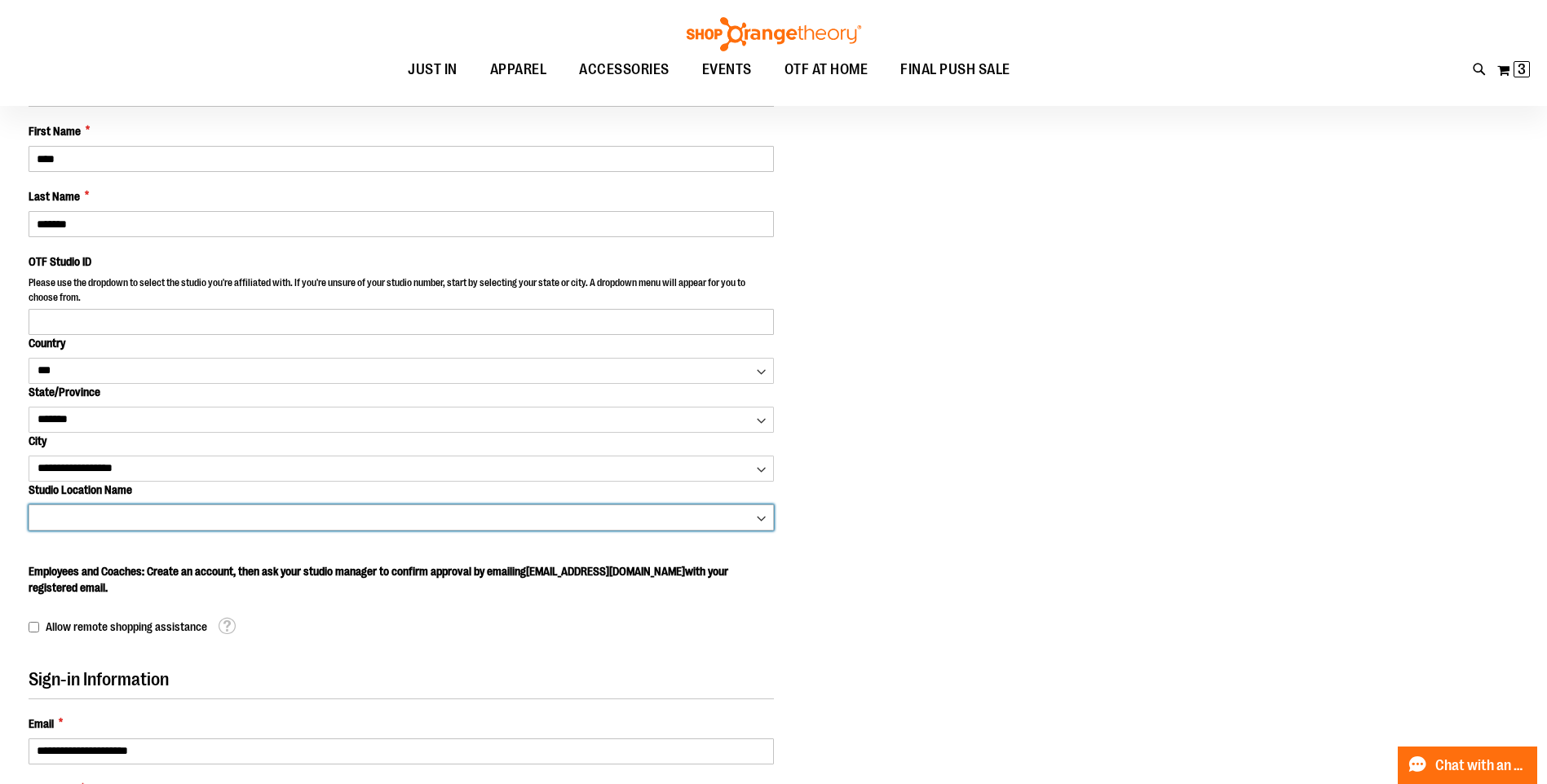
click at [203, 522] on select "**********" at bounding box center [401, 518] width 745 height 26
select select "****"
click at [29, 505] on select "**********" at bounding box center [401, 518] width 745 height 26
type input "****"
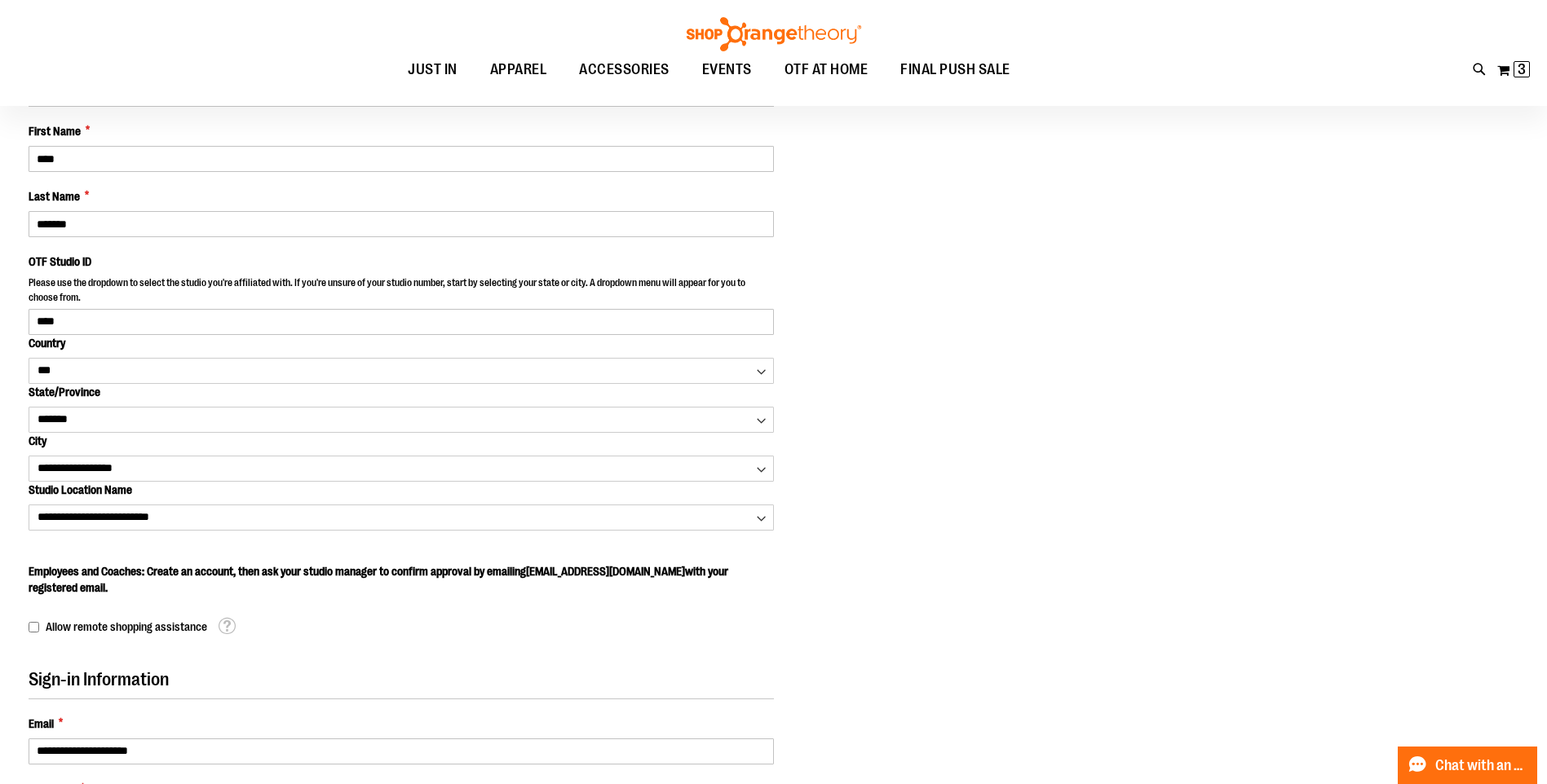
click at [884, 472] on div "Personal Information First Name * **** Last Name * ******* OTF Studio ID Please…" at bounding box center [774, 605] width 1490 height 1055
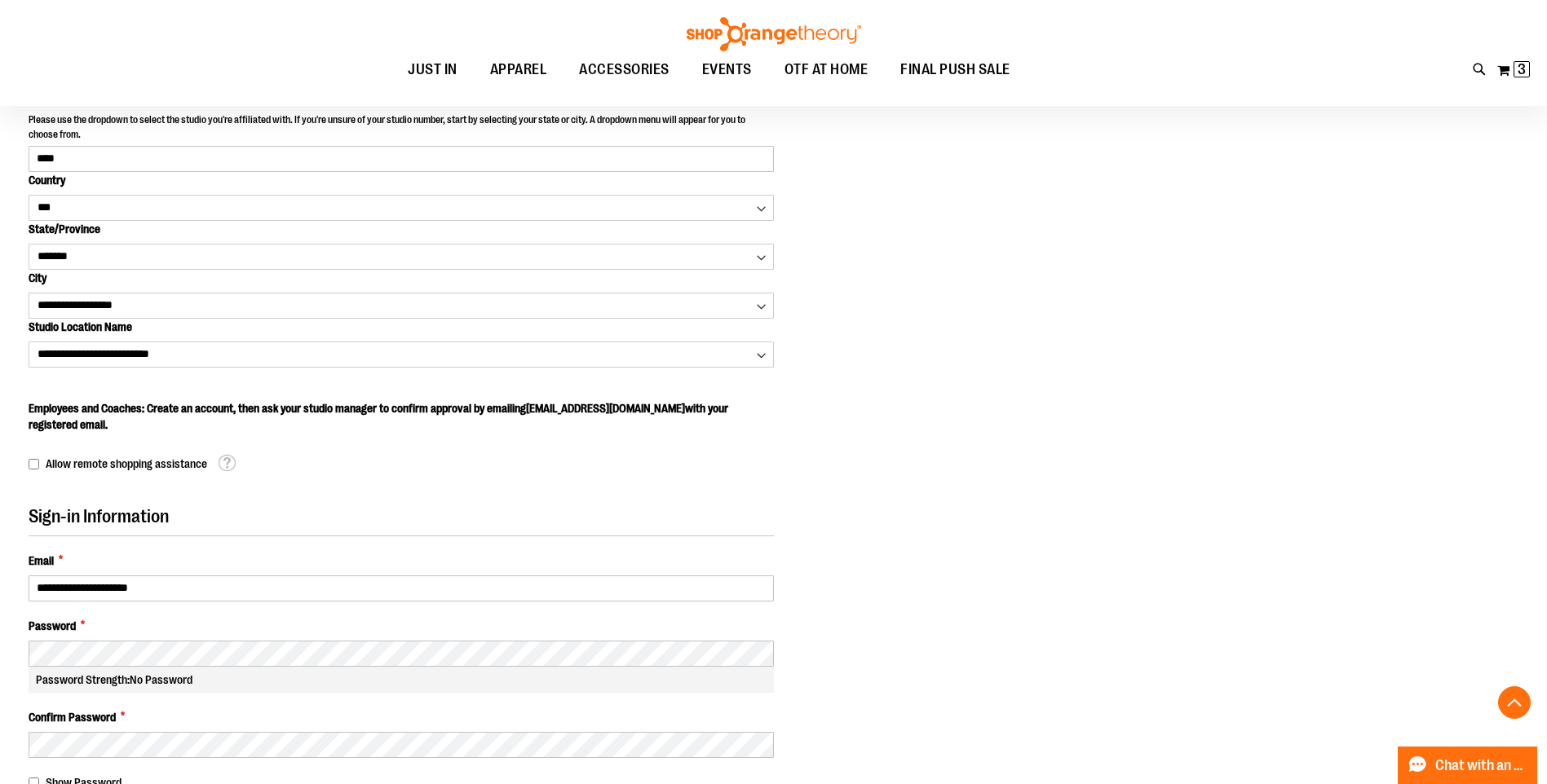
scroll to position [406, 0]
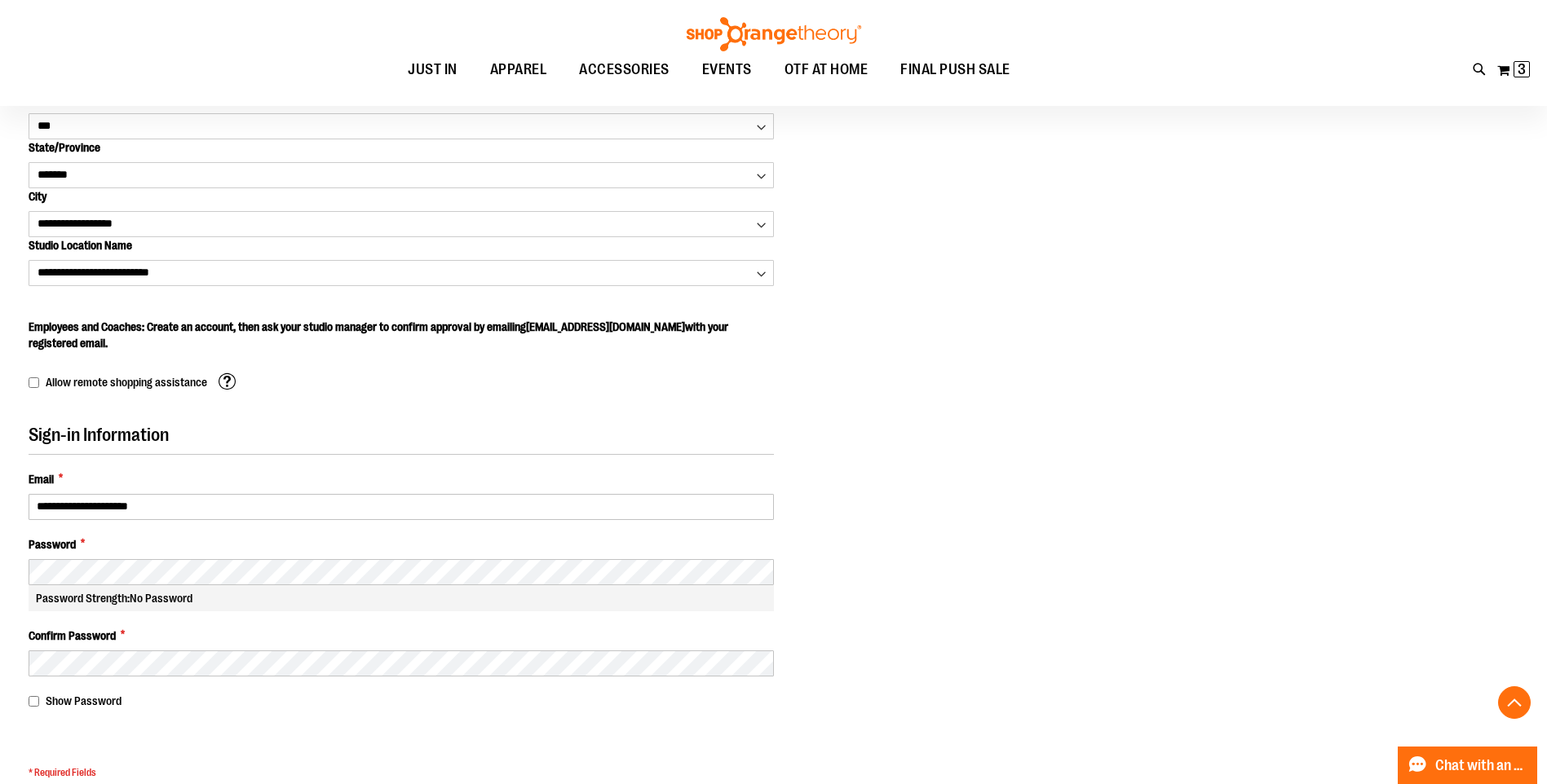
click at [226, 378] on span at bounding box center [227, 381] width 18 height 18
click at [586, 390] on div "Allow remote shopping assistance Tooltip This allows merchants to "see what you…" at bounding box center [401, 383] width 745 height 18
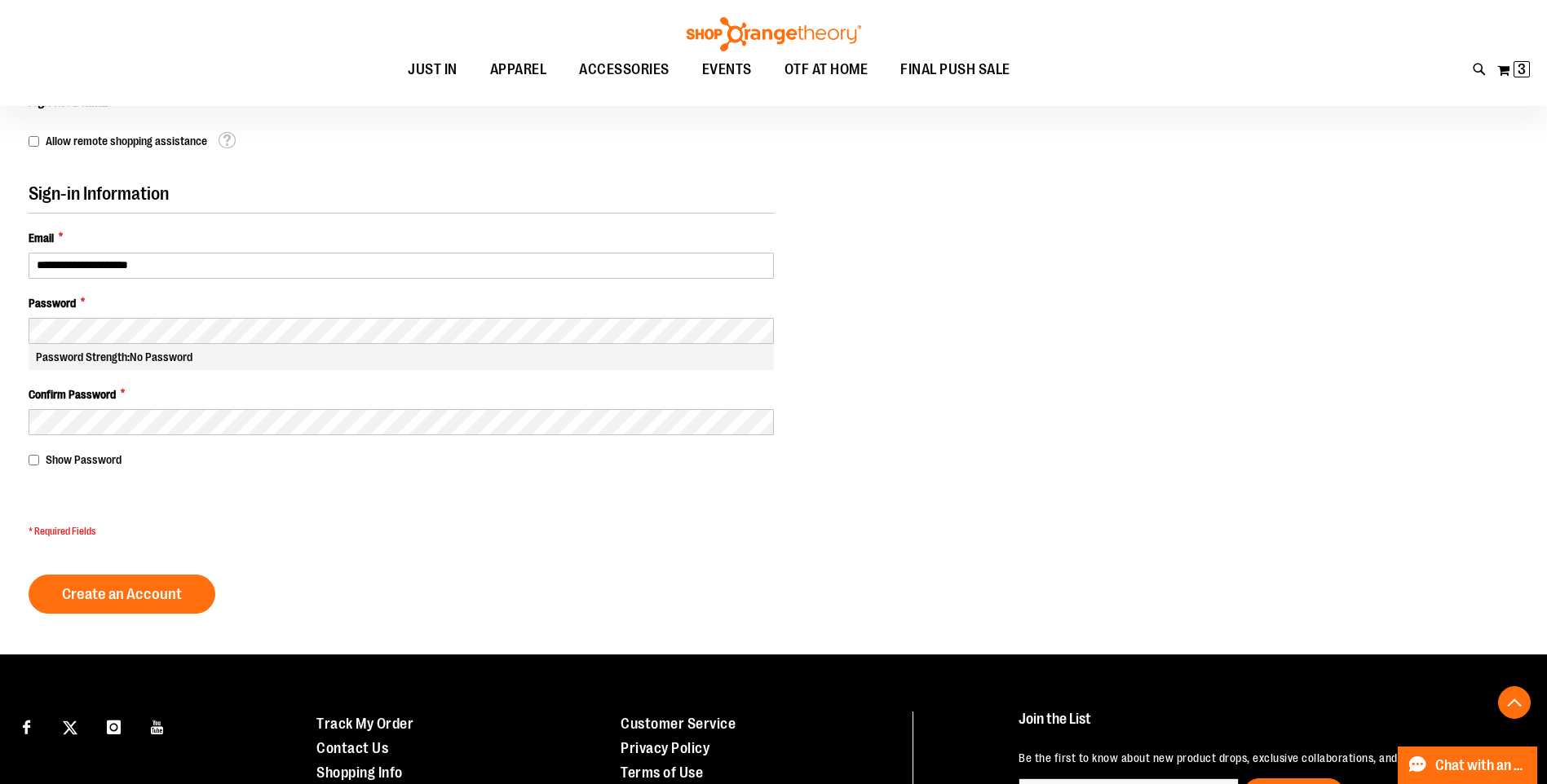
scroll to position [651, 0]
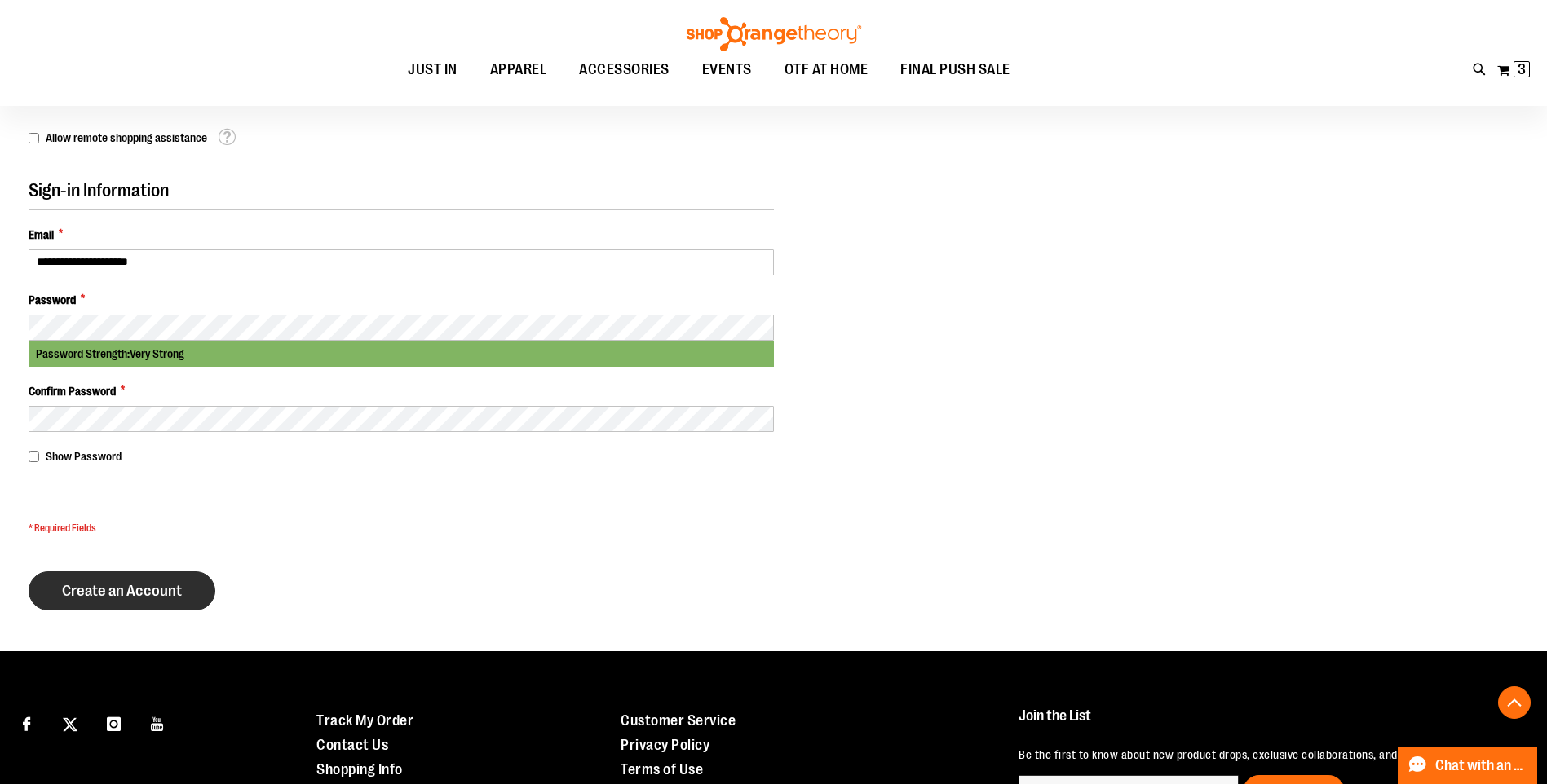
click at [135, 594] on span "Create an Account" at bounding box center [121, 591] width 119 height 18
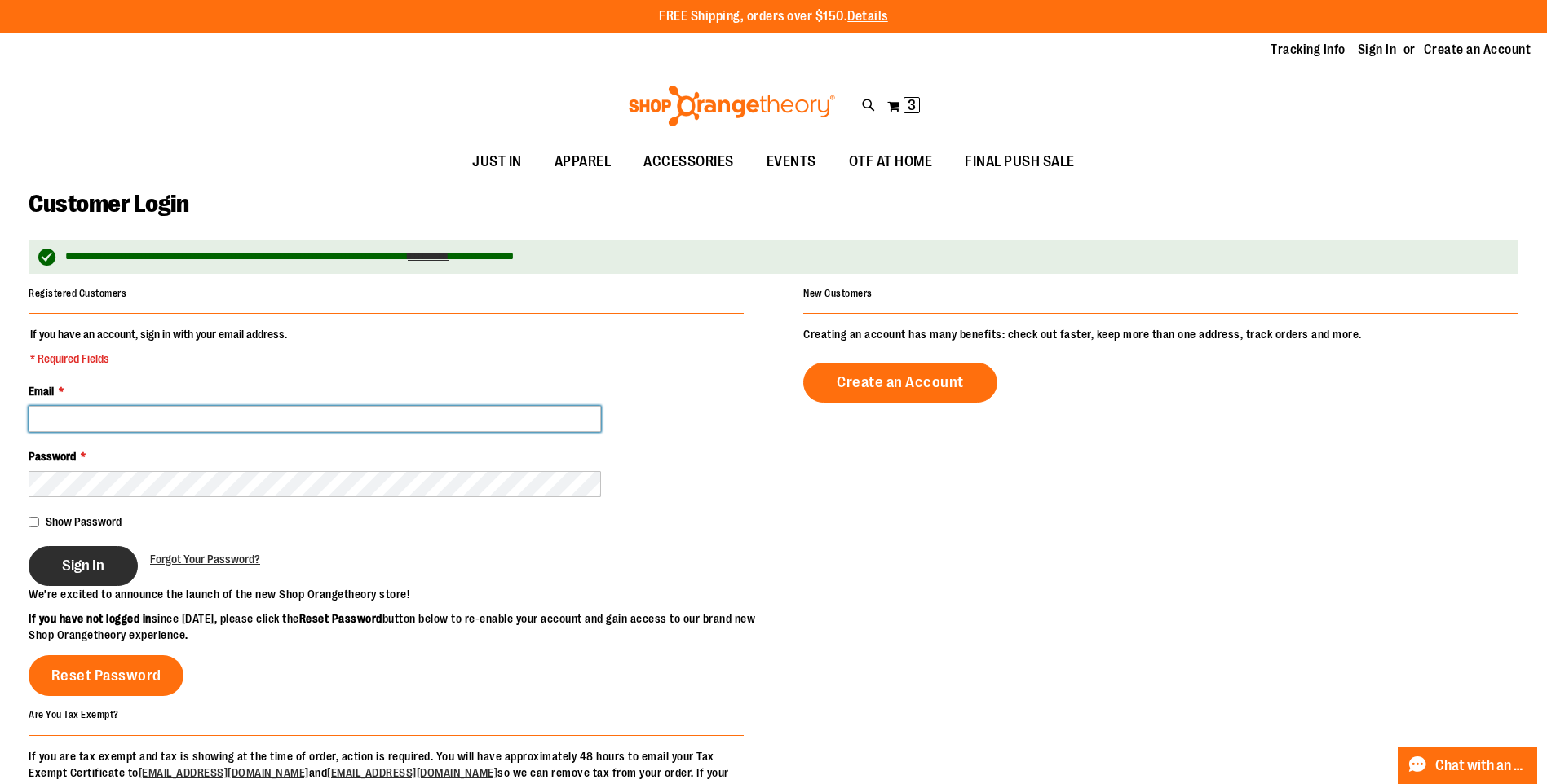
type input "**********"
click at [73, 560] on span "Sign In" at bounding box center [83, 565] width 42 height 18
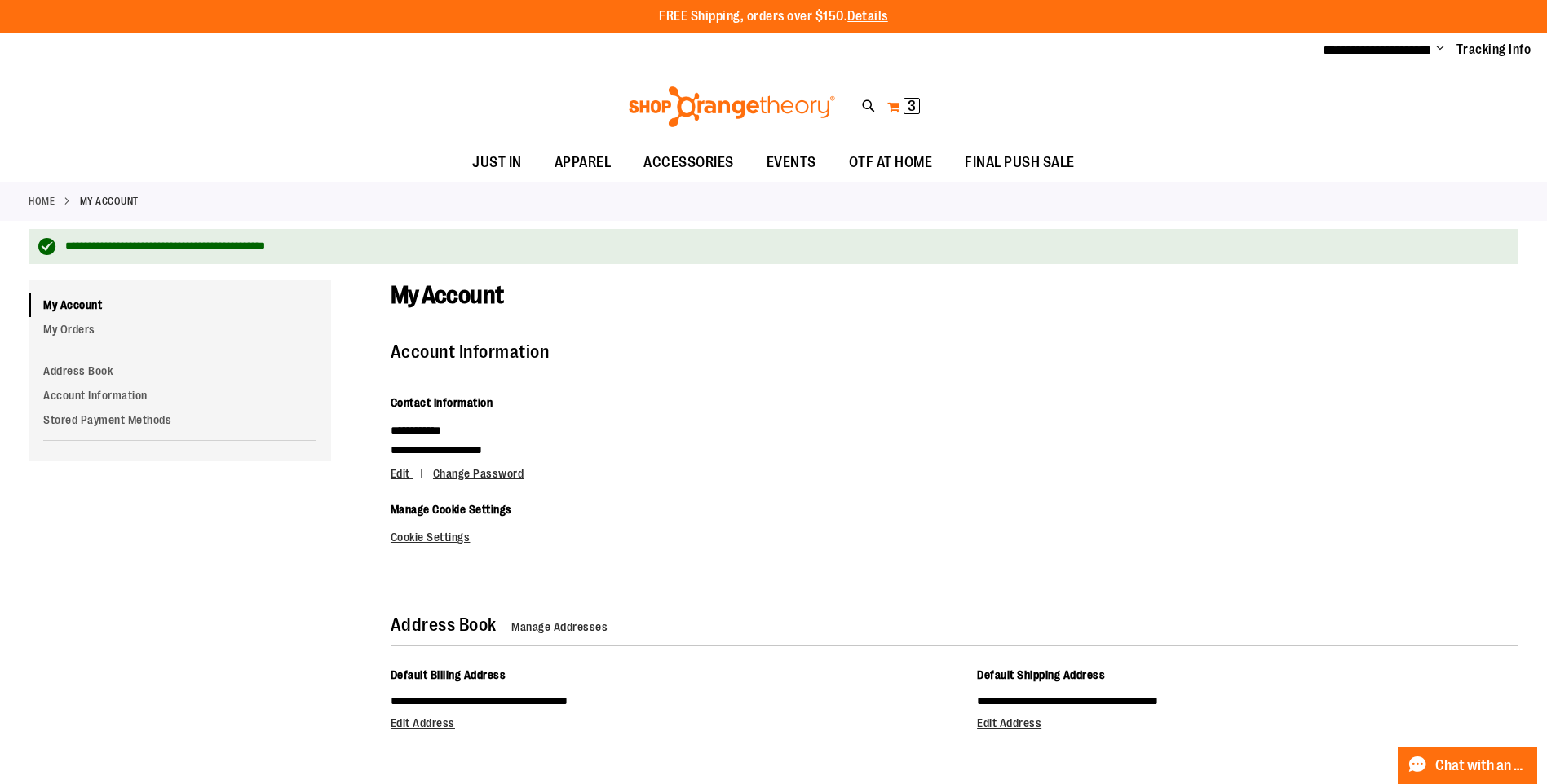
type input "**********"
click at [899, 106] on button "My Cart 3 3 items" at bounding box center [903, 107] width 35 height 26
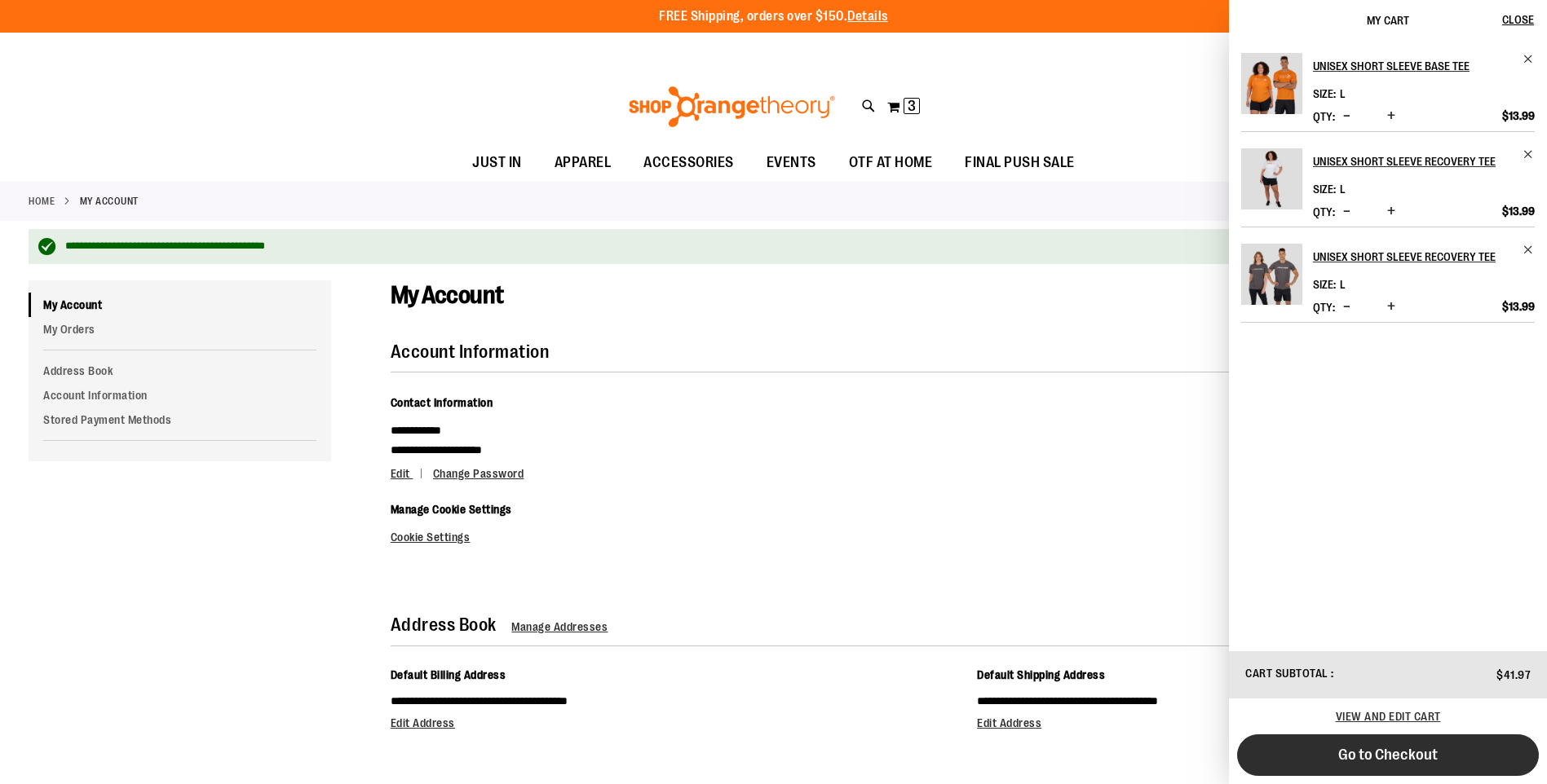
click at [1367, 752] on span "Go to Checkout" at bounding box center [1387, 754] width 100 height 18
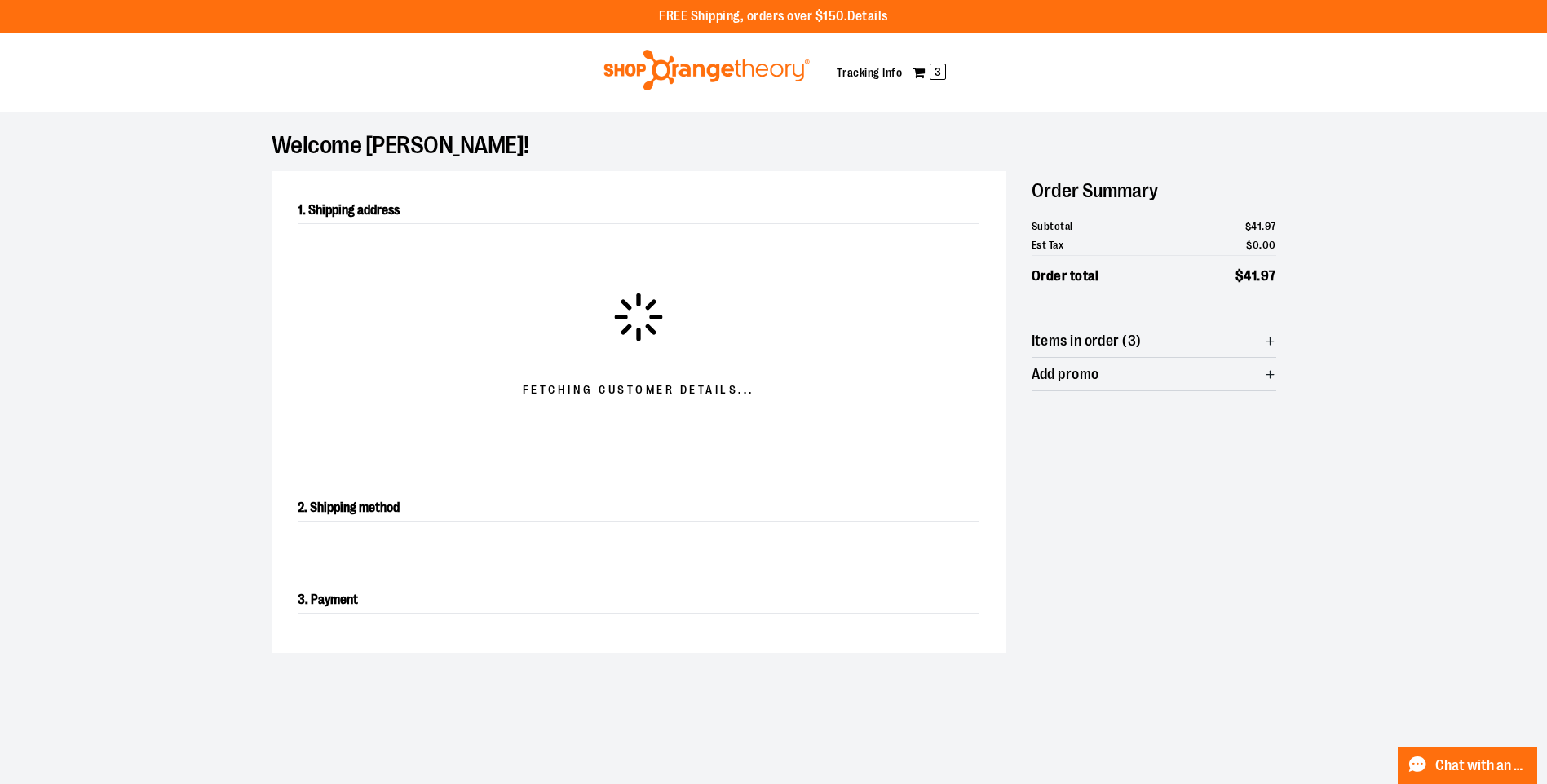
select select "**"
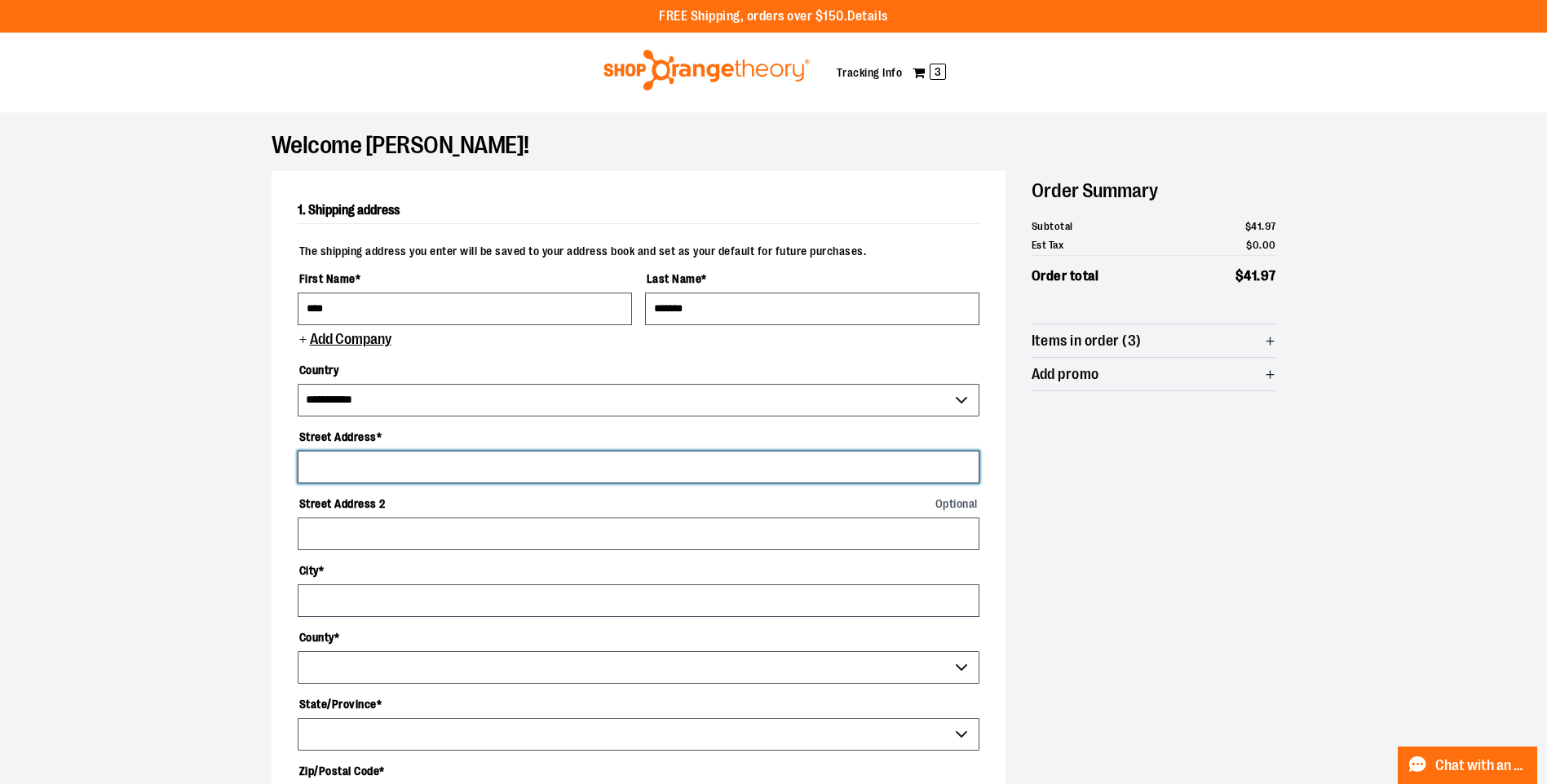
click at [391, 461] on input "Street Address *" at bounding box center [638, 466] width 682 height 33
type input "**********"
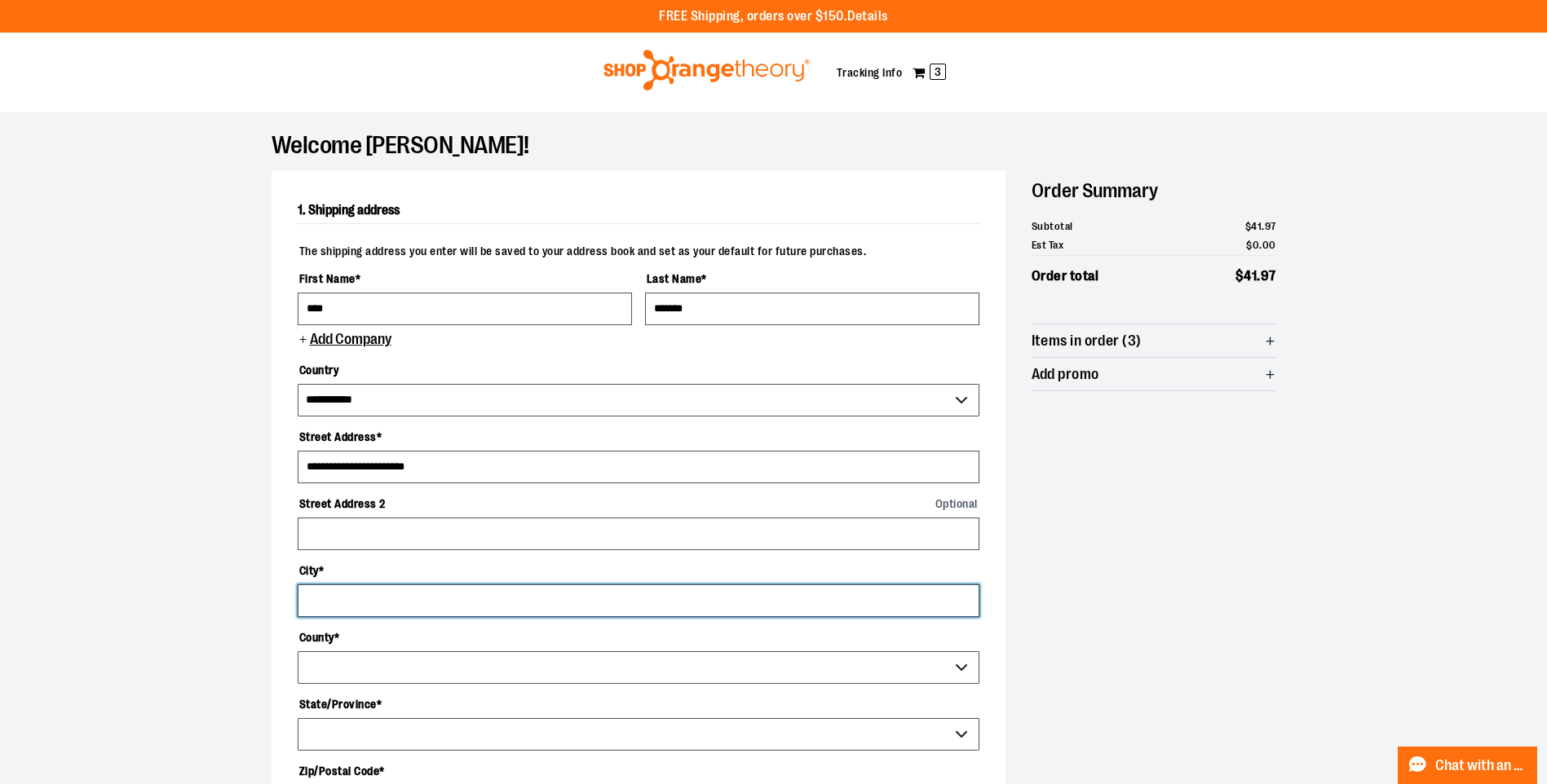
type input "**********"
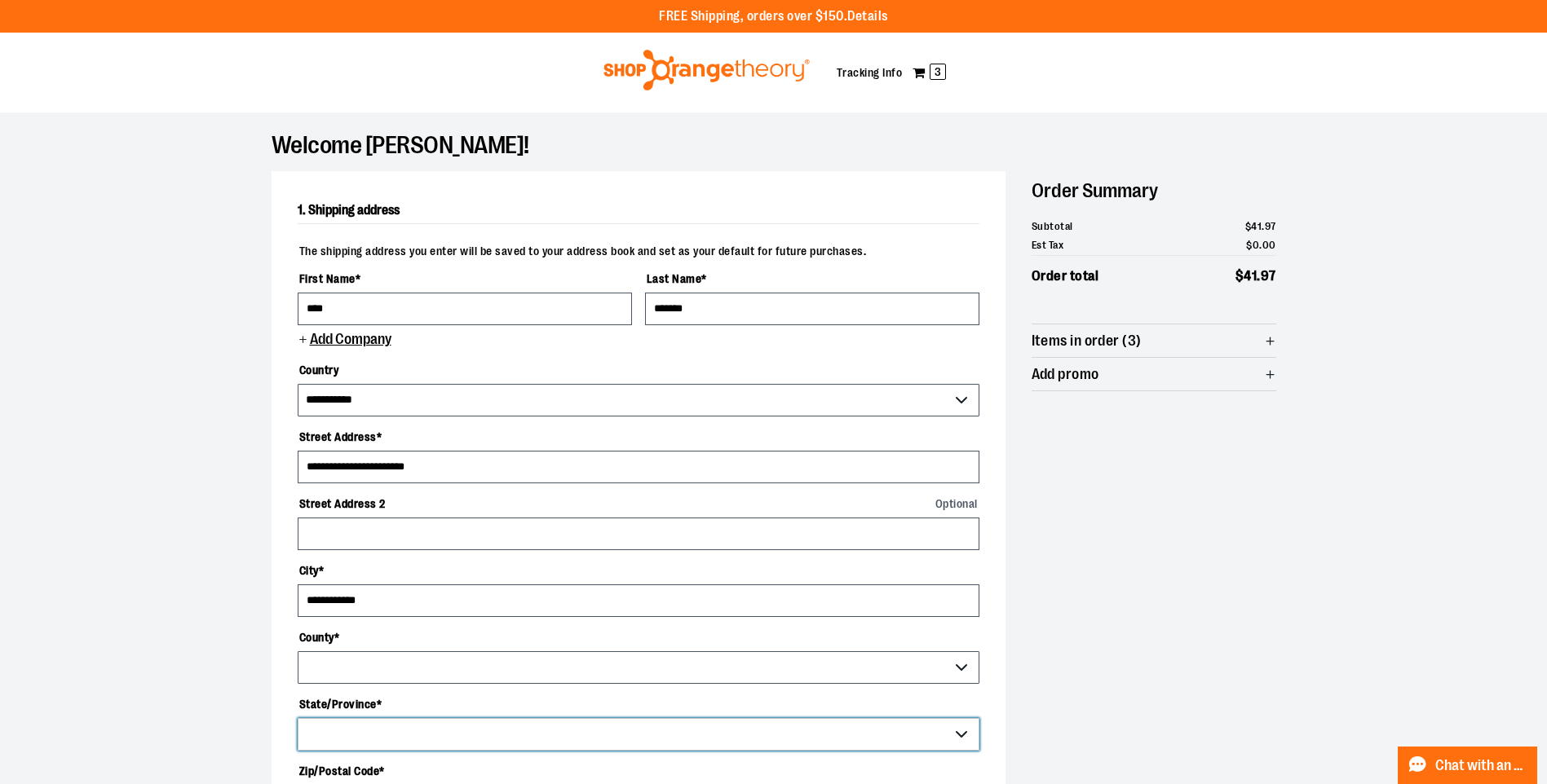
select select "**"
type input "*****"
type input "**********"
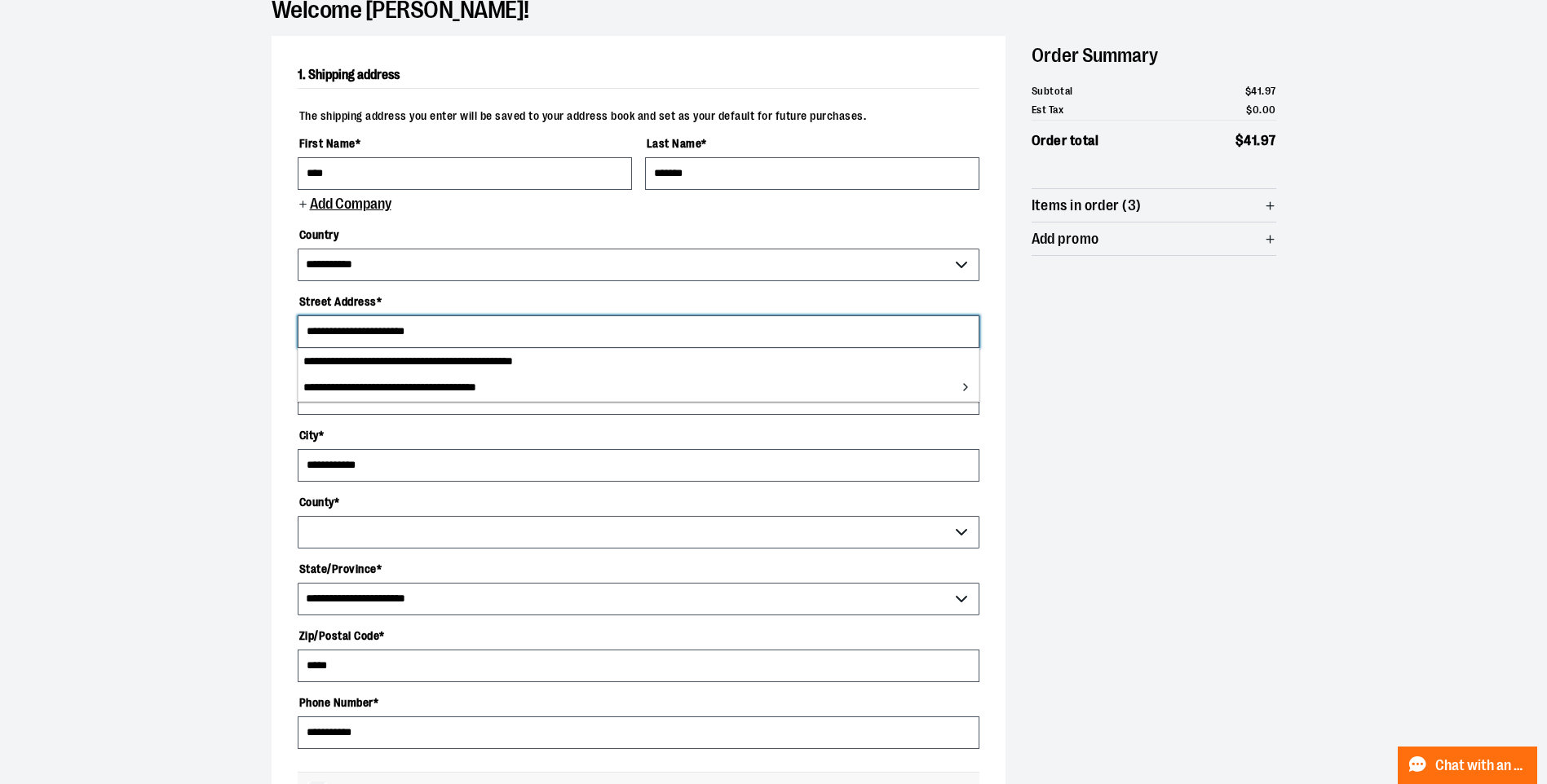
scroll to position [163, 0]
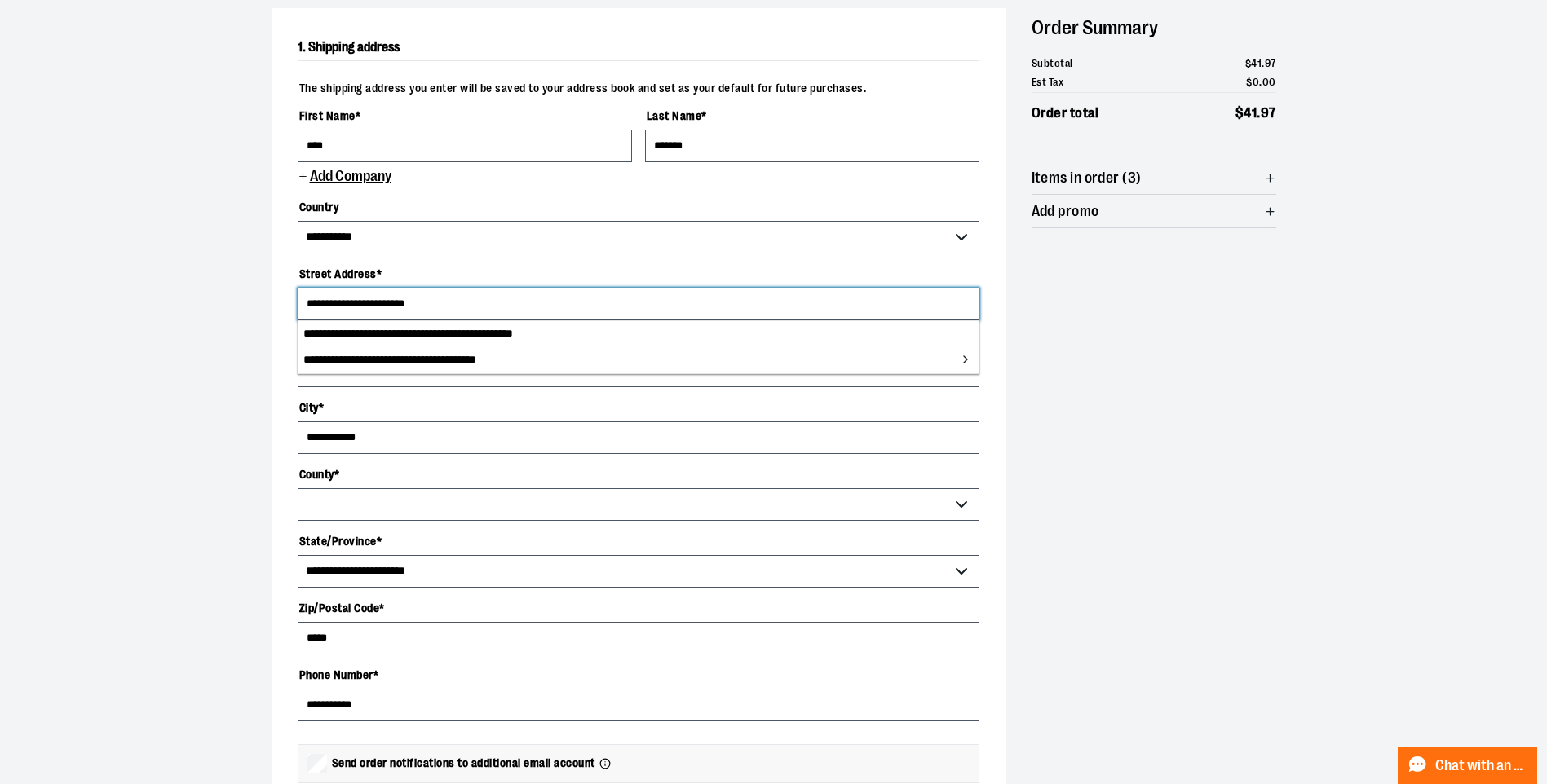
select select "*****"
click at [387, 330] on li "**********" at bounding box center [637, 334] width 680 height 26
type input "**********"
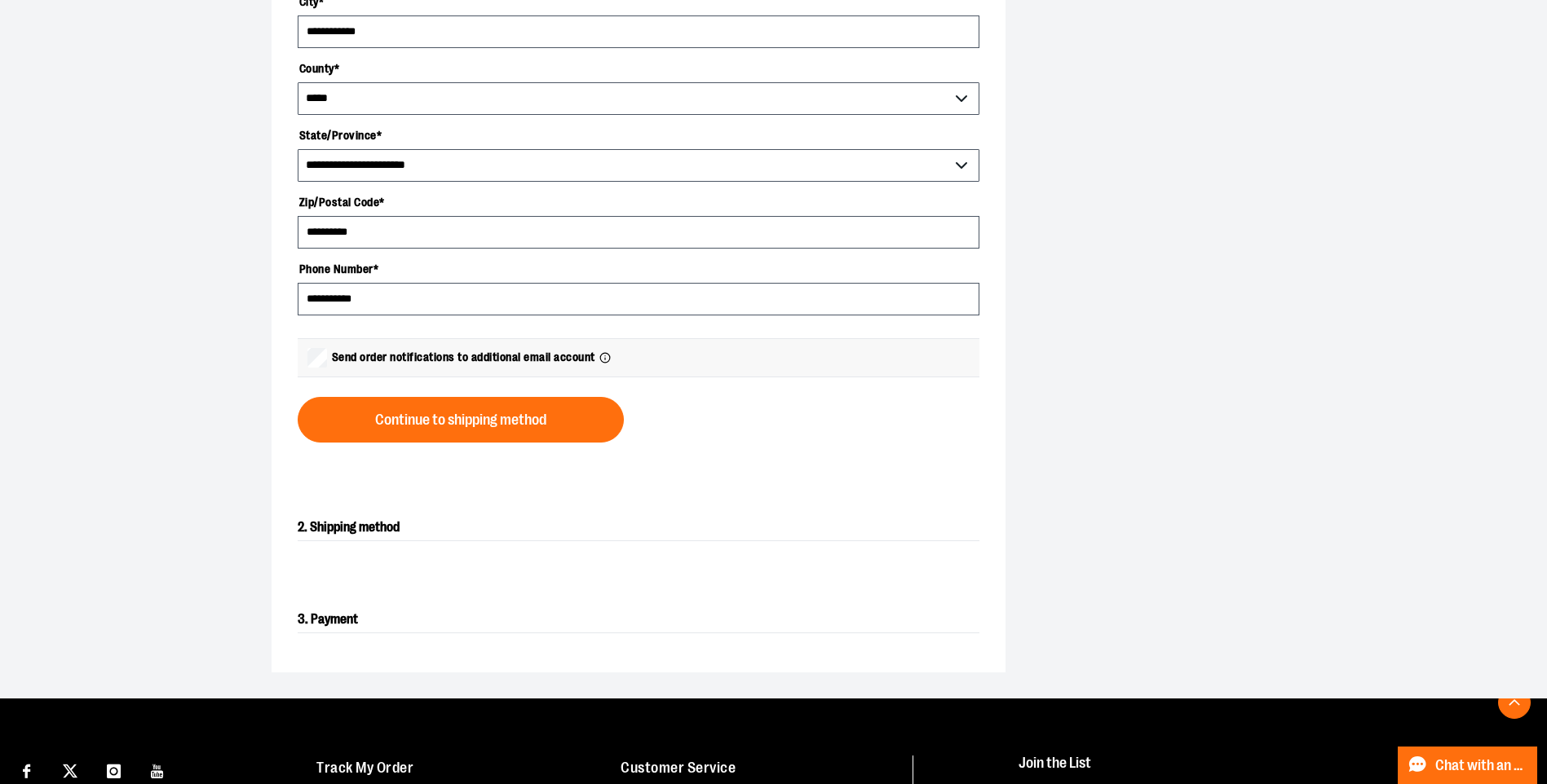
scroll to position [570, 0]
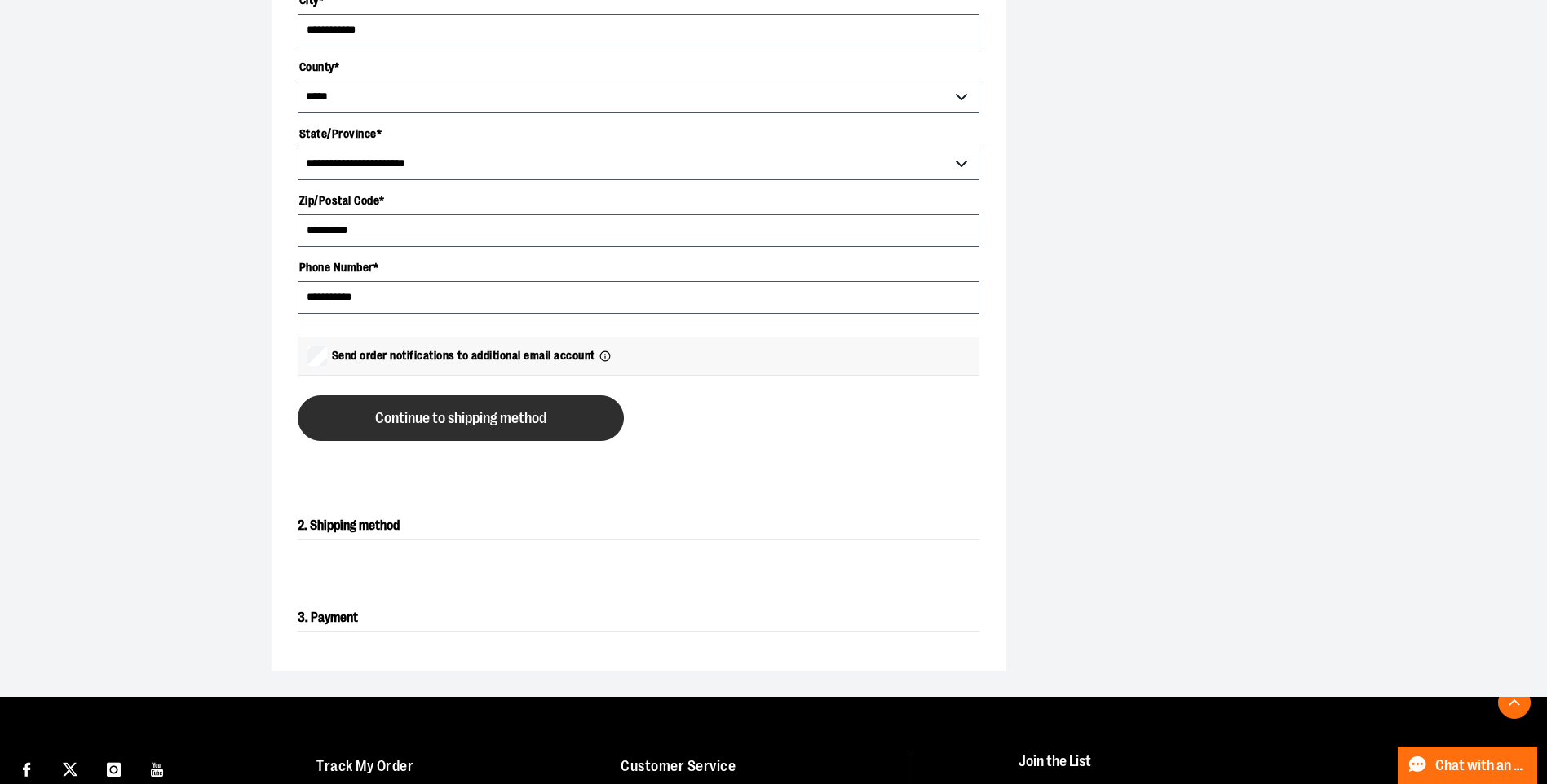
click at [388, 425] on span "Continue to shipping method" at bounding box center [461, 418] width 172 height 16
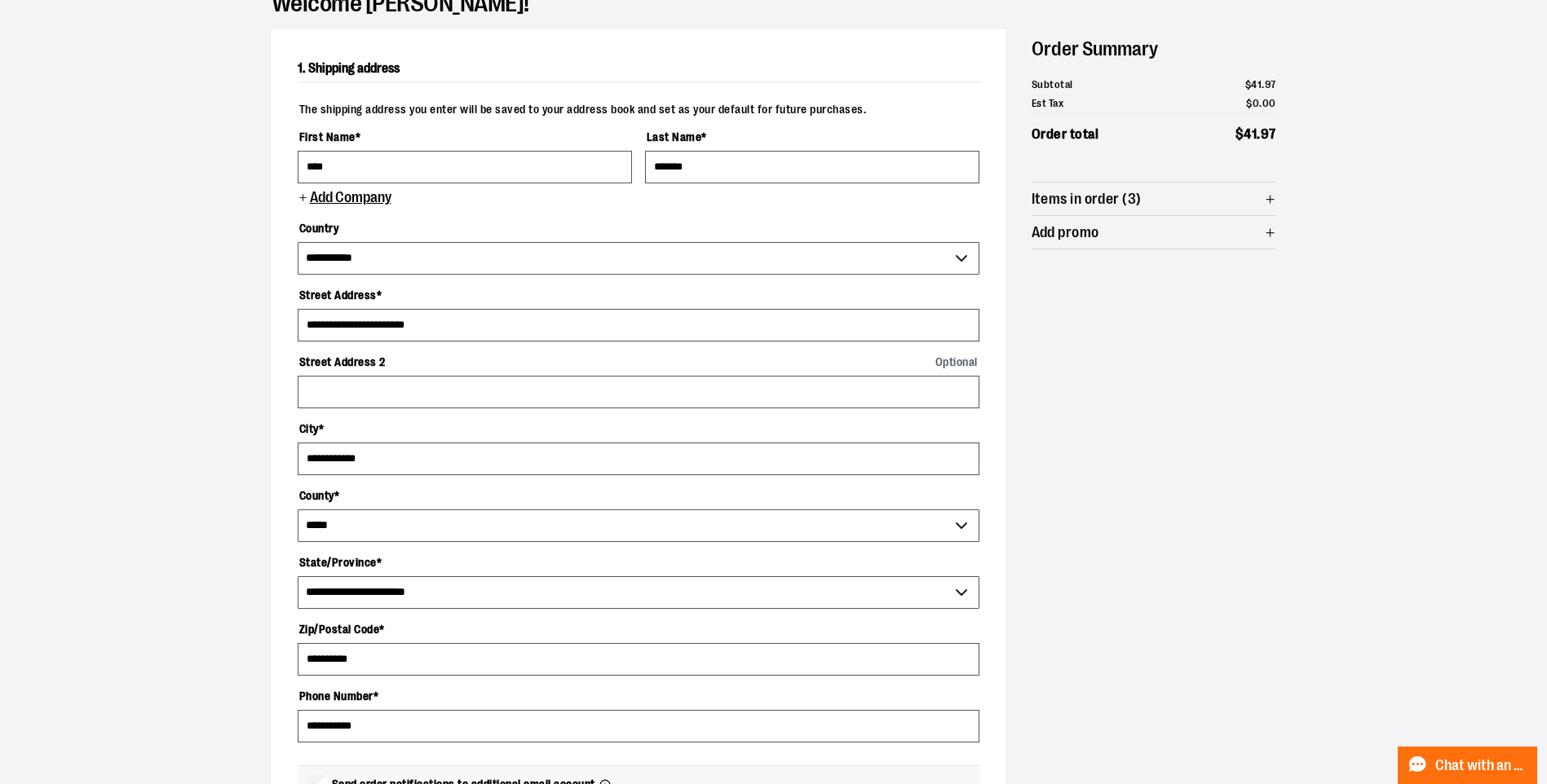
scroll to position [101, 0]
